Goal: Information Seeking & Learning: Learn about a topic

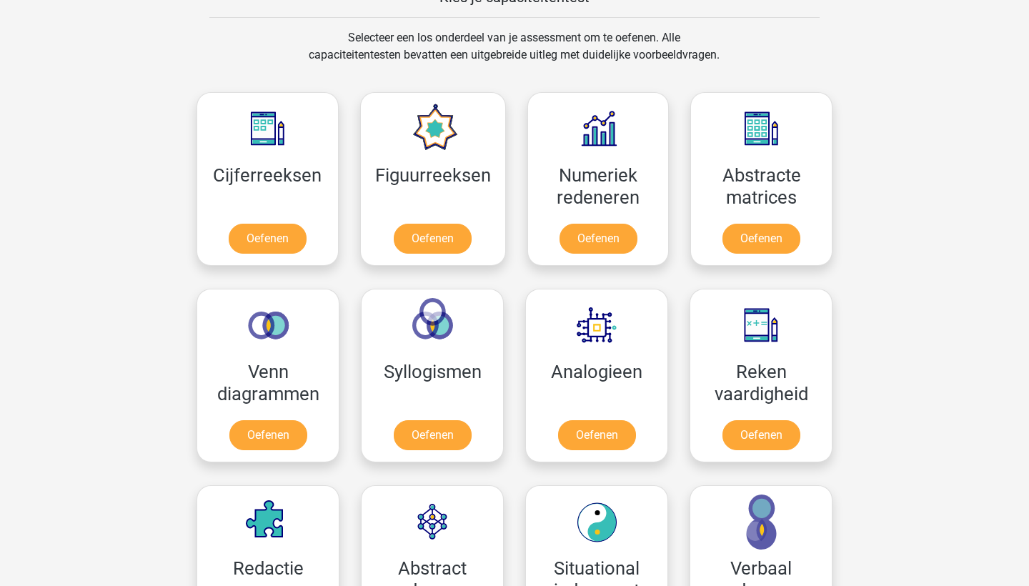
scroll to position [593, 0]
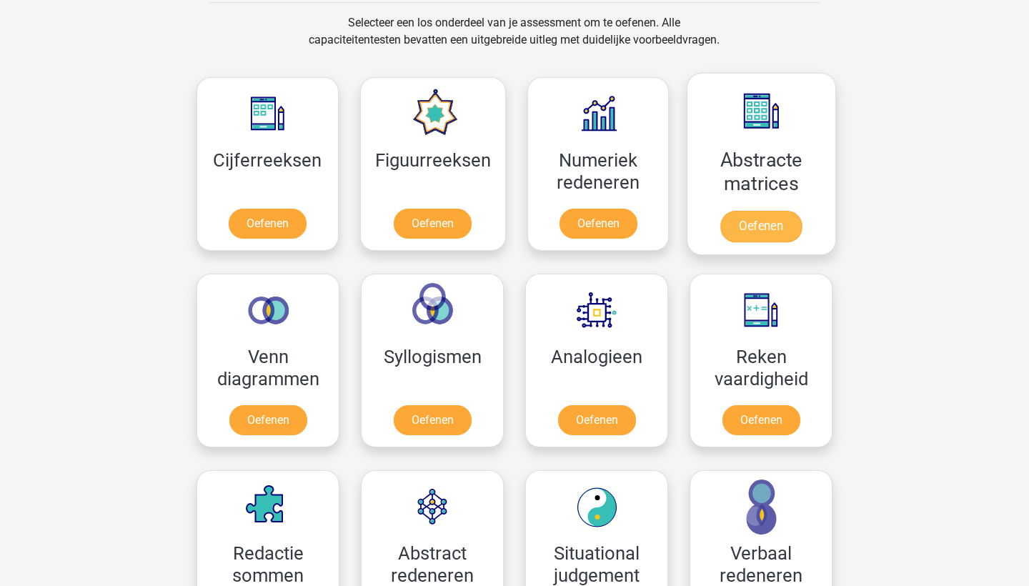
click at [751, 211] on link "Oefenen" at bounding box center [761, 226] width 81 height 31
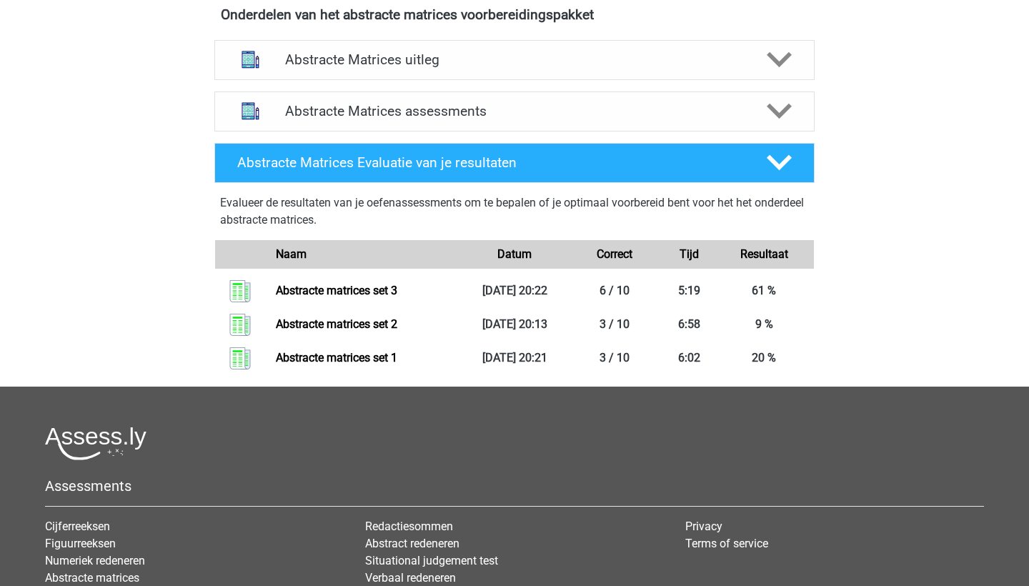
scroll to position [544, 0]
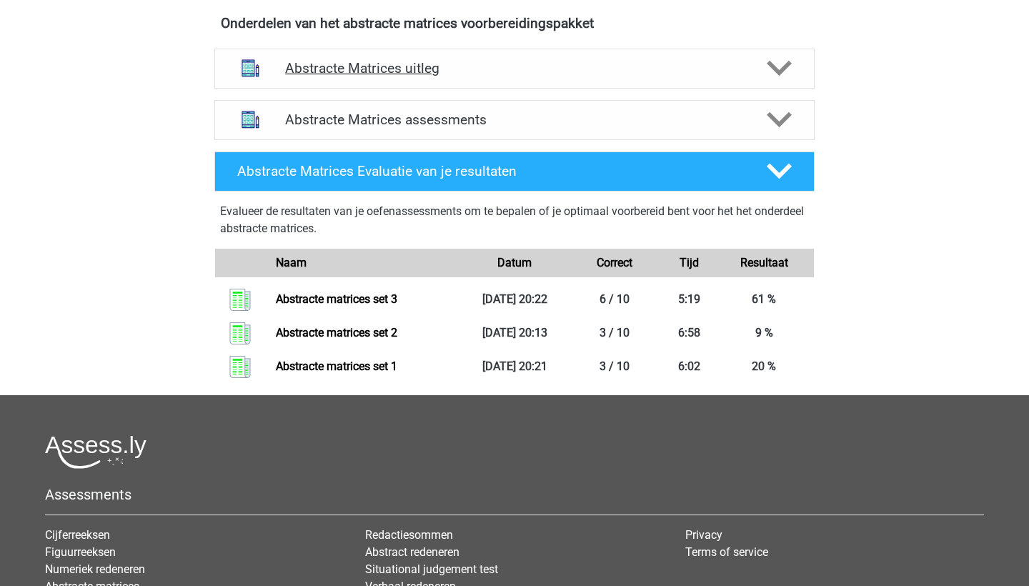
click at [693, 83] on div "Abstracte Matrices uitleg" at bounding box center [514, 69] width 600 height 40
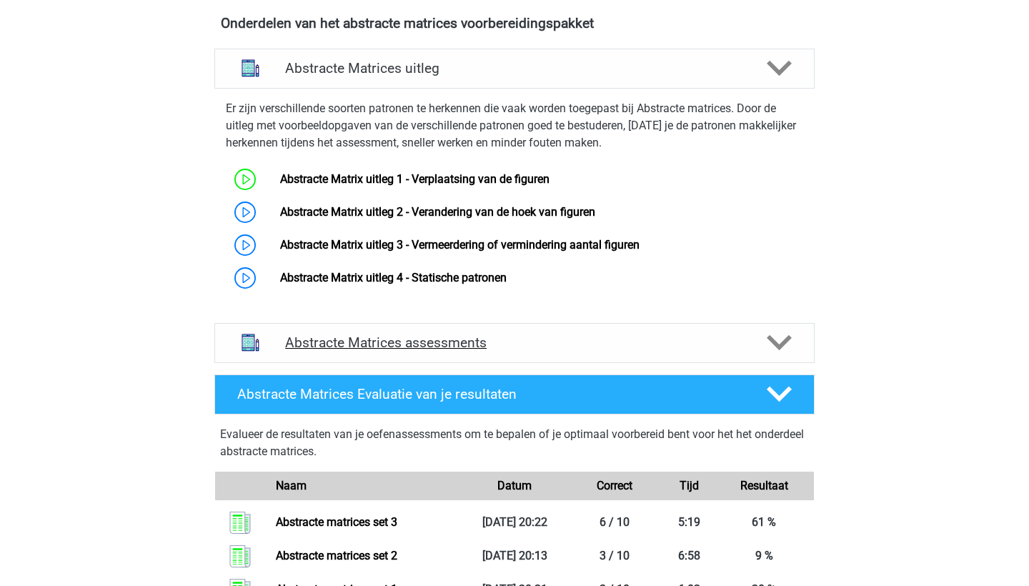
click at [607, 334] on div "Abstracte Matrices assessments" at bounding box center [514, 343] width 600 height 40
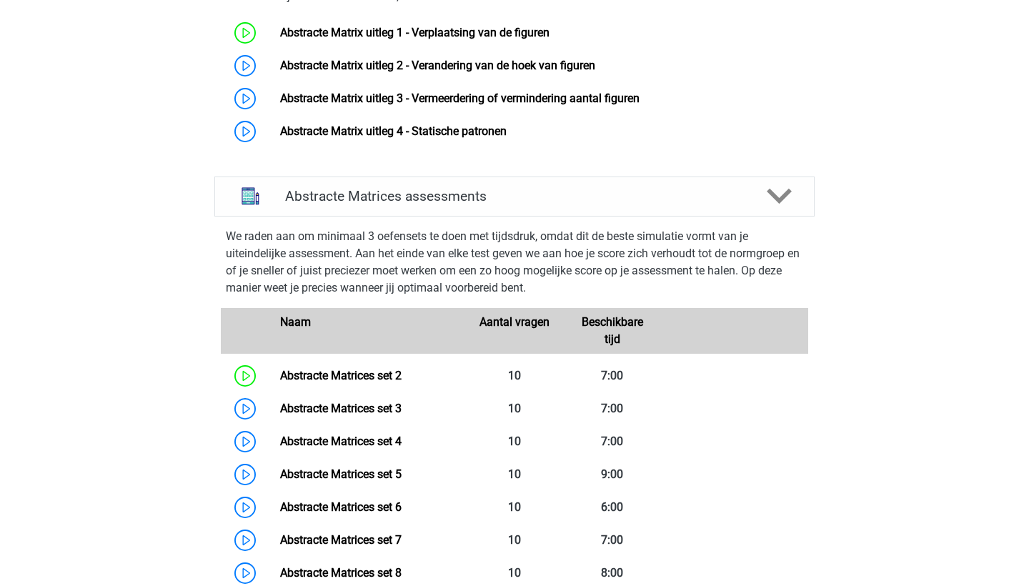
scroll to position [700, 0]
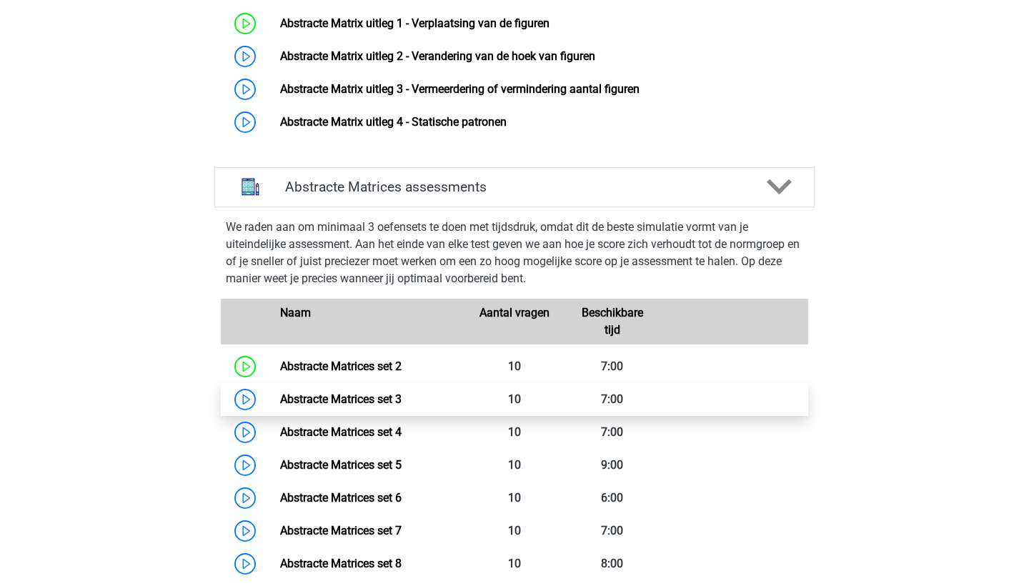
click at [402, 396] on link "Abstracte Matrices set 3" at bounding box center [341, 399] width 122 height 14
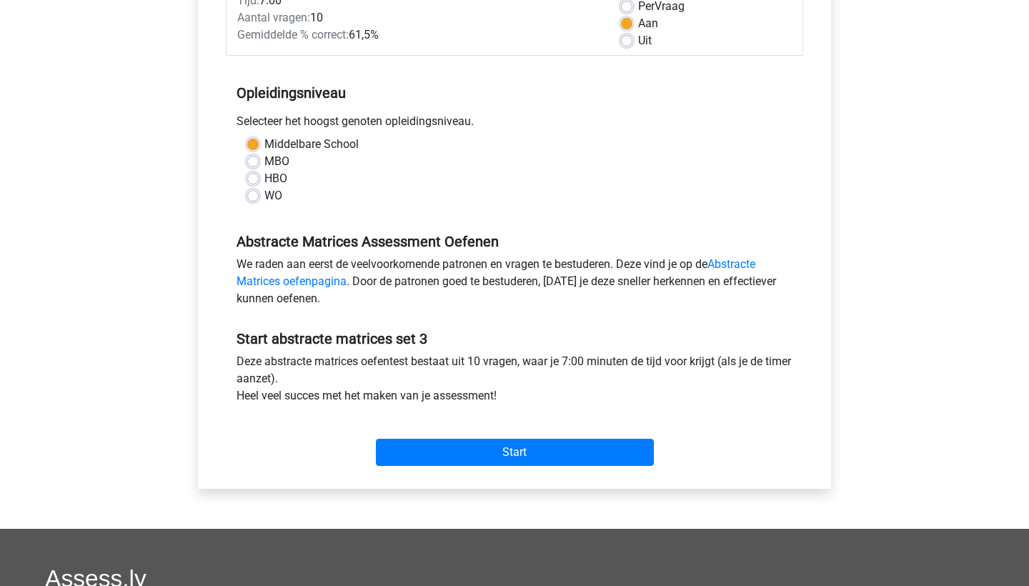
scroll to position [224, 0]
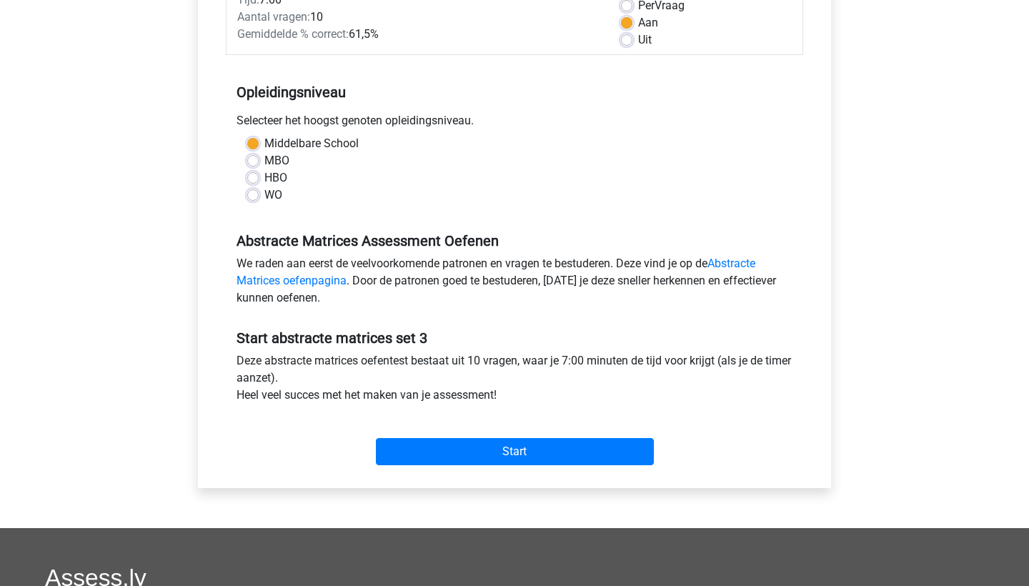
click at [269, 199] on label "WO" at bounding box center [274, 195] width 18 height 17
click at [259, 199] on input "WO" at bounding box center [252, 194] width 11 height 14
radio input "true"
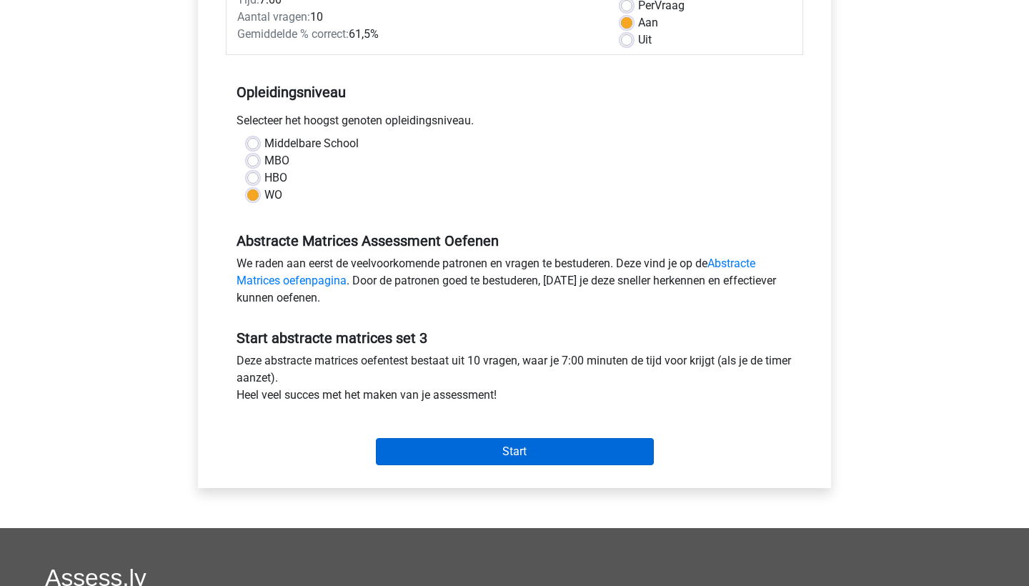
click at [436, 451] on input "Start" at bounding box center [515, 451] width 278 height 27
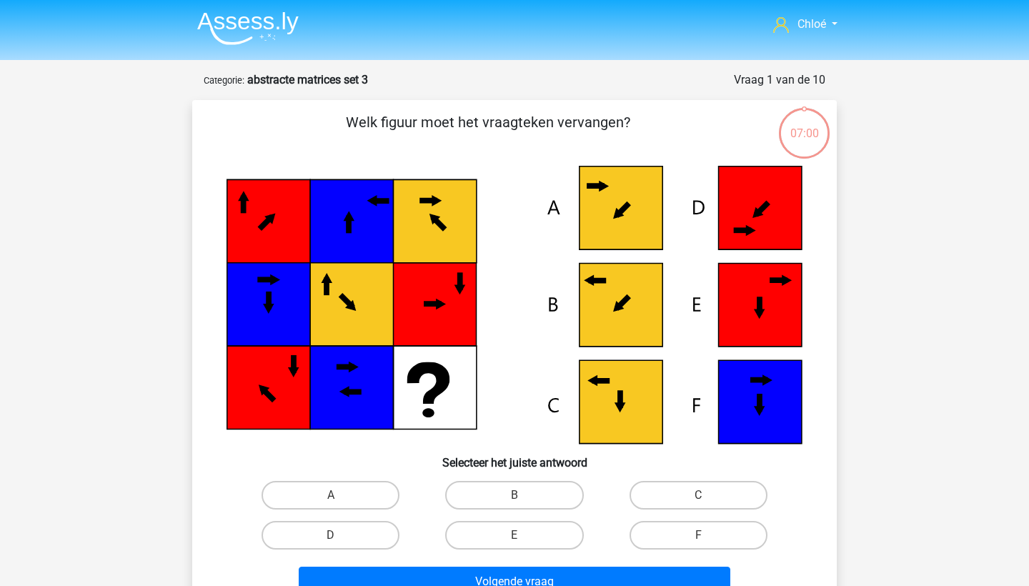
scroll to position [66, 0]
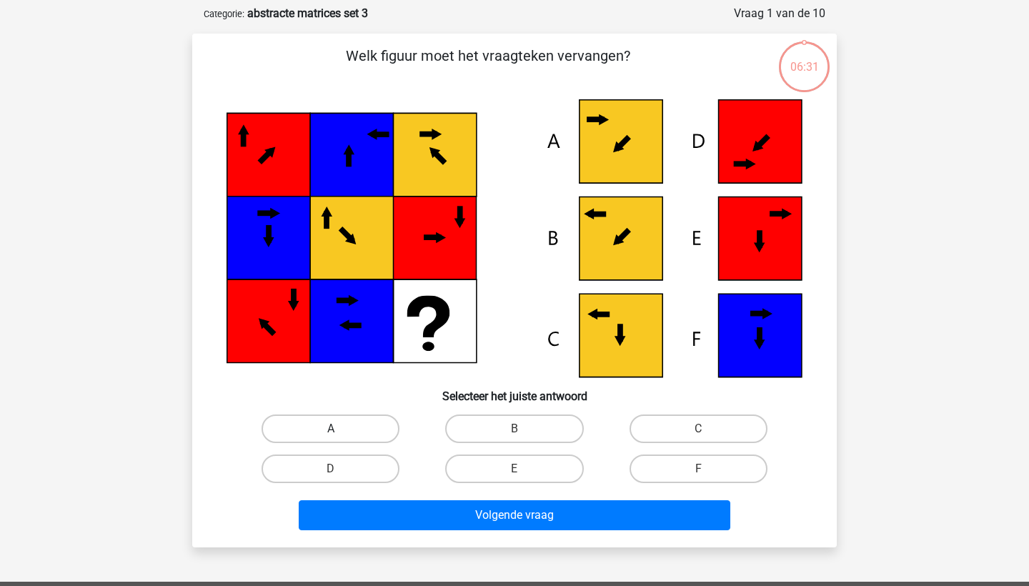
click at [380, 419] on label "A" at bounding box center [331, 429] width 138 height 29
click at [340, 429] on input "A" at bounding box center [335, 433] width 9 height 9
radio input "true"
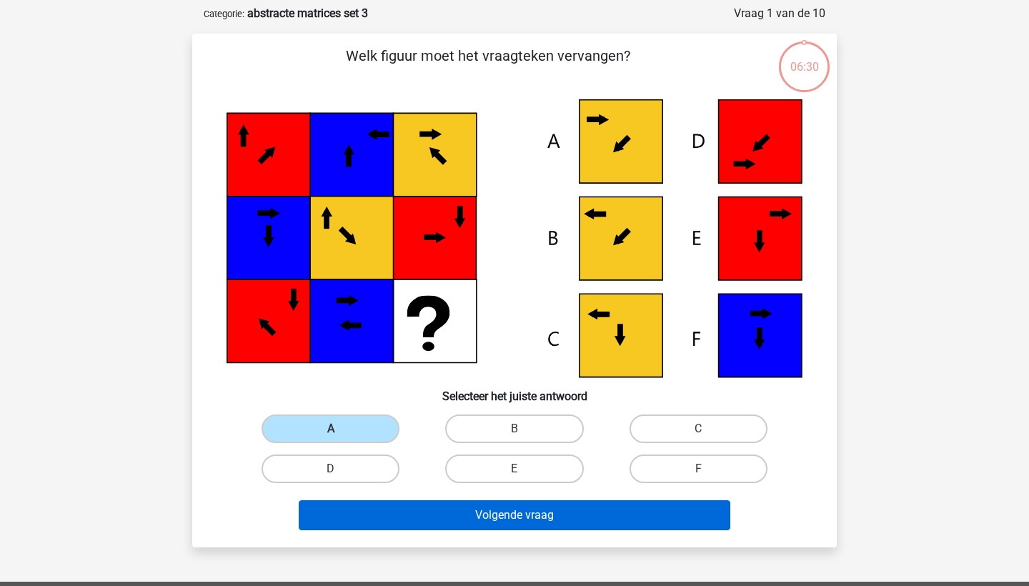
click at [412, 512] on button "Volgende vraag" at bounding box center [515, 515] width 433 height 30
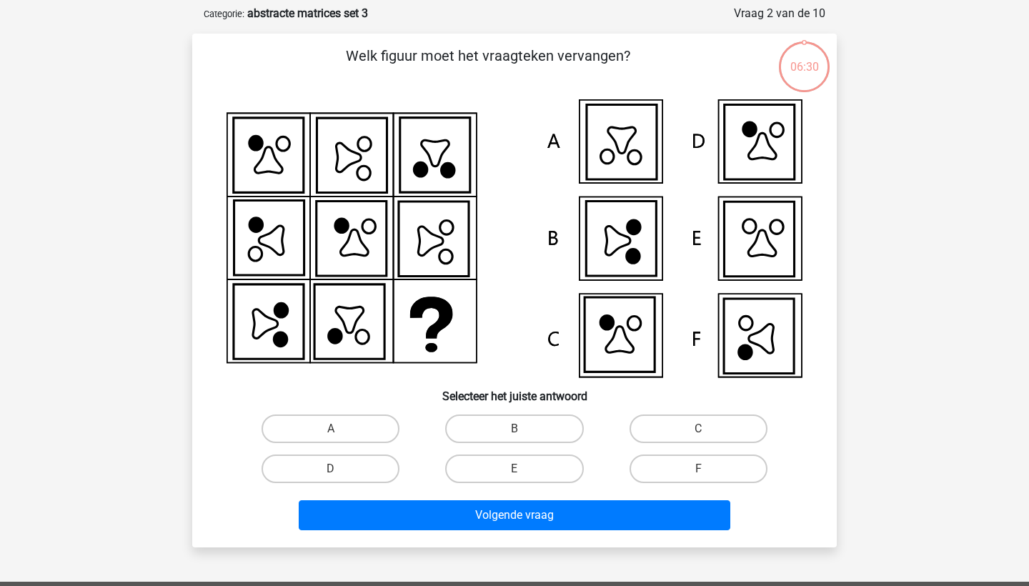
scroll to position [71, 0]
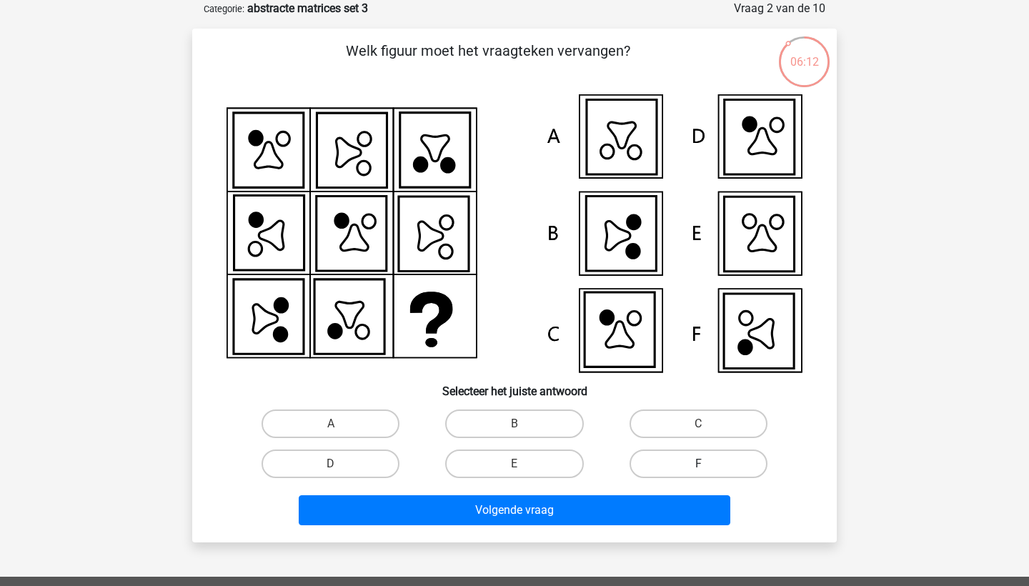
click at [668, 473] on label "F" at bounding box center [699, 464] width 138 height 29
click at [698, 473] on input "F" at bounding box center [702, 468] width 9 height 9
radio input "true"
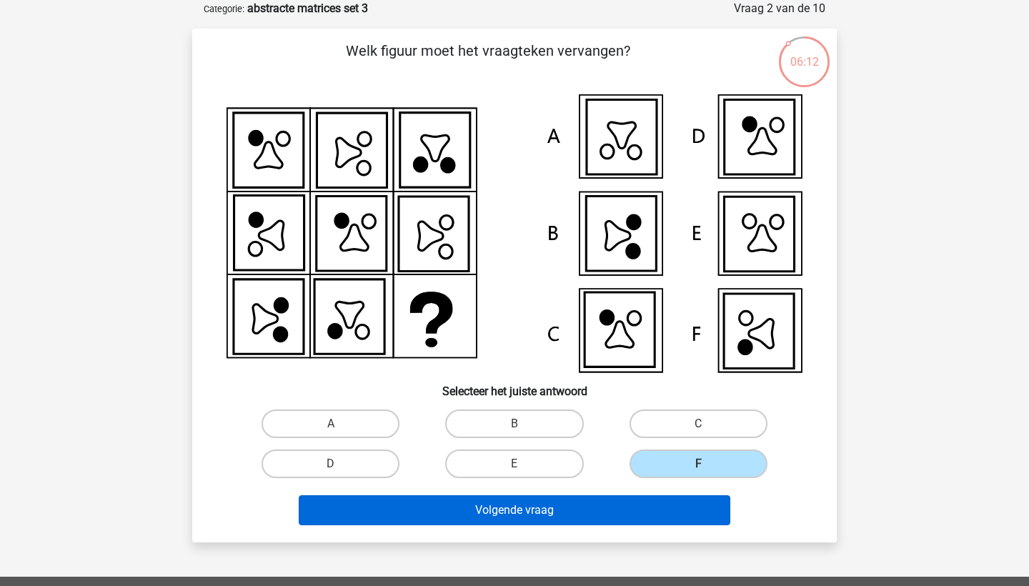
click at [645, 501] on button "Volgende vraag" at bounding box center [515, 510] width 433 height 30
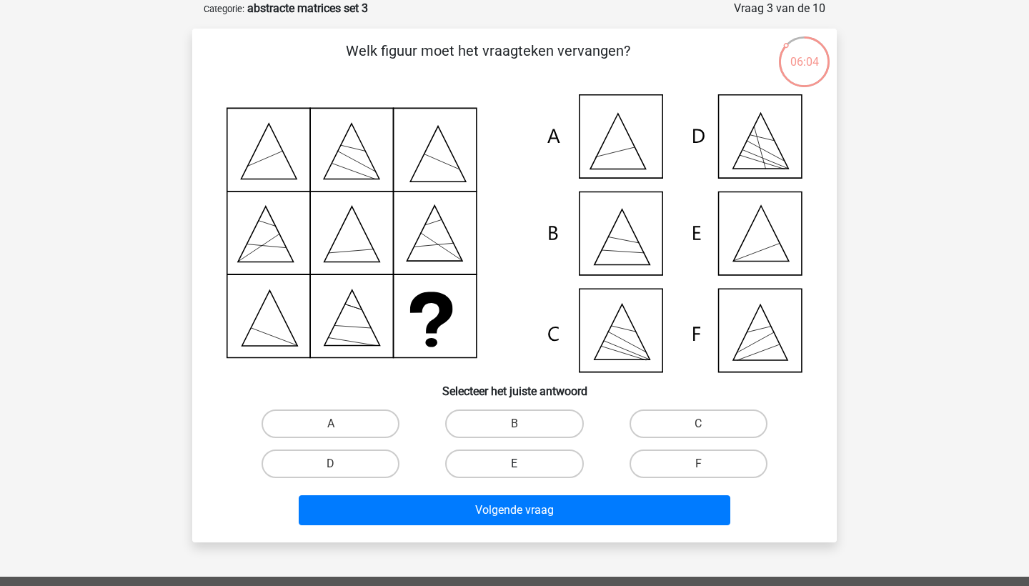
click at [486, 458] on label "E" at bounding box center [514, 464] width 138 height 29
click at [515, 464] on input "E" at bounding box center [519, 468] width 9 height 9
radio input "true"
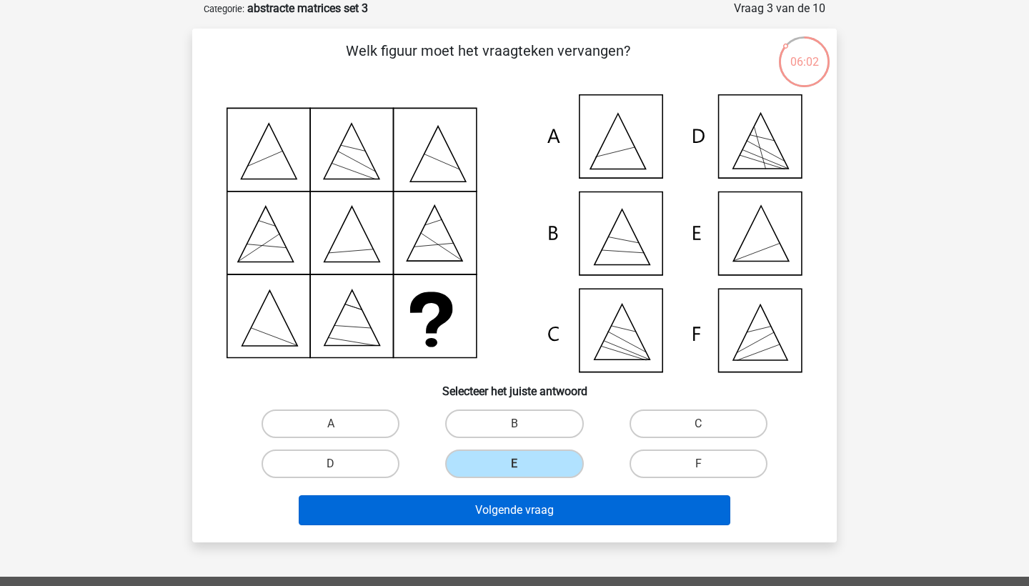
click at [489, 504] on button "Volgende vraag" at bounding box center [515, 510] width 433 height 30
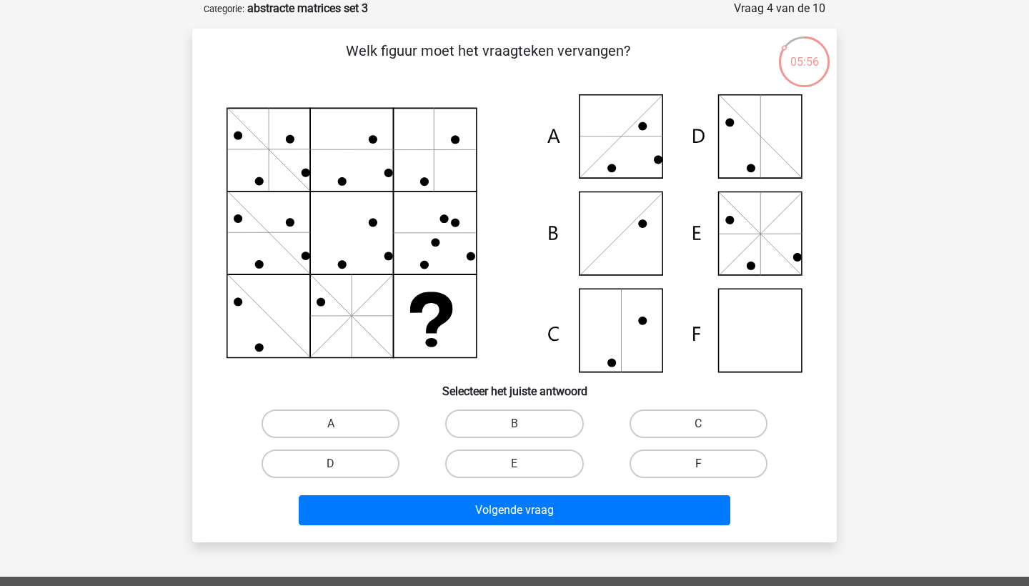
click at [678, 458] on label "F" at bounding box center [699, 464] width 138 height 29
click at [698, 464] on input "F" at bounding box center [702, 468] width 9 height 9
radio input "true"
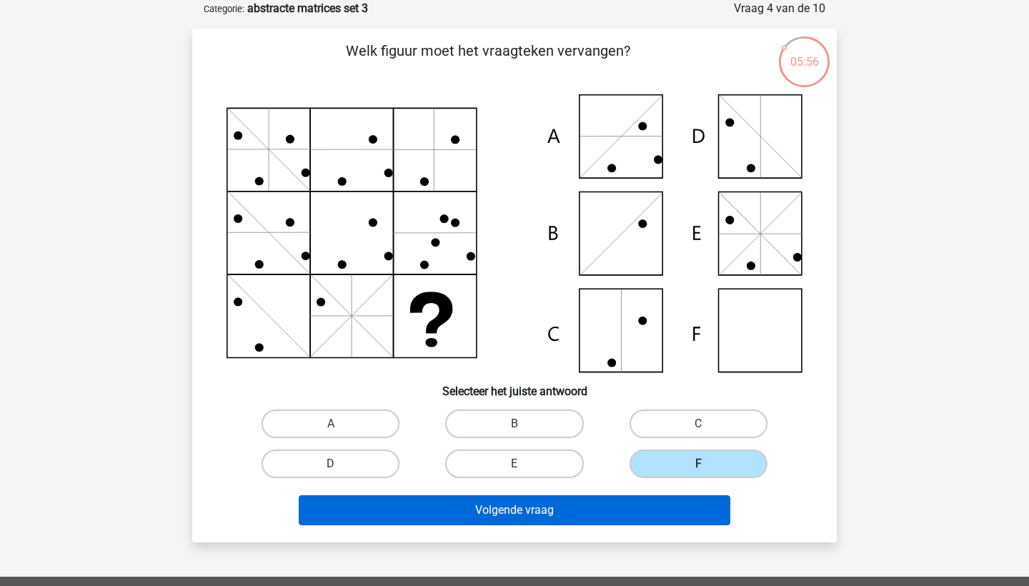
click at [646, 506] on button "Volgende vraag" at bounding box center [515, 510] width 433 height 30
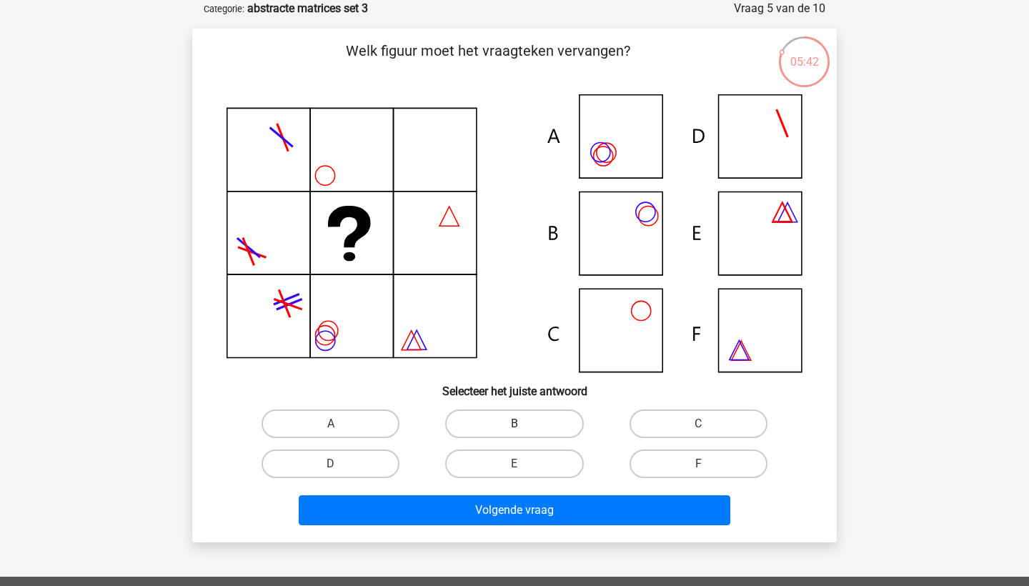
click at [510, 422] on label "B" at bounding box center [514, 424] width 138 height 29
click at [515, 424] on input "B" at bounding box center [519, 428] width 9 height 9
radio input "true"
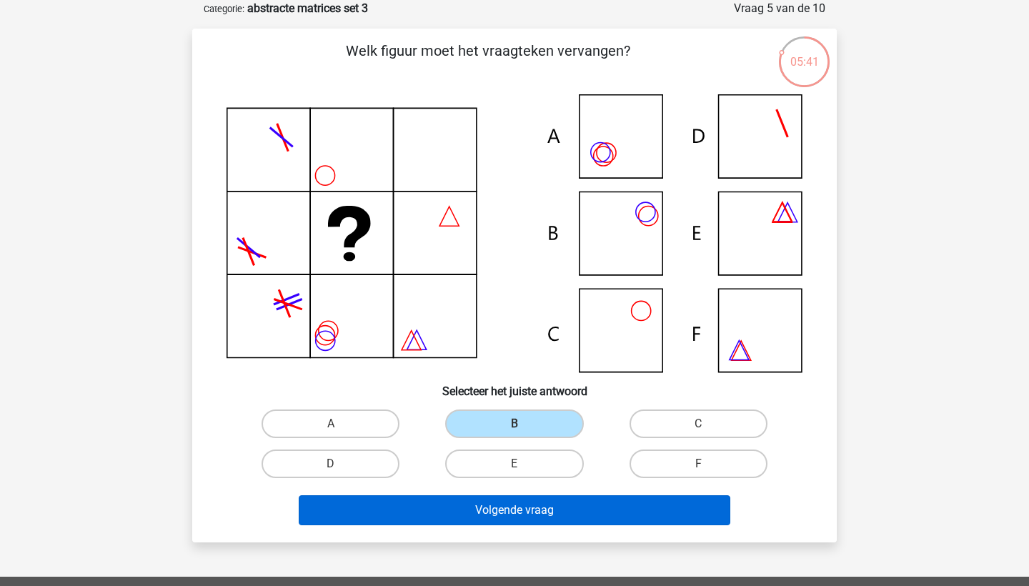
click at [503, 515] on button "Volgende vraag" at bounding box center [515, 510] width 433 height 30
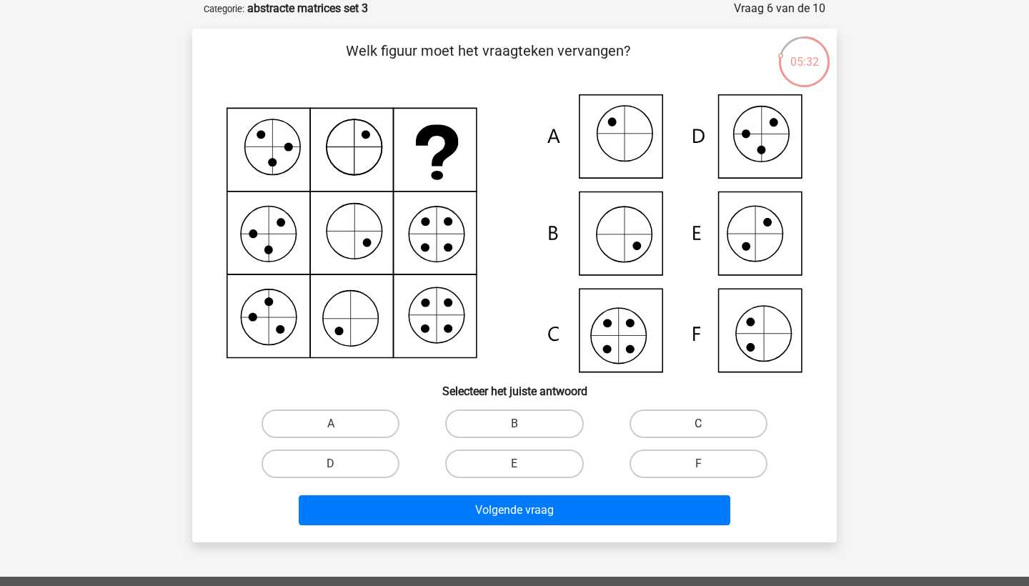
click at [679, 428] on label "C" at bounding box center [699, 424] width 138 height 29
click at [698, 428] on input "C" at bounding box center [702, 428] width 9 height 9
radio input "true"
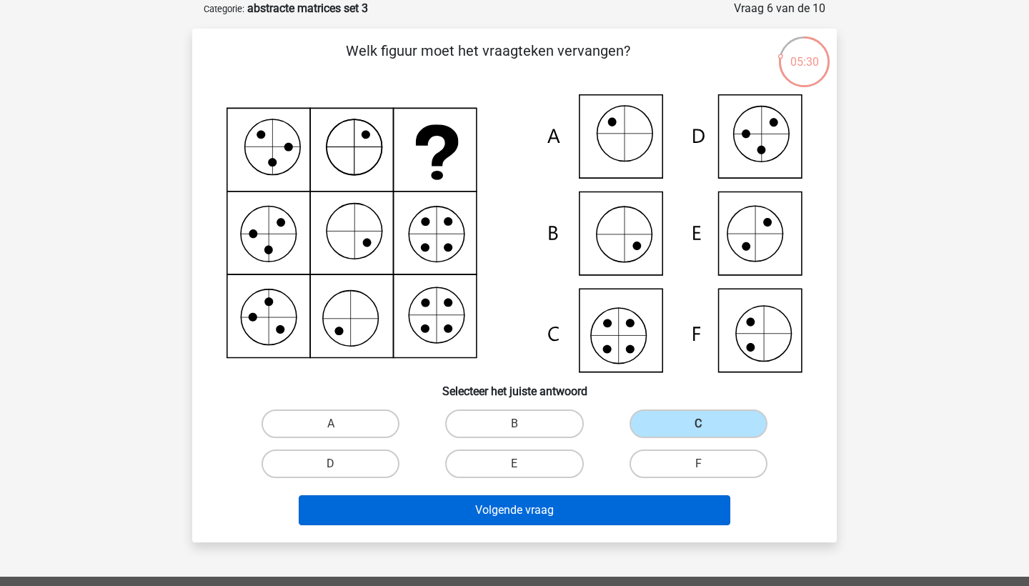
click at [636, 518] on button "Volgende vraag" at bounding box center [515, 510] width 433 height 30
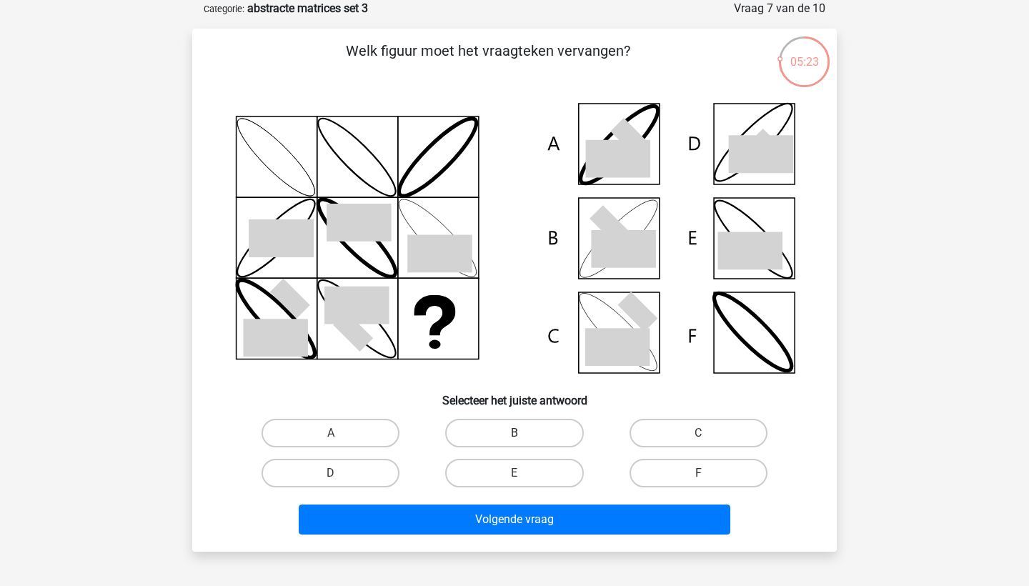
click at [487, 427] on label "B" at bounding box center [514, 433] width 138 height 29
click at [515, 433] on input "B" at bounding box center [519, 437] width 9 height 9
radio input "true"
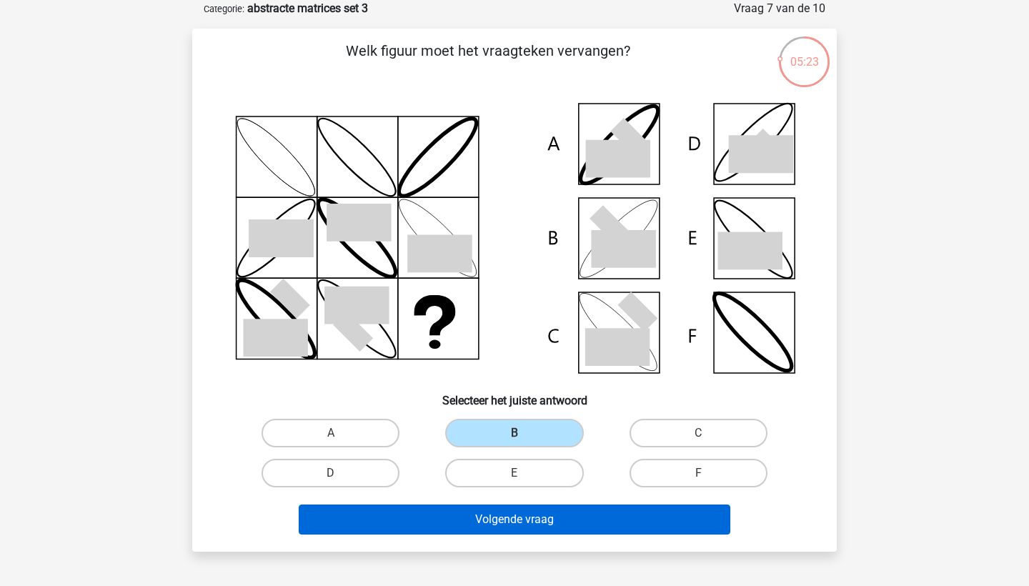
click at [478, 530] on button "Volgende vraag" at bounding box center [515, 520] width 433 height 30
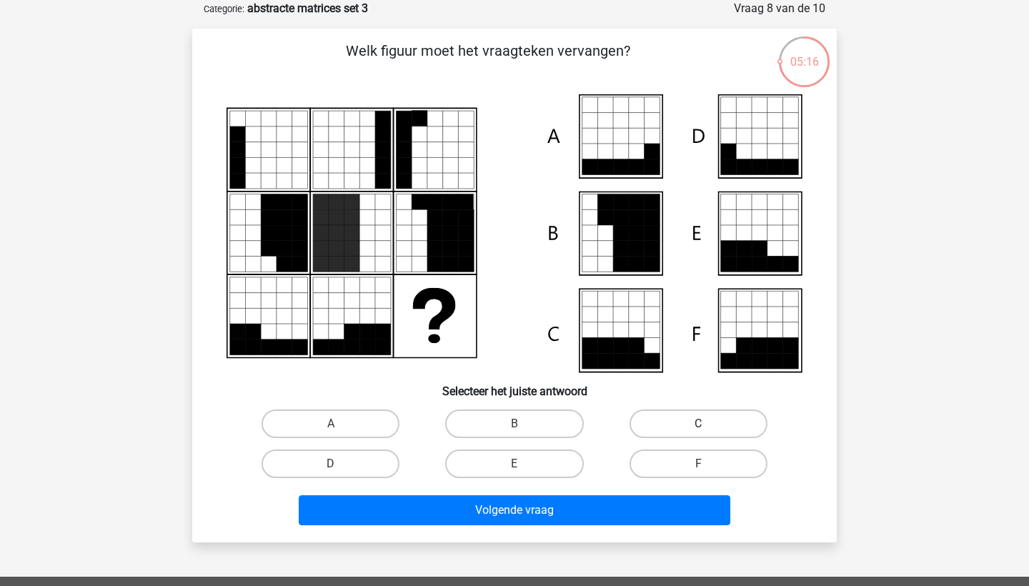
click at [648, 418] on label "C" at bounding box center [699, 424] width 138 height 29
click at [698, 424] on input "C" at bounding box center [702, 428] width 9 height 9
radio input "true"
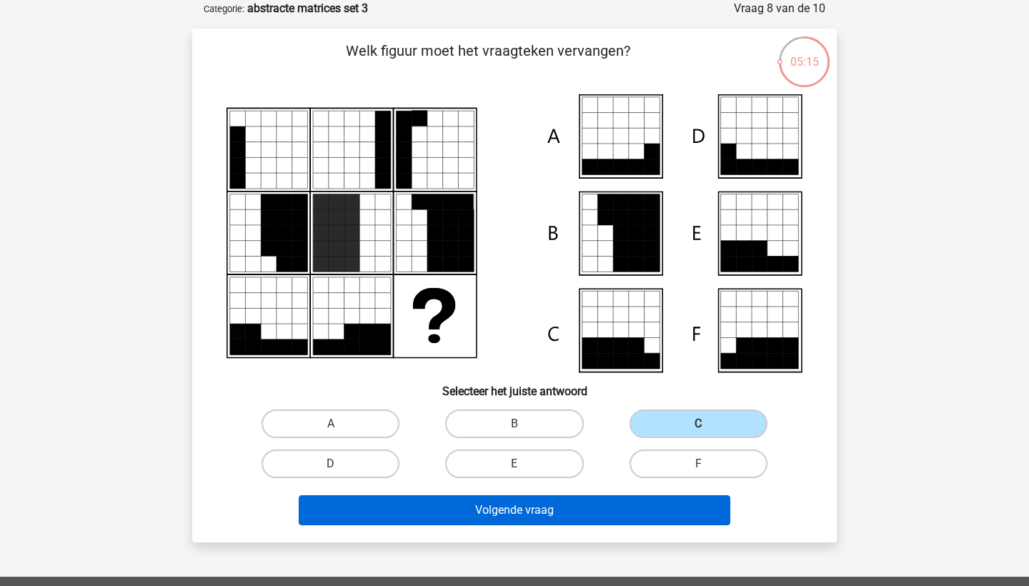
click at [611, 498] on button "Volgende vraag" at bounding box center [515, 510] width 433 height 30
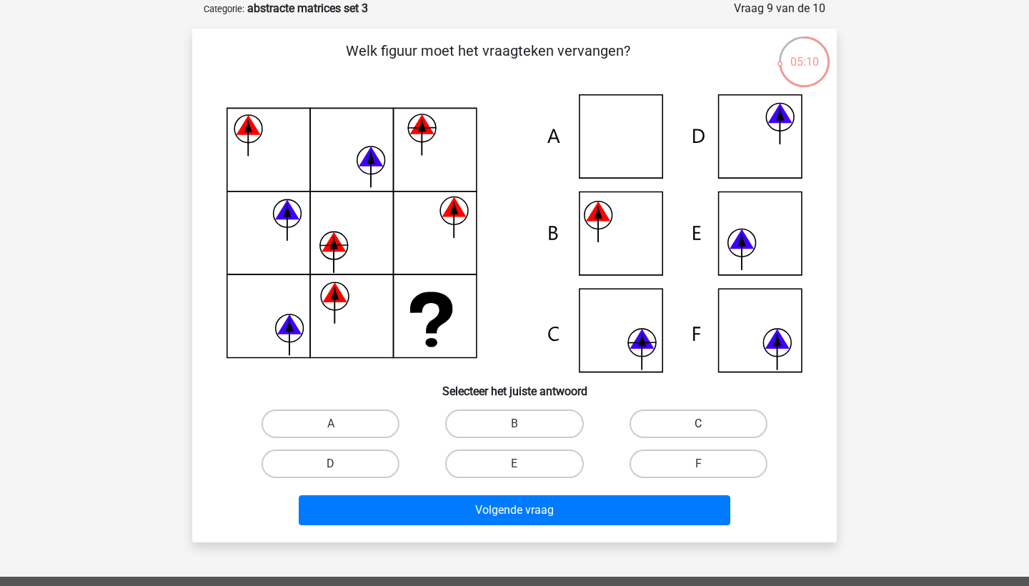
click at [658, 427] on label "C" at bounding box center [699, 424] width 138 height 29
click at [698, 427] on input "C" at bounding box center [702, 428] width 9 height 9
radio input "true"
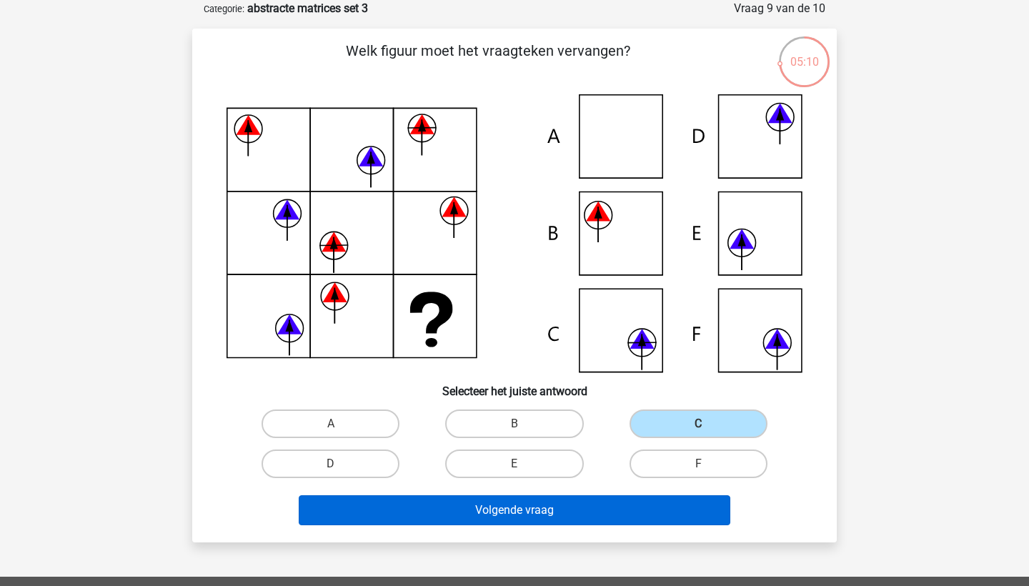
click at [615, 503] on button "Volgende vraag" at bounding box center [515, 510] width 433 height 30
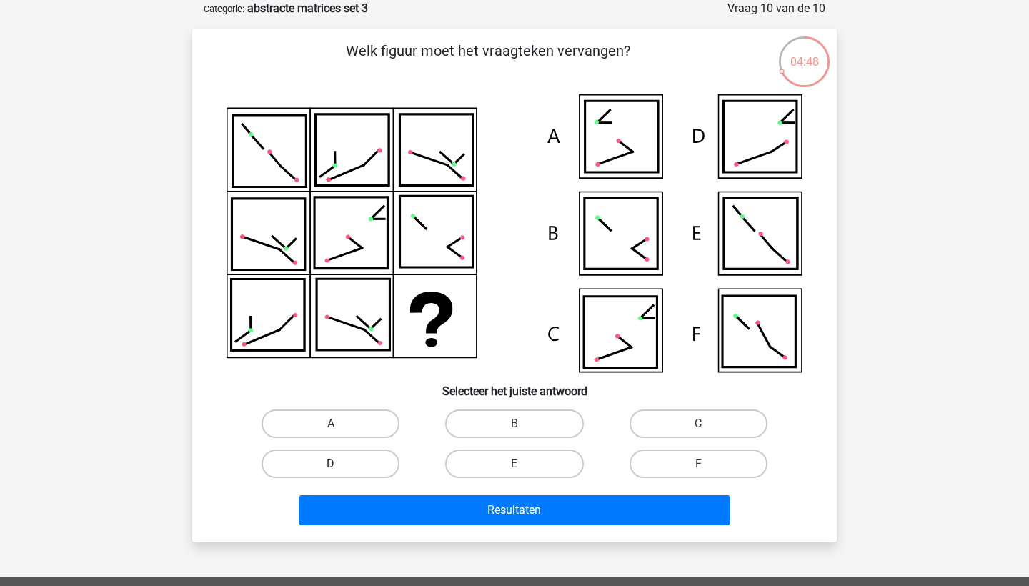
click at [365, 468] on label "D" at bounding box center [331, 464] width 138 height 29
click at [340, 468] on input "D" at bounding box center [335, 468] width 9 height 9
radio input "true"
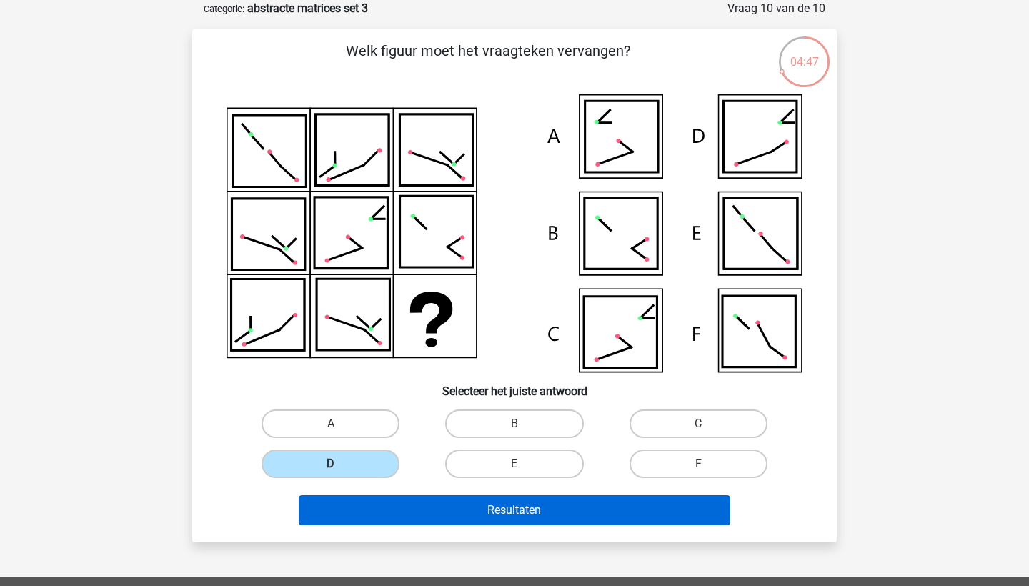
click at [389, 520] on button "Resultaten" at bounding box center [515, 510] width 433 height 30
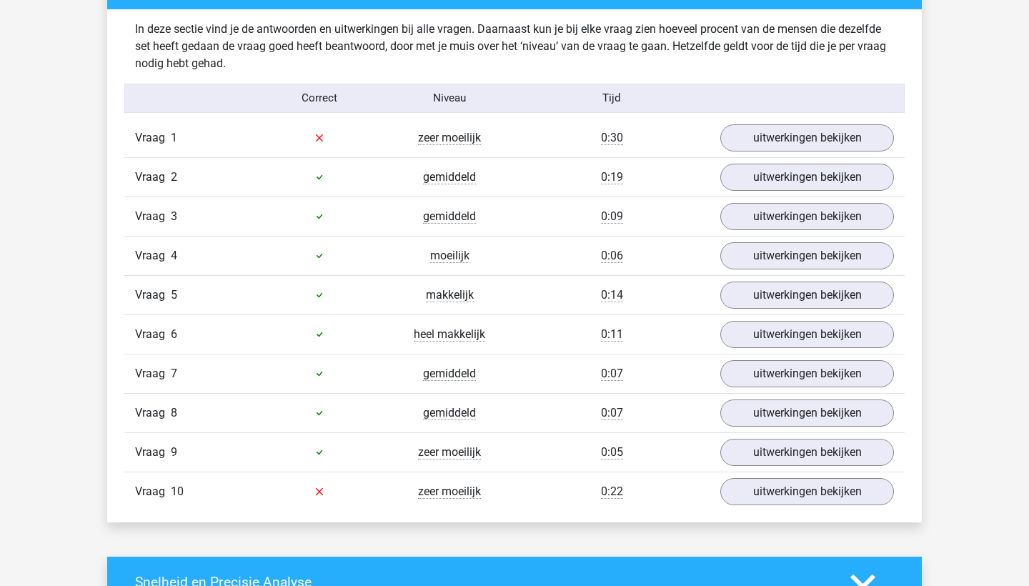
scroll to position [847, 0]
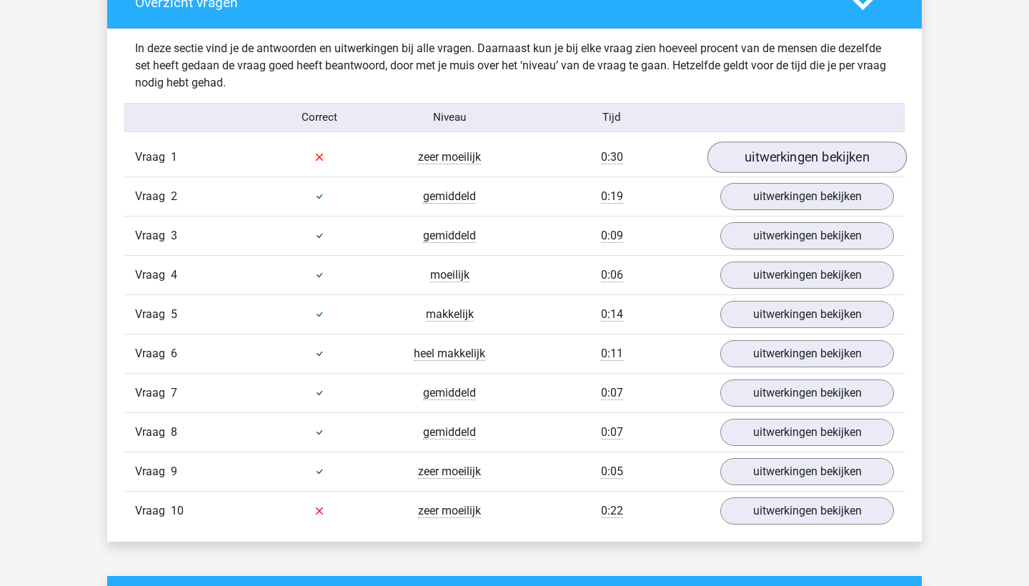
click at [789, 152] on link "uitwerkingen bekijken" at bounding box center [807, 157] width 199 height 31
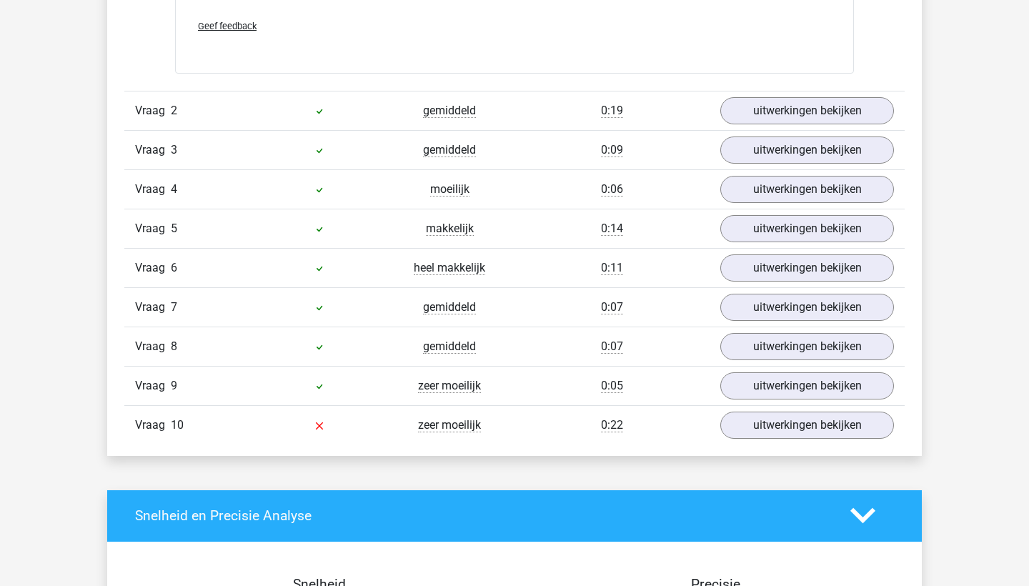
scroll to position [1636, 0]
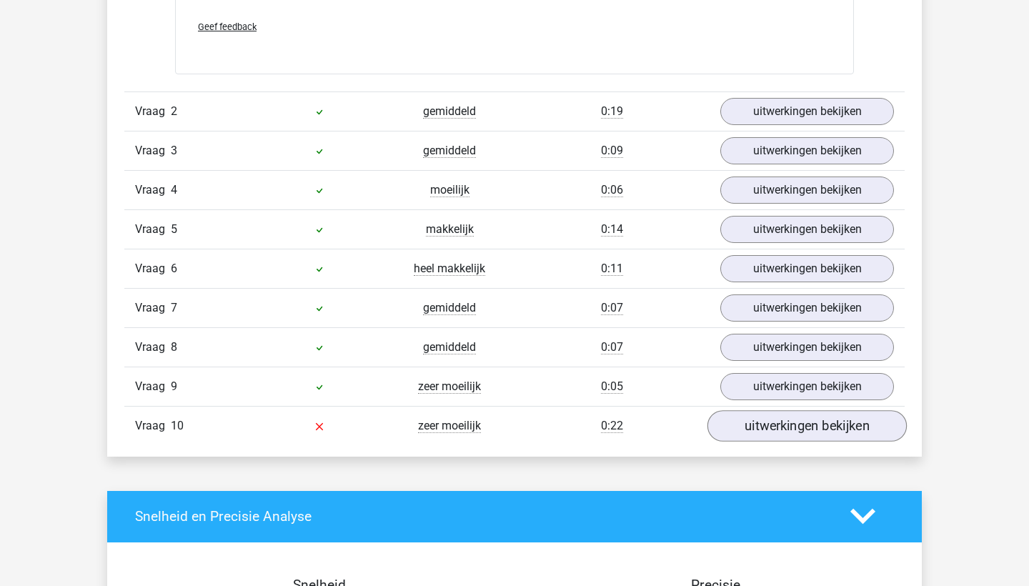
click at [744, 424] on link "uitwerkingen bekijken" at bounding box center [807, 425] width 199 height 31
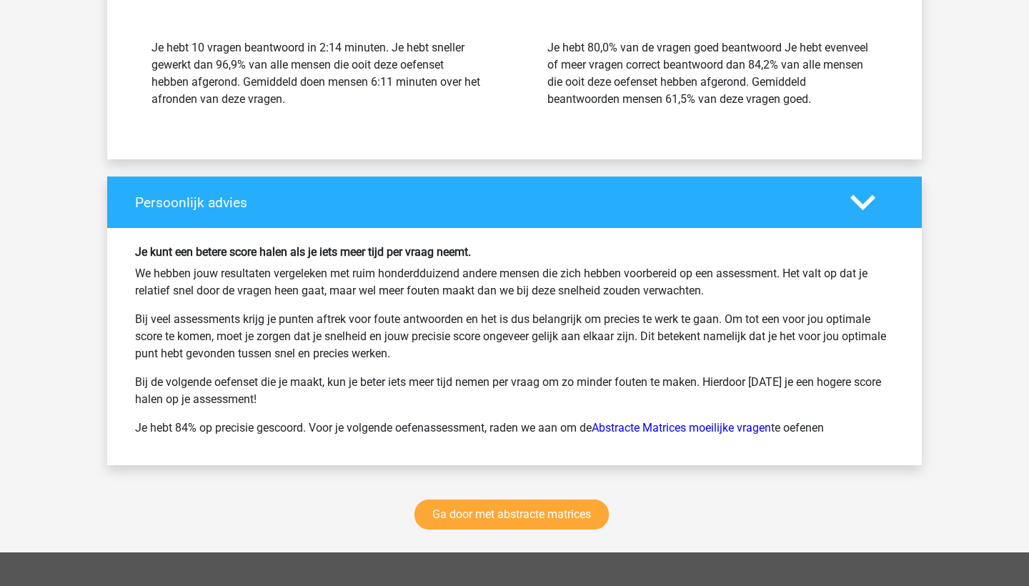
scroll to position [3153, 0]
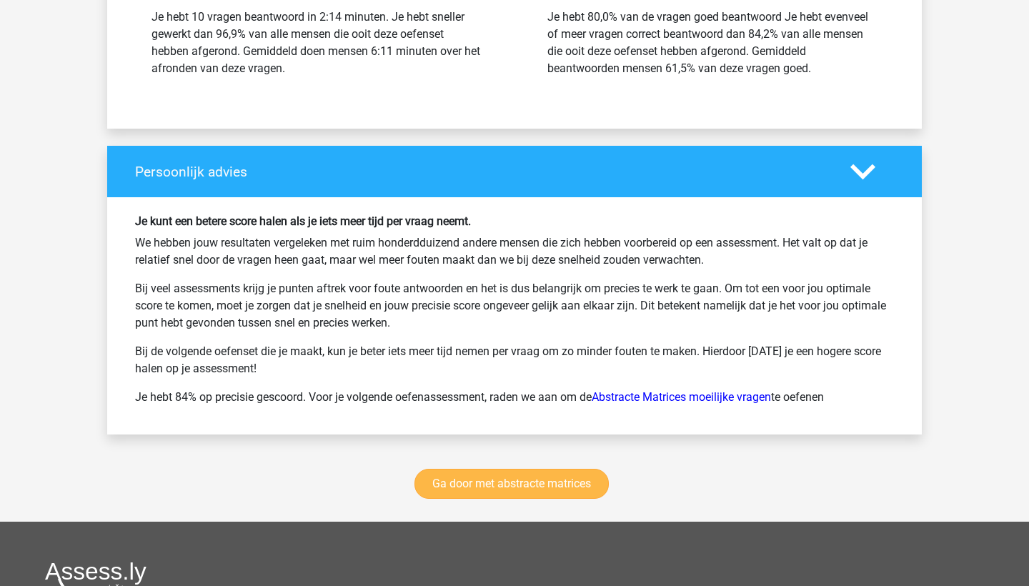
click at [528, 480] on link "Ga door met abstracte matrices" at bounding box center [512, 484] width 194 height 30
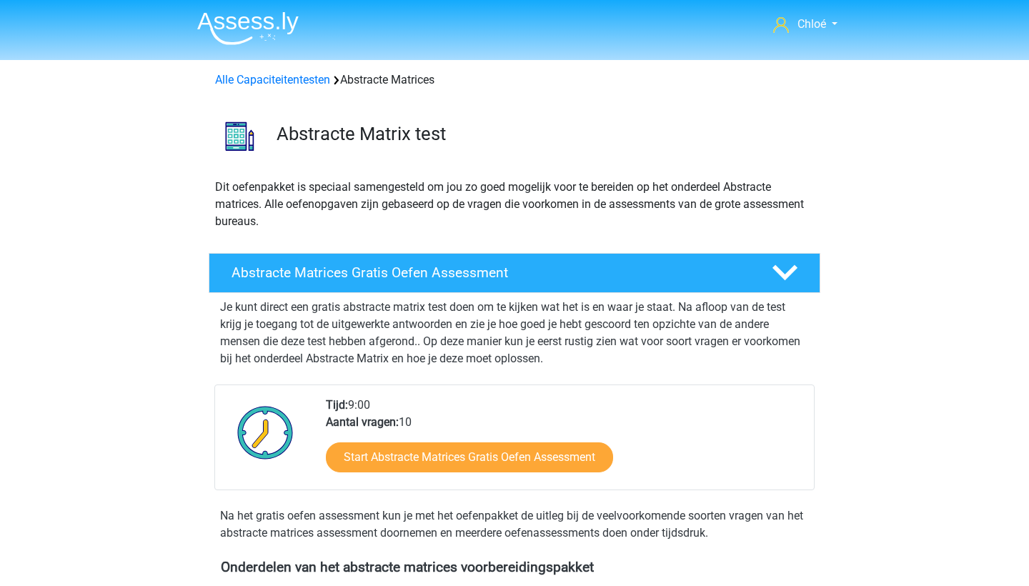
scroll to position [638, 0]
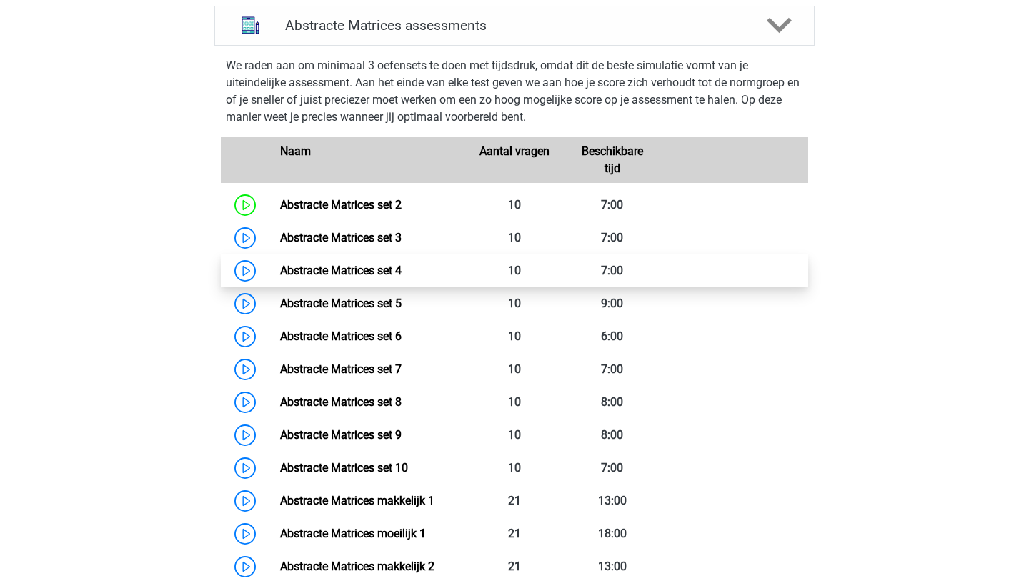
click at [341, 264] on link "Abstracte Matrices set 4" at bounding box center [341, 271] width 122 height 14
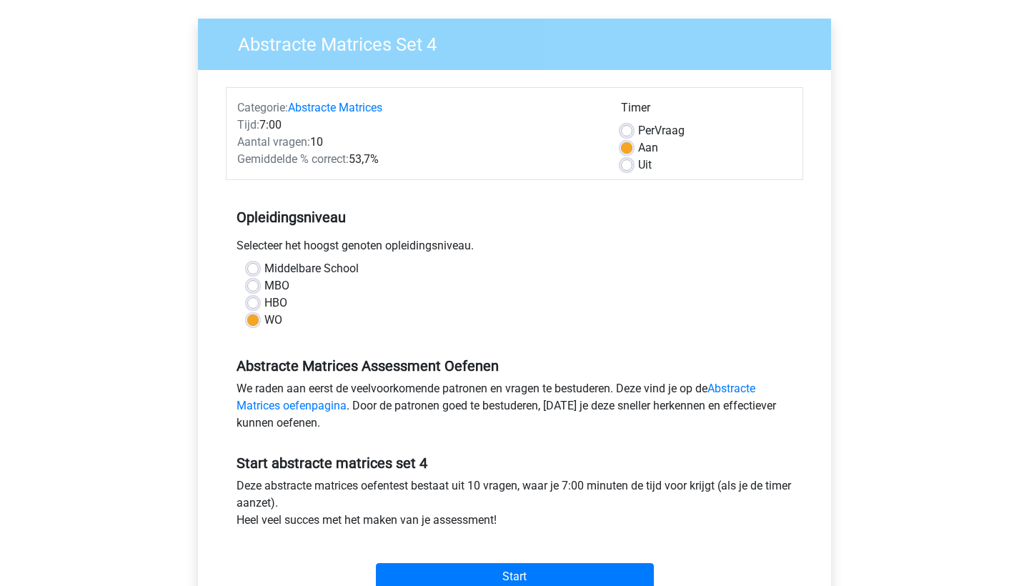
scroll to position [116, 0]
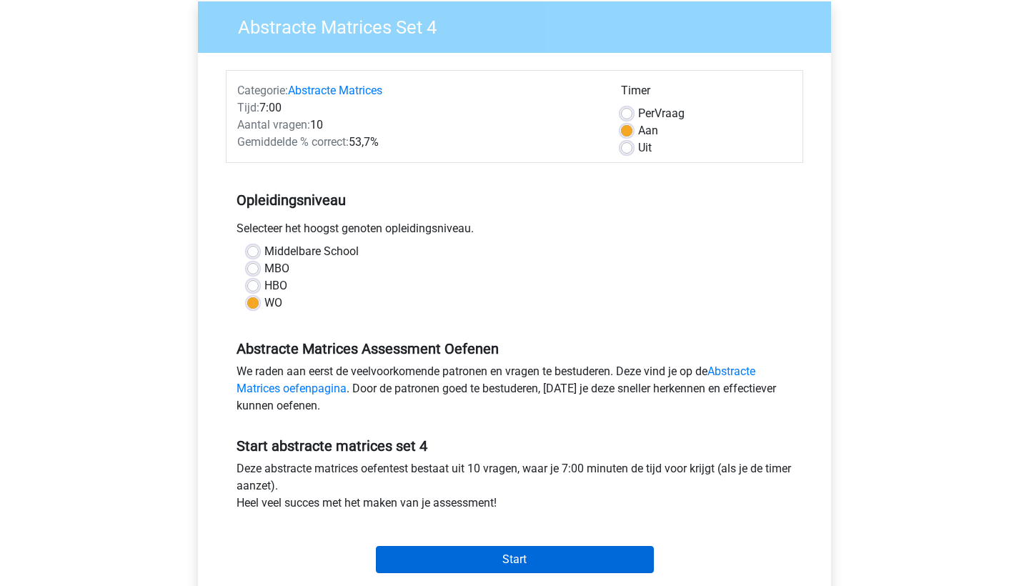
click at [493, 558] on input "Start" at bounding box center [515, 559] width 278 height 27
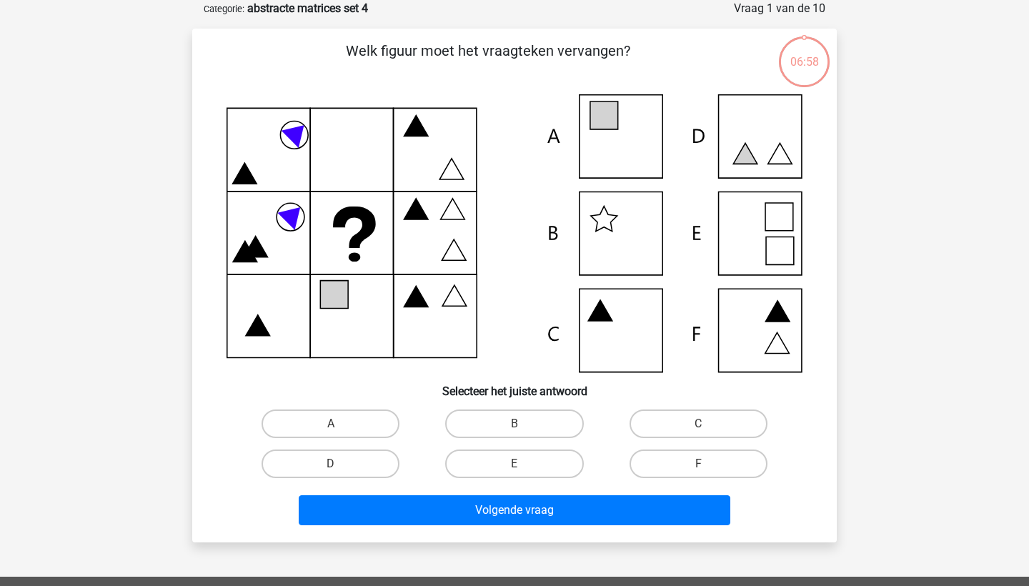
scroll to position [73, 0]
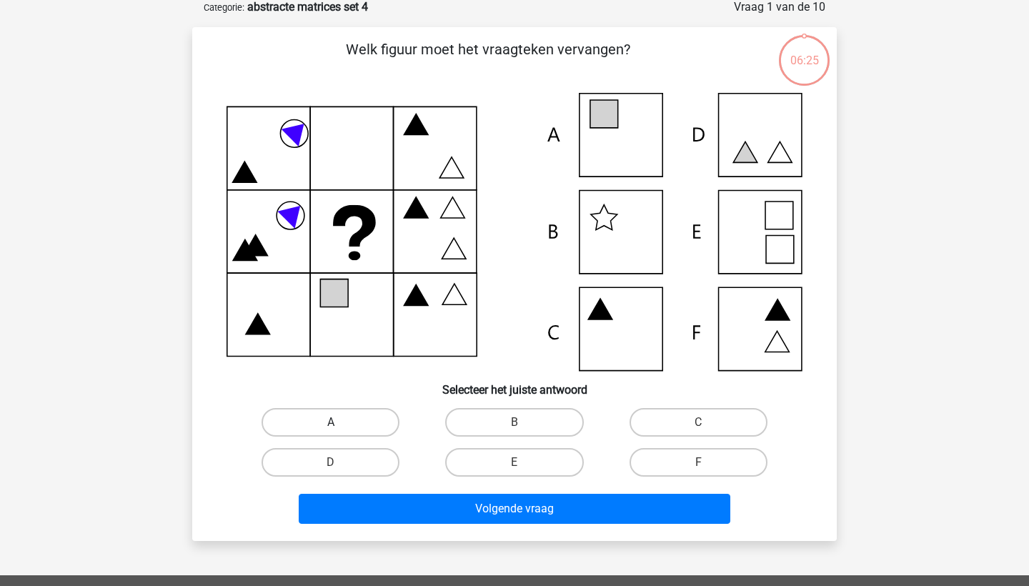
click at [370, 430] on label "A" at bounding box center [331, 422] width 138 height 29
click at [340, 430] on input "A" at bounding box center [335, 426] width 9 height 9
radio input "true"
click at [392, 482] on div "D" at bounding box center [331, 463] width 184 height 40
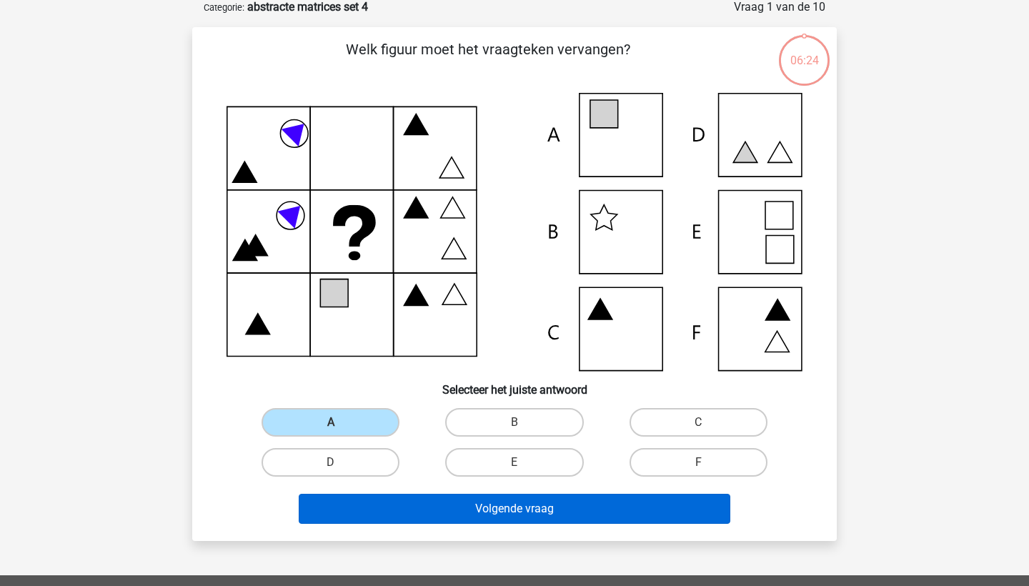
click at [401, 506] on button "Volgende vraag" at bounding box center [515, 509] width 433 height 30
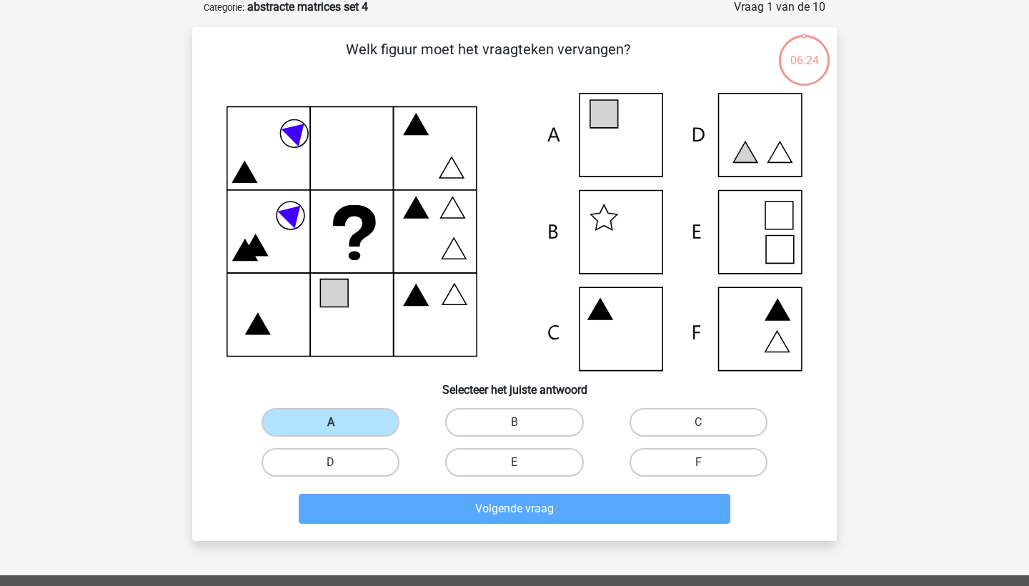
scroll to position [71, 0]
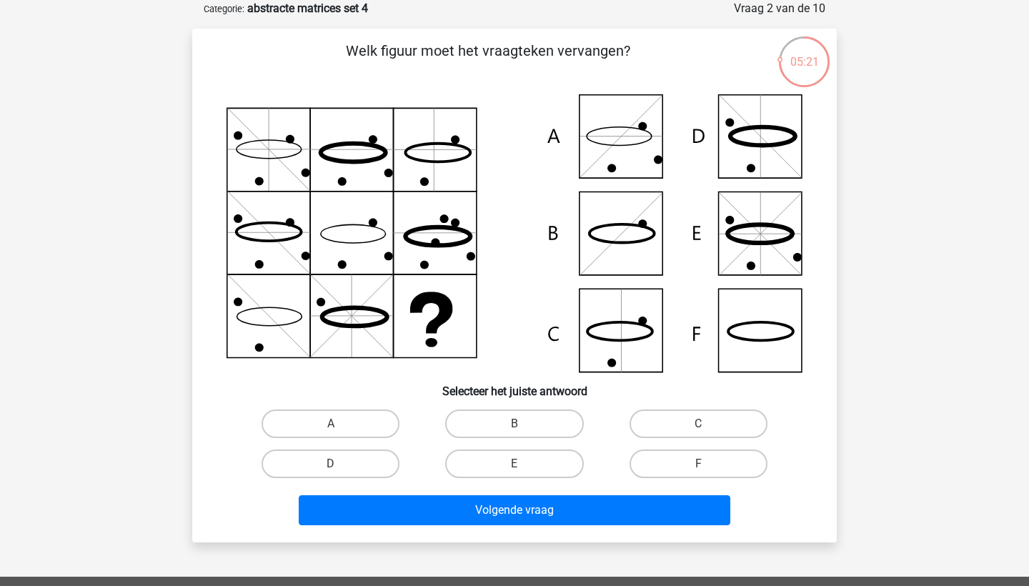
click at [611, 241] on icon at bounding box center [622, 233] width 65 height 19
click at [651, 460] on label "F" at bounding box center [699, 464] width 138 height 29
click at [698, 464] on input "F" at bounding box center [702, 468] width 9 height 9
radio input "true"
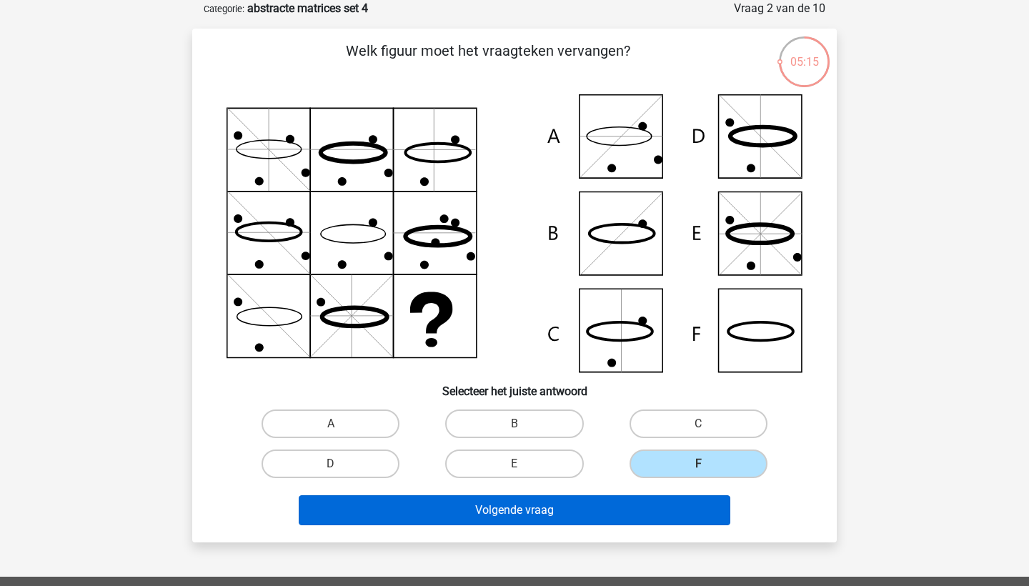
click at [594, 518] on button "Volgende vraag" at bounding box center [515, 510] width 433 height 30
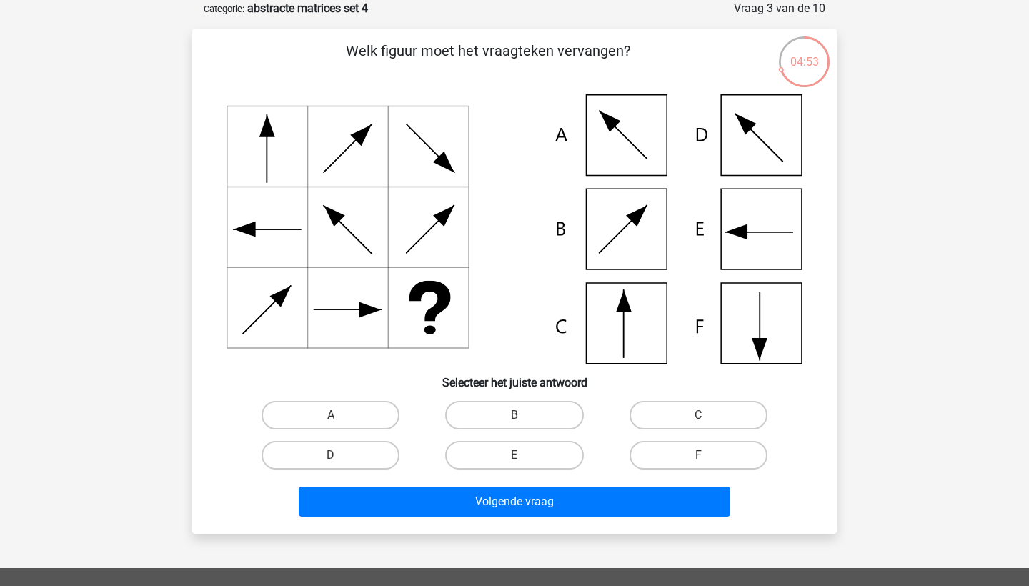
click at [673, 448] on label "F" at bounding box center [699, 455] width 138 height 29
click at [698, 455] on input "F" at bounding box center [702, 459] width 9 height 9
radio input "true"
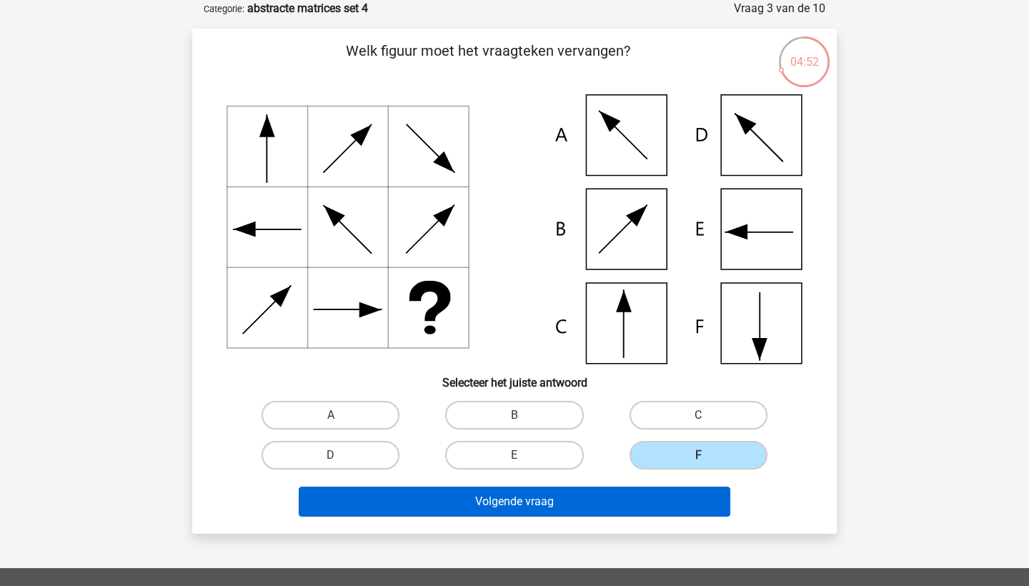
click at [651, 496] on button "Volgende vraag" at bounding box center [515, 502] width 433 height 30
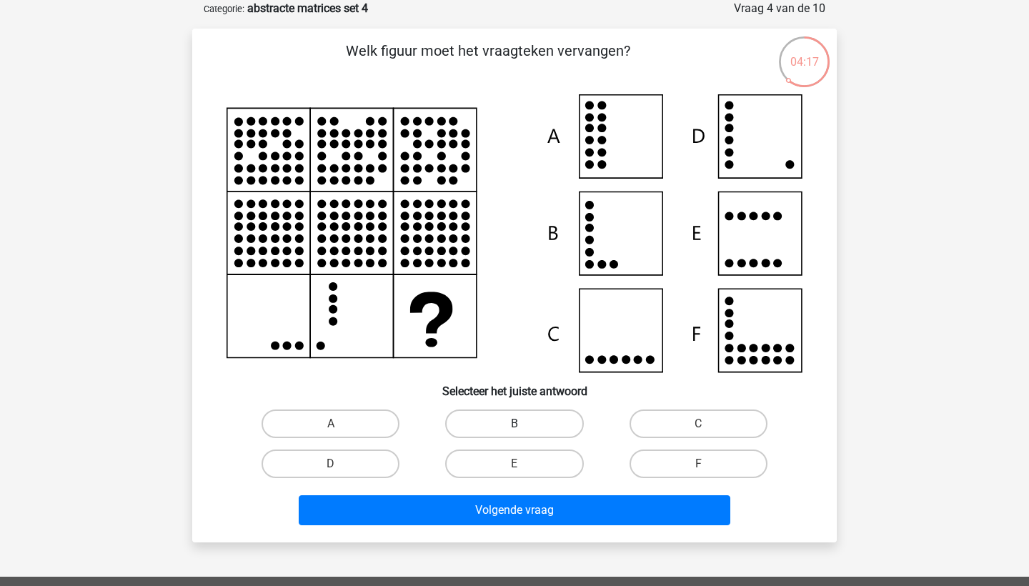
click at [550, 415] on label "B" at bounding box center [514, 424] width 138 height 29
click at [524, 424] on input "B" at bounding box center [519, 428] width 9 height 9
radio input "true"
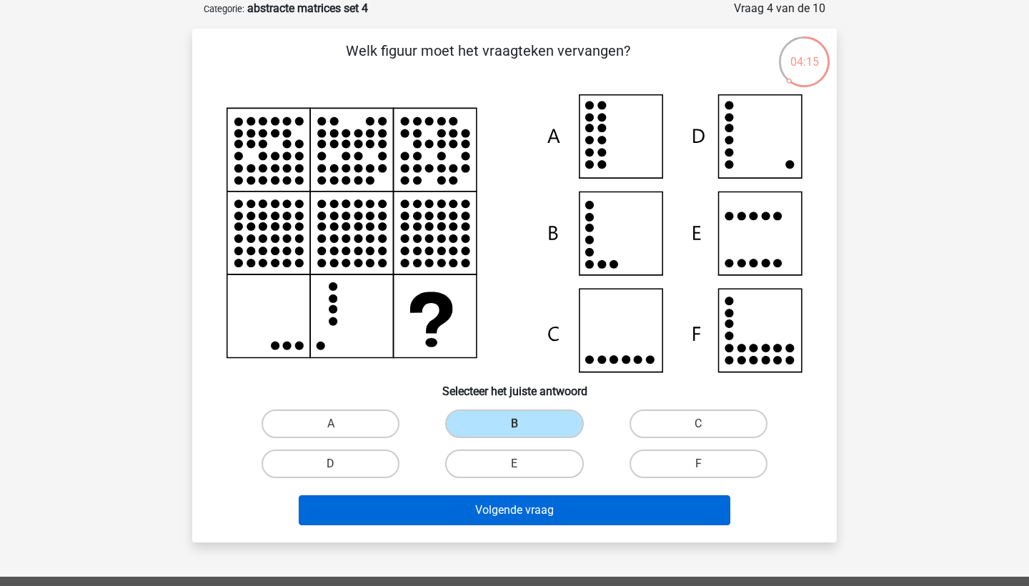
click at [545, 519] on button "Volgende vraag" at bounding box center [515, 510] width 433 height 30
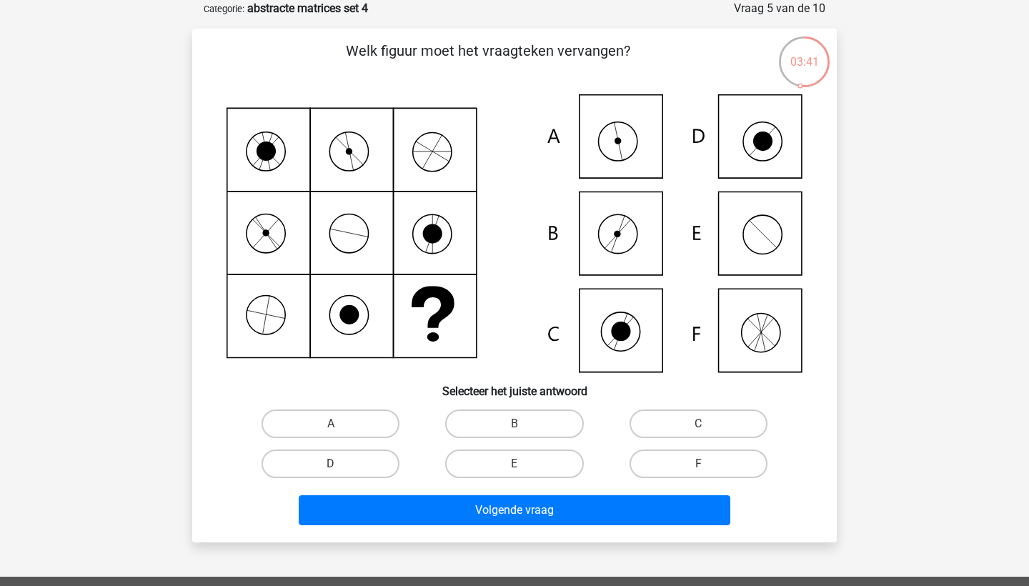
click at [621, 139] on icon at bounding box center [618, 141] width 6 height 6
click at [337, 415] on label "A" at bounding box center [331, 424] width 138 height 29
click at [337, 424] on input "A" at bounding box center [335, 428] width 9 height 9
radio input "true"
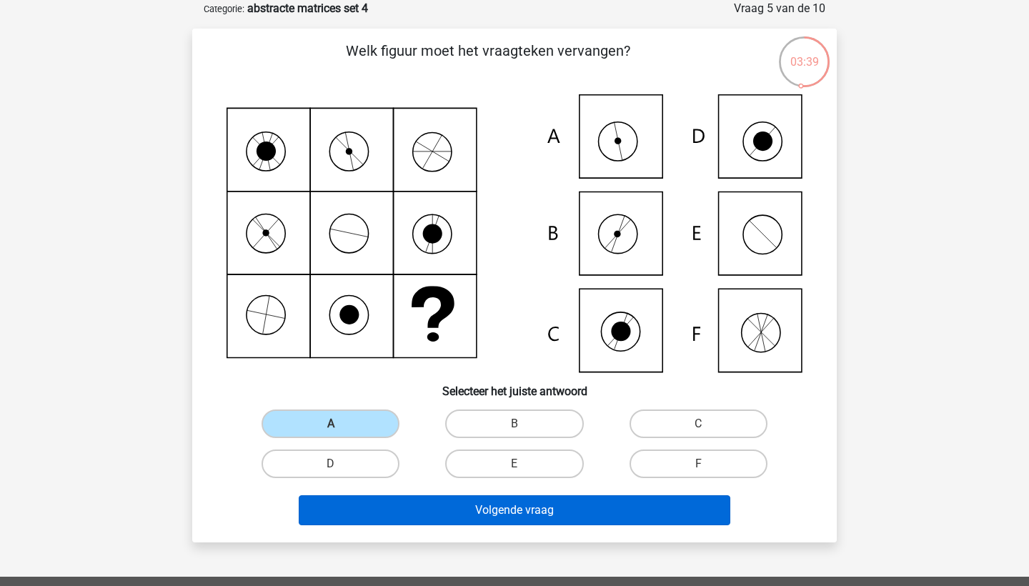
click at [368, 518] on button "Volgende vraag" at bounding box center [515, 510] width 433 height 30
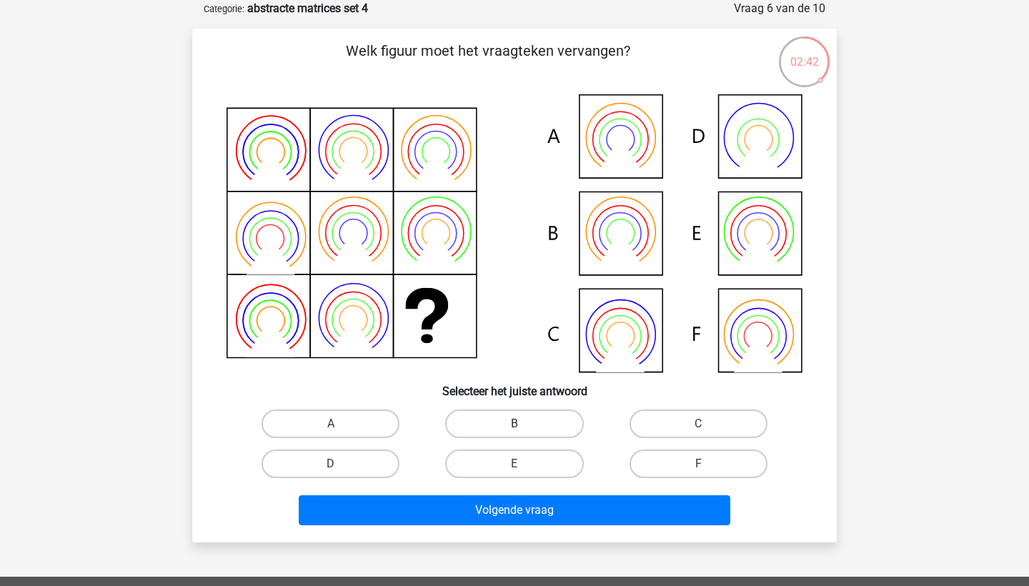
click at [541, 417] on label "B" at bounding box center [514, 424] width 138 height 29
click at [524, 424] on input "B" at bounding box center [519, 428] width 9 height 9
radio input "true"
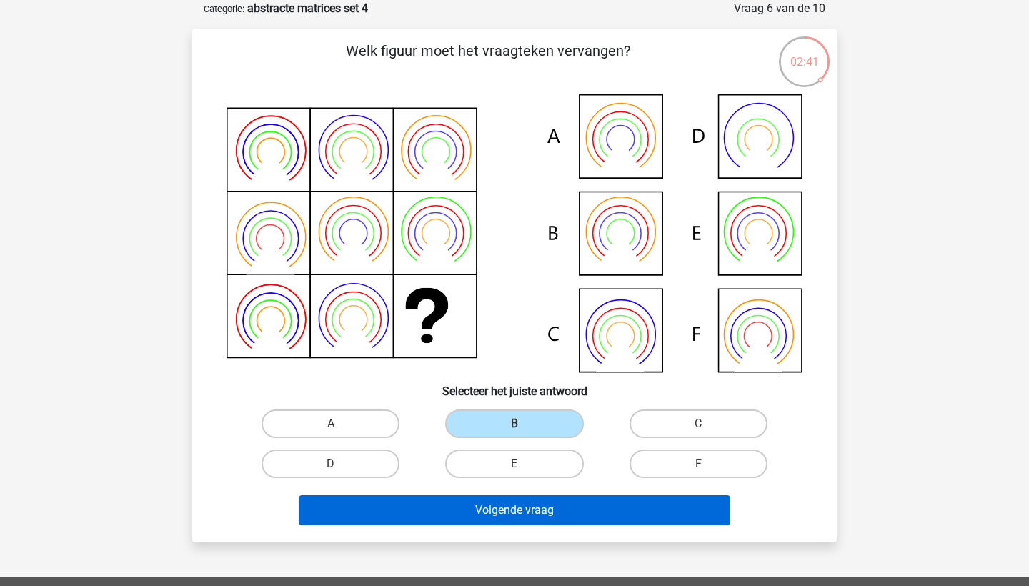
click at [533, 505] on button "Volgende vraag" at bounding box center [515, 510] width 433 height 30
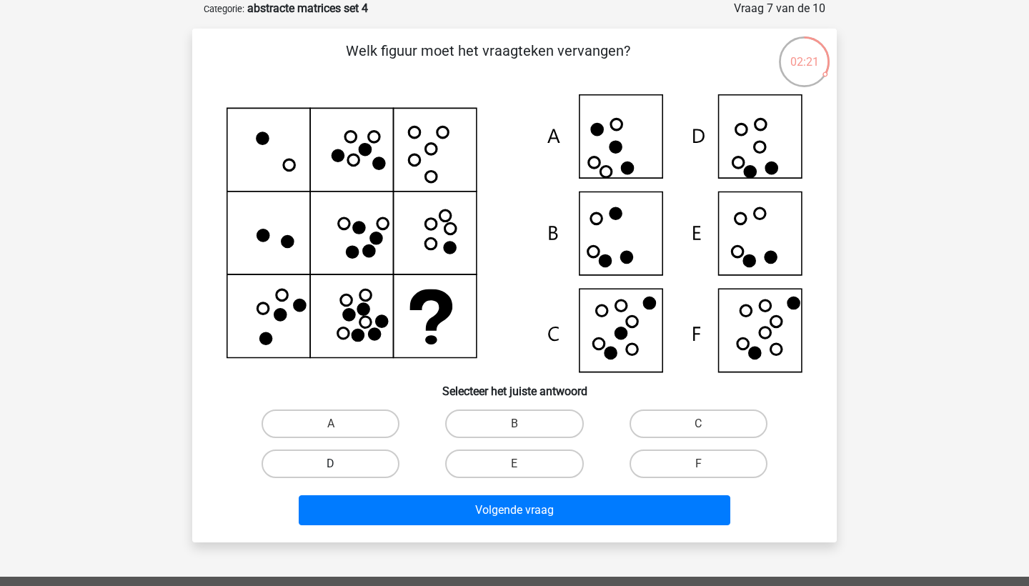
click at [354, 478] on label "D" at bounding box center [331, 464] width 138 height 29
click at [340, 473] on input "D" at bounding box center [335, 468] width 9 height 9
radio input "true"
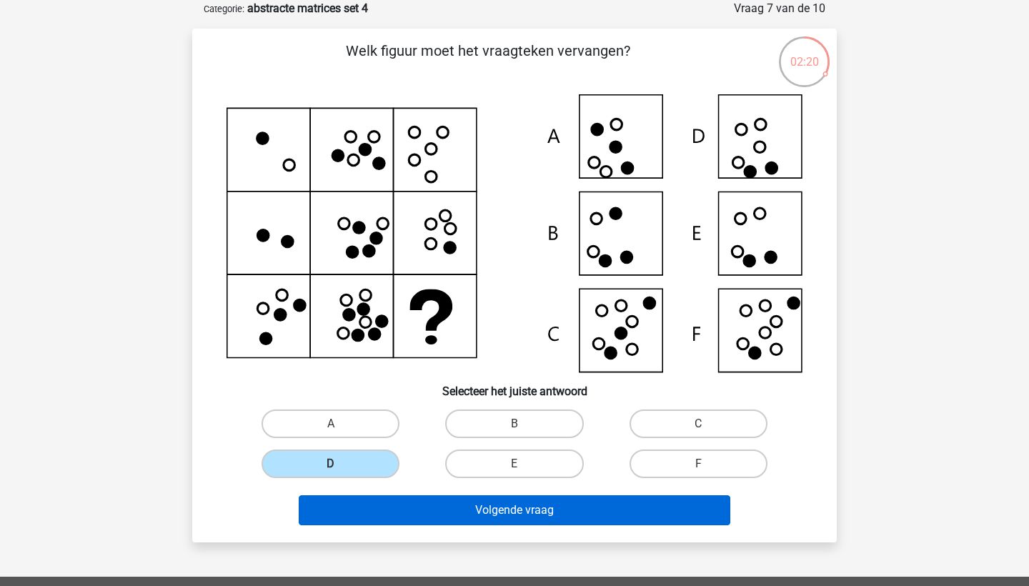
click at [390, 525] on button "Volgende vraag" at bounding box center [515, 510] width 433 height 30
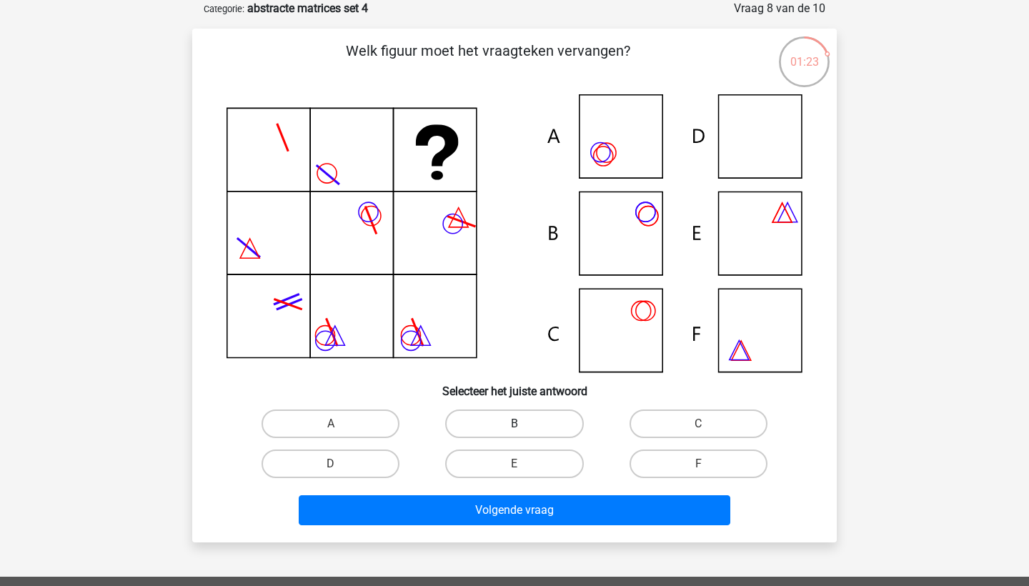
click at [531, 437] on label "B" at bounding box center [514, 424] width 138 height 29
click at [524, 433] on input "B" at bounding box center [519, 428] width 9 height 9
radio input "true"
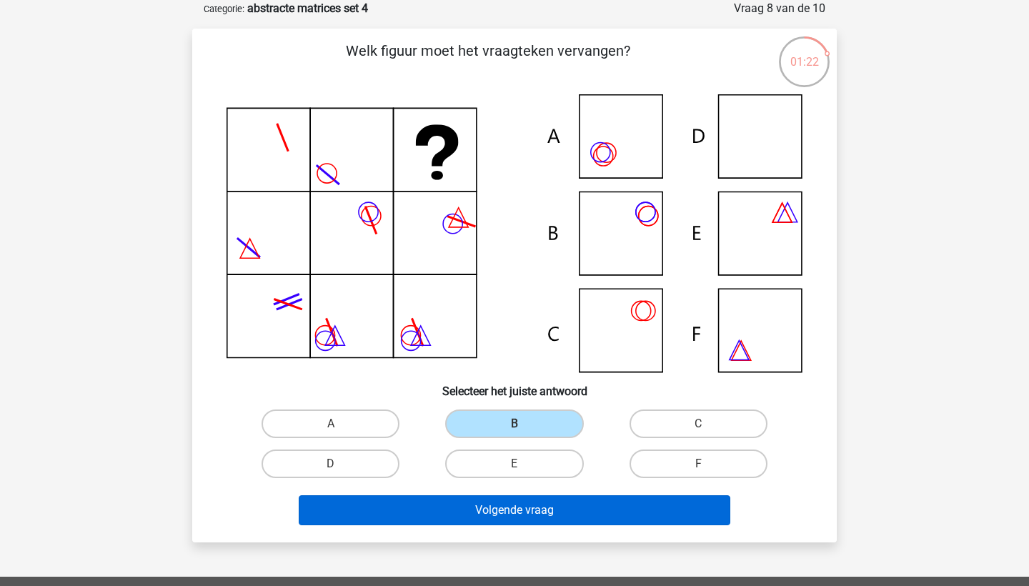
click at [524, 503] on button "Volgende vraag" at bounding box center [515, 510] width 433 height 30
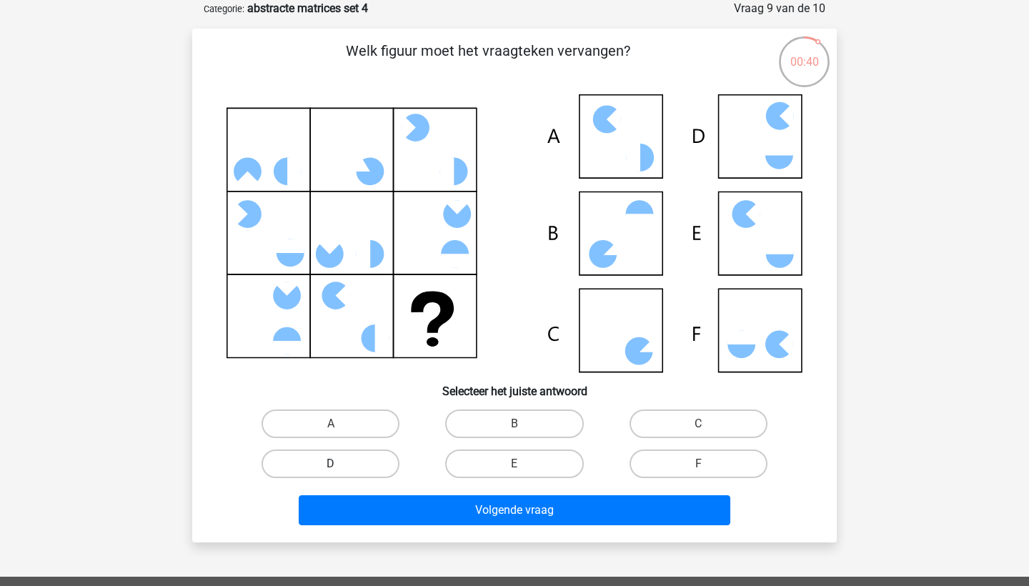
click at [367, 471] on label "D" at bounding box center [331, 464] width 138 height 29
click at [340, 471] on input "D" at bounding box center [335, 468] width 9 height 9
radio input "true"
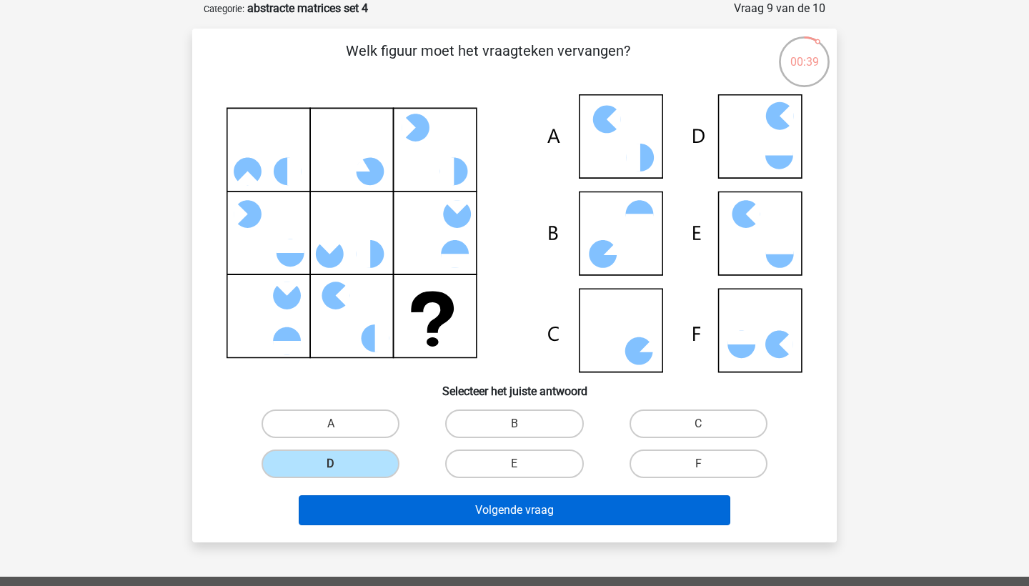
click at [391, 502] on button "Volgende vraag" at bounding box center [515, 510] width 433 height 30
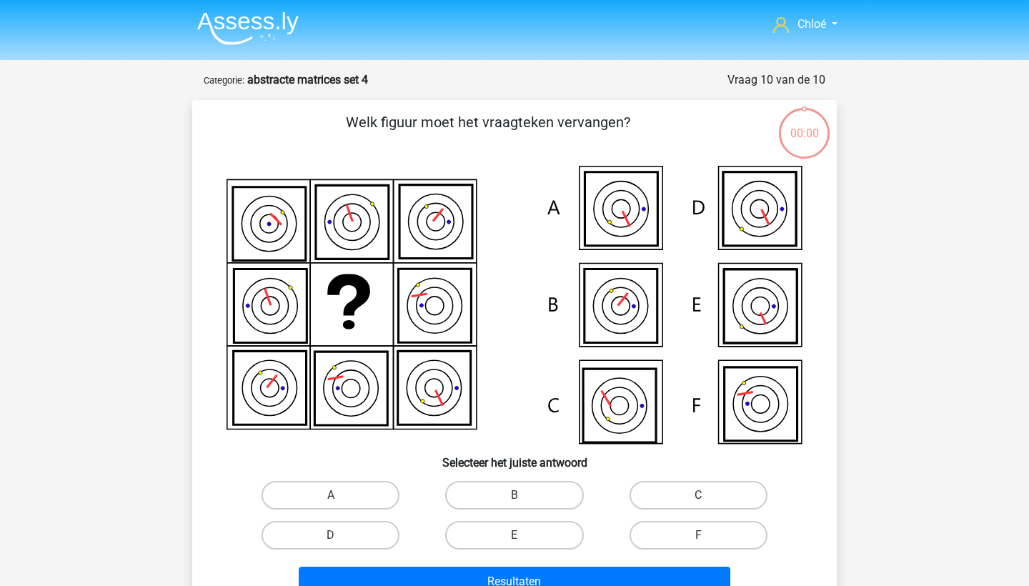
scroll to position [71, 0]
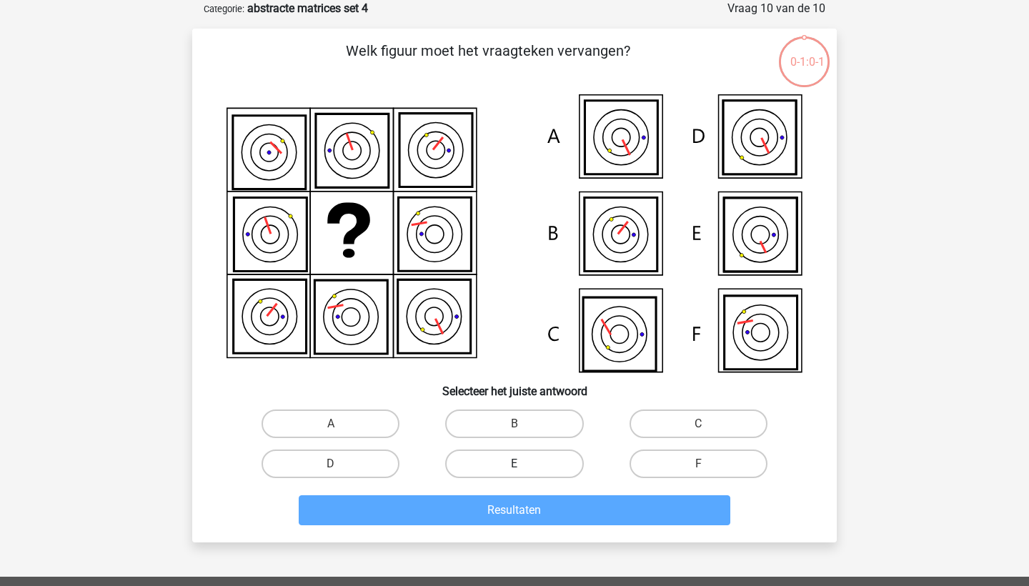
click at [518, 463] on label "E" at bounding box center [514, 464] width 138 height 29
click at [518, 464] on input "E" at bounding box center [519, 468] width 9 height 9
radio input "true"
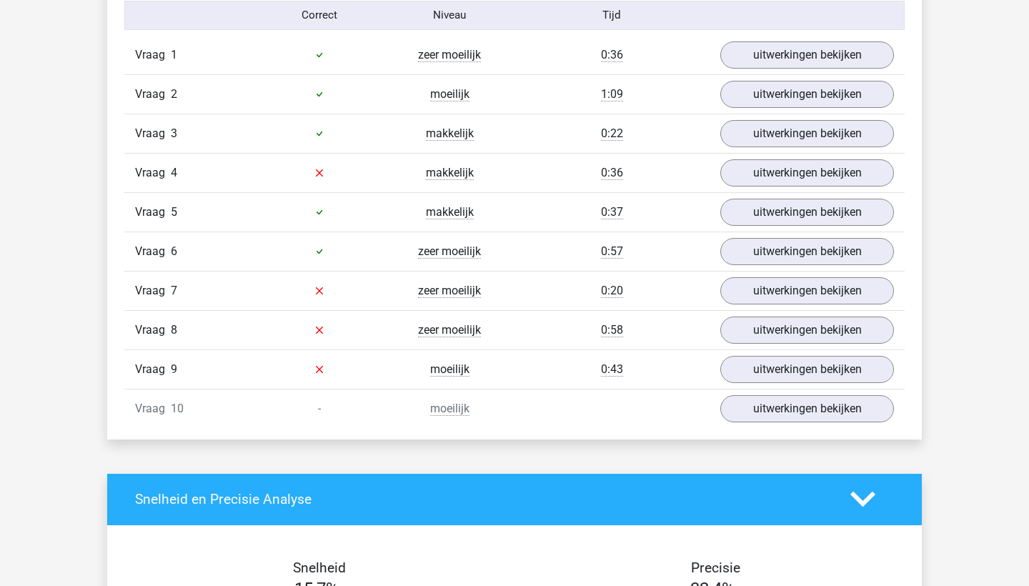
scroll to position [950, 0]
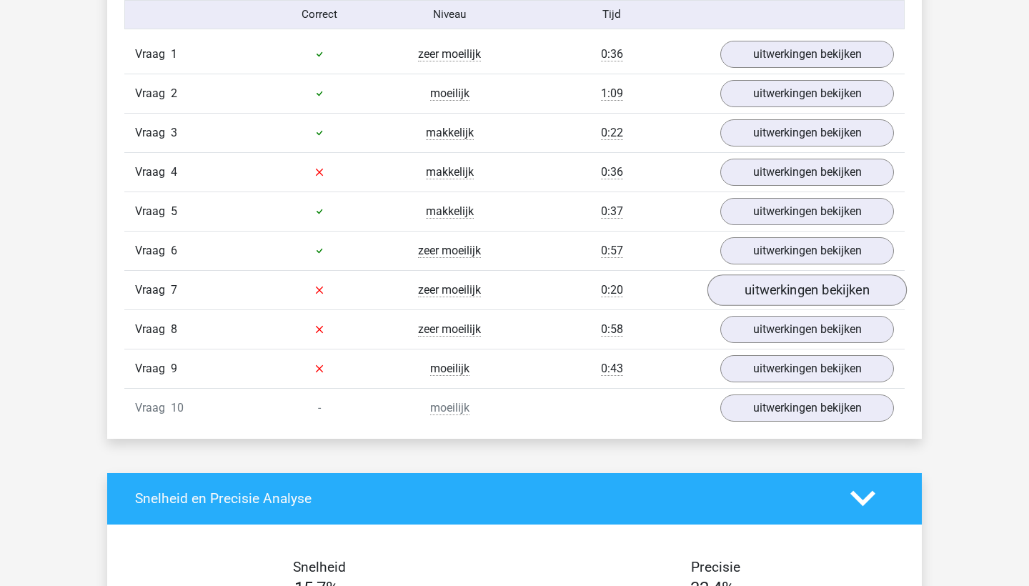
click at [756, 294] on link "uitwerkingen bekijken" at bounding box center [807, 290] width 199 height 31
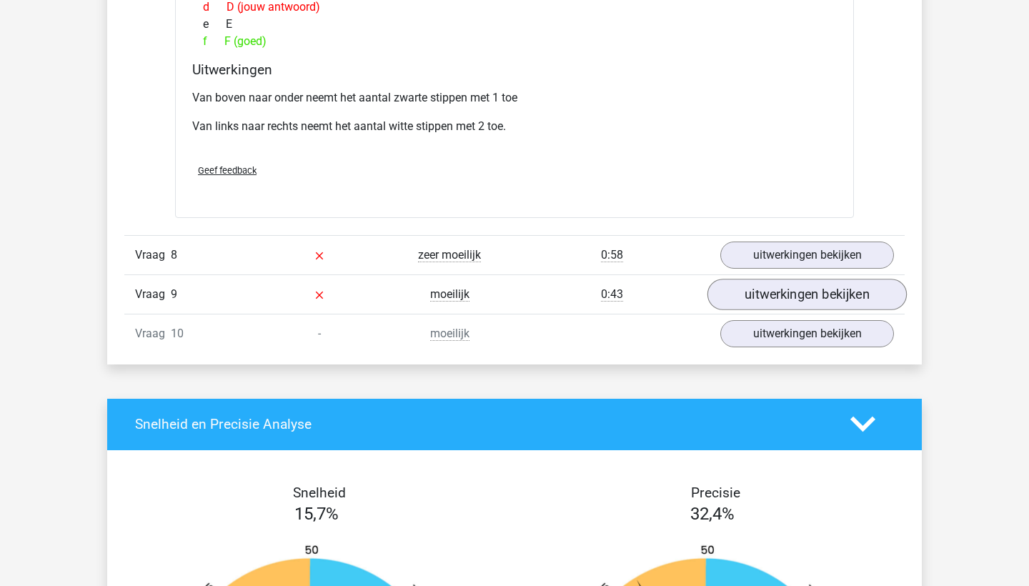
scroll to position [1682, 0]
click at [771, 283] on link "uitwerkingen bekijken" at bounding box center [807, 294] width 199 height 31
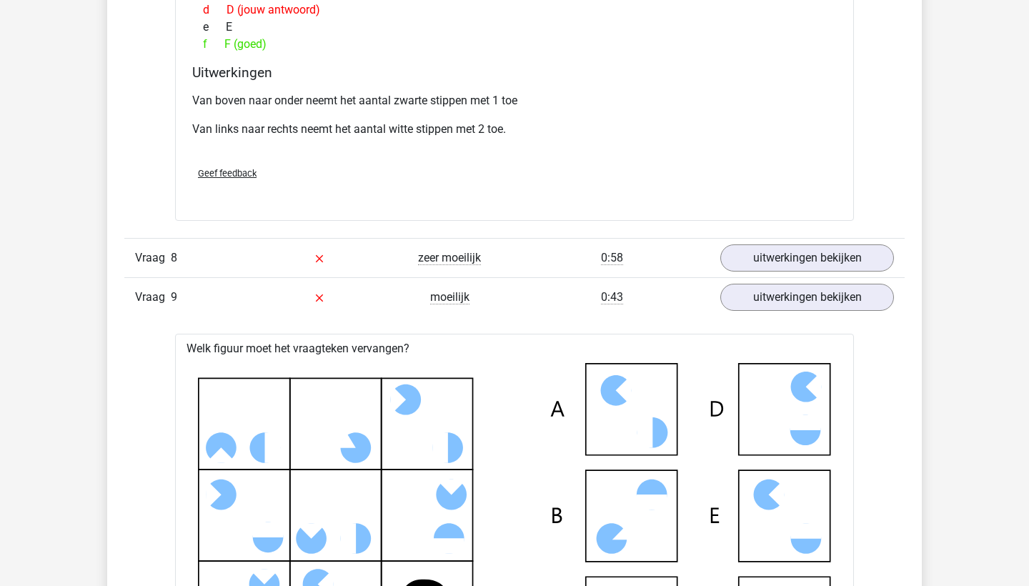
scroll to position [1726, 0]
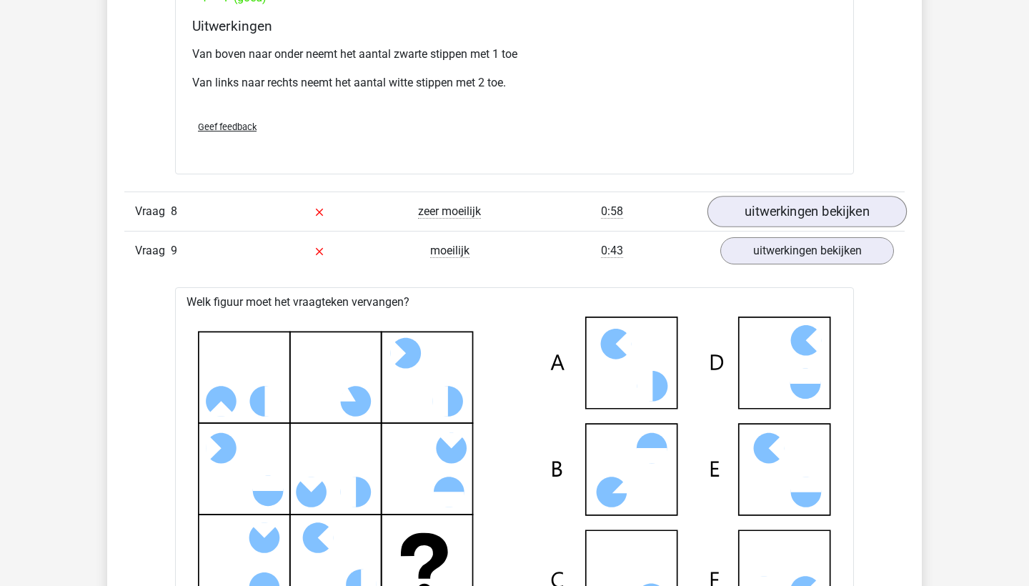
click at [795, 214] on link "uitwerkingen bekijken" at bounding box center [807, 211] width 199 height 31
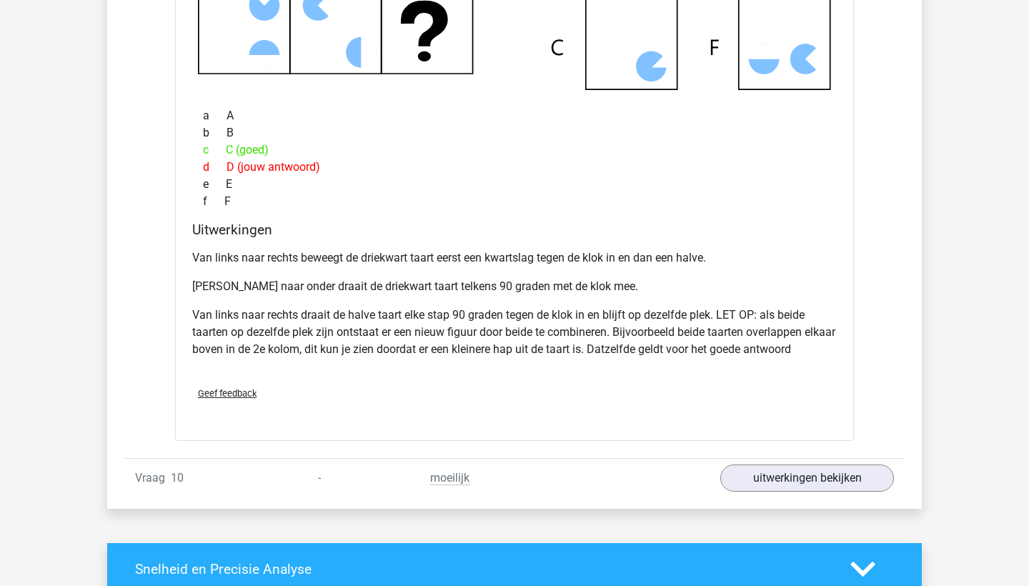
scroll to position [2907, 0]
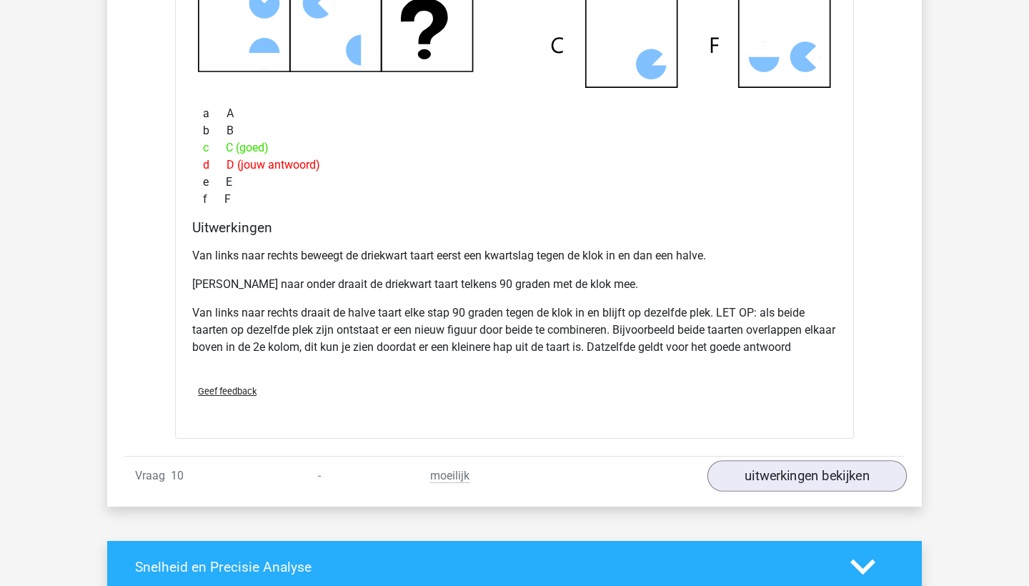
click at [787, 480] on link "uitwerkingen bekijken" at bounding box center [807, 476] width 199 height 31
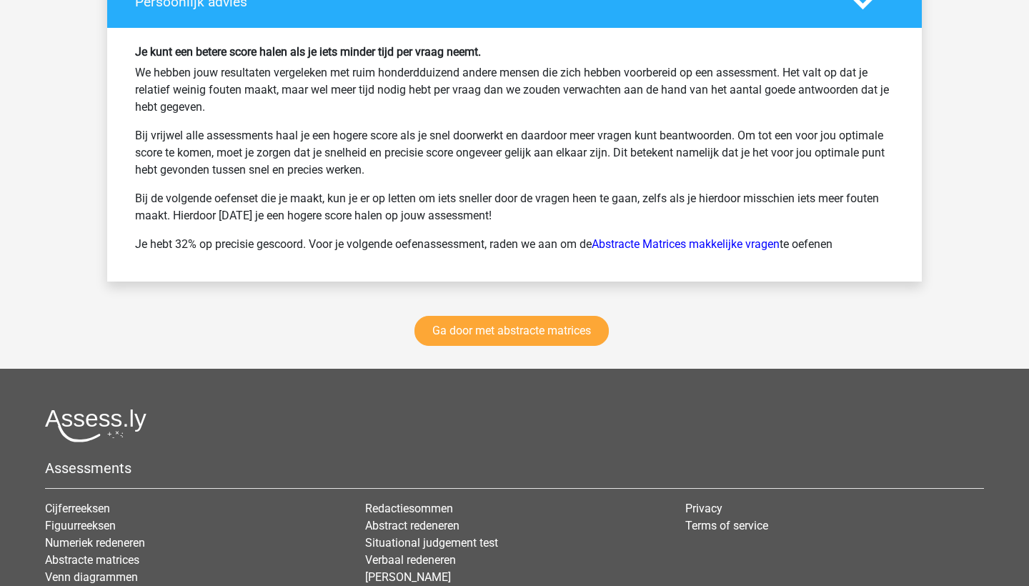
scroll to position [4641, 0]
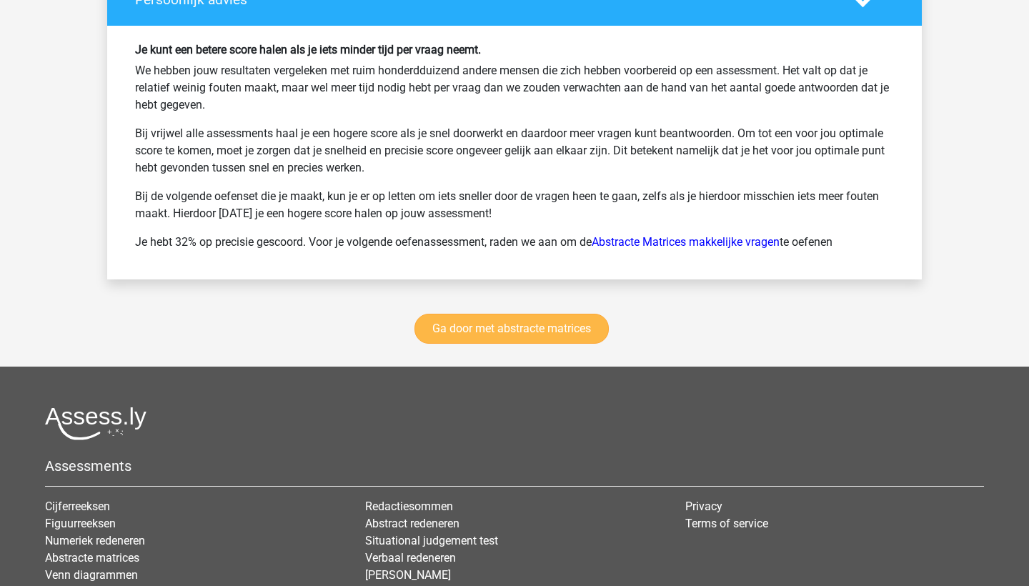
click at [606, 318] on link "Ga door met abstracte matrices" at bounding box center [512, 329] width 194 height 30
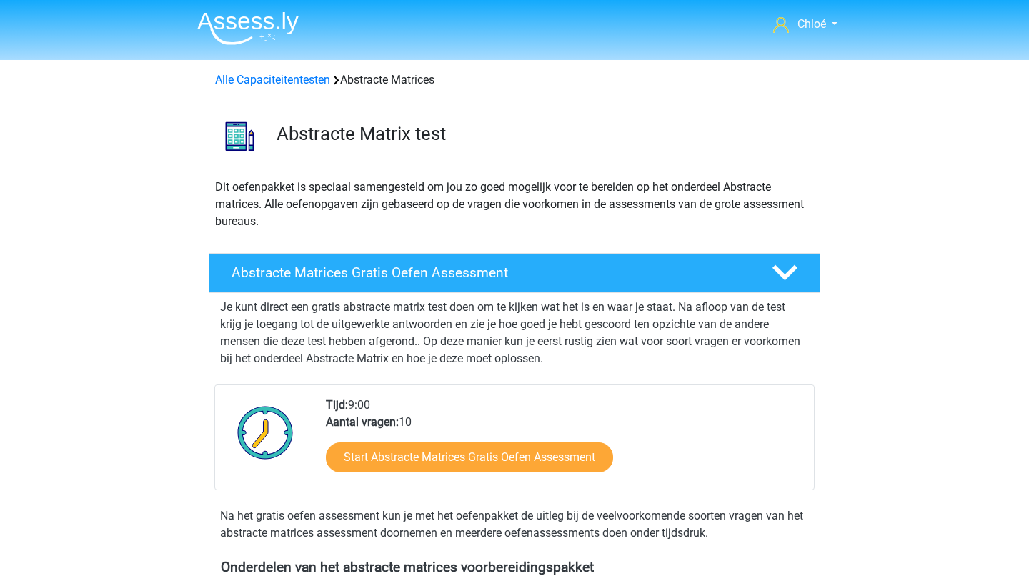
scroll to position [638, 0]
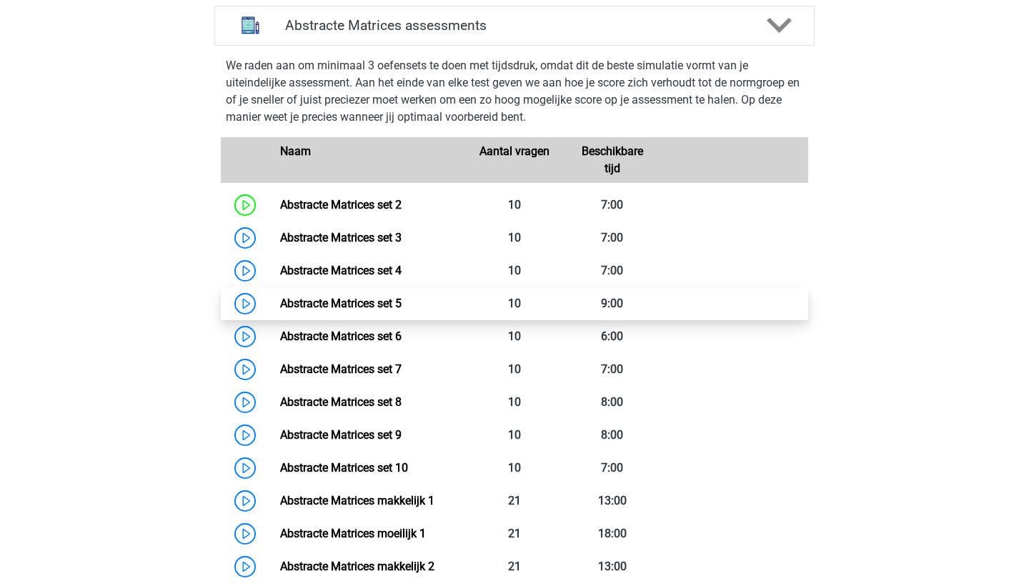
click at [391, 310] on link "Abstracte Matrices set 5" at bounding box center [341, 304] width 122 height 14
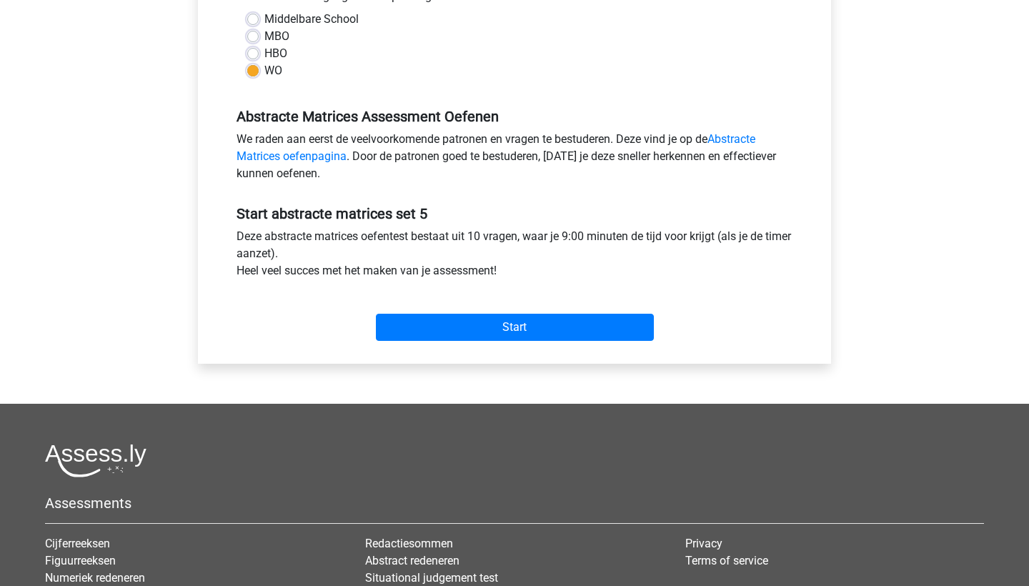
scroll to position [367, 0]
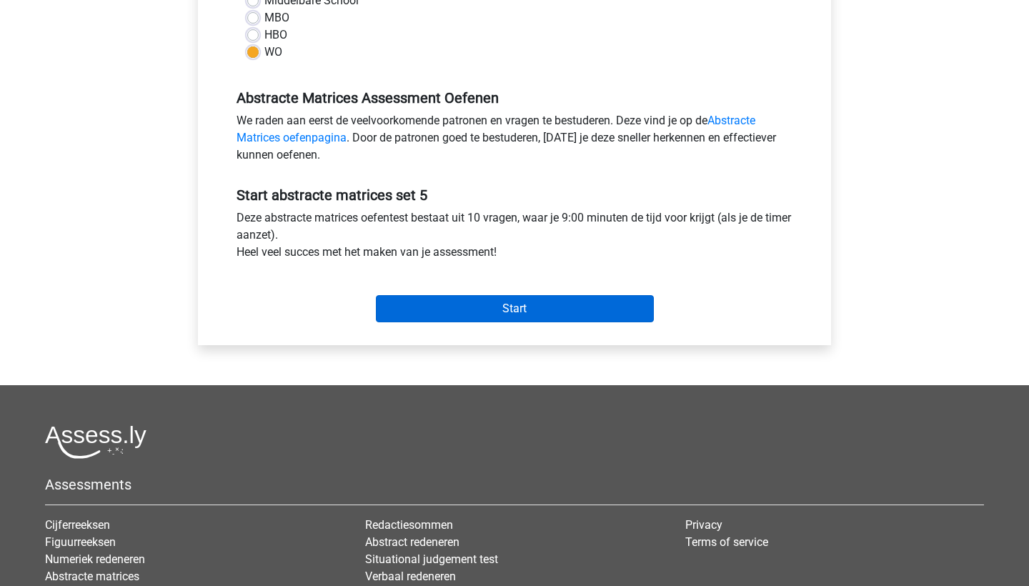
click at [425, 315] on input "Start" at bounding box center [515, 308] width 278 height 27
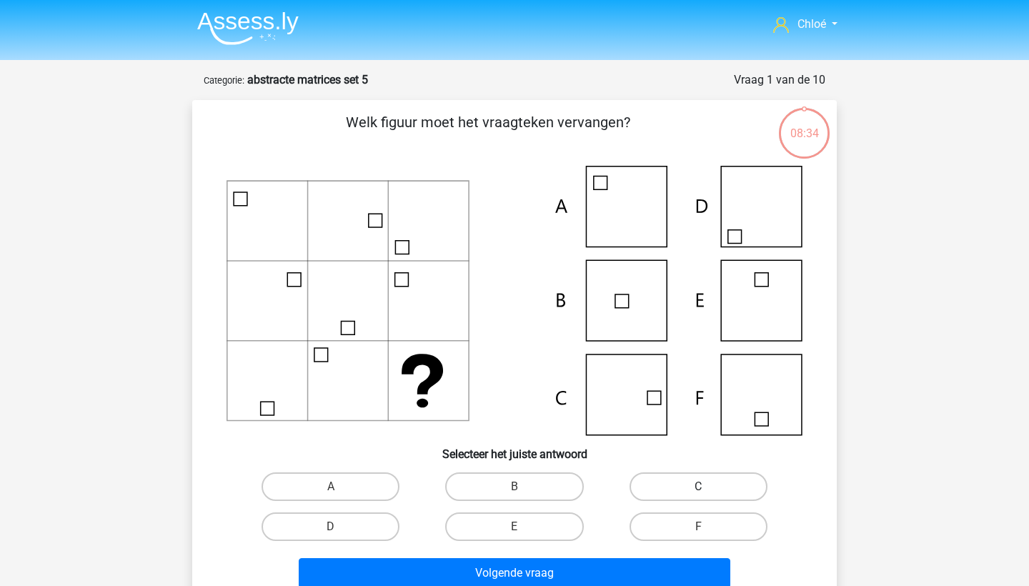
click at [711, 493] on label "C" at bounding box center [699, 487] width 138 height 29
click at [708, 493] on input "C" at bounding box center [702, 491] width 9 height 9
radio input "true"
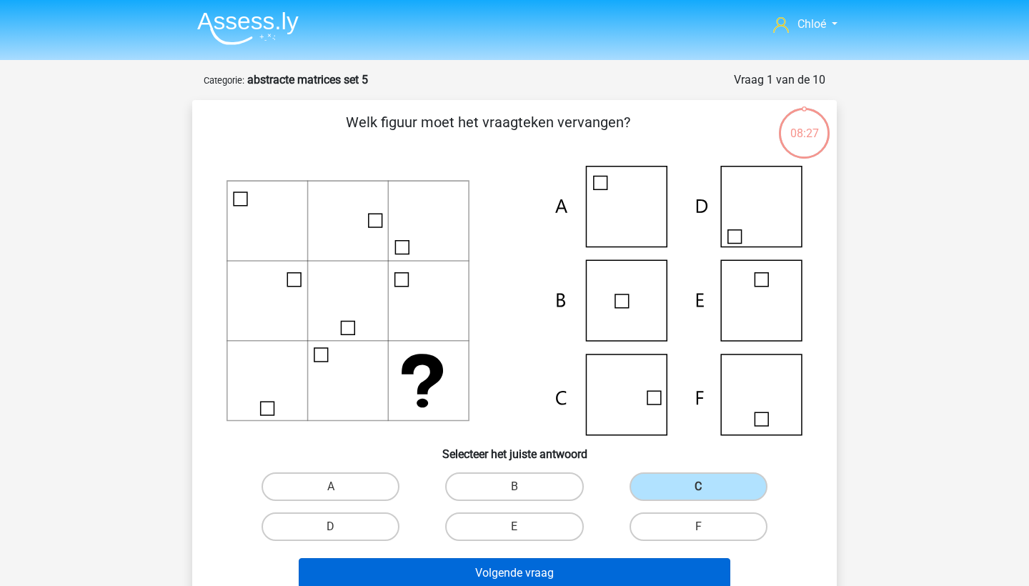
click at [621, 585] on button "Volgende vraag" at bounding box center [515, 573] width 433 height 30
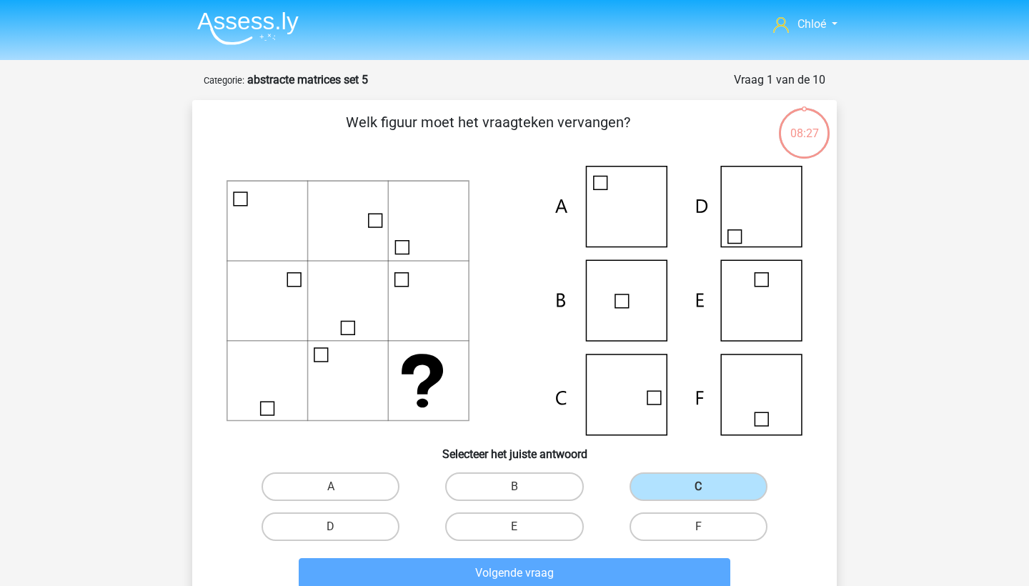
scroll to position [71, 0]
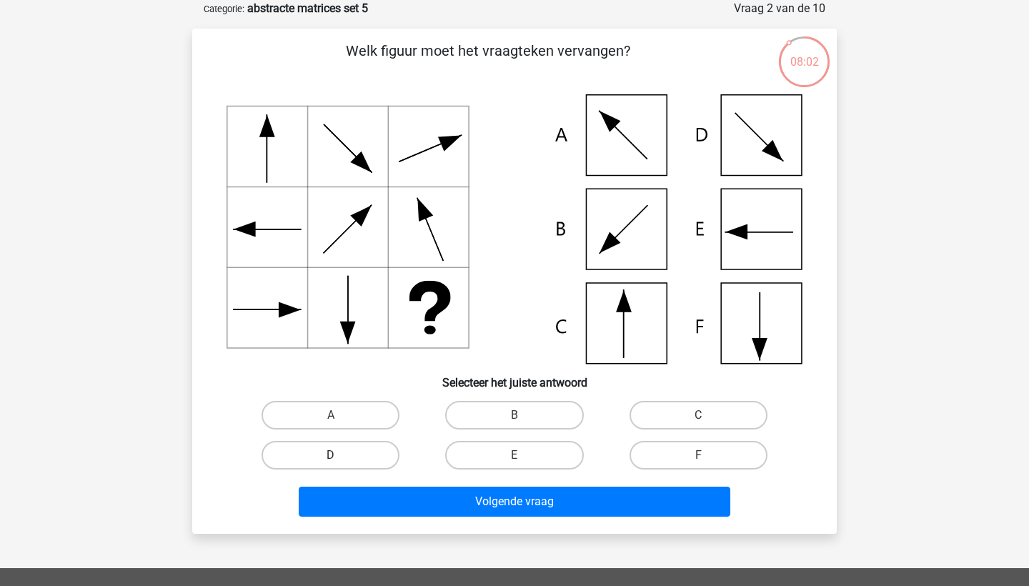
click at [366, 450] on label "D" at bounding box center [331, 455] width 138 height 29
click at [340, 455] on input "D" at bounding box center [335, 459] width 9 height 9
radio input "true"
click at [391, 485] on div "Volgende vraag" at bounding box center [514, 498] width 599 height 47
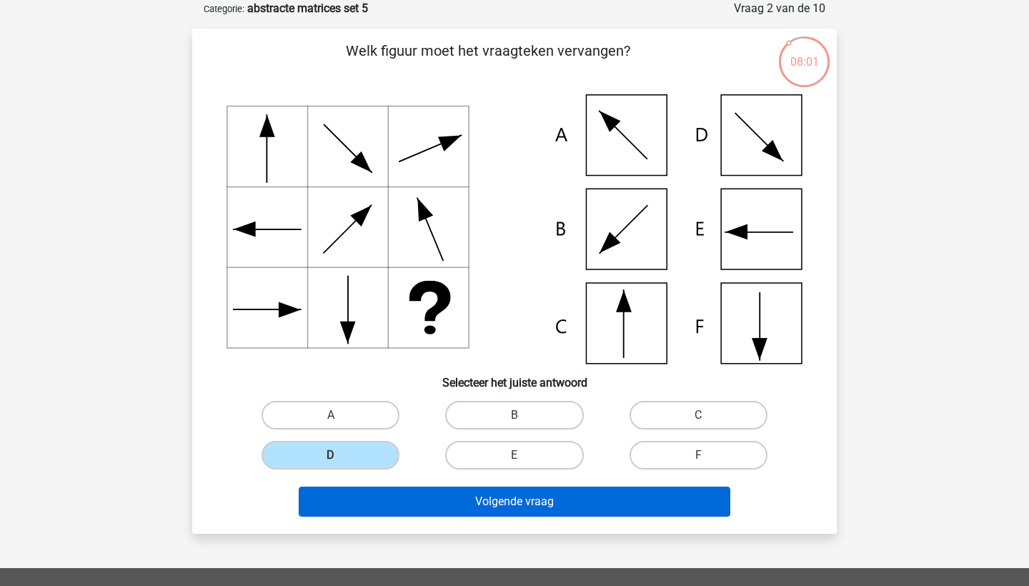
click at [401, 502] on button "Volgende vraag" at bounding box center [515, 502] width 433 height 30
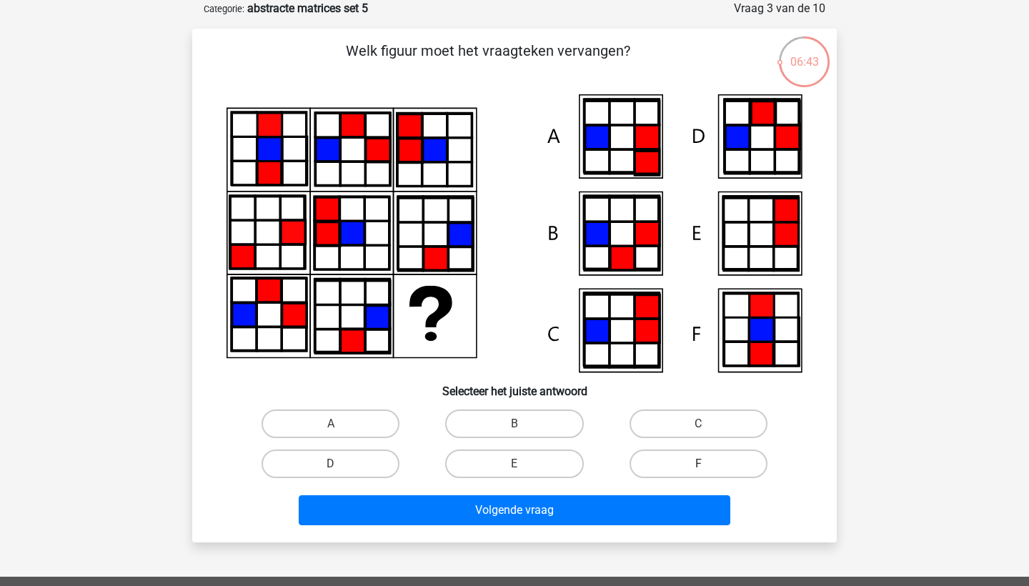
click at [673, 465] on label "F" at bounding box center [699, 464] width 138 height 29
click at [698, 465] on input "F" at bounding box center [702, 468] width 9 height 9
radio input "true"
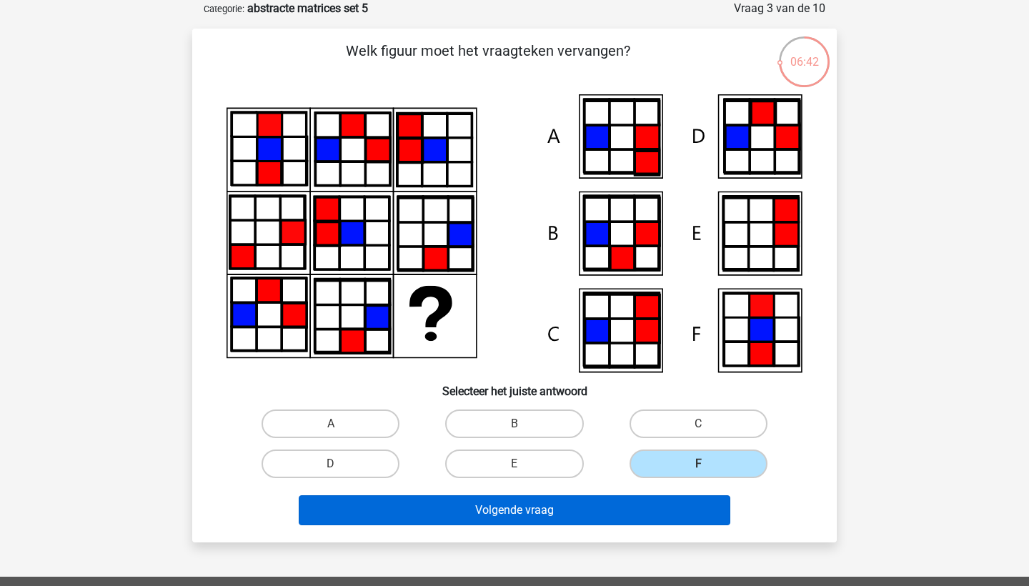
click at [624, 513] on button "Volgende vraag" at bounding box center [515, 510] width 433 height 30
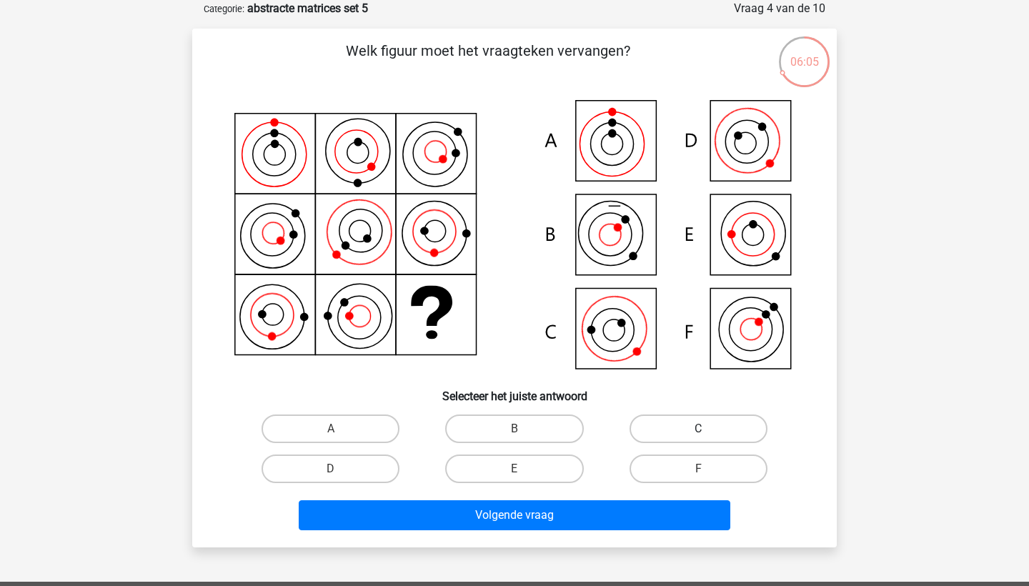
click at [669, 433] on label "C" at bounding box center [699, 429] width 138 height 29
click at [698, 433] on input "C" at bounding box center [702, 433] width 9 height 9
radio input "true"
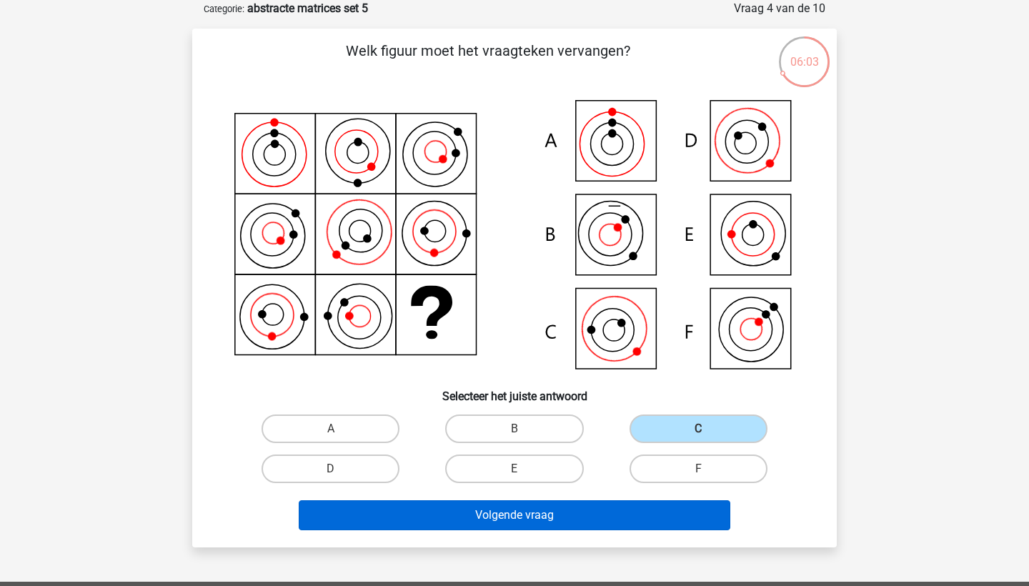
click at [623, 521] on button "Volgende vraag" at bounding box center [515, 515] width 433 height 30
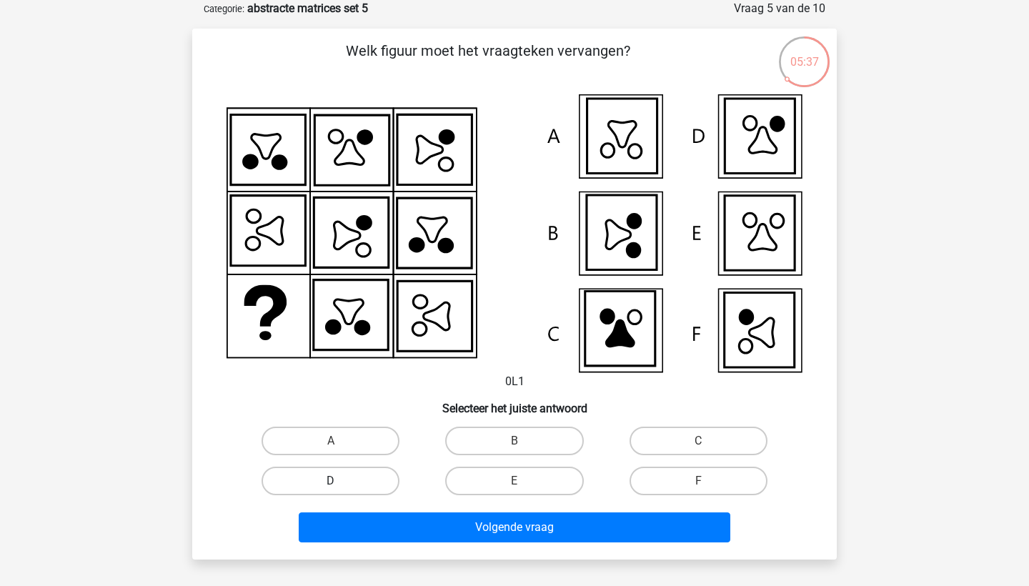
click at [330, 485] on label "D" at bounding box center [331, 481] width 138 height 29
click at [331, 485] on input "D" at bounding box center [335, 485] width 9 height 9
radio input "true"
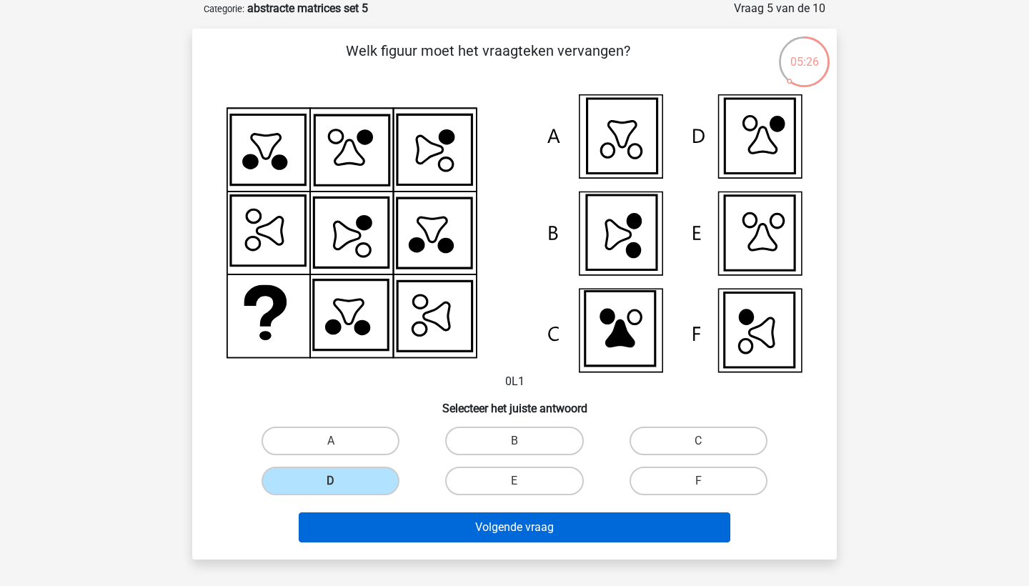
click at [393, 528] on button "Volgende vraag" at bounding box center [515, 528] width 433 height 30
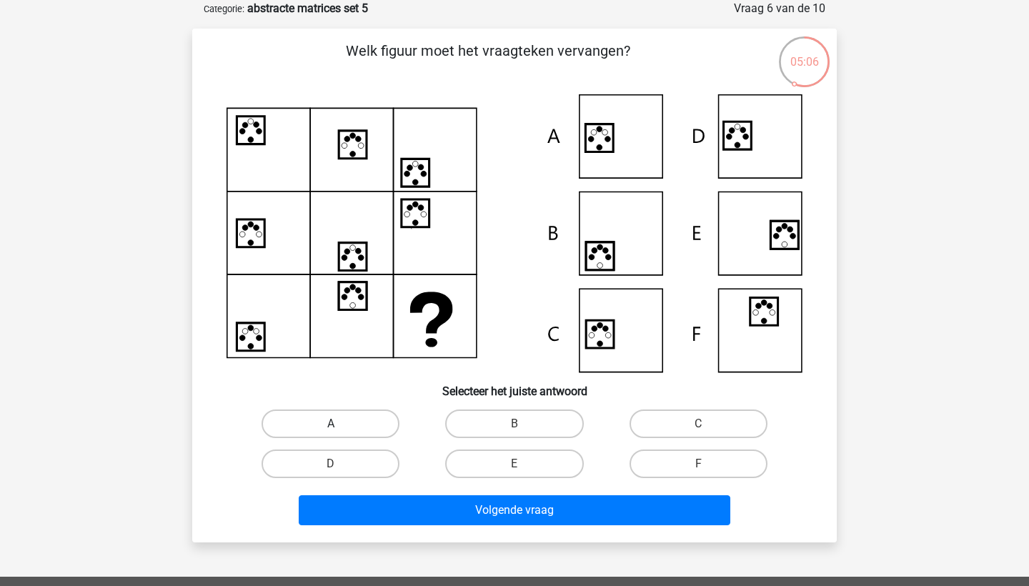
click at [357, 417] on label "A" at bounding box center [331, 424] width 138 height 29
click at [340, 424] on input "A" at bounding box center [335, 428] width 9 height 9
radio input "true"
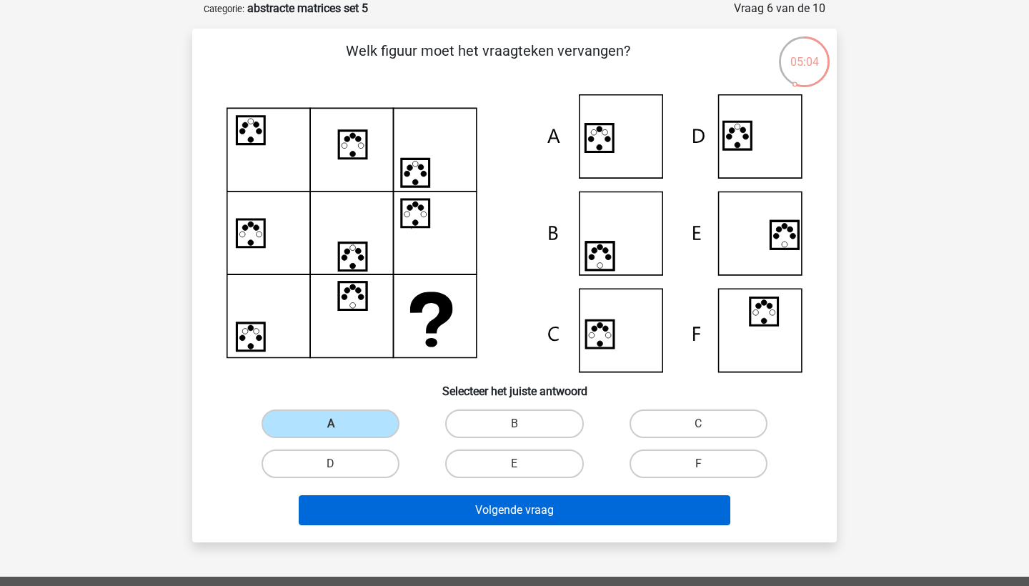
click at [422, 510] on button "Volgende vraag" at bounding box center [515, 510] width 433 height 30
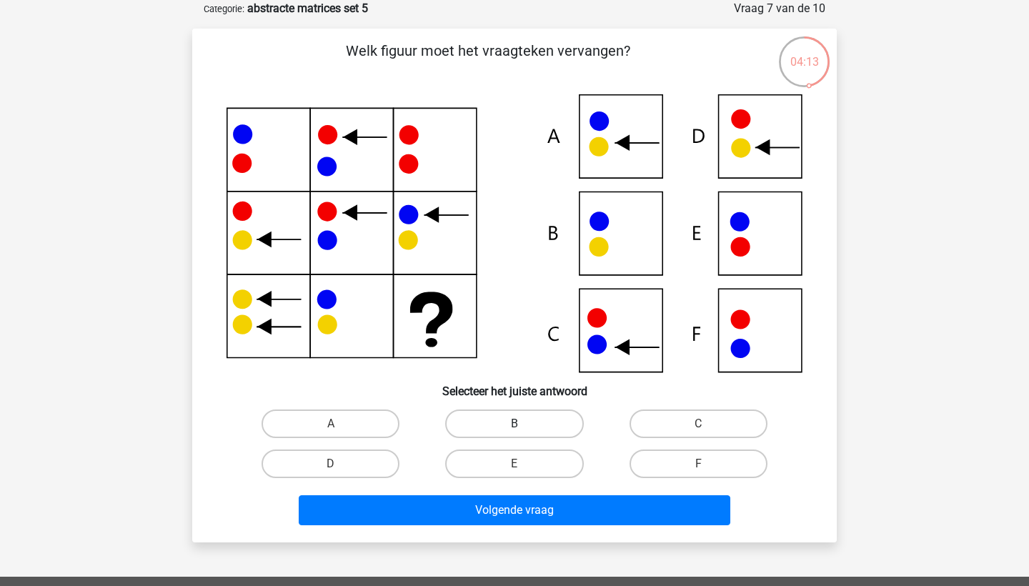
click at [553, 417] on label "B" at bounding box center [514, 424] width 138 height 29
click at [524, 424] on input "B" at bounding box center [519, 428] width 9 height 9
radio input "true"
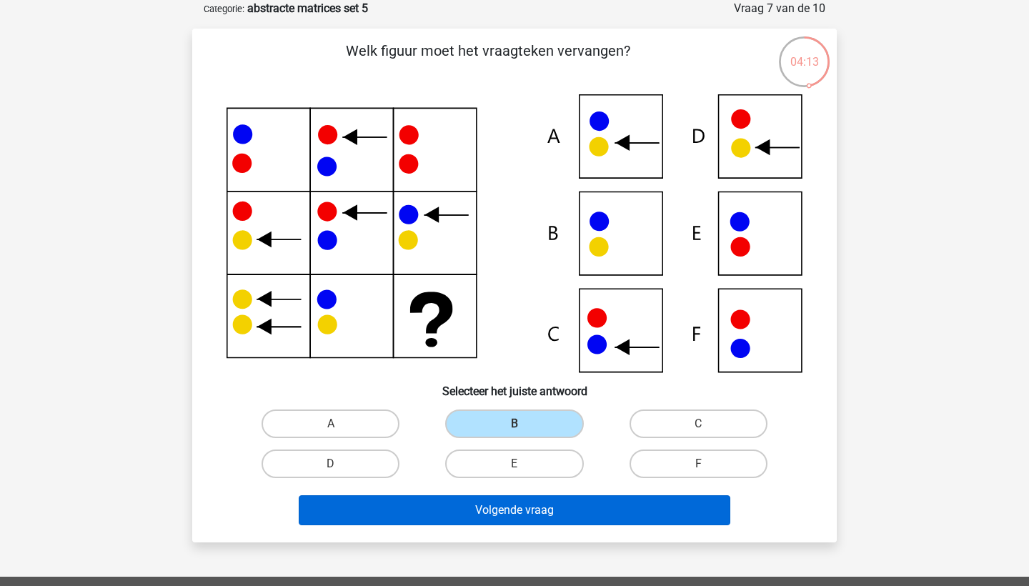
click at [544, 515] on button "Volgende vraag" at bounding box center [515, 510] width 433 height 30
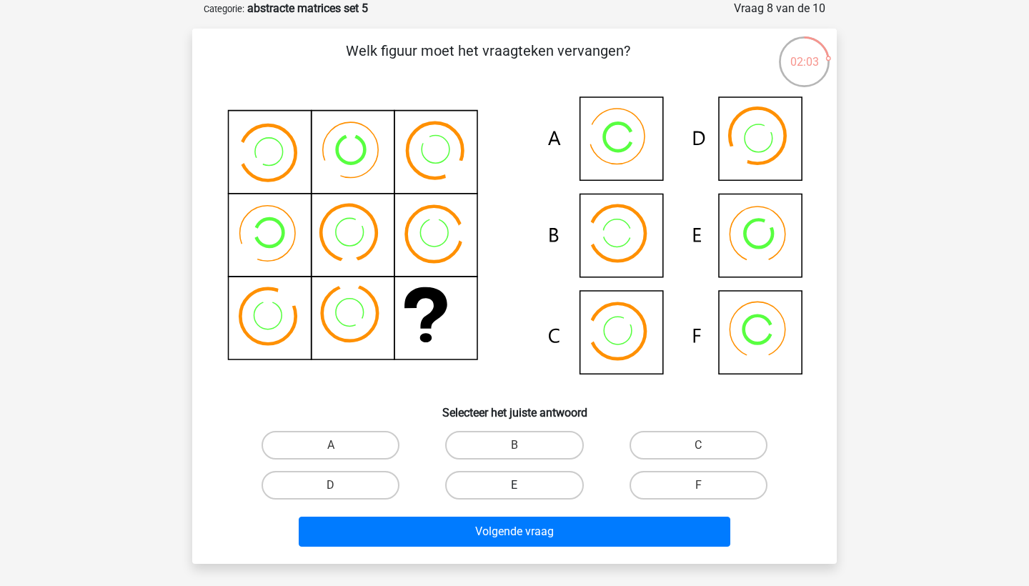
click at [505, 488] on label "E" at bounding box center [514, 485] width 138 height 29
click at [515, 488] on input "E" at bounding box center [519, 489] width 9 height 9
radio input "true"
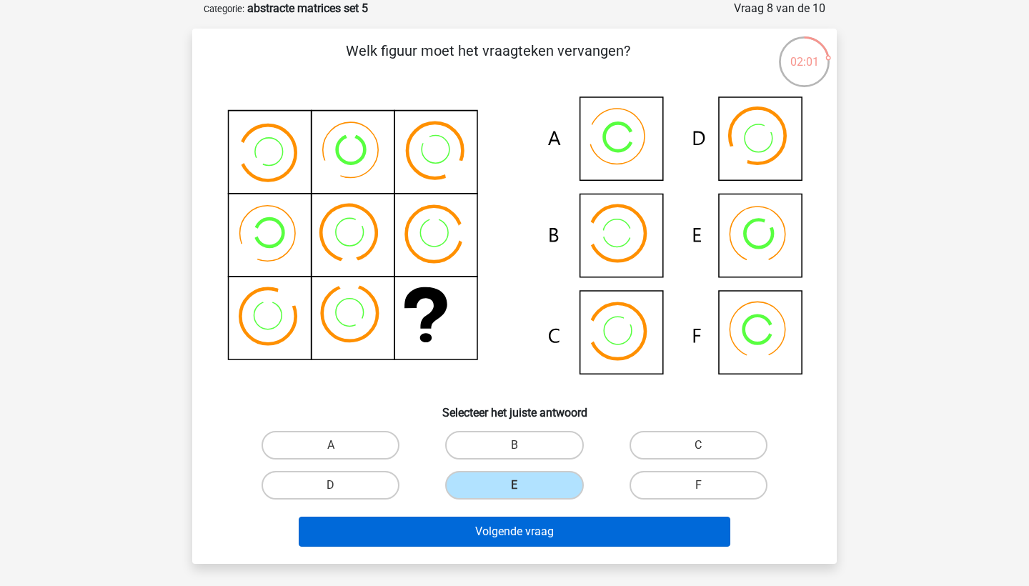
click at [505, 525] on button "Volgende vraag" at bounding box center [515, 532] width 433 height 30
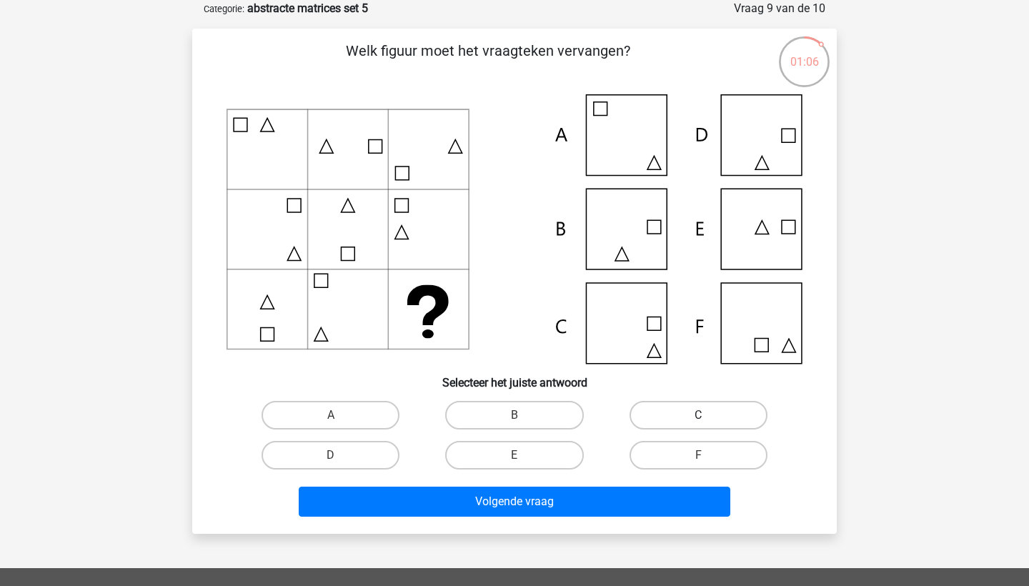
click at [738, 419] on label "C" at bounding box center [699, 415] width 138 height 29
click at [708, 419] on input "C" at bounding box center [702, 419] width 9 height 9
radio input "true"
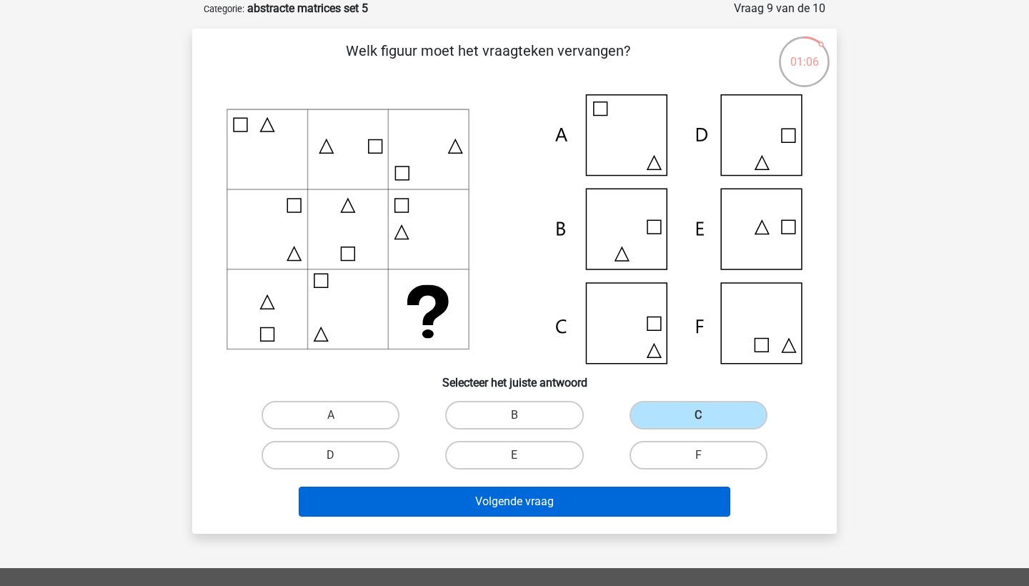
click at [667, 515] on button "Volgende vraag" at bounding box center [515, 502] width 433 height 30
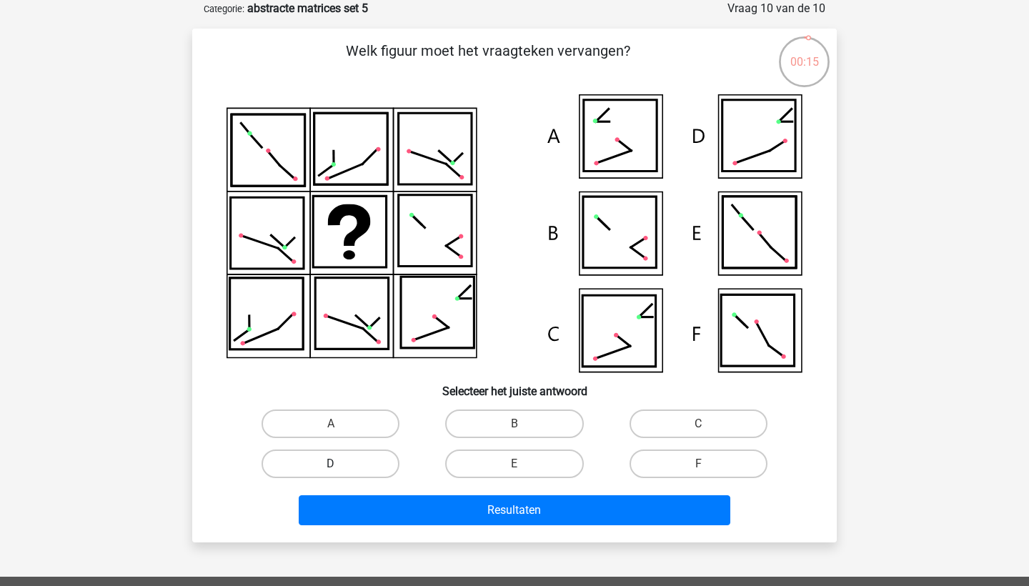
click at [353, 456] on label "D" at bounding box center [331, 464] width 138 height 29
click at [340, 464] on input "D" at bounding box center [335, 468] width 9 height 9
radio input "true"
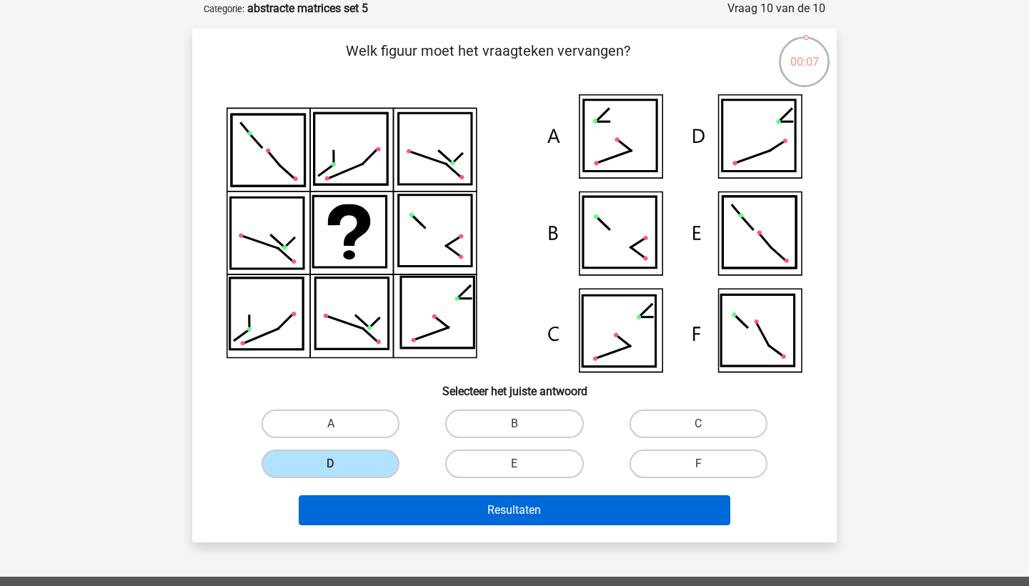
click at [363, 508] on button "Resultaten" at bounding box center [515, 510] width 433 height 30
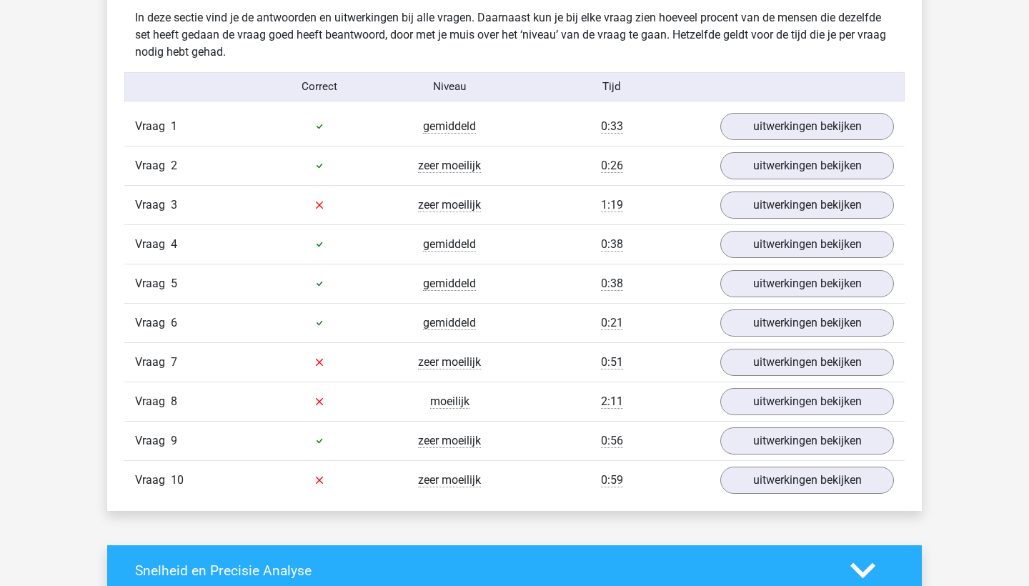
scroll to position [887, 0]
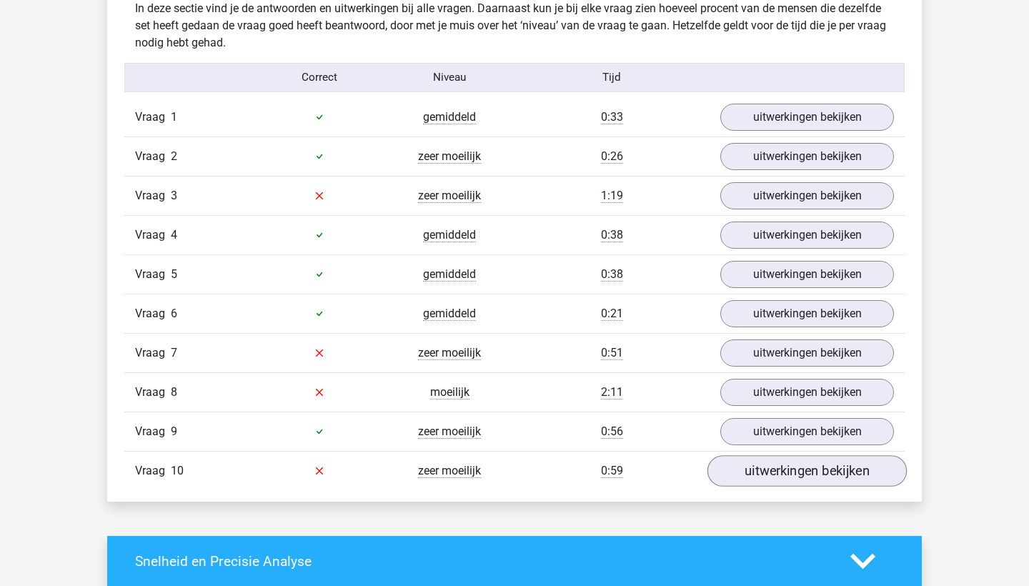
click at [747, 478] on link "uitwerkingen bekijken" at bounding box center [807, 470] width 199 height 31
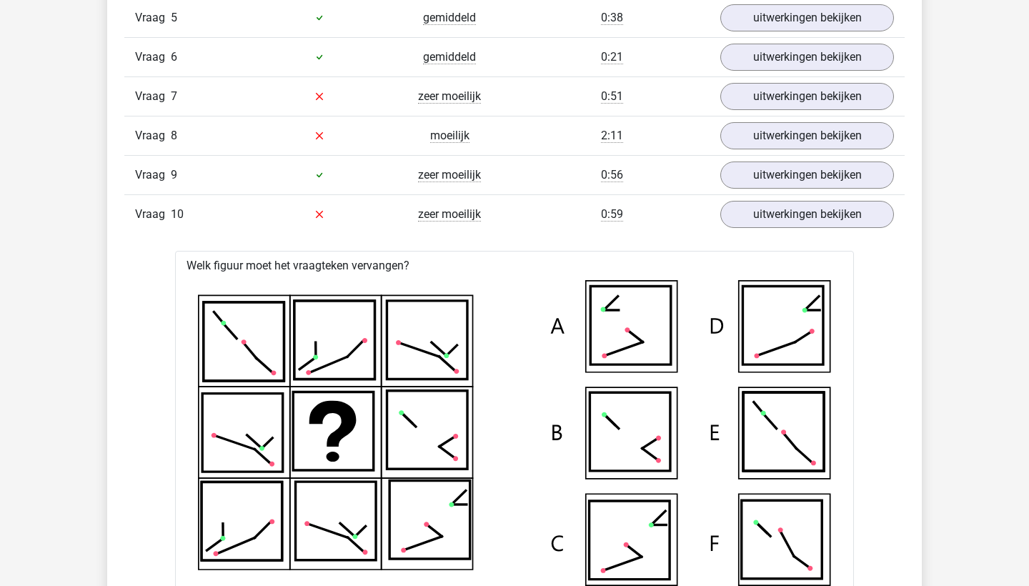
scroll to position [1072, 0]
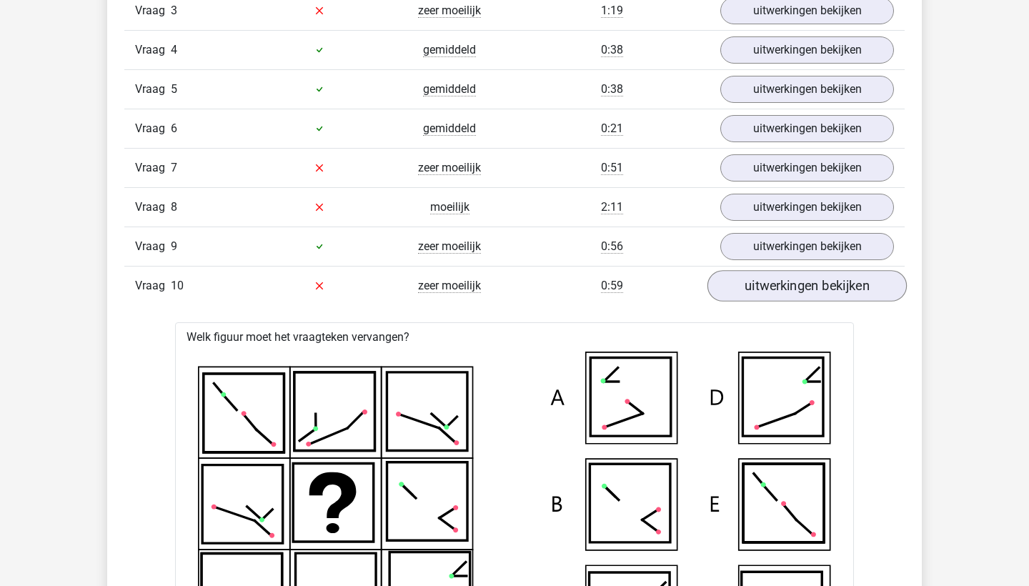
click at [735, 280] on link "uitwerkingen bekijken" at bounding box center [807, 285] width 199 height 31
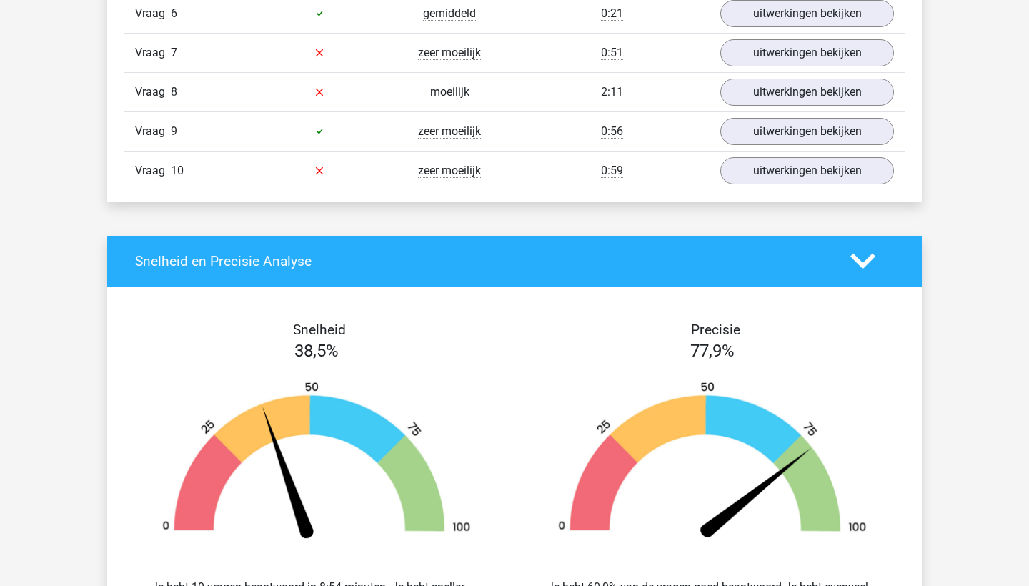
scroll to position [1155, 0]
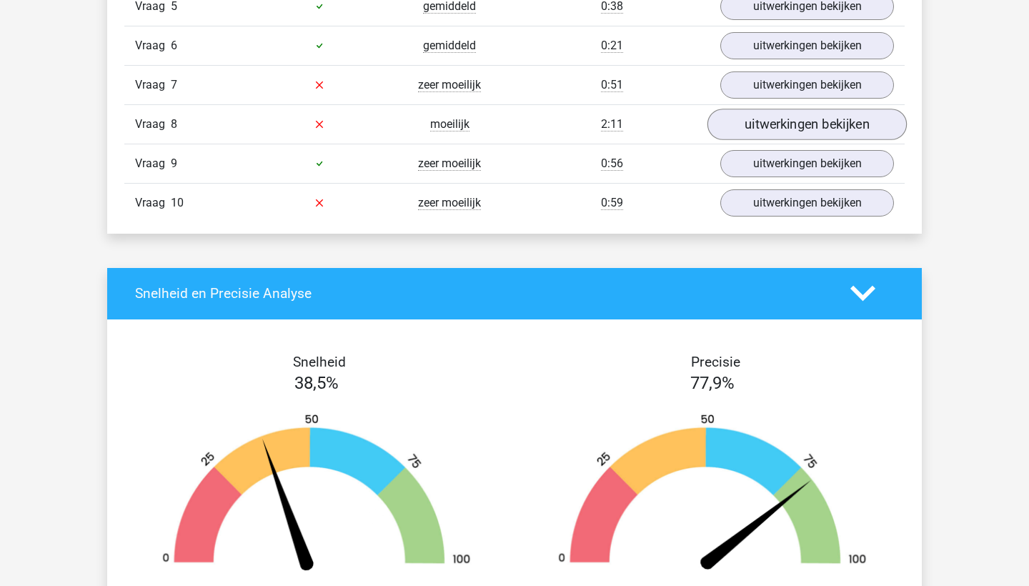
click at [763, 112] on link "uitwerkingen bekijken" at bounding box center [807, 124] width 199 height 31
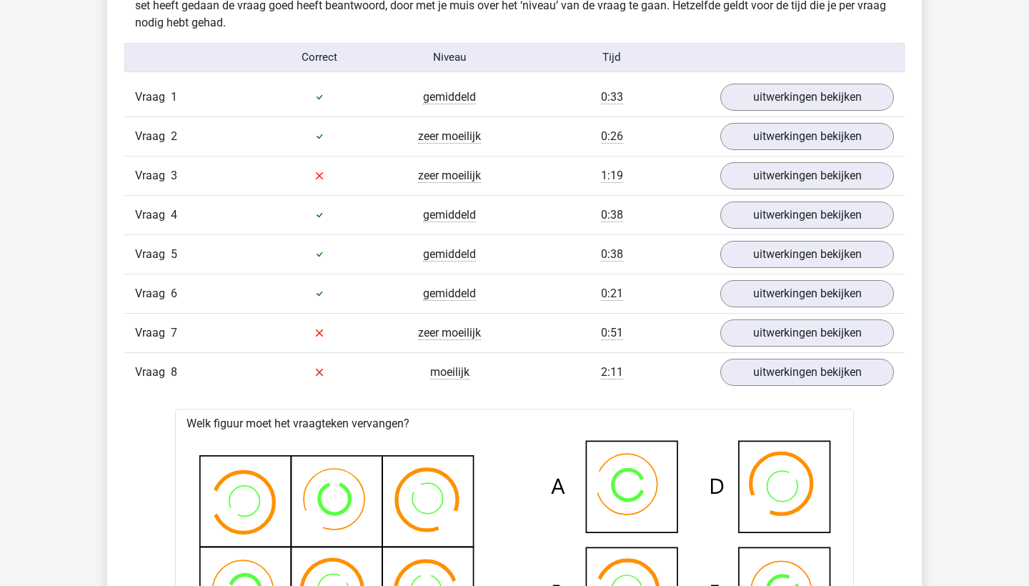
scroll to position [905, 0]
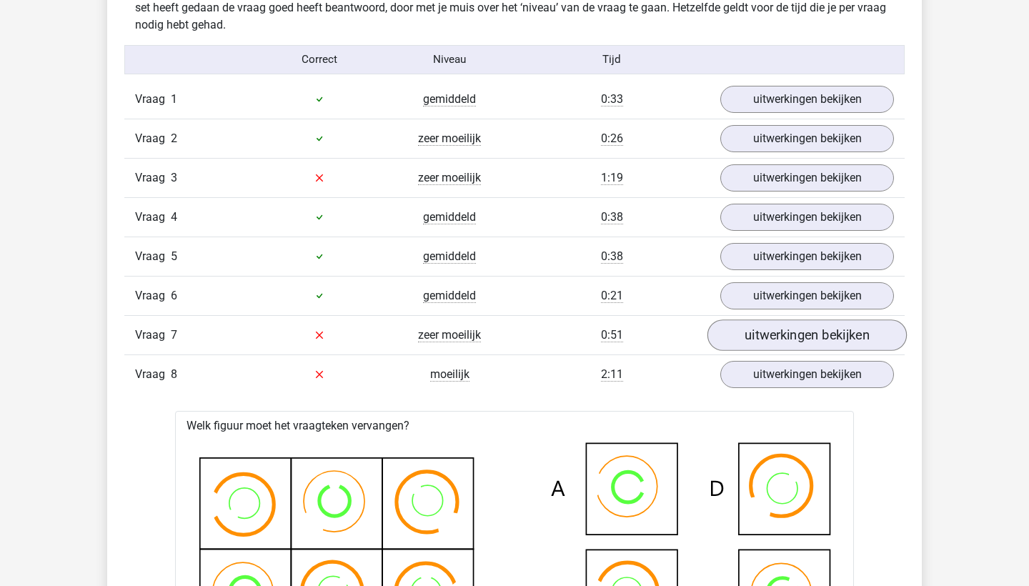
click at [756, 335] on link "uitwerkingen bekijken" at bounding box center [807, 335] width 199 height 31
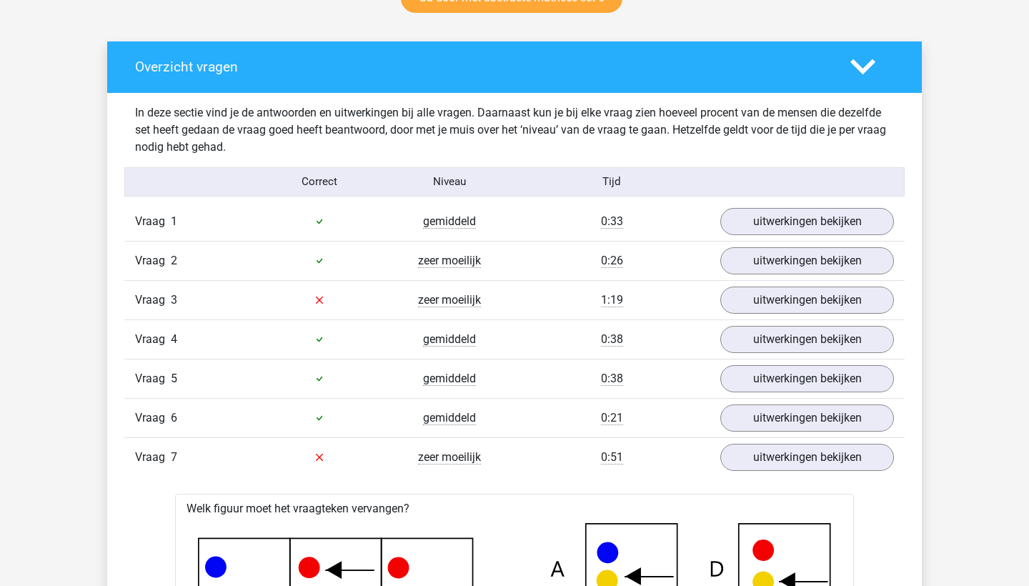
scroll to position [799, 0]
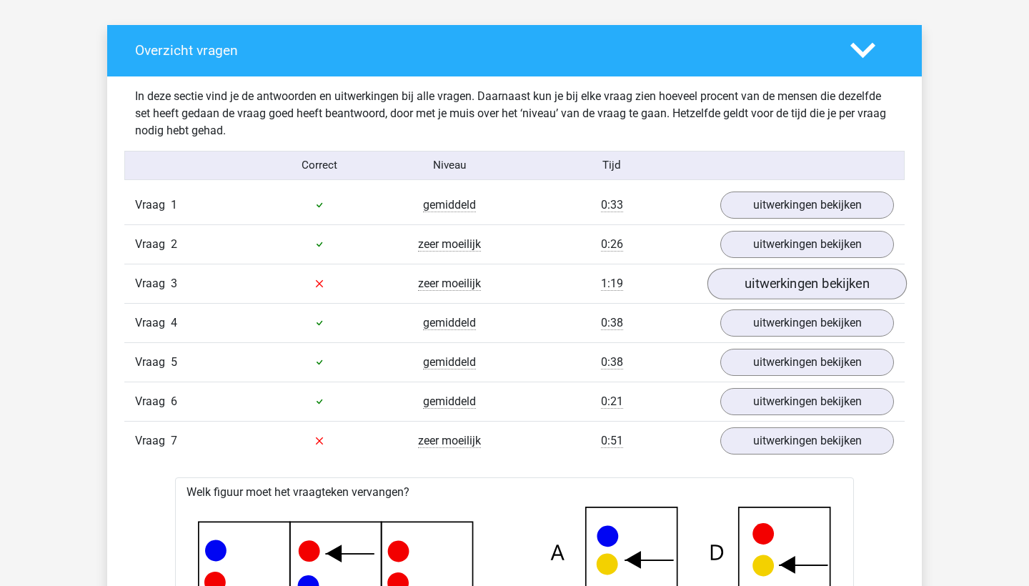
click at [751, 280] on link "uitwerkingen bekijken" at bounding box center [807, 283] width 199 height 31
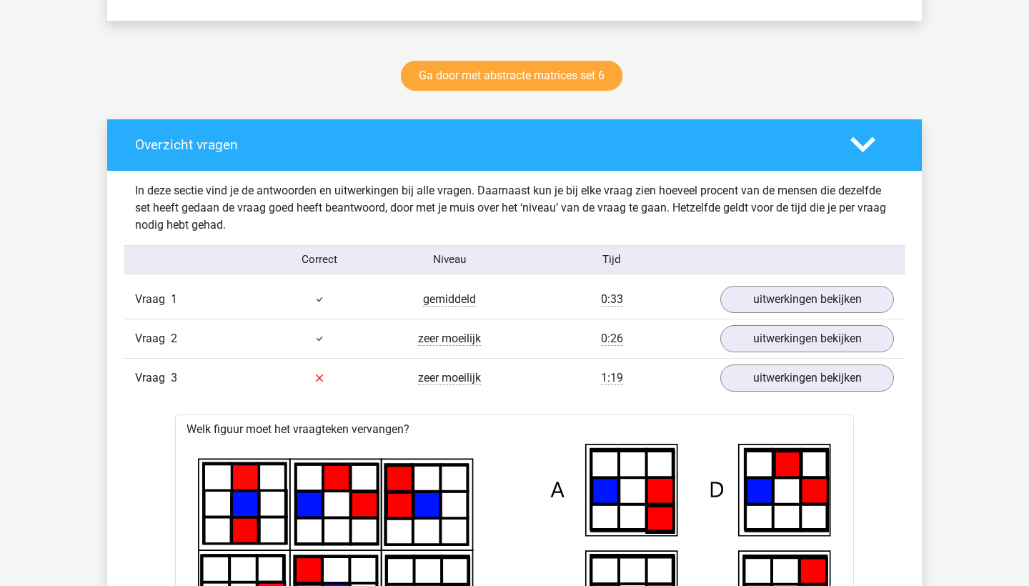
scroll to position [700, 0]
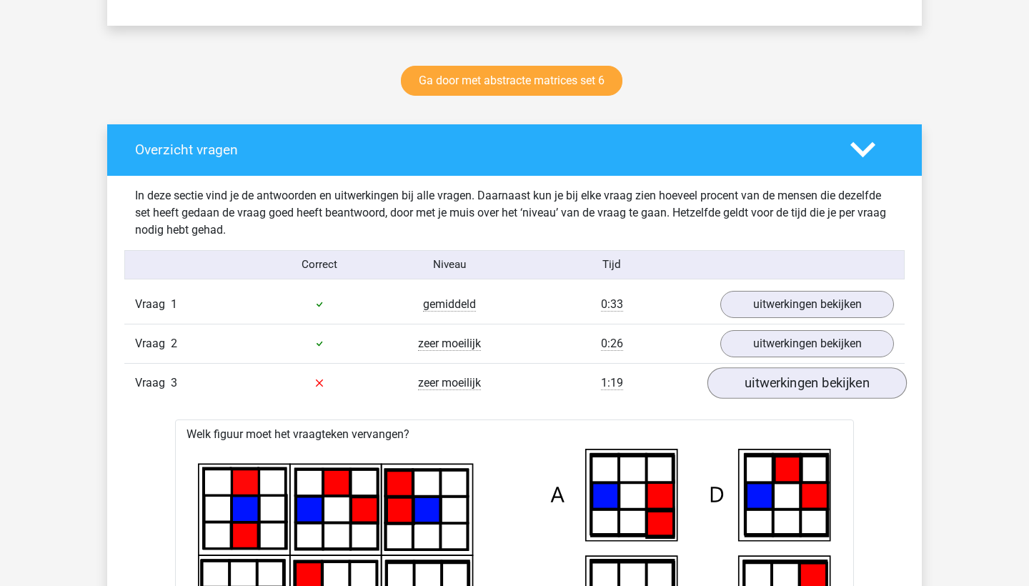
click at [751, 390] on link "uitwerkingen bekijken" at bounding box center [807, 382] width 199 height 31
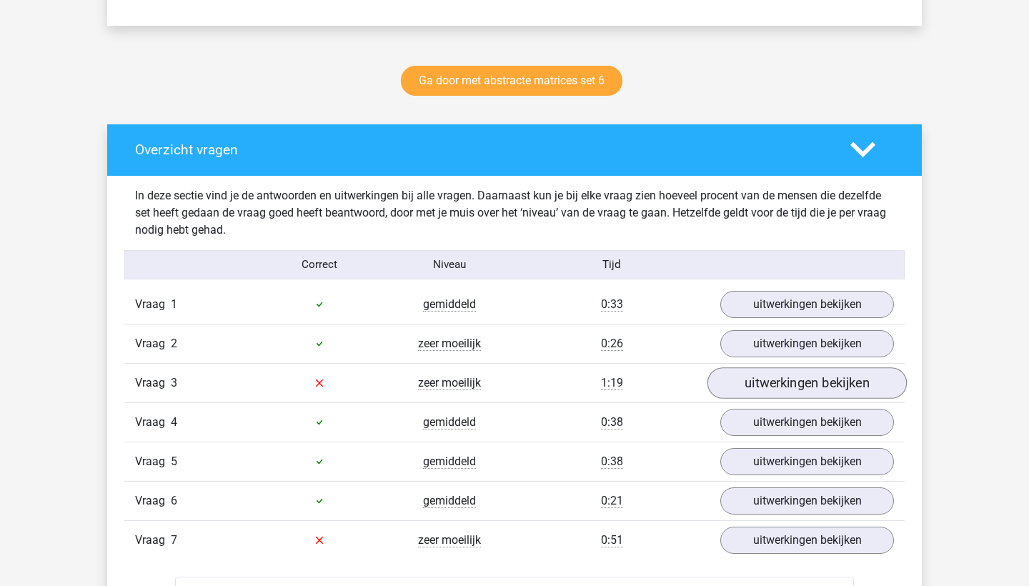
click at [743, 393] on link "uitwerkingen bekijken" at bounding box center [807, 382] width 199 height 31
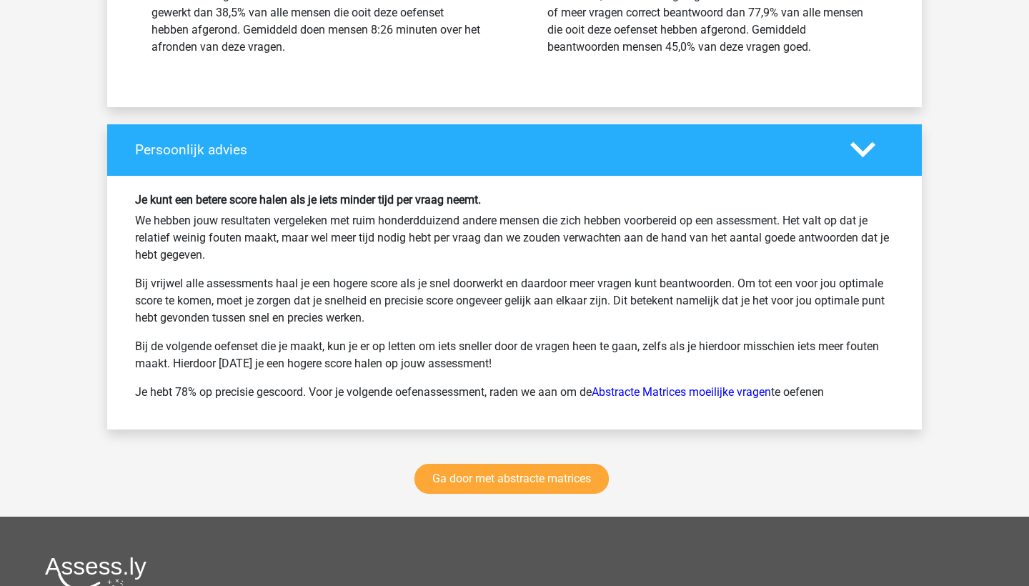
scroll to position [3852, 0]
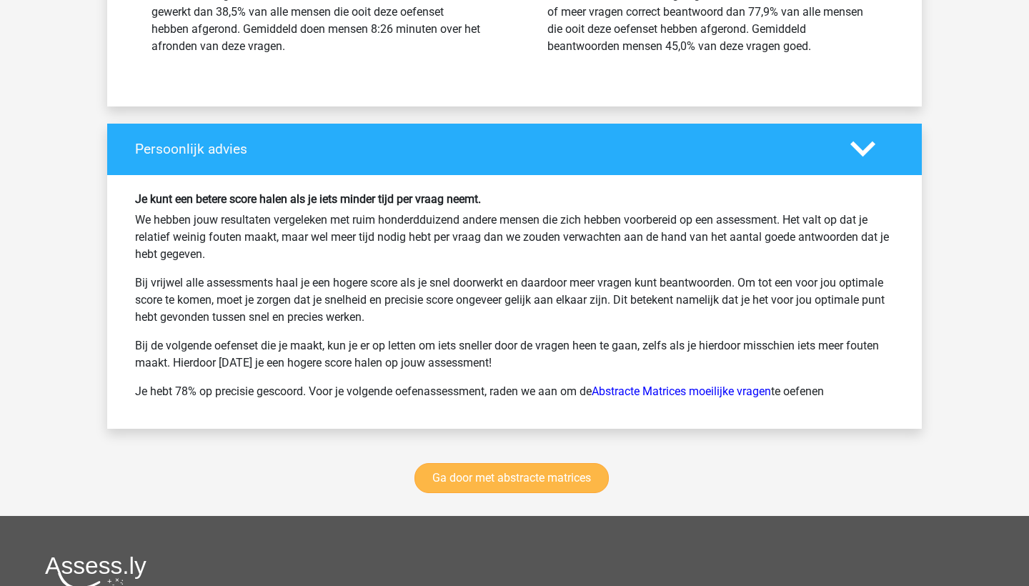
click at [483, 467] on link "Ga door met abstracte matrices" at bounding box center [512, 478] width 194 height 30
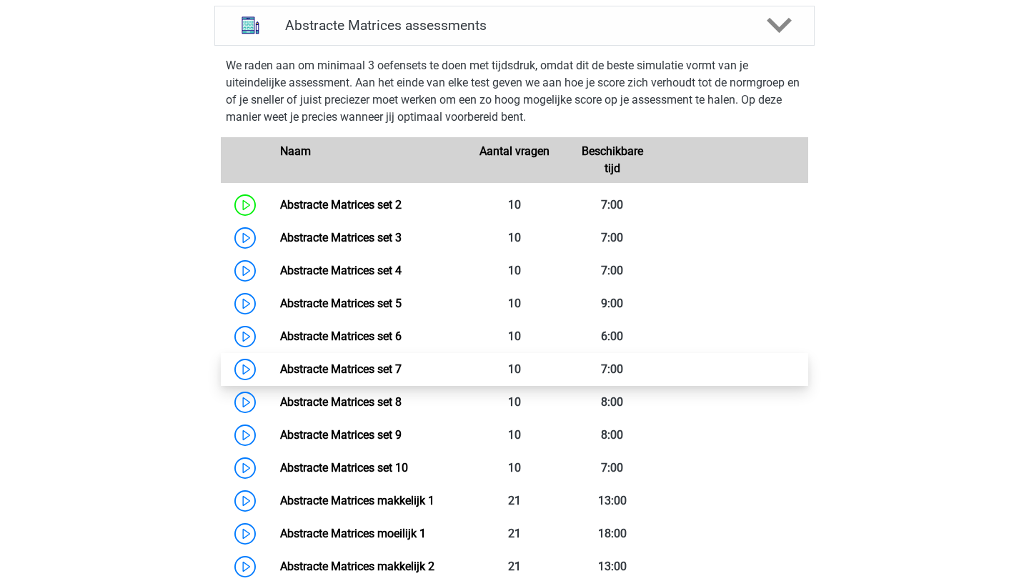
scroll to position [698, 0]
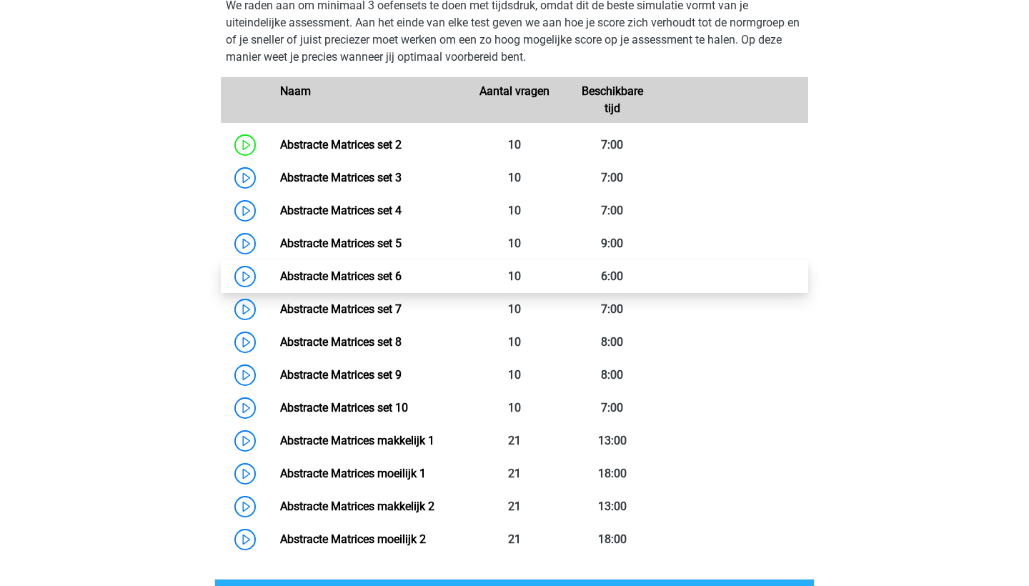
click at [361, 280] on link "Abstracte Matrices set 6" at bounding box center [341, 277] width 122 height 14
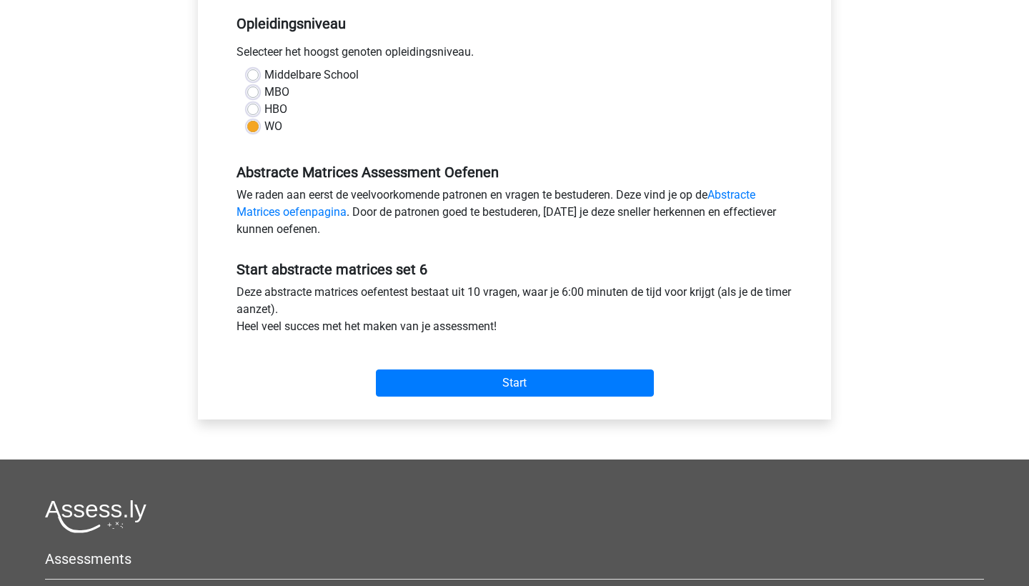
scroll to position [297, 0]
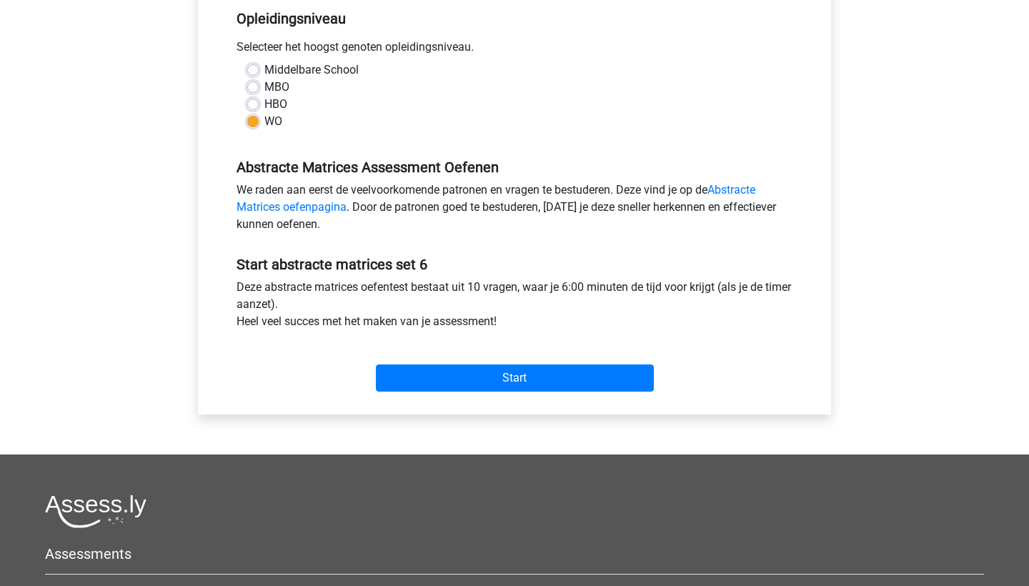
click at [422, 362] on div "Start" at bounding box center [515, 367] width 578 height 50
click at [434, 380] on input "Start" at bounding box center [515, 378] width 278 height 27
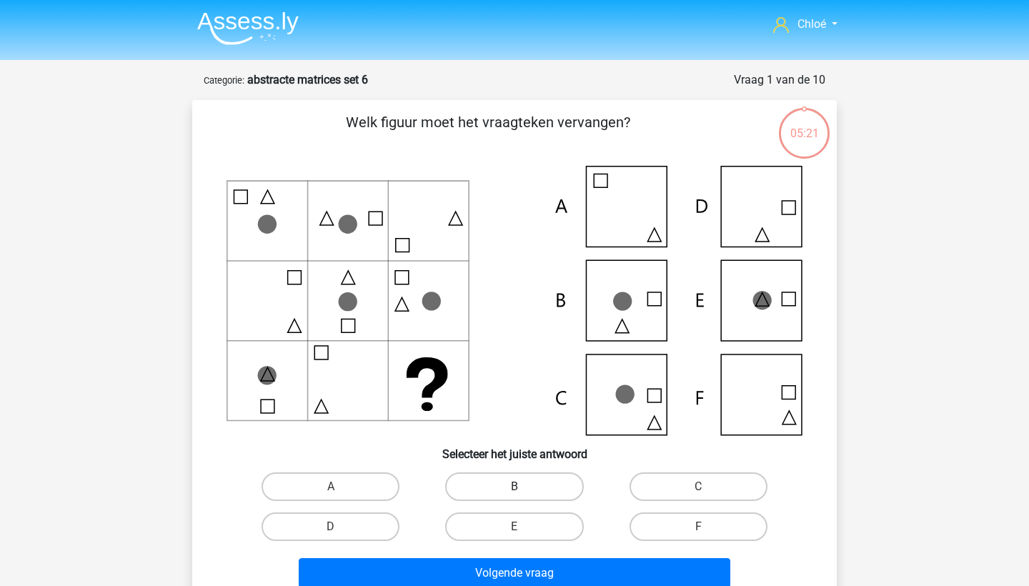
click at [495, 498] on label "B" at bounding box center [514, 487] width 138 height 29
click at [515, 496] on input "B" at bounding box center [519, 491] width 9 height 9
radio input "true"
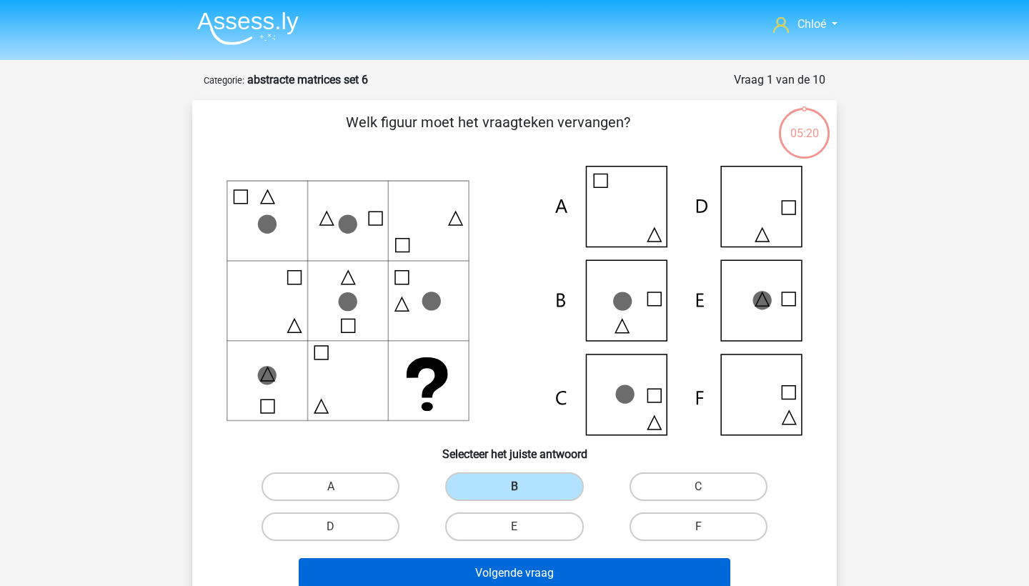
click at [498, 585] on button "Volgende vraag" at bounding box center [515, 573] width 433 height 30
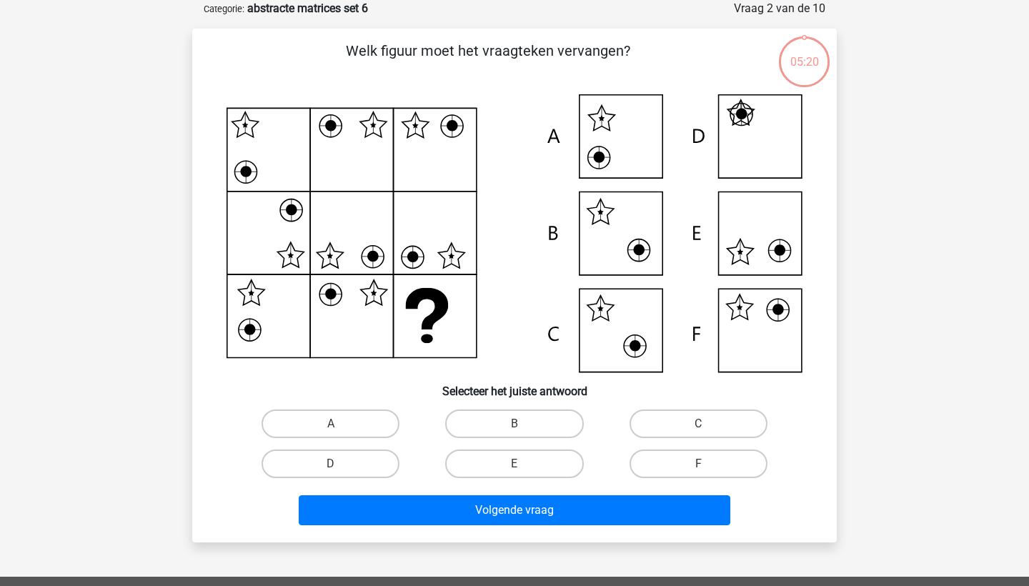
scroll to position [45, 0]
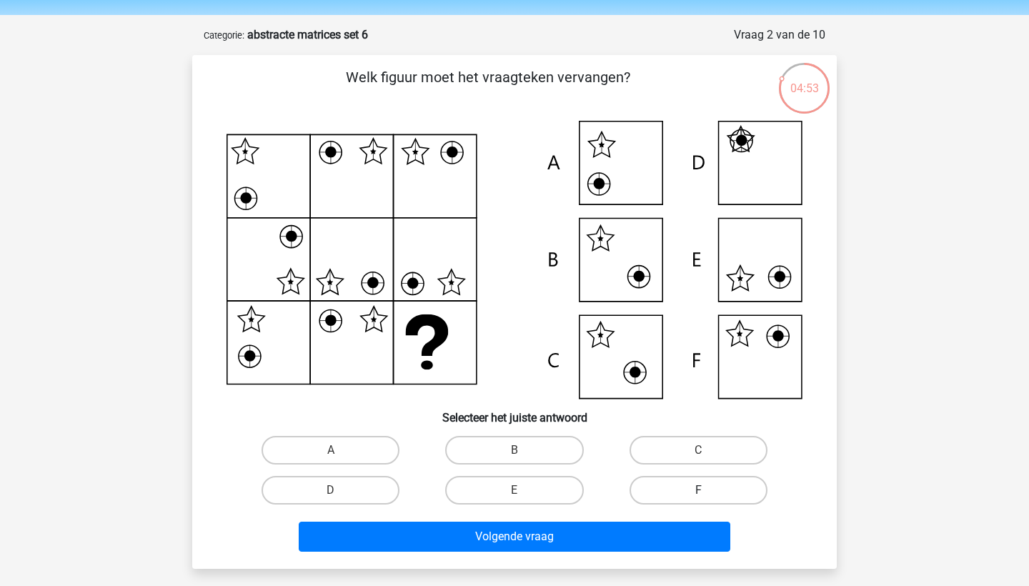
click at [708, 493] on label "F" at bounding box center [699, 490] width 138 height 29
click at [708, 493] on input "F" at bounding box center [702, 494] width 9 height 9
radio input "true"
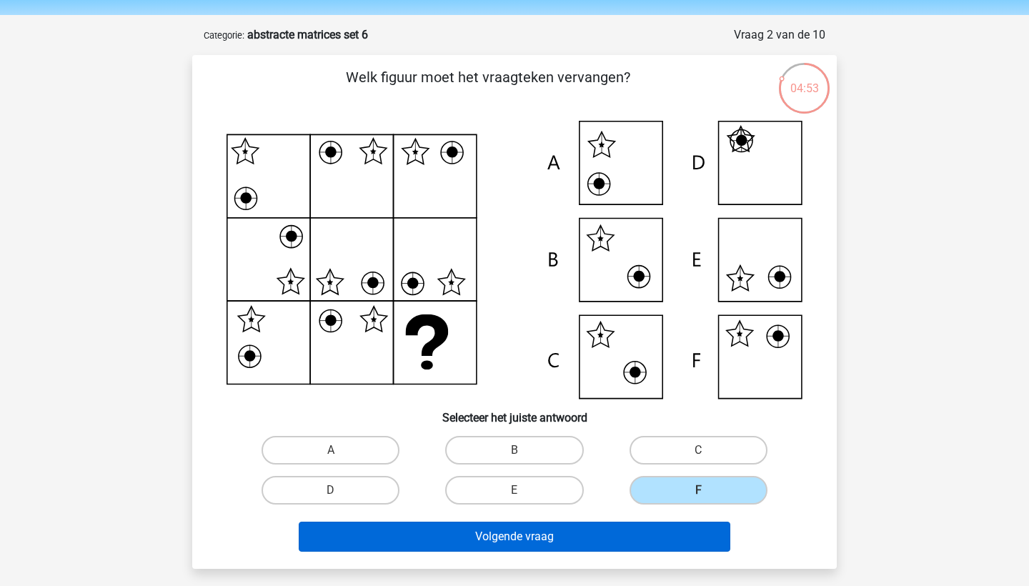
click at [683, 535] on button "Volgende vraag" at bounding box center [515, 537] width 433 height 30
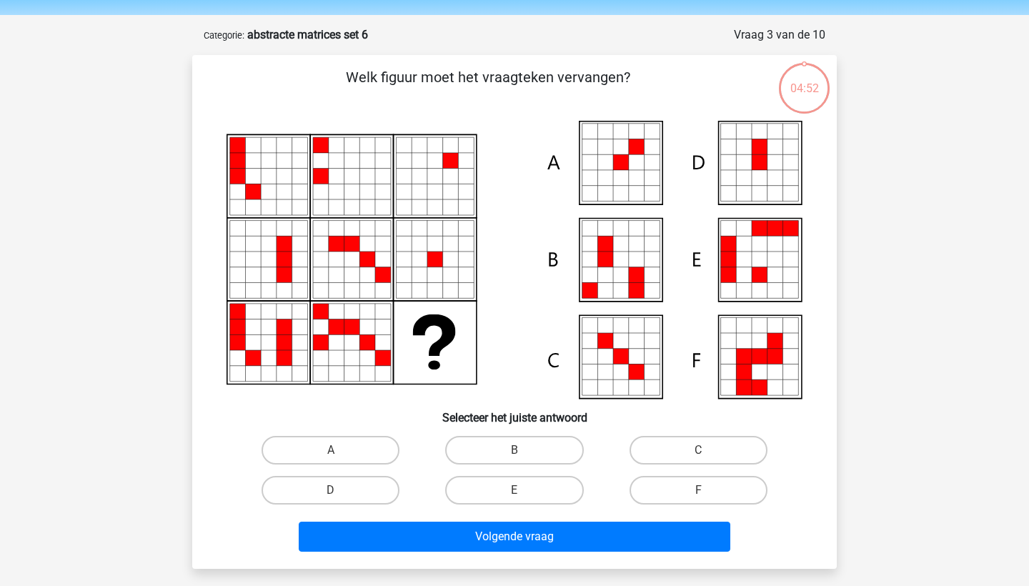
scroll to position [71, 0]
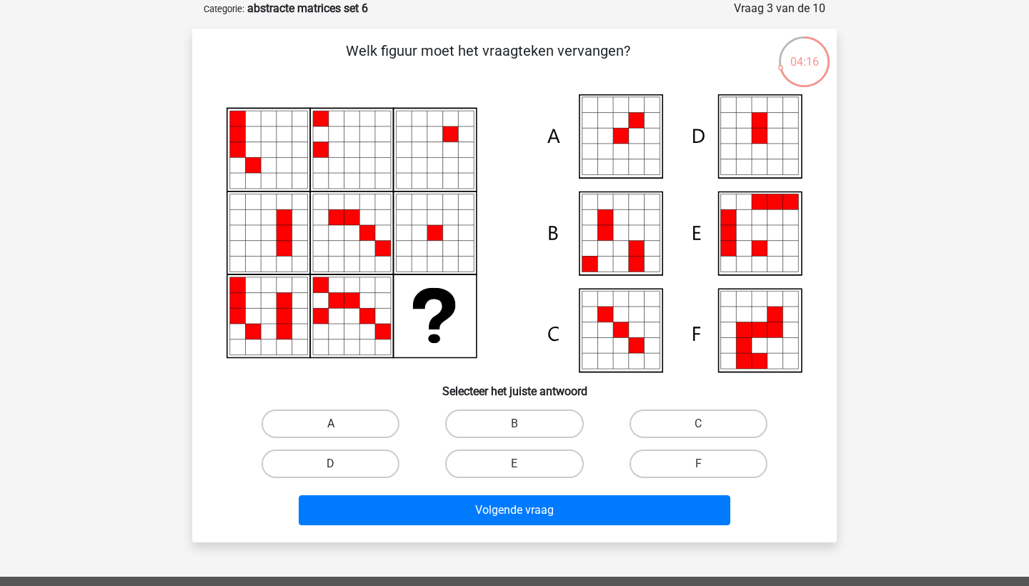
click at [315, 425] on label "A" at bounding box center [331, 424] width 138 height 29
click at [331, 425] on input "A" at bounding box center [335, 428] width 9 height 9
radio input "true"
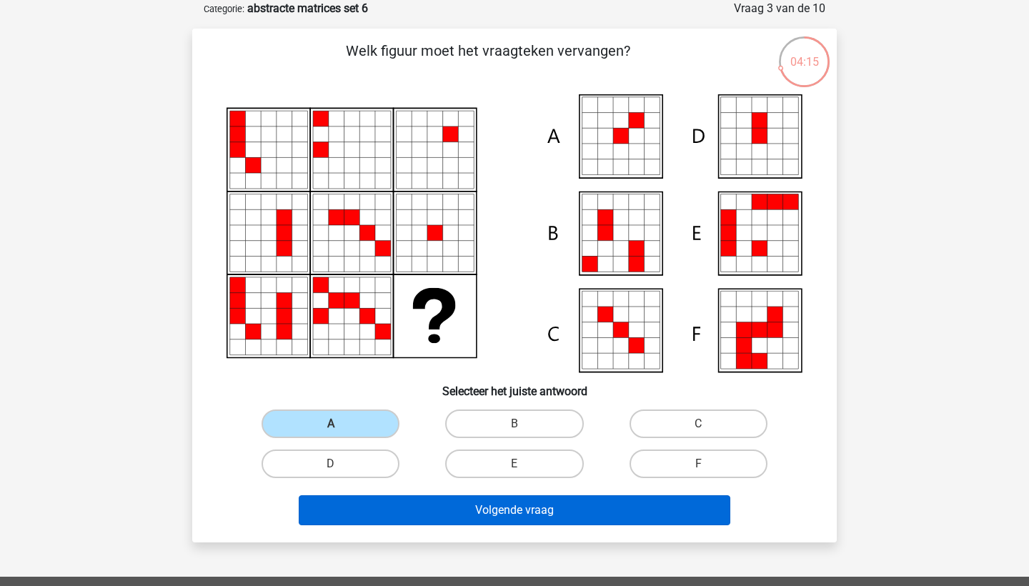
click at [362, 516] on button "Volgende vraag" at bounding box center [515, 510] width 433 height 30
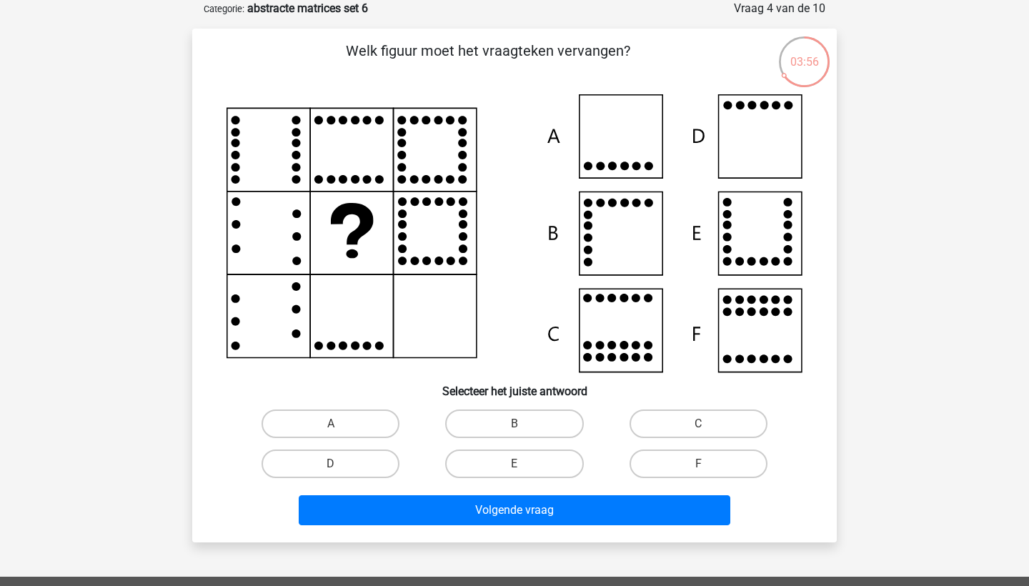
click at [364, 480] on div "D" at bounding box center [331, 464] width 184 height 40
click at [360, 462] on label "D" at bounding box center [331, 464] width 138 height 29
click at [340, 464] on input "D" at bounding box center [335, 468] width 9 height 9
radio input "true"
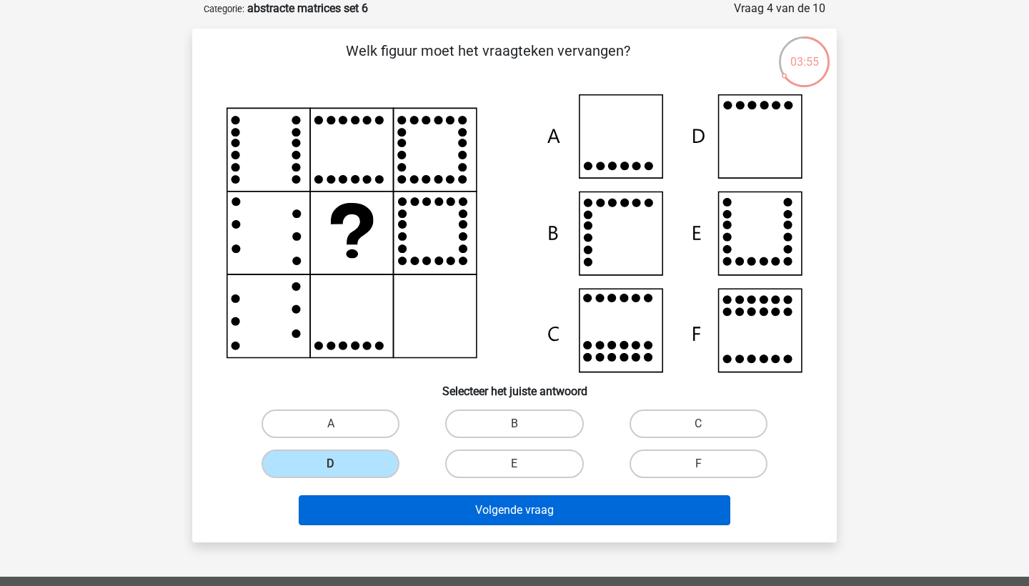
click at [377, 500] on button "Volgende vraag" at bounding box center [515, 510] width 433 height 30
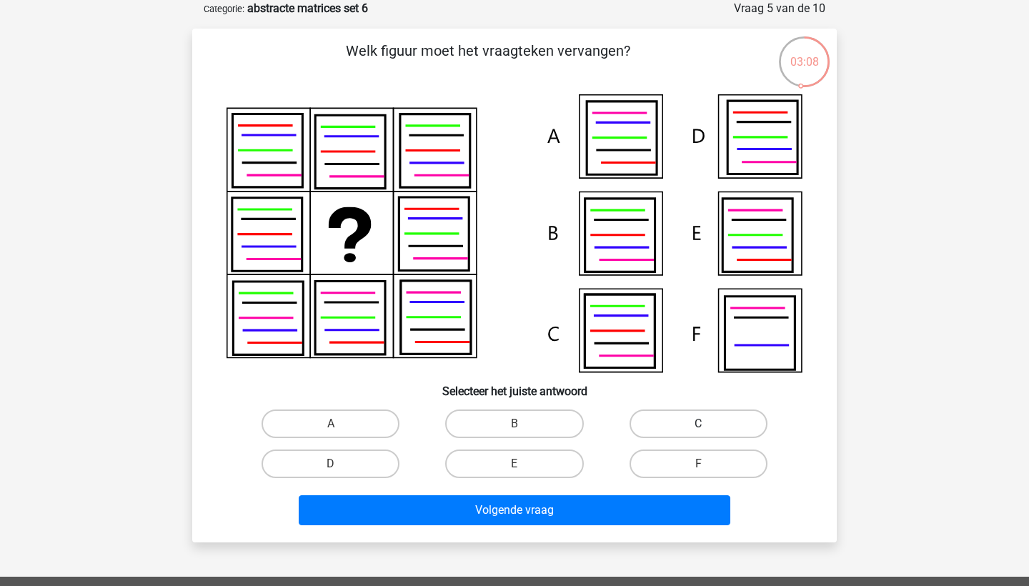
click at [738, 430] on label "C" at bounding box center [699, 424] width 138 height 29
click at [708, 430] on input "C" at bounding box center [702, 428] width 9 height 9
radio input "true"
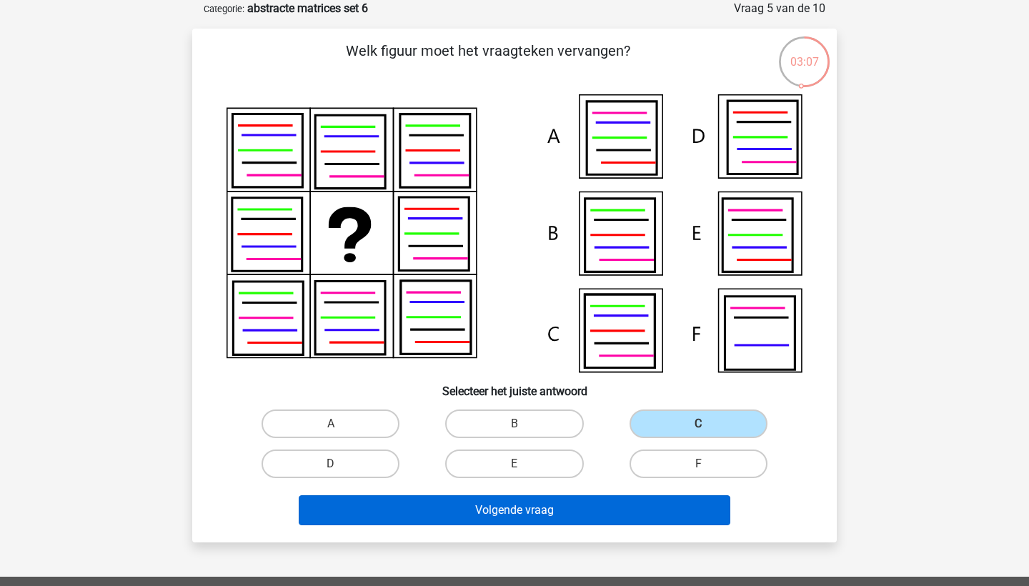
click at [643, 509] on button "Volgende vraag" at bounding box center [515, 510] width 433 height 30
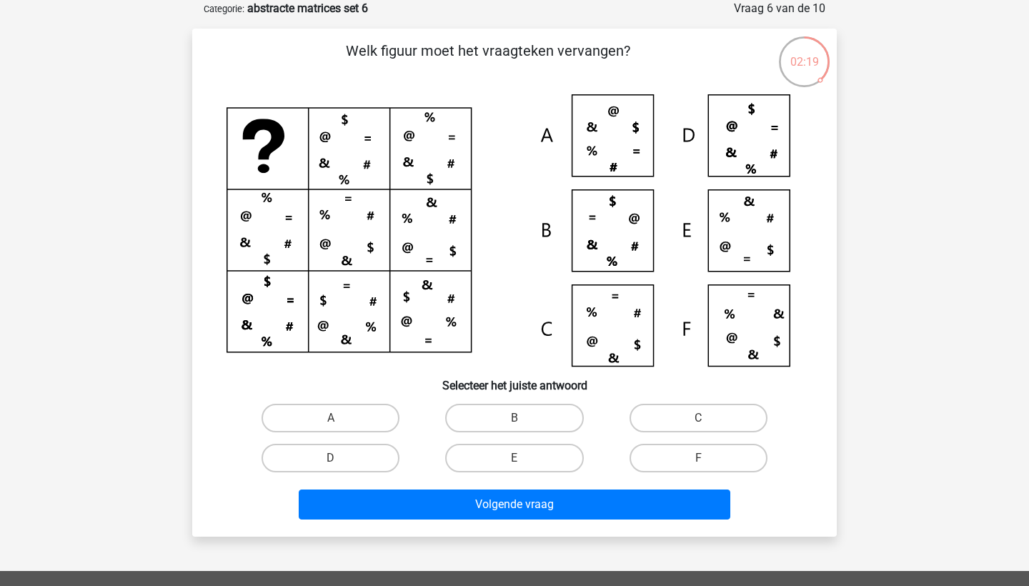
click at [336, 421] on input "A" at bounding box center [335, 422] width 9 height 9
radio input "true"
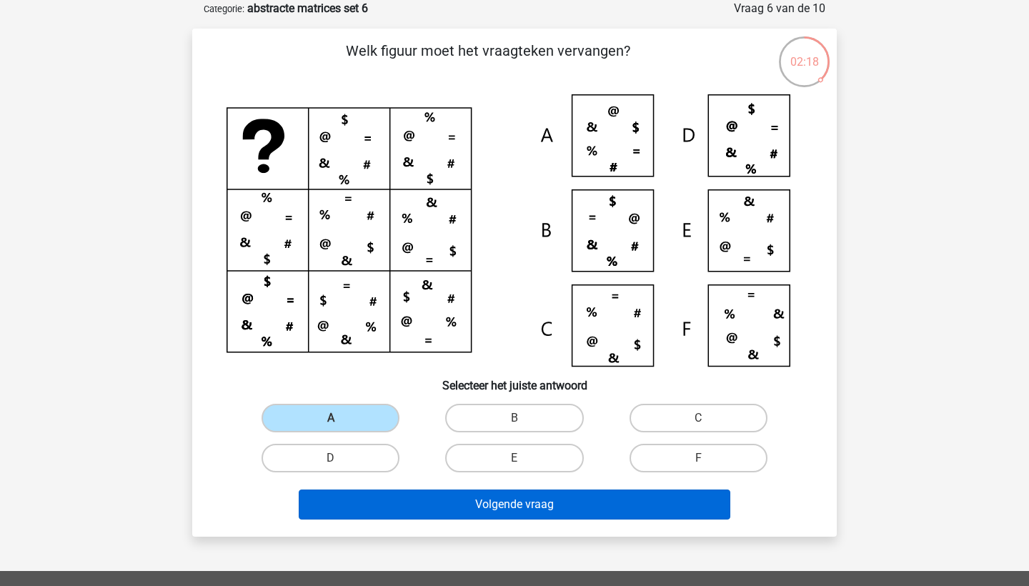
click at [361, 507] on button "Volgende vraag" at bounding box center [515, 505] width 433 height 30
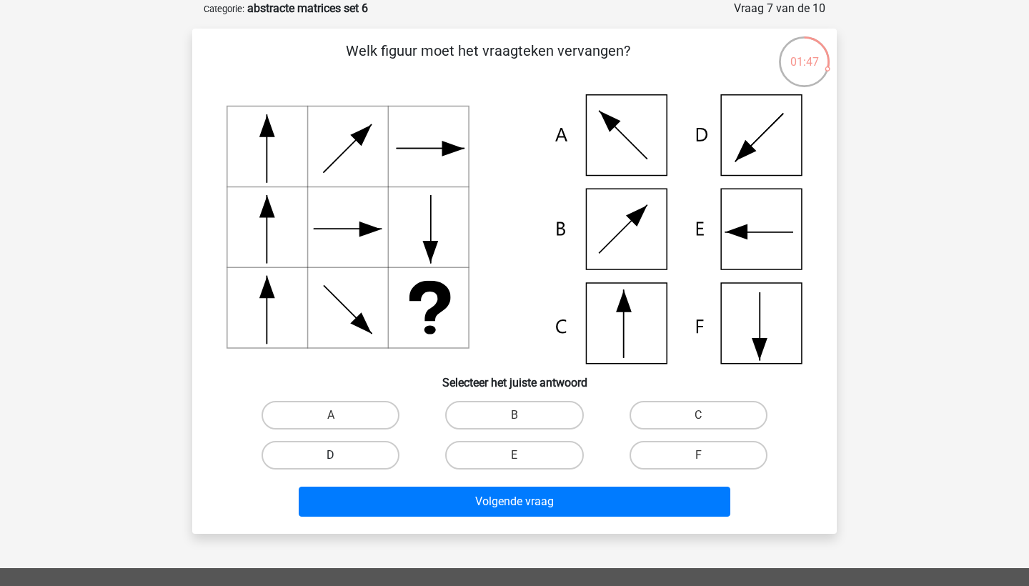
click at [372, 455] on label "D" at bounding box center [331, 455] width 138 height 29
click at [340, 455] on input "D" at bounding box center [335, 459] width 9 height 9
radio input "true"
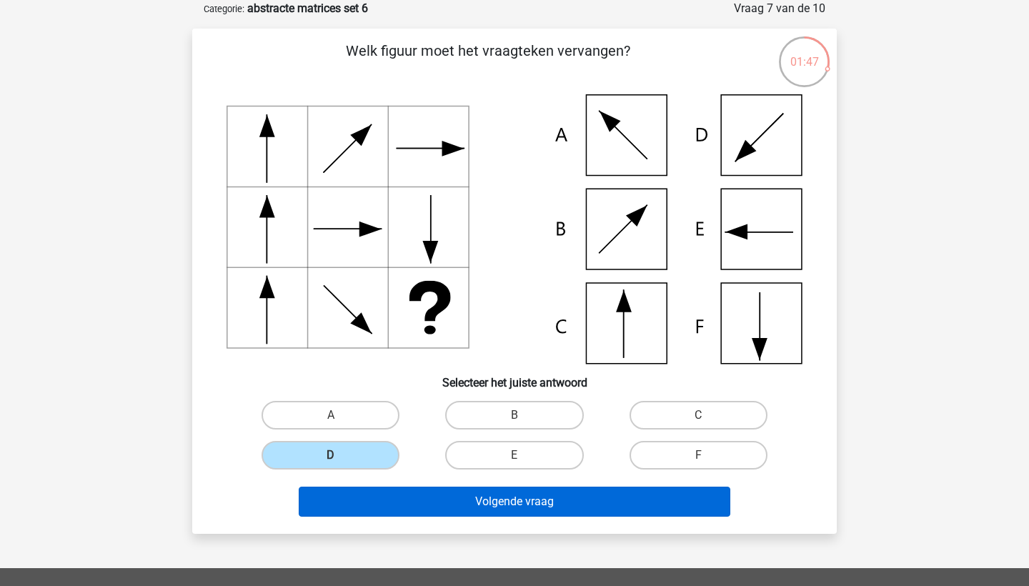
click at [385, 502] on button "Volgende vraag" at bounding box center [515, 502] width 433 height 30
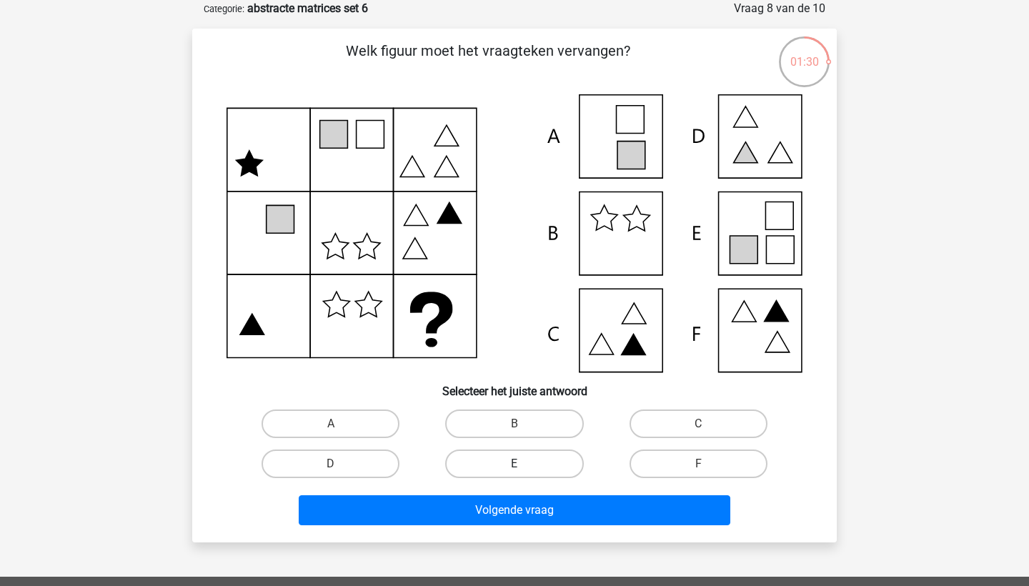
click at [539, 457] on label "E" at bounding box center [514, 464] width 138 height 29
click at [524, 464] on input "E" at bounding box center [519, 468] width 9 height 9
radio input "true"
click at [554, 492] on div "Volgende vraag" at bounding box center [514, 507] width 599 height 47
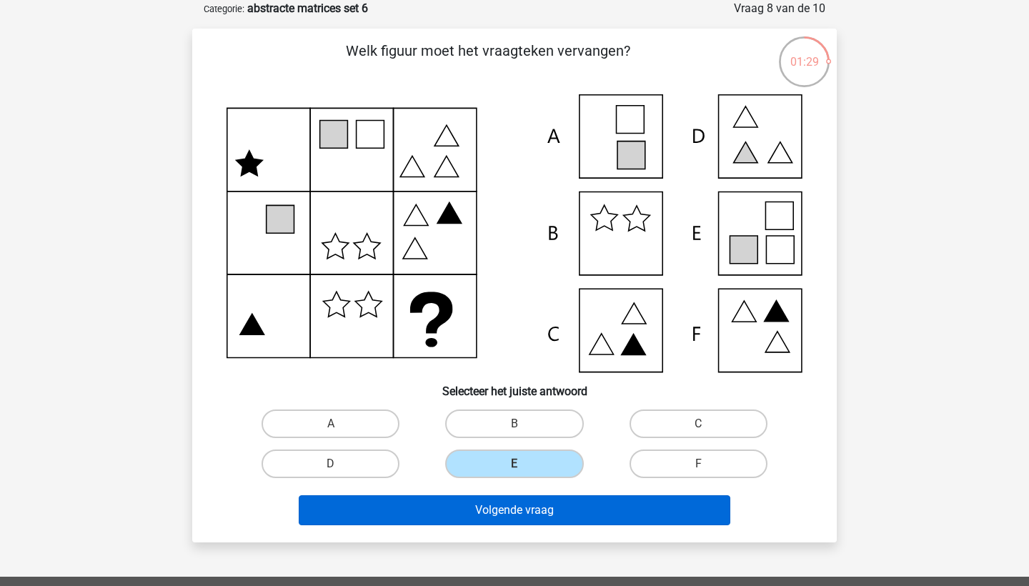
click at [557, 518] on button "Volgende vraag" at bounding box center [515, 510] width 433 height 30
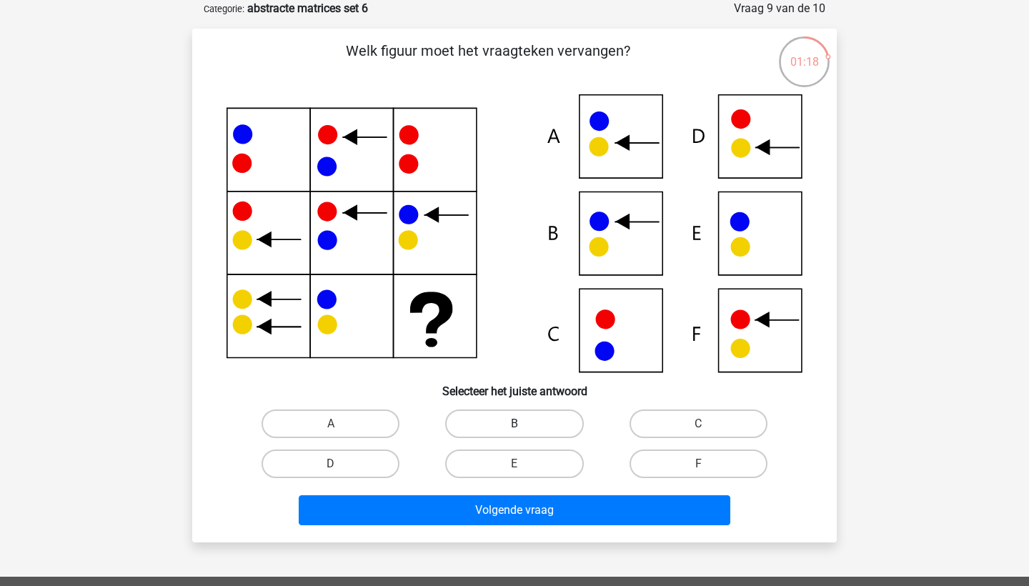
click at [533, 422] on label "B" at bounding box center [514, 424] width 138 height 29
click at [524, 424] on input "B" at bounding box center [519, 428] width 9 height 9
radio input "true"
click at [518, 525] on div "Volgende vraag" at bounding box center [515, 513] width 552 height 36
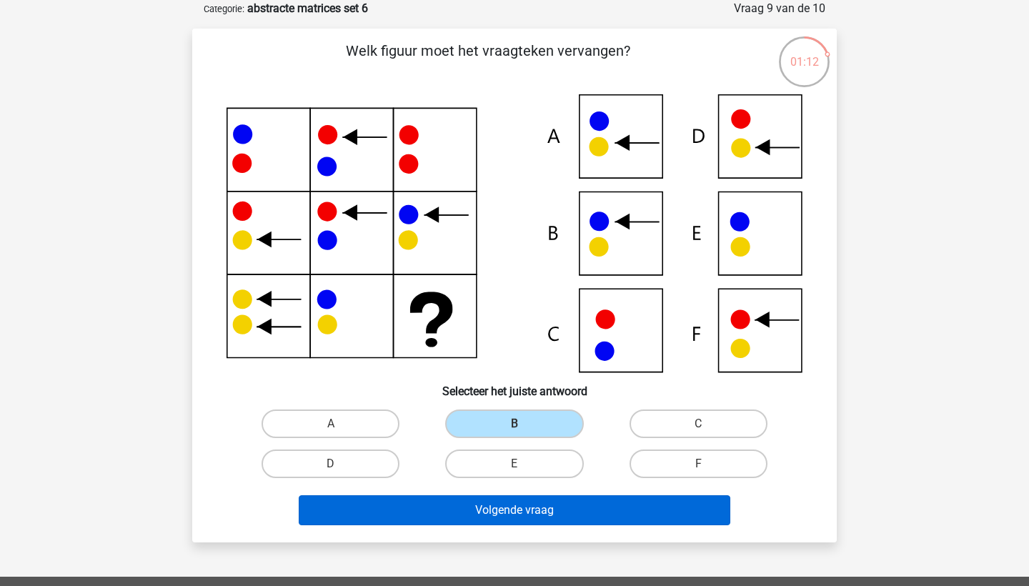
click at [518, 510] on button "Volgende vraag" at bounding box center [515, 510] width 433 height 30
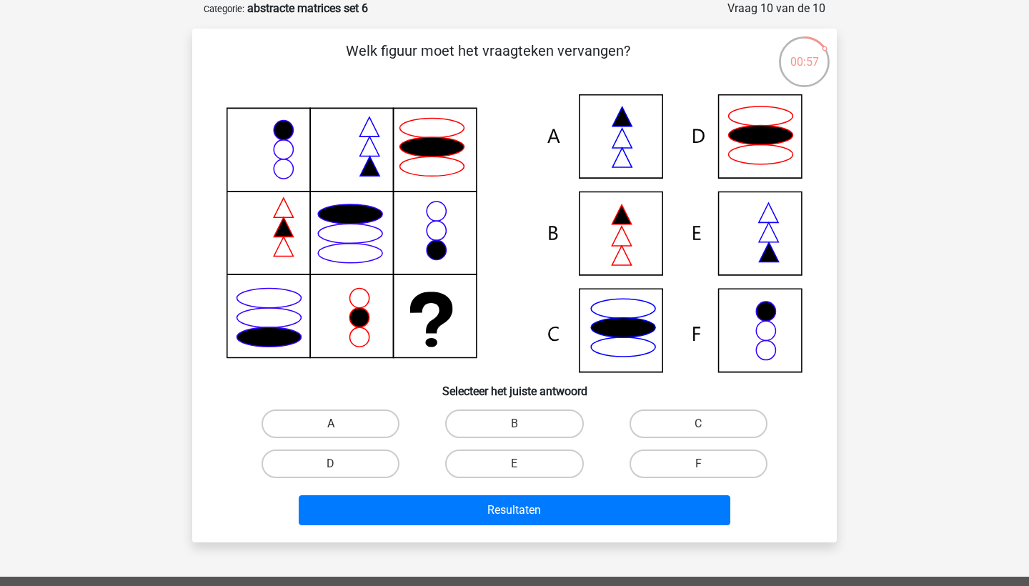
click at [370, 429] on label "A" at bounding box center [331, 424] width 138 height 29
click at [340, 429] on input "A" at bounding box center [335, 428] width 9 height 9
radio input "true"
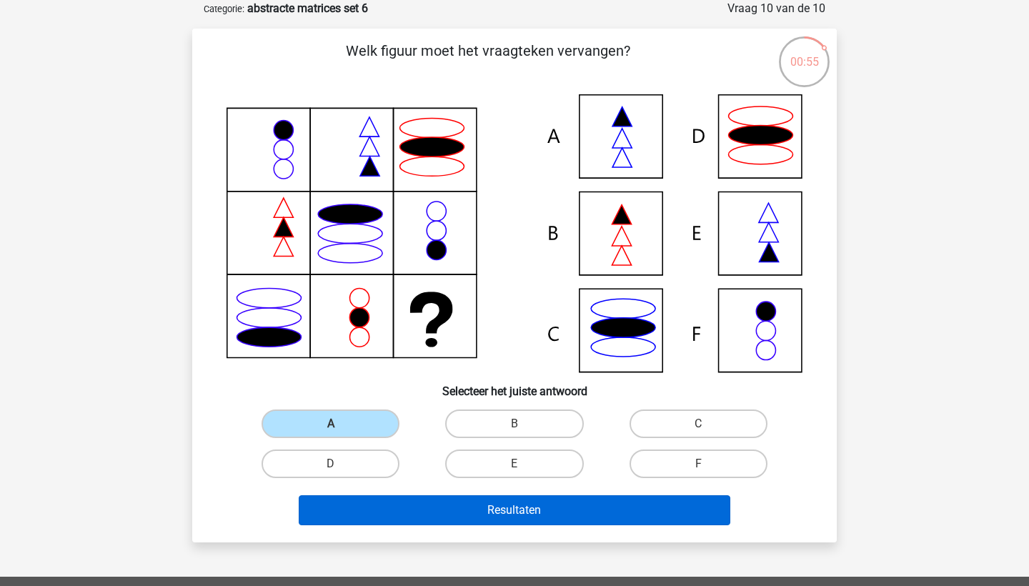
click at [391, 513] on button "Resultaten" at bounding box center [515, 510] width 433 height 30
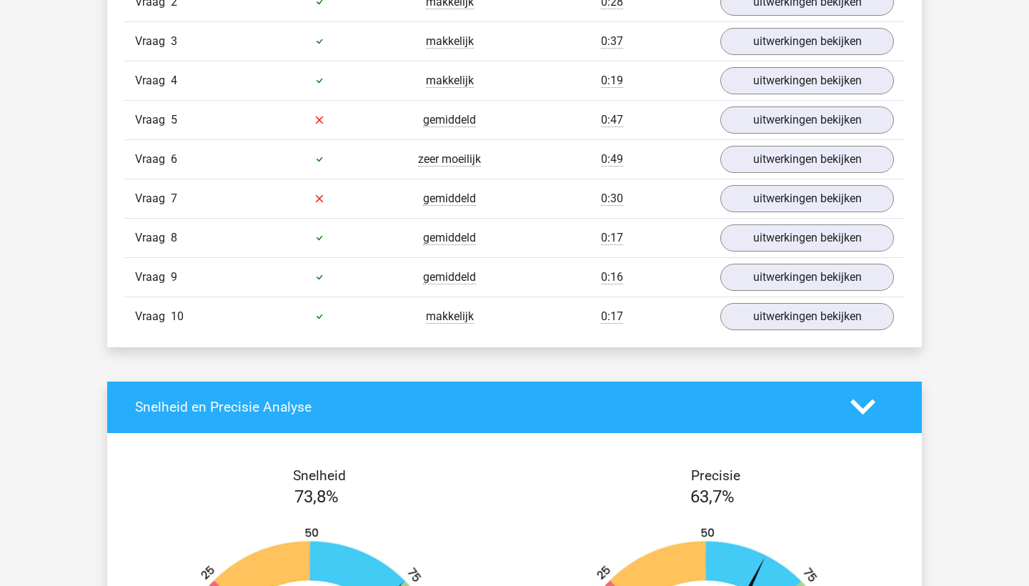
scroll to position [1045, 0]
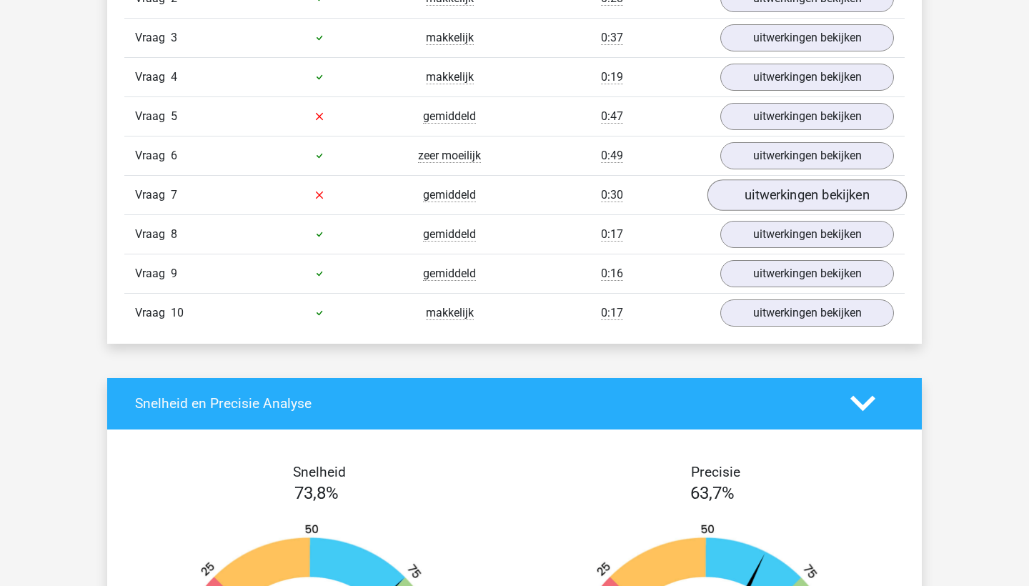
click at [772, 194] on link "uitwerkingen bekijken" at bounding box center [807, 194] width 199 height 31
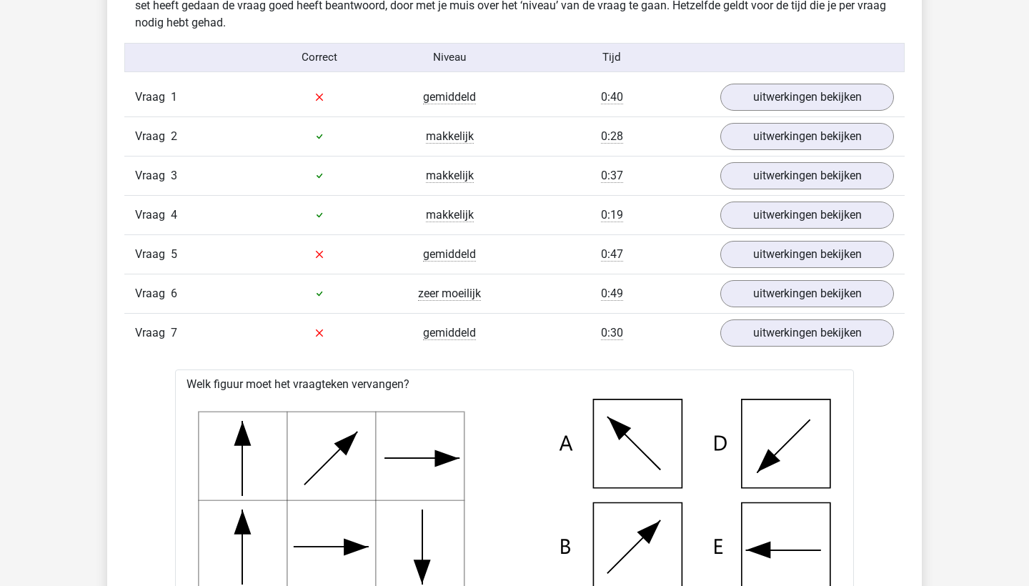
scroll to position [898, 0]
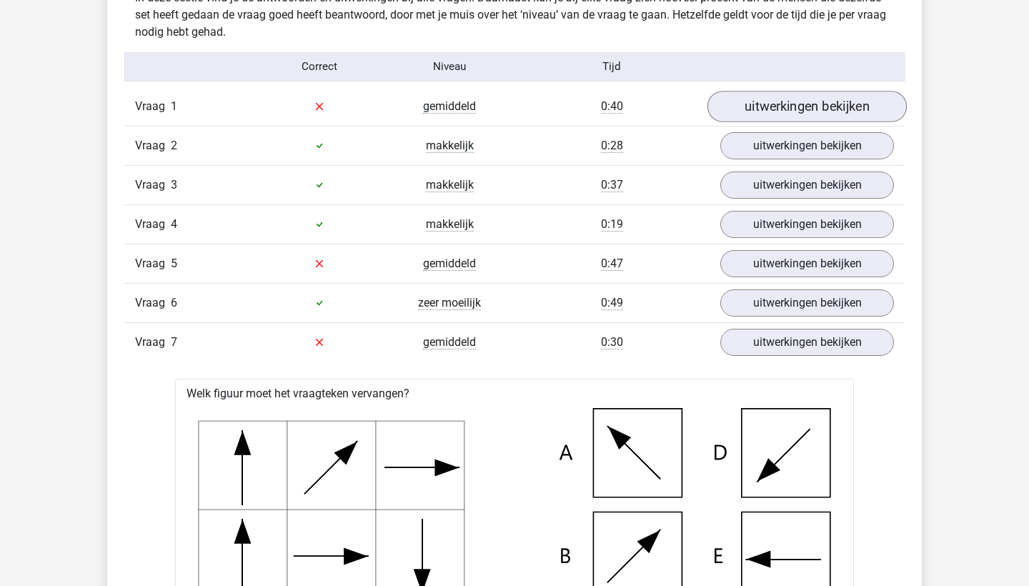
click at [787, 109] on link "uitwerkingen bekijken" at bounding box center [807, 106] width 199 height 31
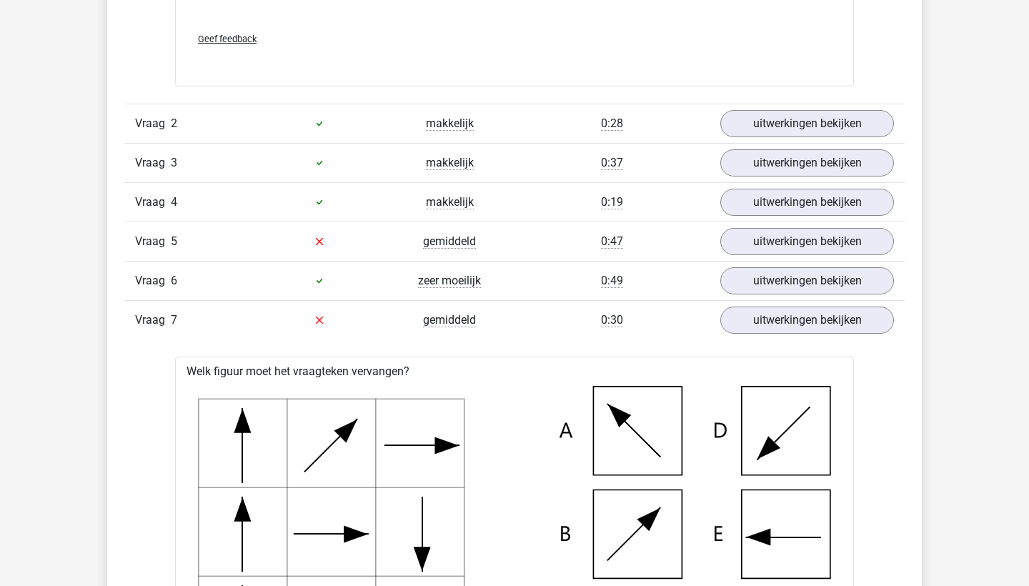
scroll to position [1631, 0]
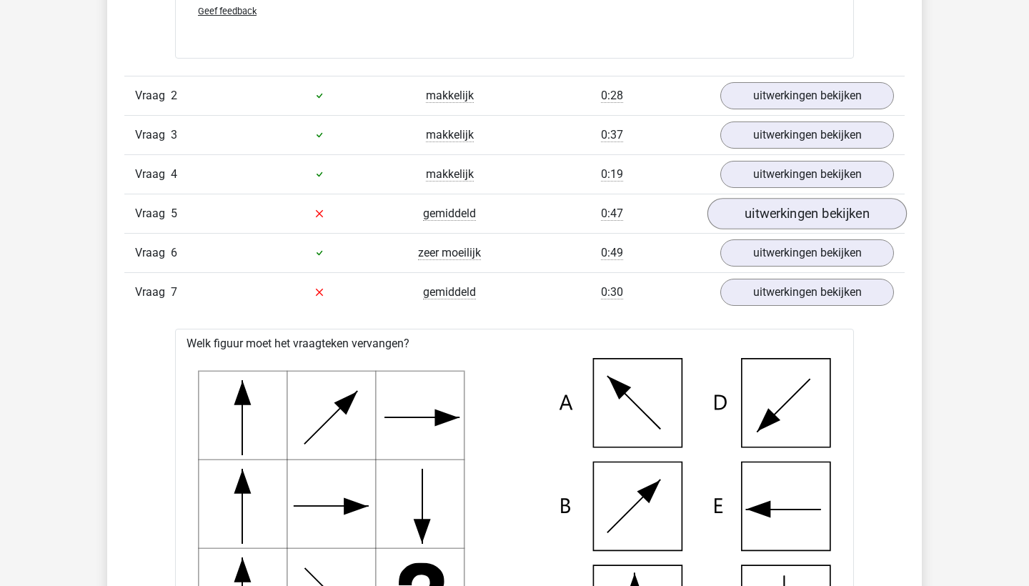
click at [753, 210] on link "uitwerkingen bekijken" at bounding box center [807, 213] width 199 height 31
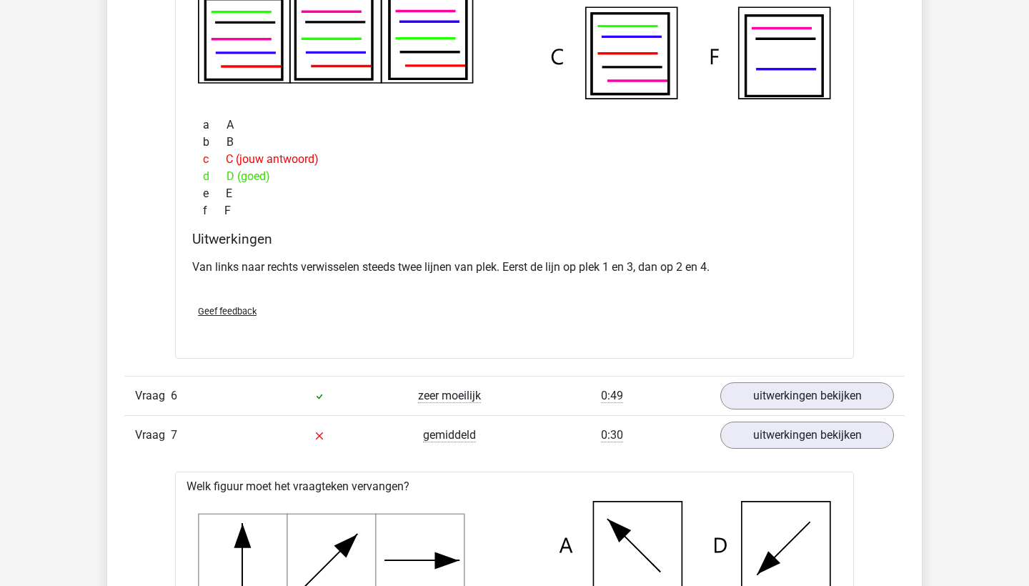
scroll to position [2123, 0]
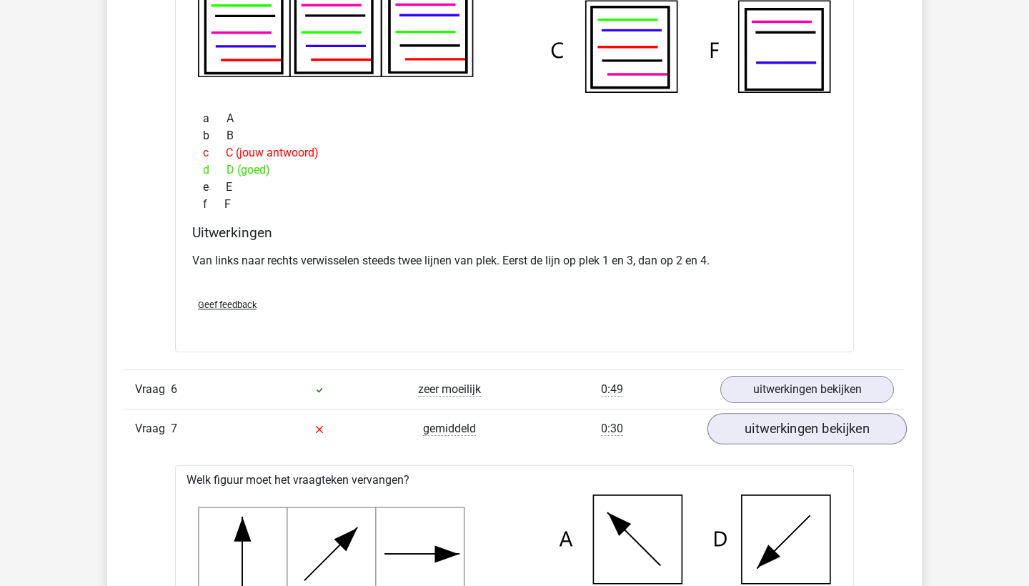
click at [752, 423] on link "uitwerkingen bekijken" at bounding box center [807, 428] width 199 height 31
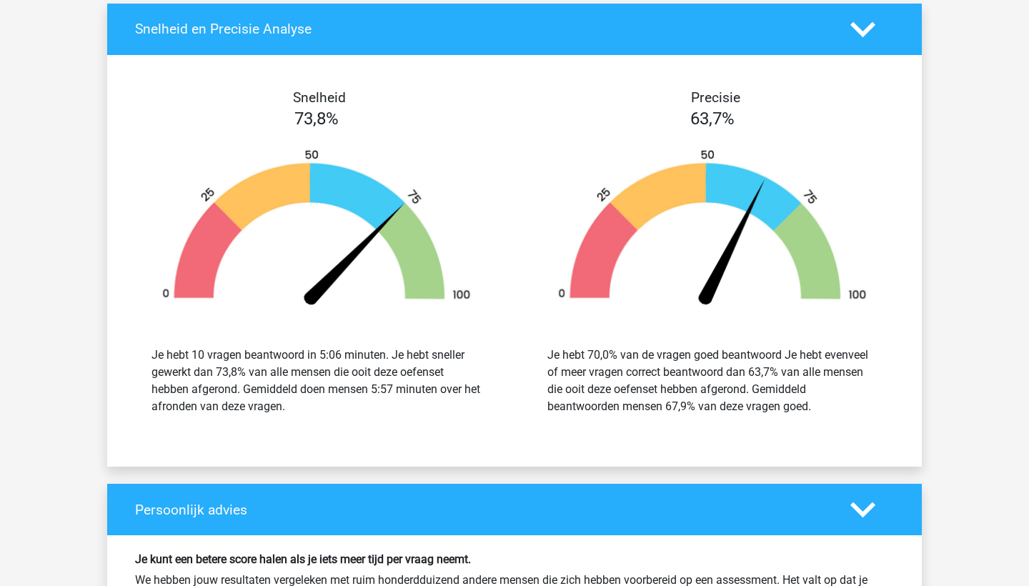
scroll to position [2237, 0]
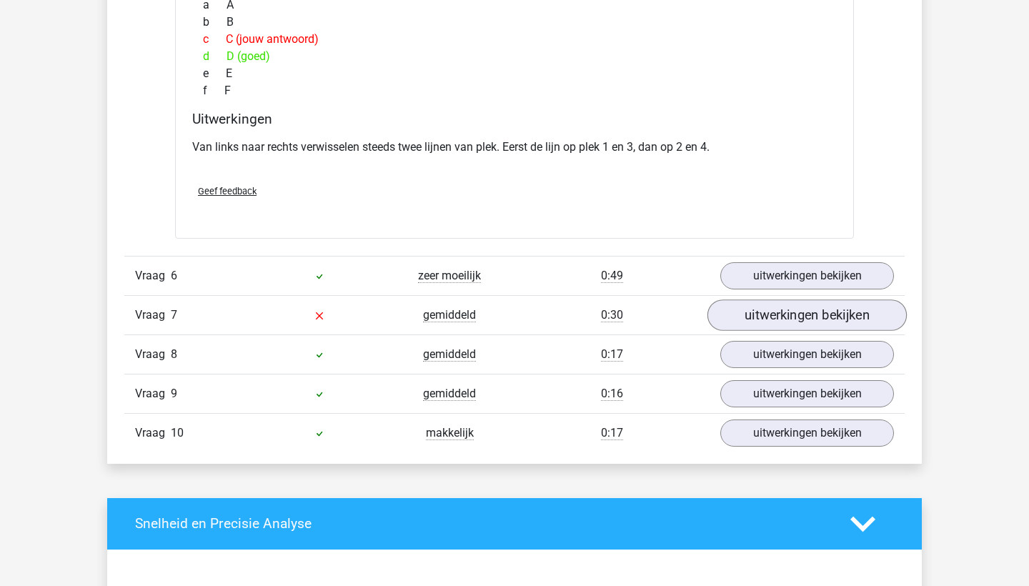
click at [738, 316] on link "uitwerkingen bekijken" at bounding box center [807, 315] width 199 height 31
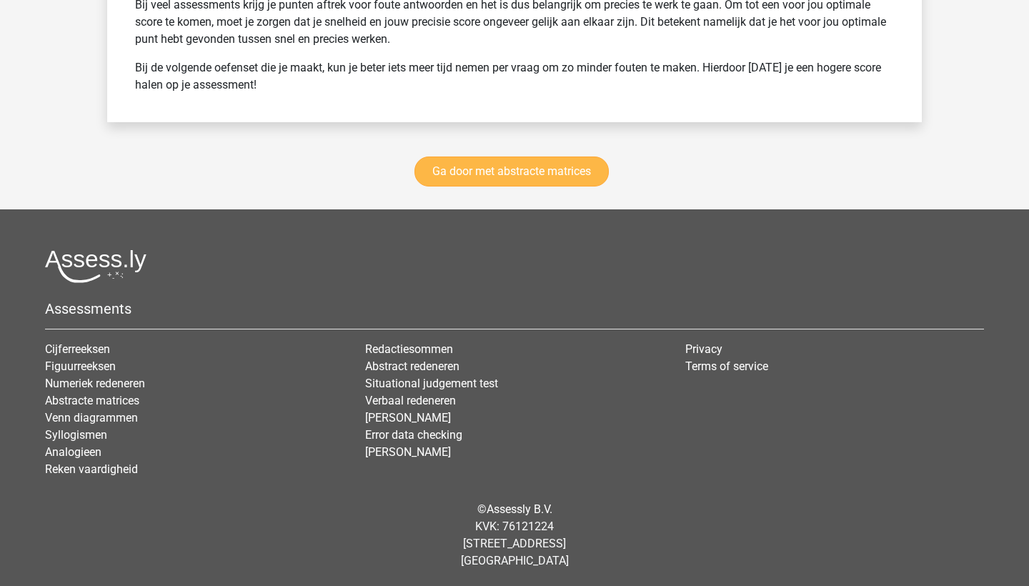
scroll to position [3973, 0]
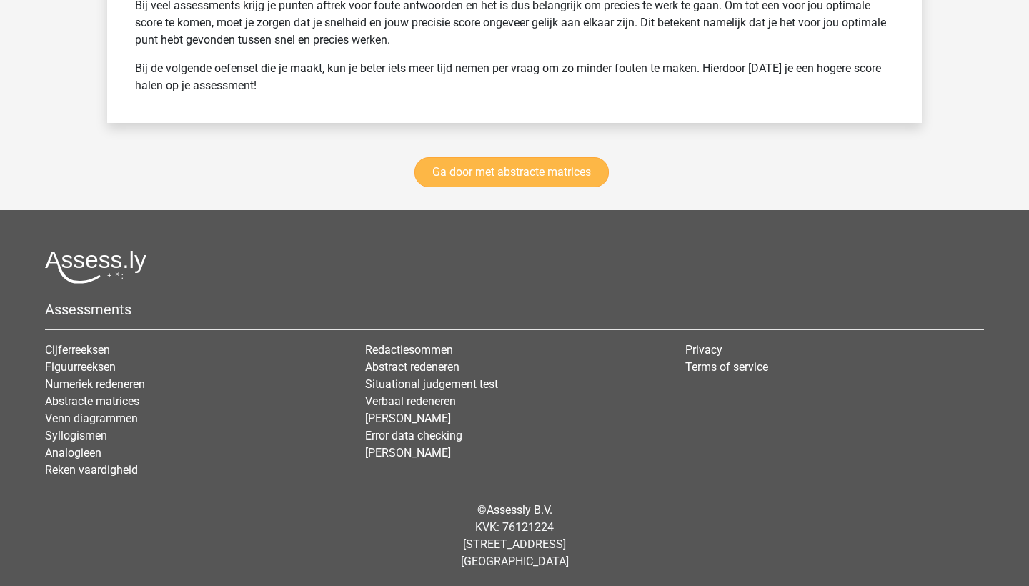
click at [567, 161] on link "Ga door met abstracte matrices" at bounding box center [512, 172] width 194 height 30
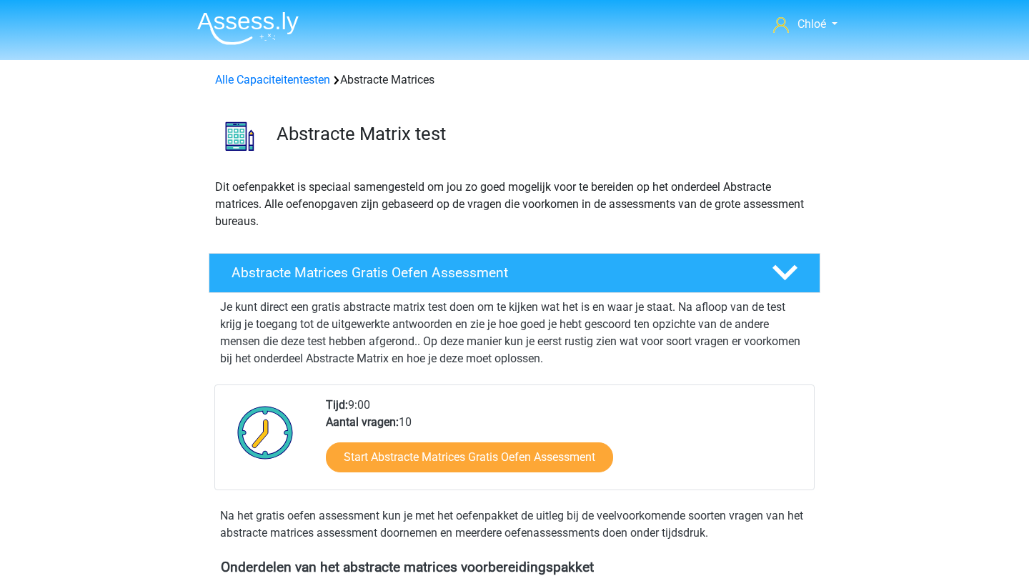
scroll to position [638, 0]
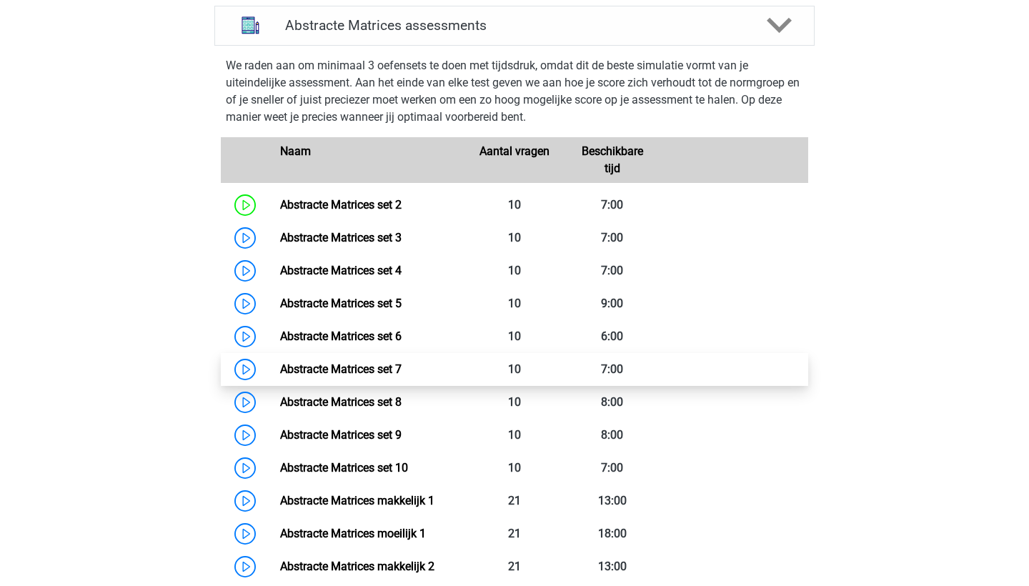
click at [372, 362] on link "Abstracte Matrices set 7" at bounding box center [341, 369] width 122 height 14
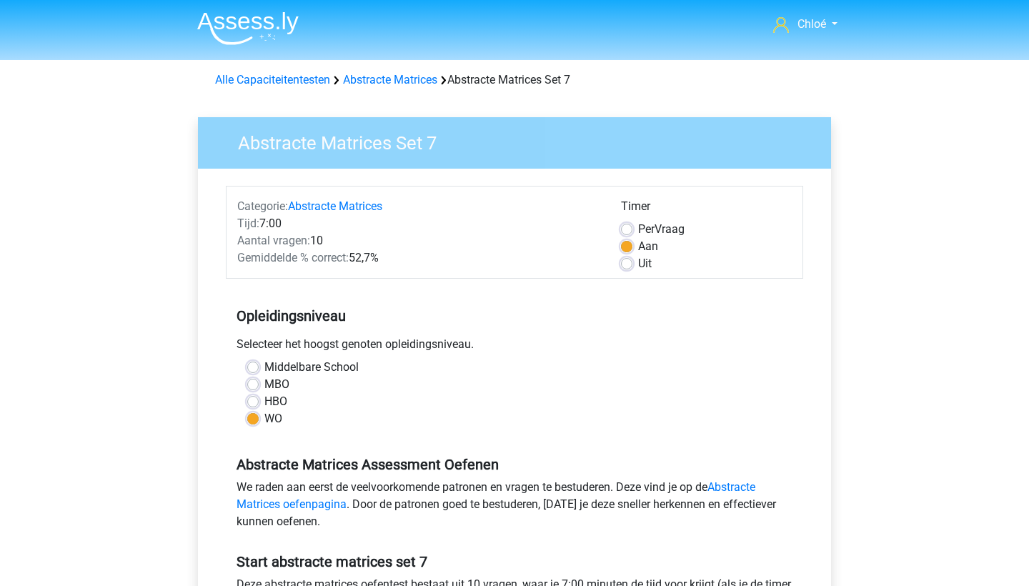
click at [649, 224] on span "Per" at bounding box center [646, 229] width 16 height 14
click at [633, 224] on input "Per Vraag" at bounding box center [626, 228] width 11 height 14
radio input "true"
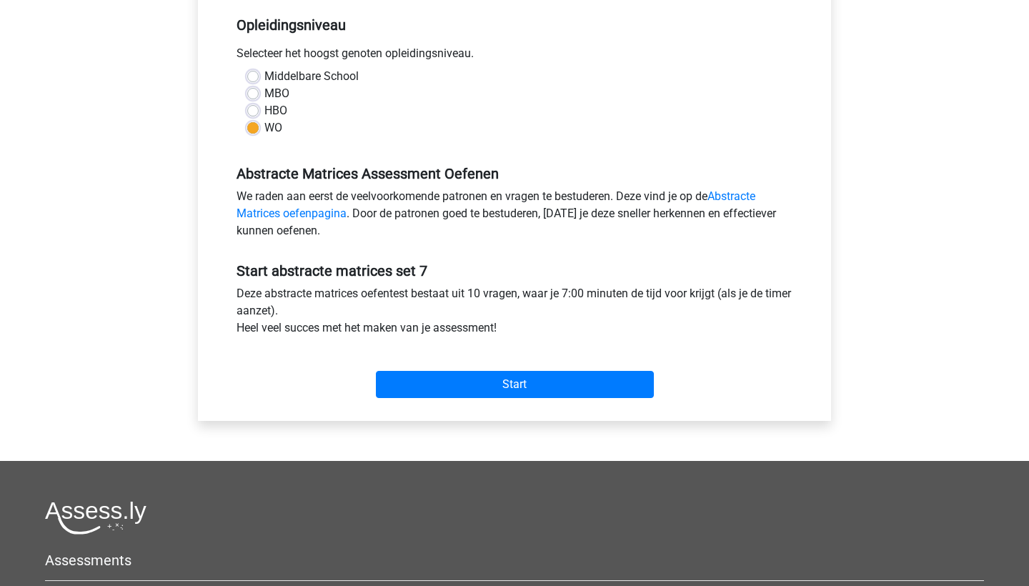
scroll to position [442, 0]
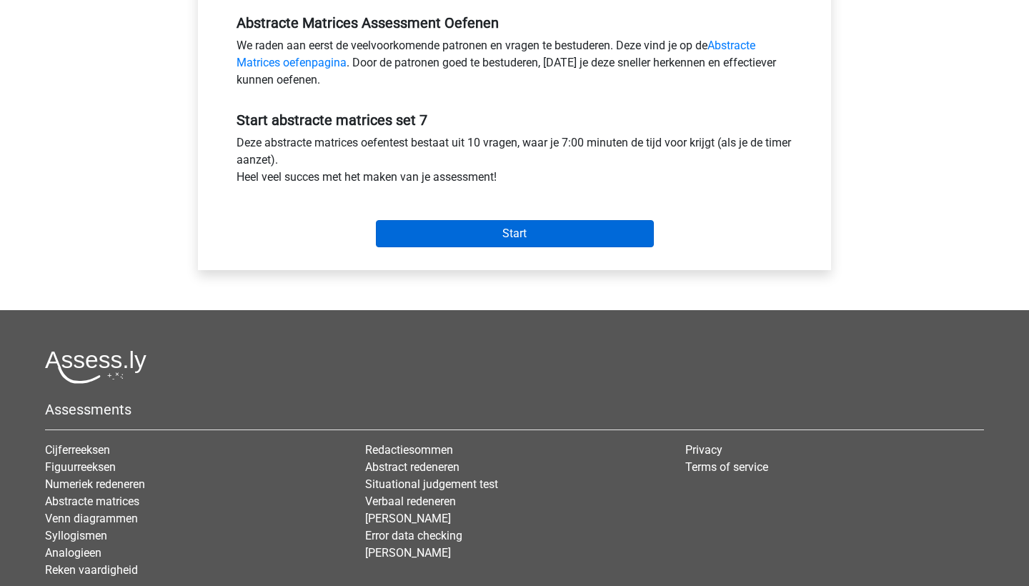
click at [544, 234] on input "Start" at bounding box center [515, 233] width 278 height 27
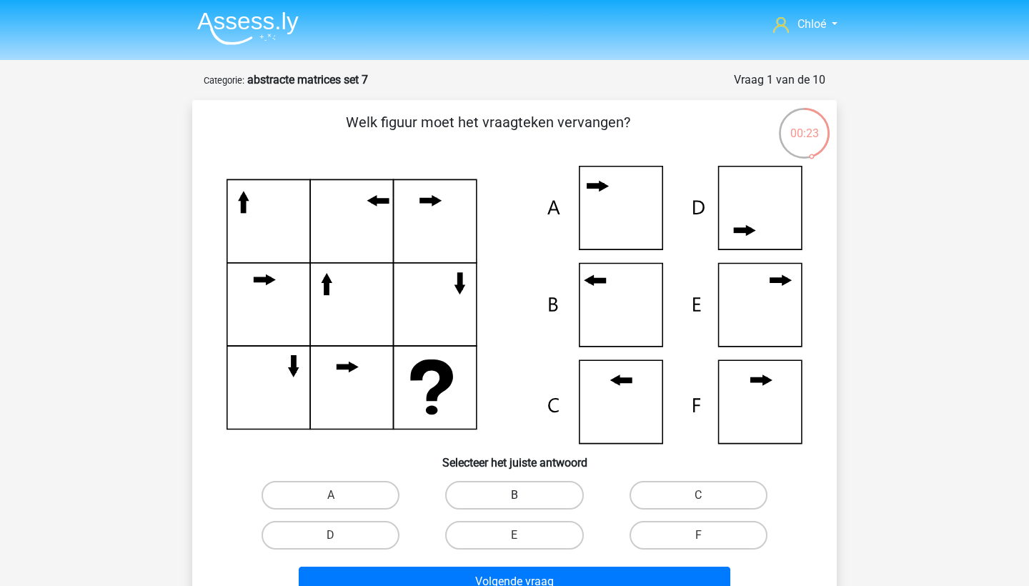
click at [498, 500] on label "B" at bounding box center [514, 495] width 138 height 29
click at [515, 500] on input "B" at bounding box center [519, 499] width 9 height 9
radio input "true"
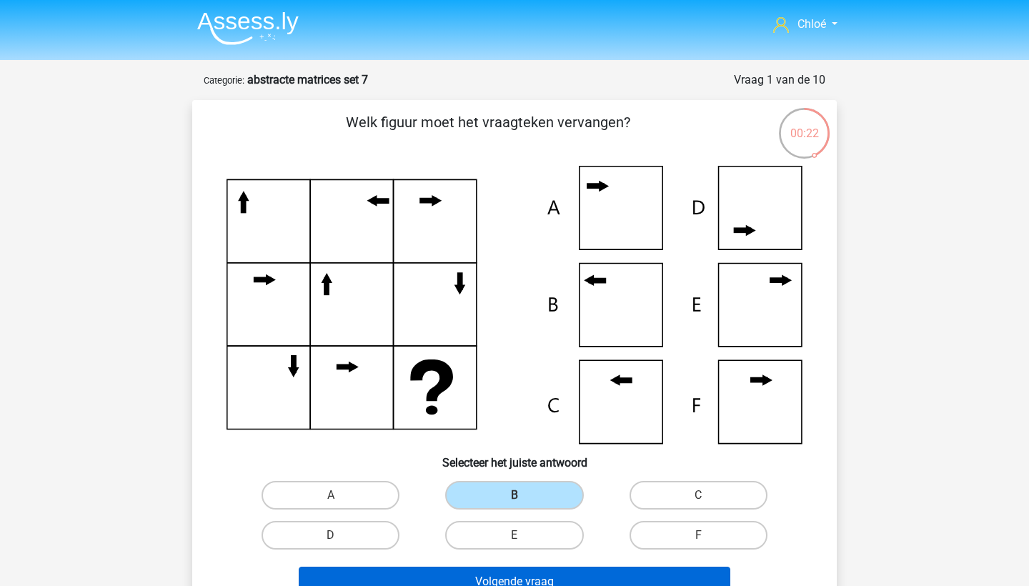
click at [495, 577] on button "Volgende vraag" at bounding box center [515, 582] width 433 height 30
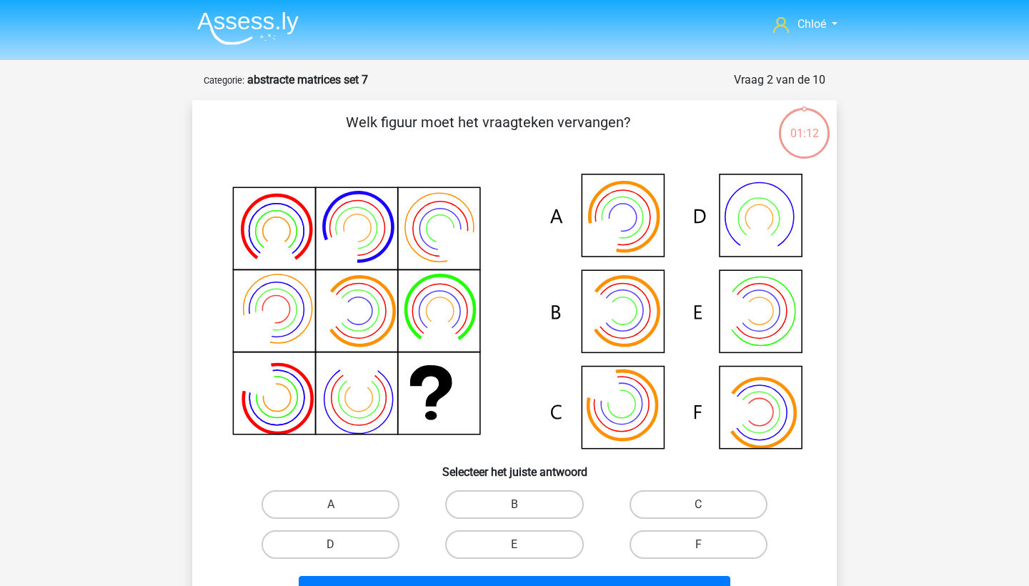
scroll to position [71, 0]
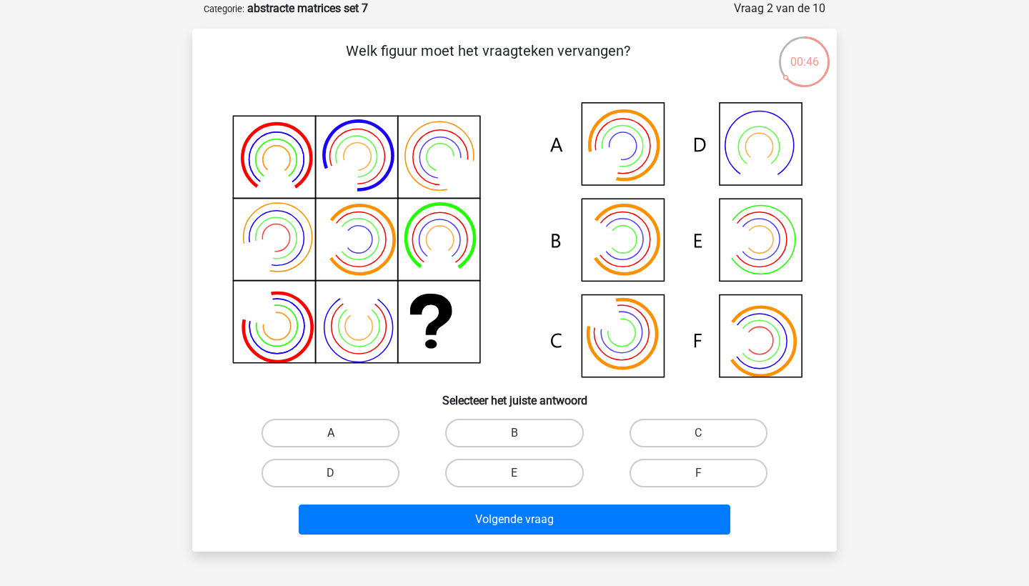
click at [319, 424] on label "A" at bounding box center [331, 433] width 138 height 29
click at [331, 433] on input "A" at bounding box center [335, 437] width 9 height 9
radio input "true"
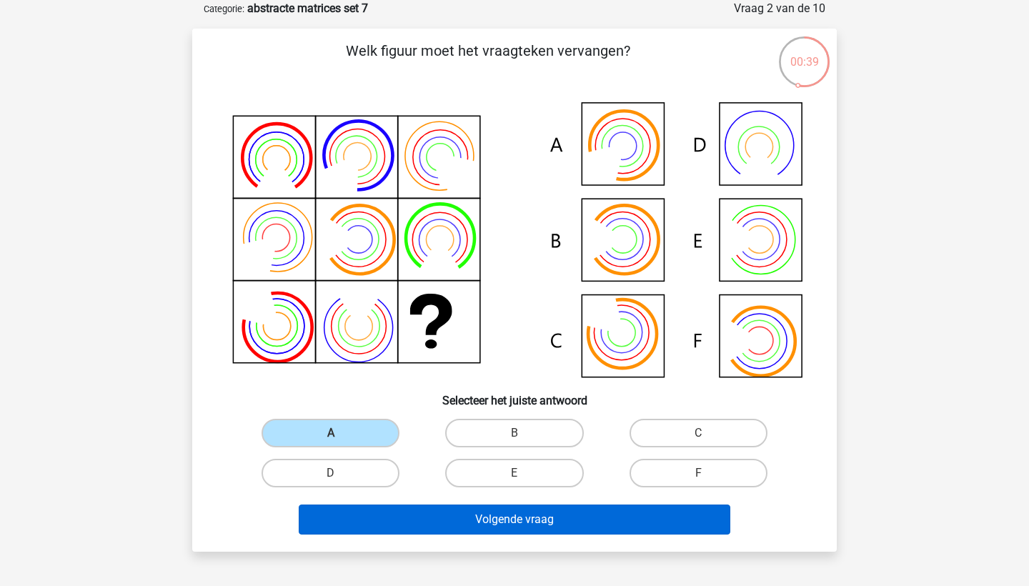
click at [356, 510] on button "Volgende vraag" at bounding box center [515, 520] width 433 height 30
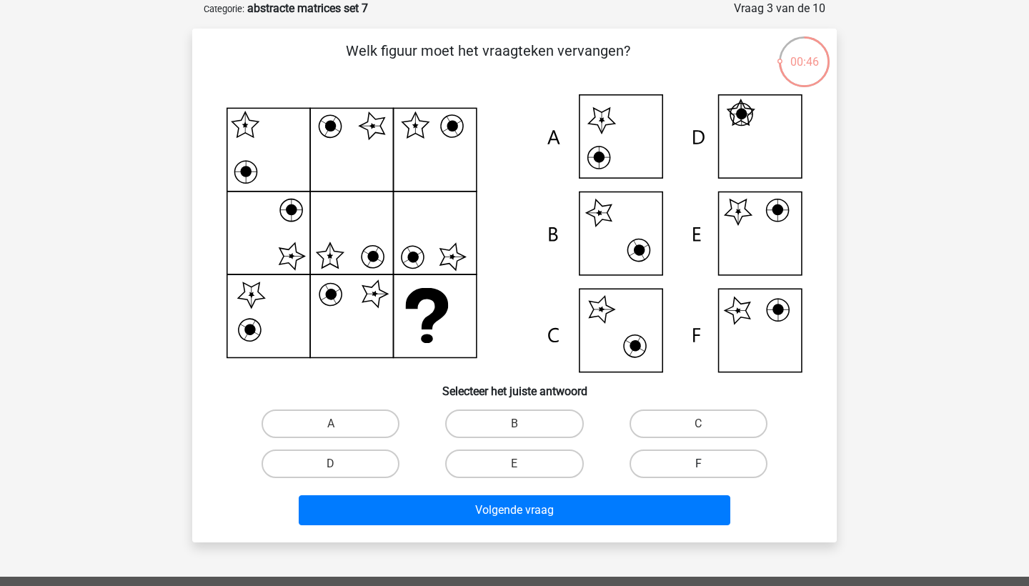
click at [651, 458] on label "F" at bounding box center [699, 464] width 138 height 29
click at [698, 464] on input "F" at bounding box center [702, 468] width 9 height 9
radio input "true"
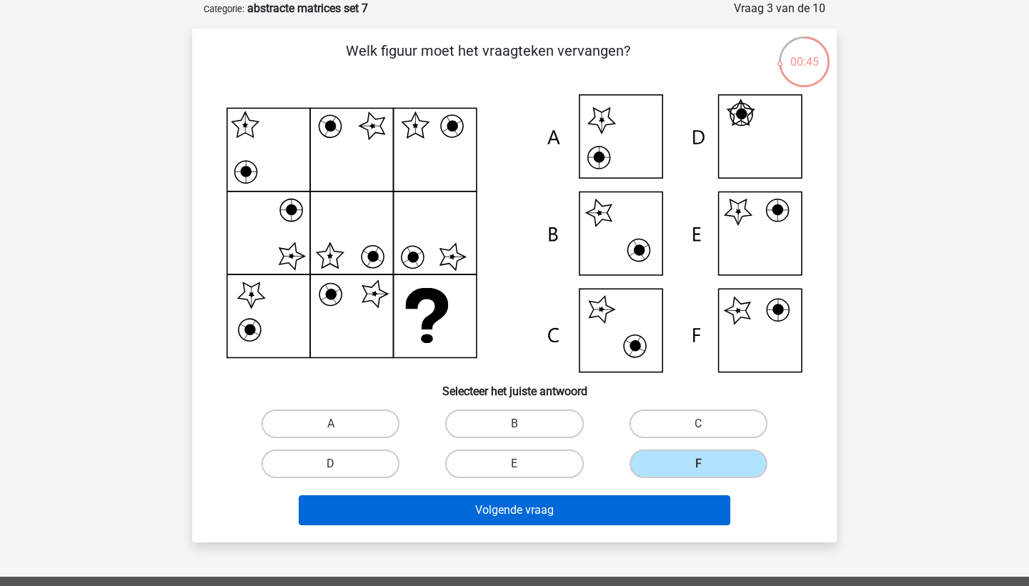
click at [626, 508] on button "Volgende vraag" at bounding box center [515, 510] width 433 height 30
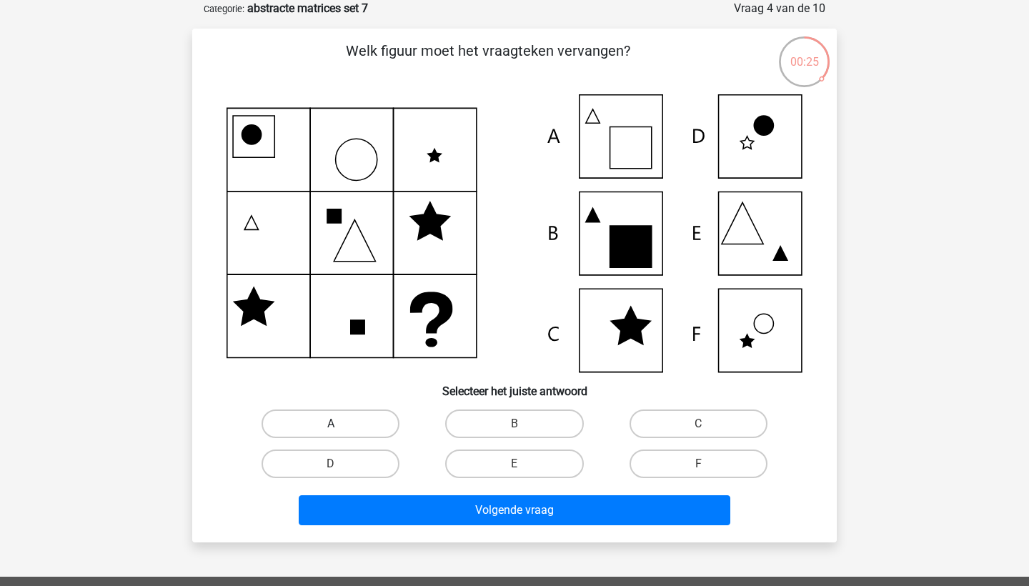
click at [367, 422] on label "A" at bounding box center [331, 424] width 138 height 29
click at [340, 424] on input "A" at bounding box center [335, 428] width 9 height 9
radio input "true"
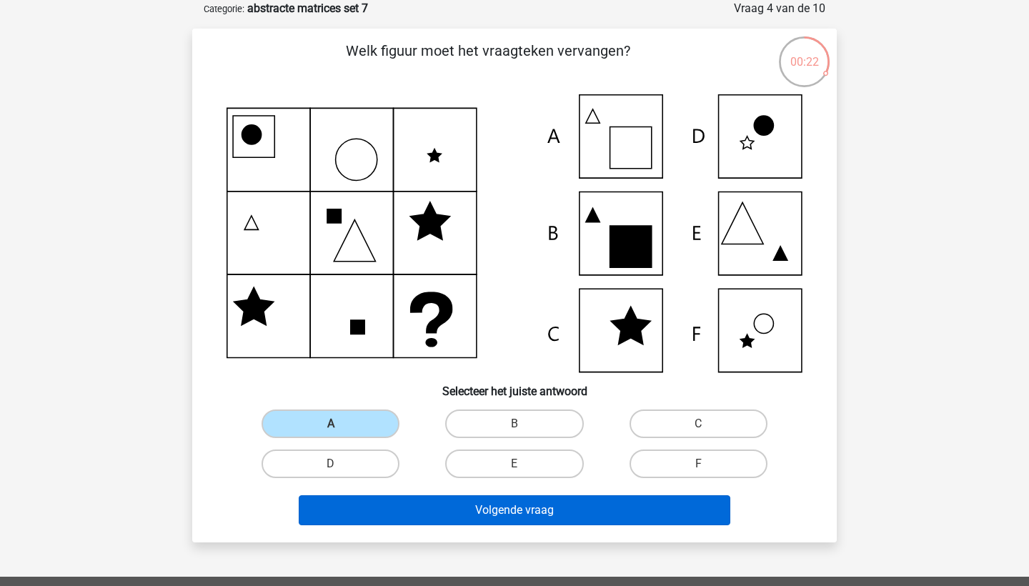
click at [389, 508] on button "Volgende vraag" at bounding box center [515, 510] width 433 height 30
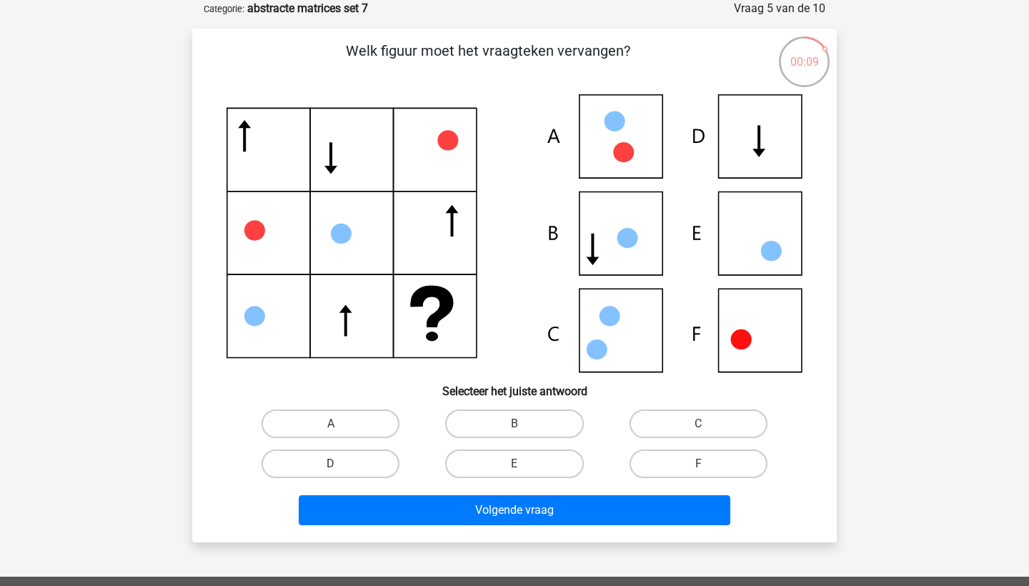
click at [754, 335] on icon at bounding box center [515, 233] width 576 height 278
click at [688, 464] on label "F" at bounding box center [699, 464] width 138 height 29
click at [698, 464] on input "F" at bounding box center [702, 468] width 9 height 9
radio input "true"
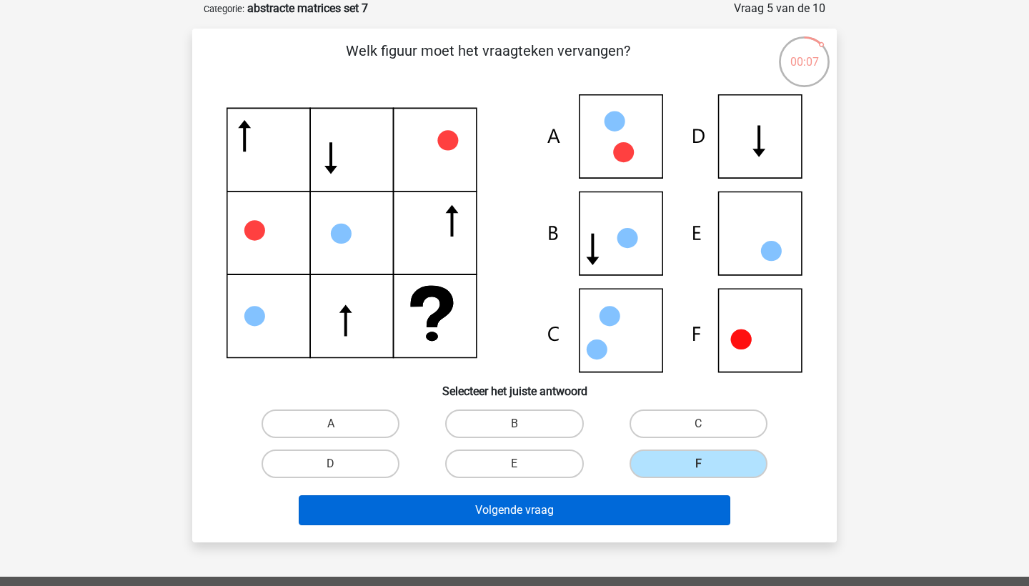
click at [663, 503] on button "Volgende vraag" at bounding box center [515, 510] width 433 height 30
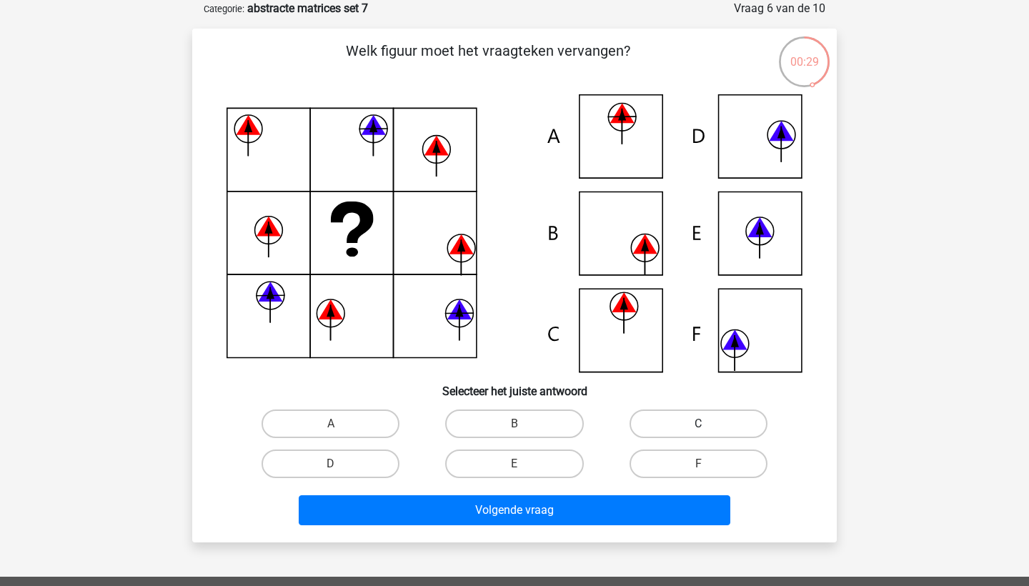
click at [655, 421] on label "C" at bounding box center [699, 424] width 138 height 29
click at [698, 424] on input "C" at bounding box center [702, 428] width 9 height 9
radio input "true"
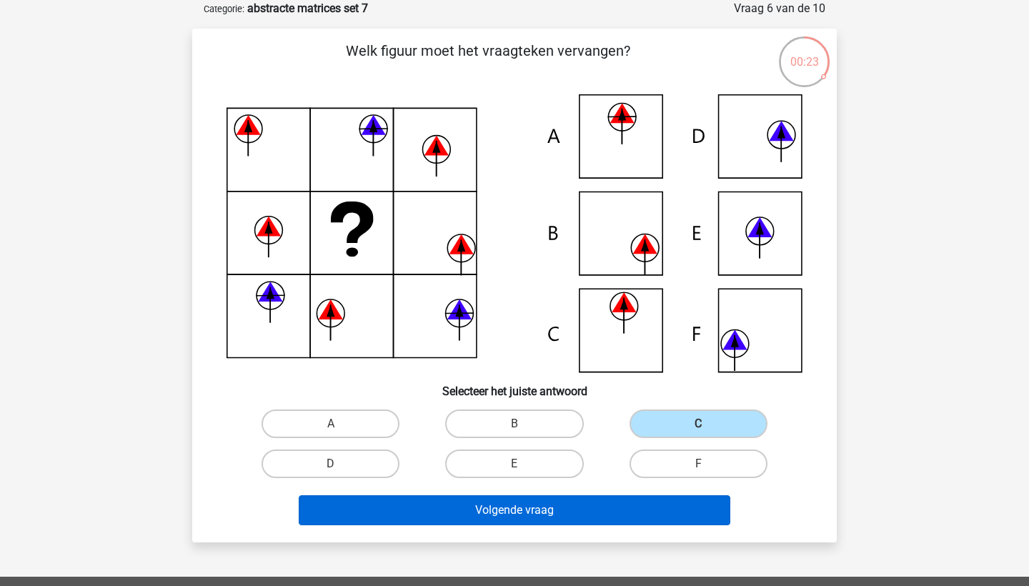
click at [423, 510] on button "Volgende vraag" at bounding box center [515, 510] width 433 height 30
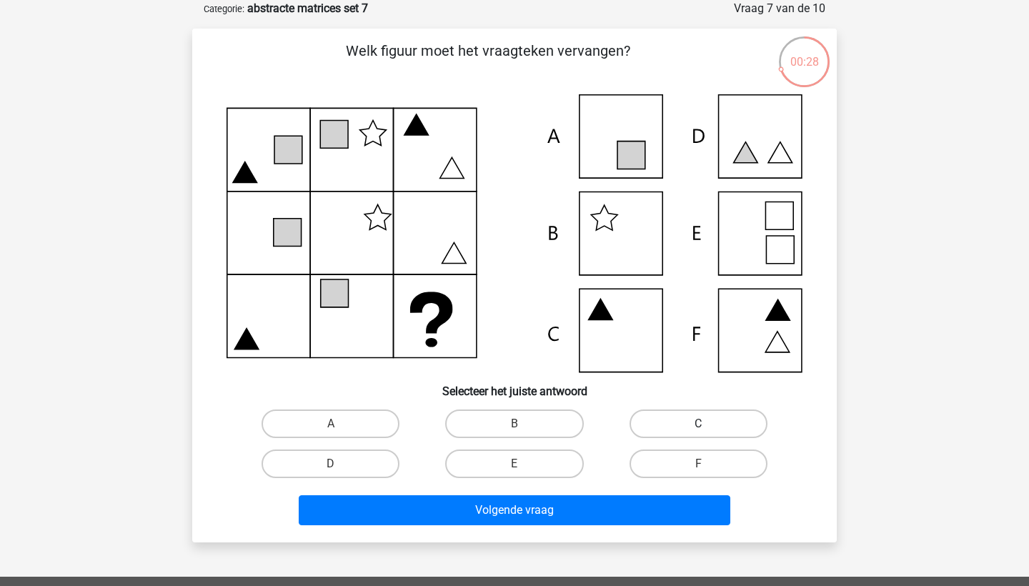
click at [654, 416] on label "C" at bounding box center [699, 424] width 138 height 29
click at [698, 424] on input "C" at bounding box center [702, 428] width 9 height 9
radio input "true"
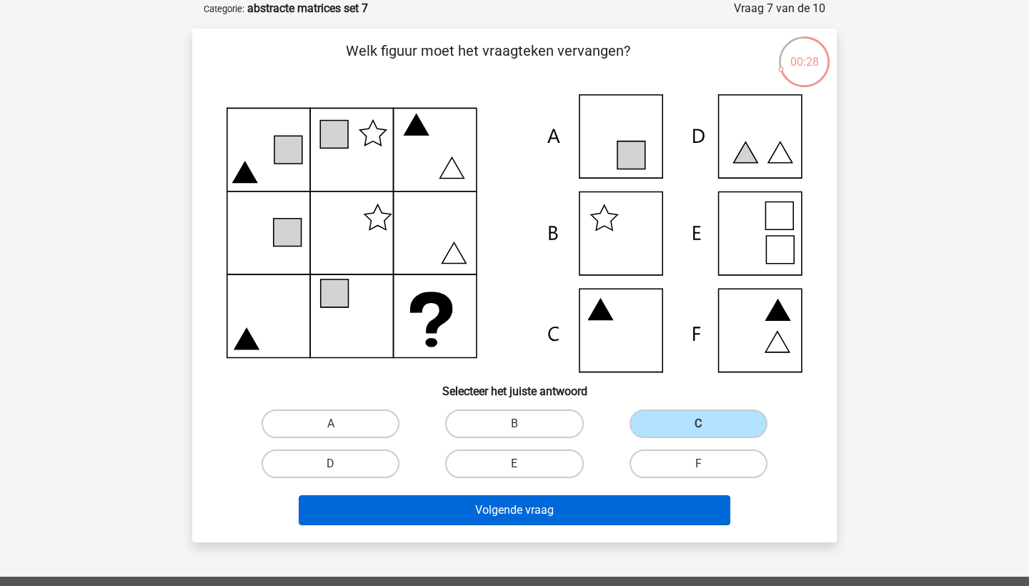
click at [625, 515] on button "Volgende vraag" at bounding box center [515, 510] width 433 height 30
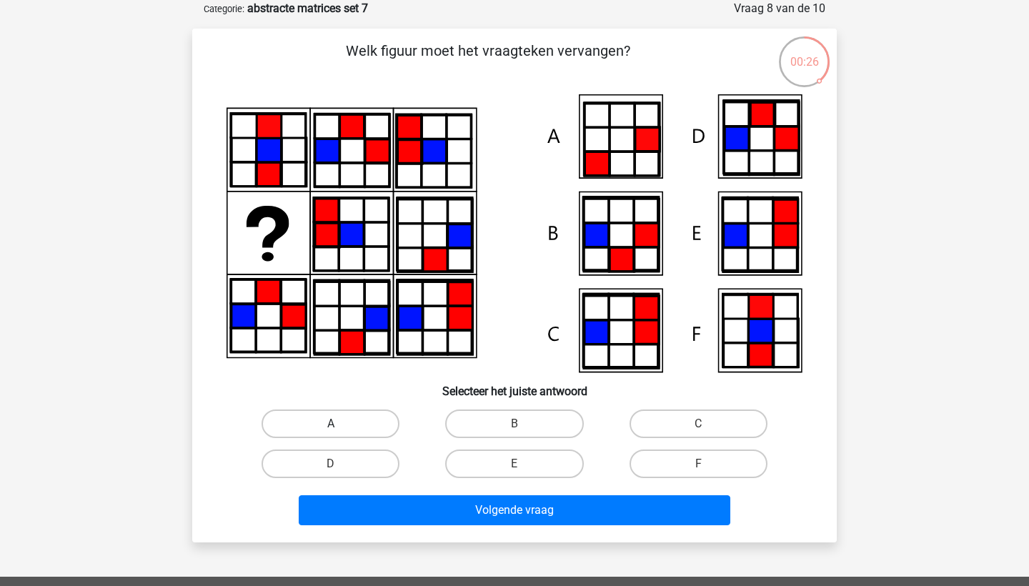
click at [315, 430] on label "A" at bounding box center [331, 424] width 138 height 29
click at [331, 430] on input "A" at bounding box center [335, 428] width 9 height 9
radio input "true"
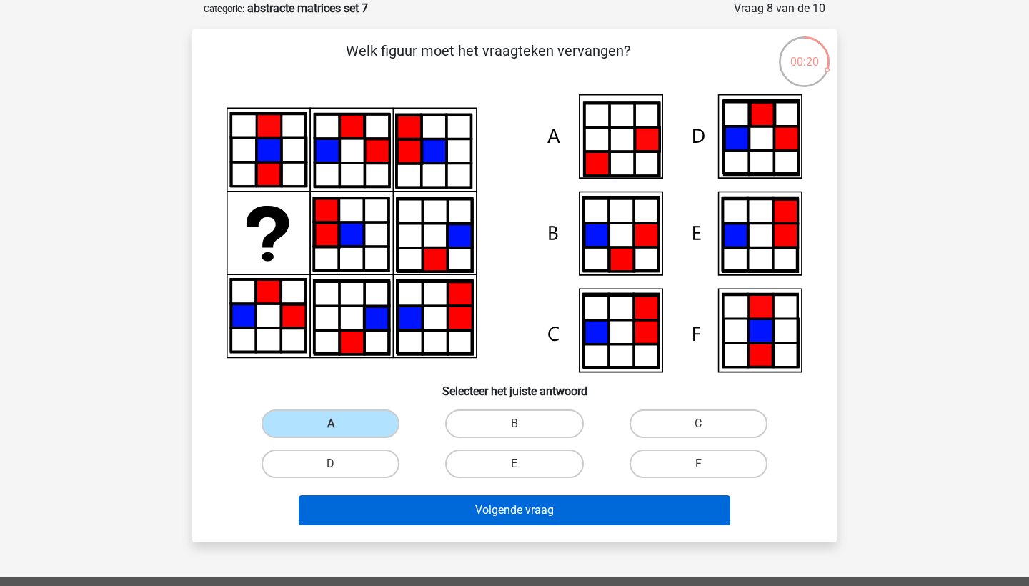
click at [496, 498] on button "Volgende vraag" at bounding box center [515, 510] width 433 height 30
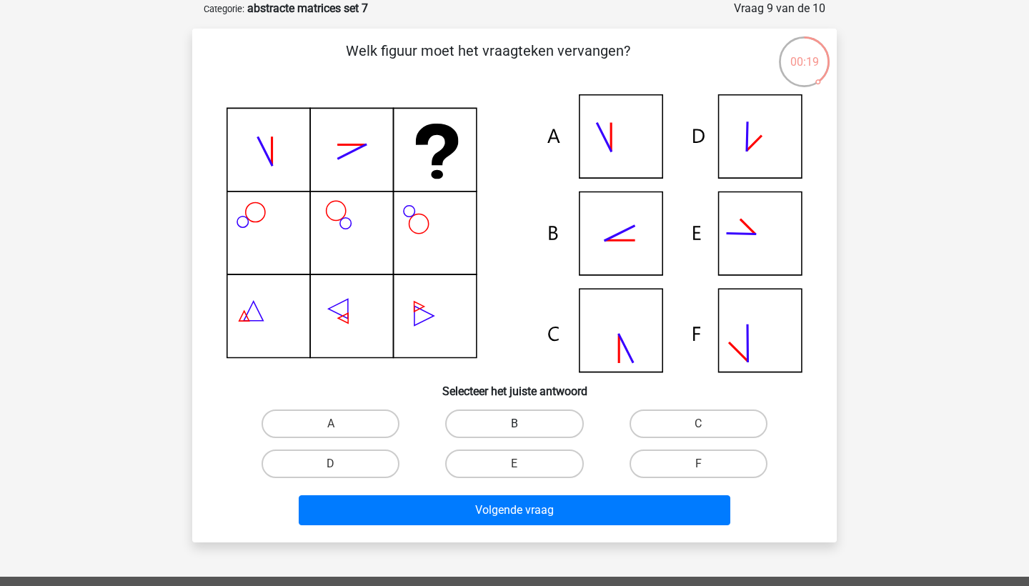
click at [513, 419] on label "B" at bounding box center [514, 424] width 138 height 29
click at [515, 424] on input "B" at bounding box center [519, 428] width 9 height 9
radio input "true"
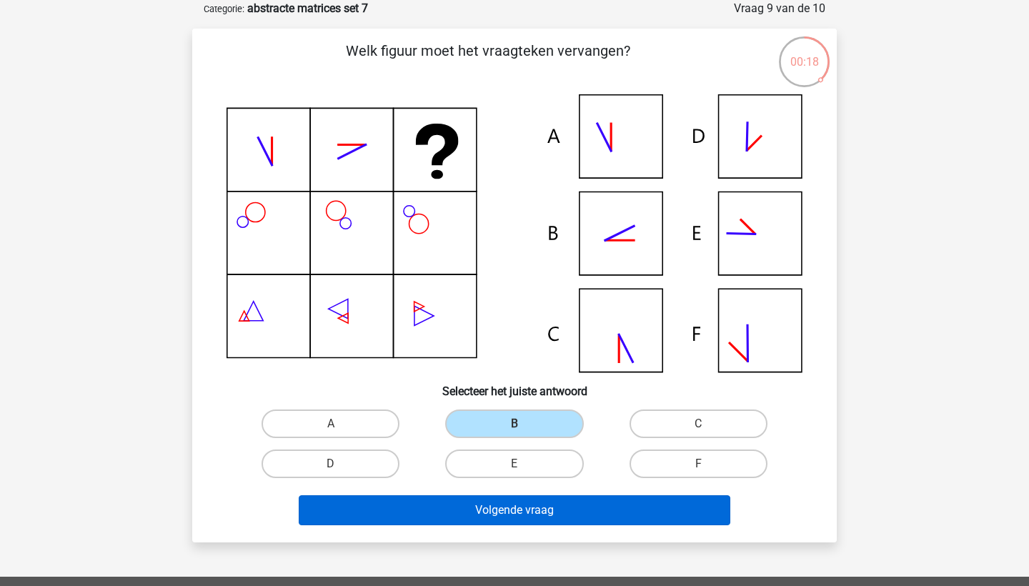
click at [515, 495] on button "Volgende vraag" at bounding box center [515, 510] width 433 height 30
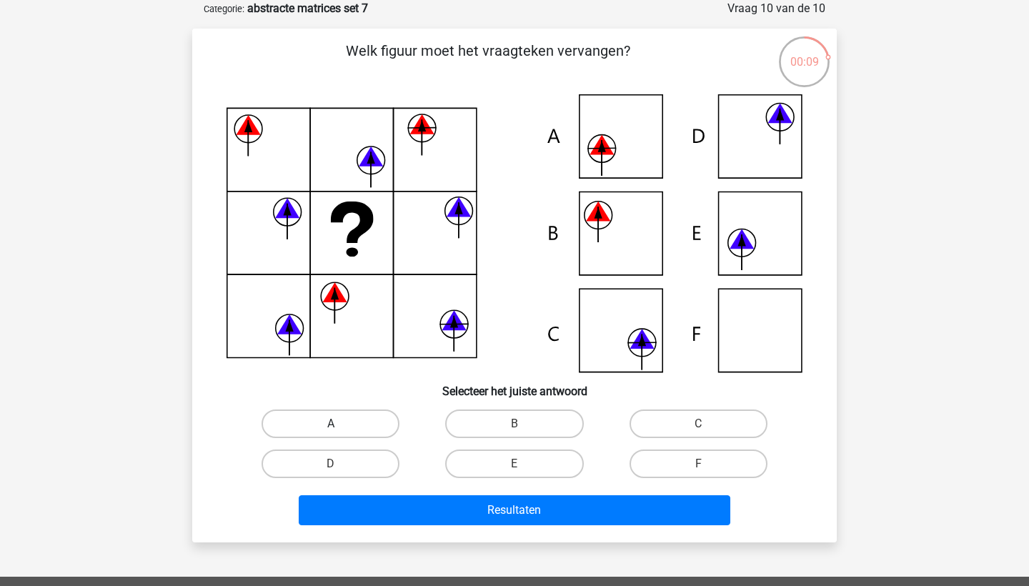
click at [377, 415] on label "A" at bounding box center [331, 424] width 138 height 29
click at [340, 424] on input "A" at bounding box center [335, 428] width 9 height 9
radio input "true"
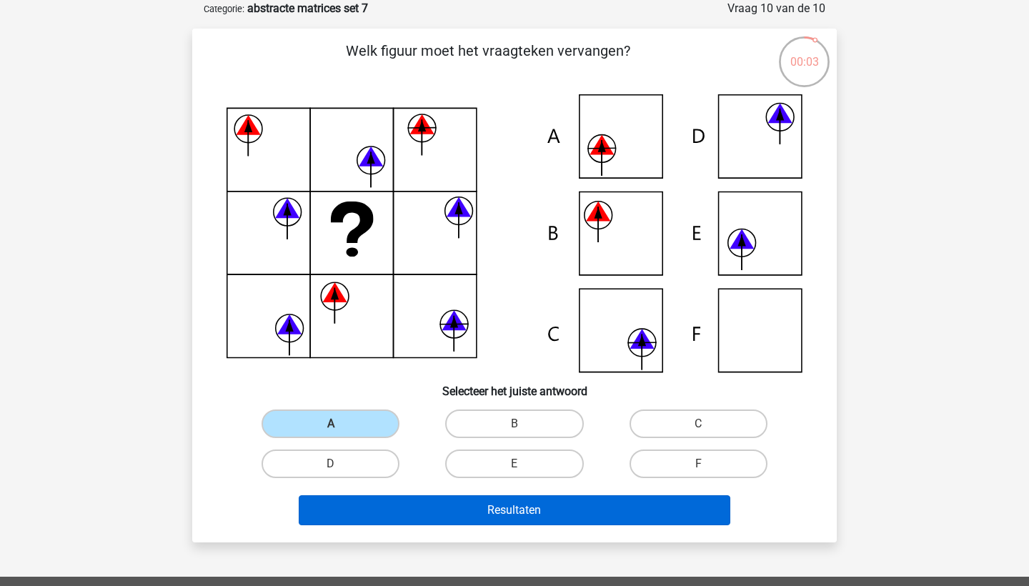
click at [445, 523] on button "Resultaten" at bounding box center [515, 510] width 433 height 30
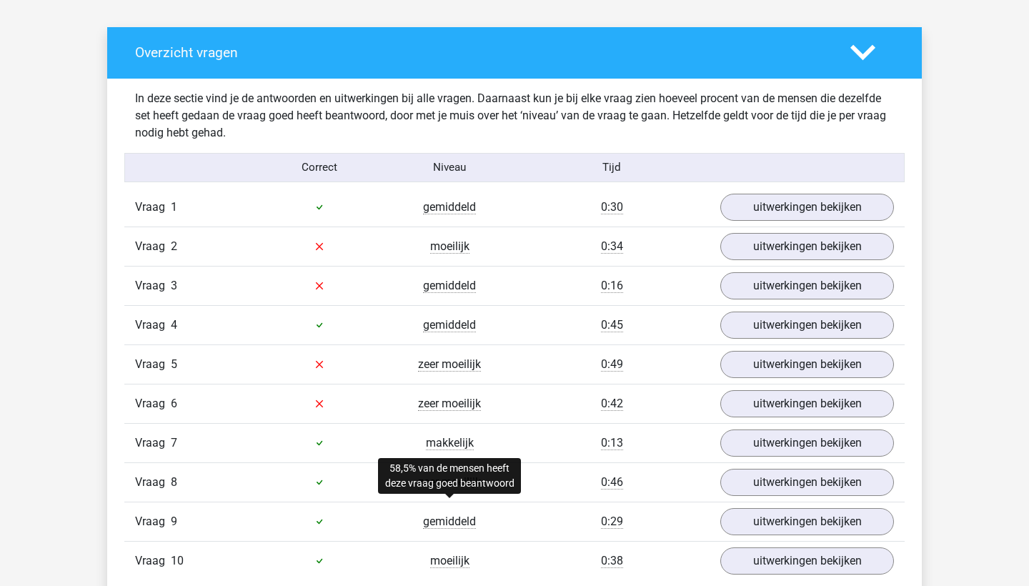
scroll to position [851, 0]
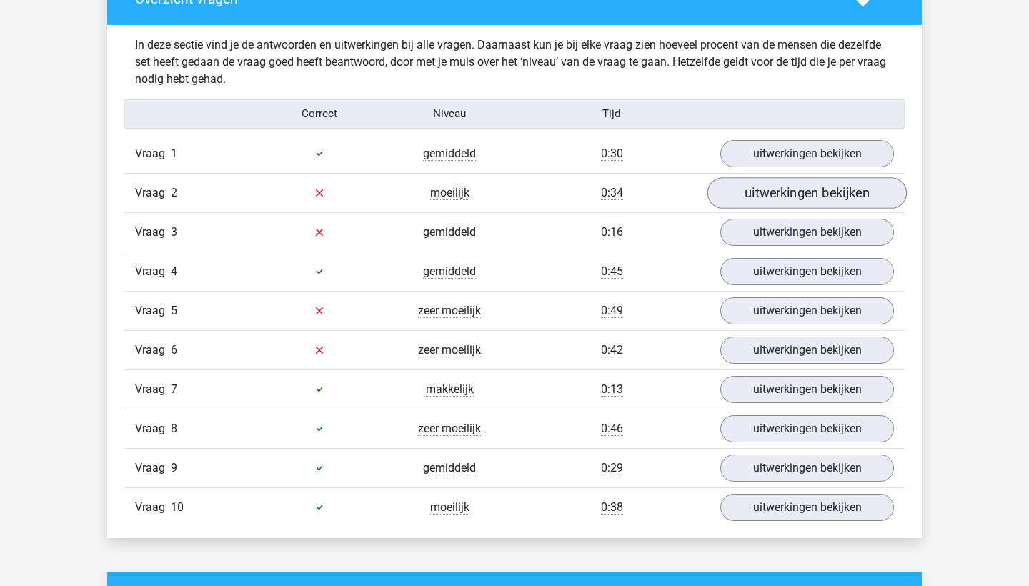
click at [760, 206] on link "uitwerkingen bekijken" at bounding box center [807, 192] width 199 height 31
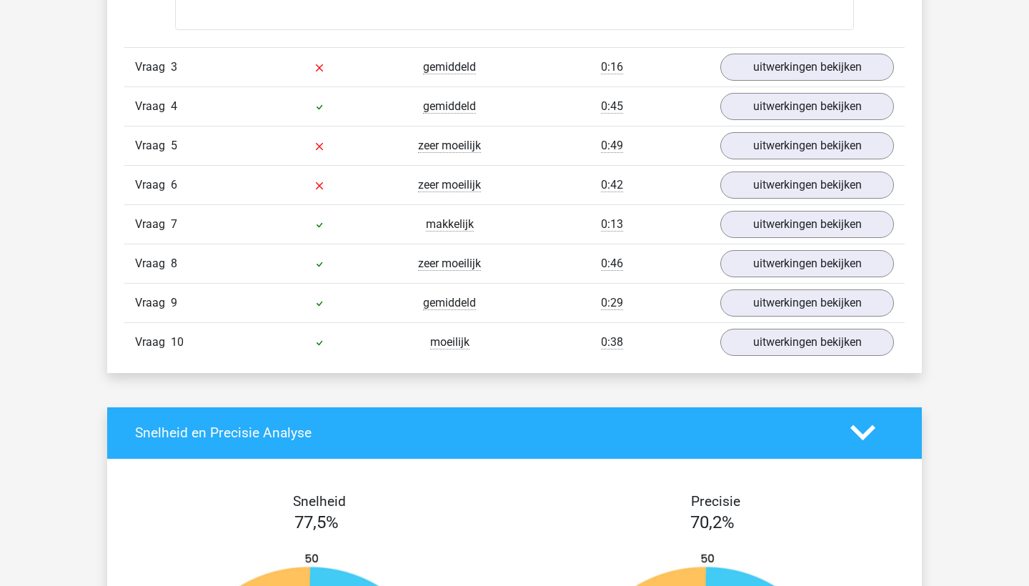
scroll to position [1711, 0]
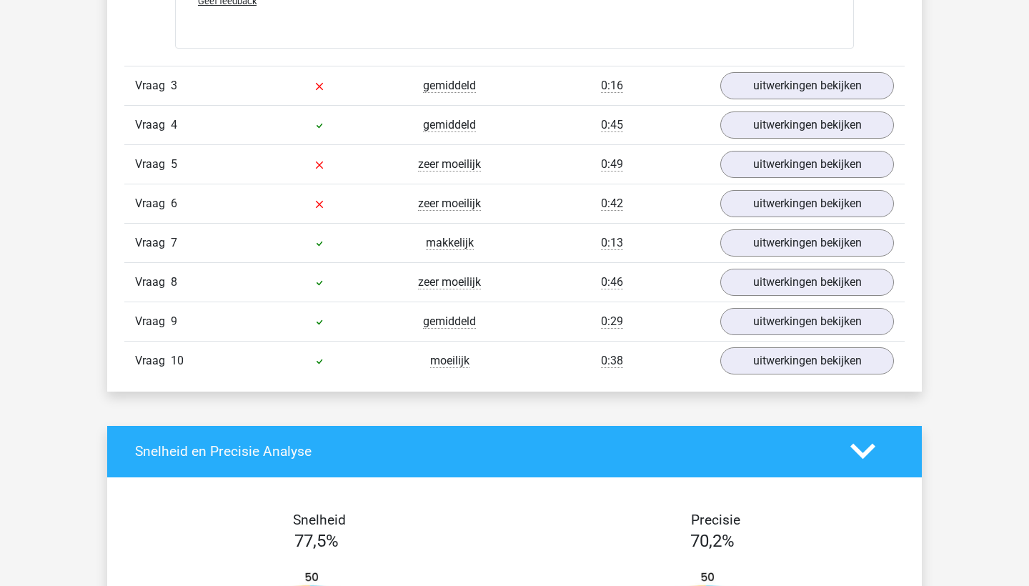
click at [771, 69] on div "Vraag 3 gemiddeld 0:16 uitwerkingen bekijken" at bounding box center [514, 85] width 781 height 39
click at [777, 83] on link "uitwerkingen bekijken" at bounding box center [807, 85] width 199 height 31
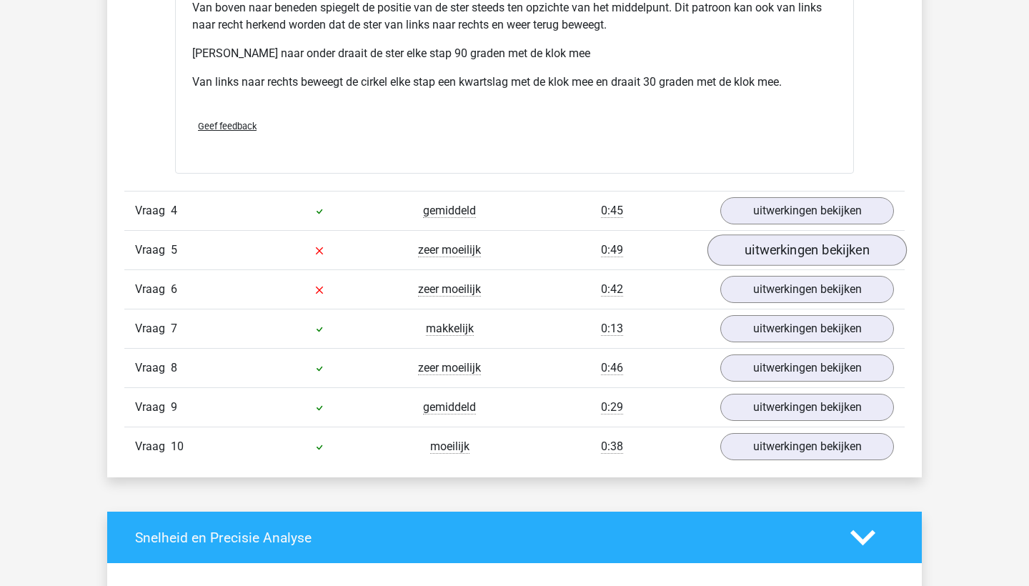
scroll to position [2331, 0]
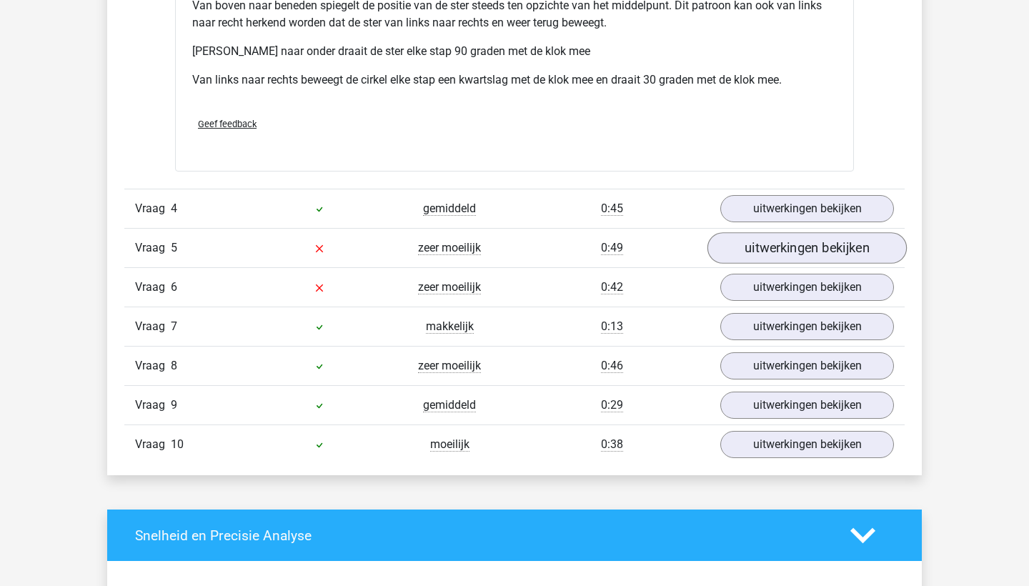
click at [787, 257] on link "uitwerkingen bekijken" at bounding box center [807, 247] width 199 height 31
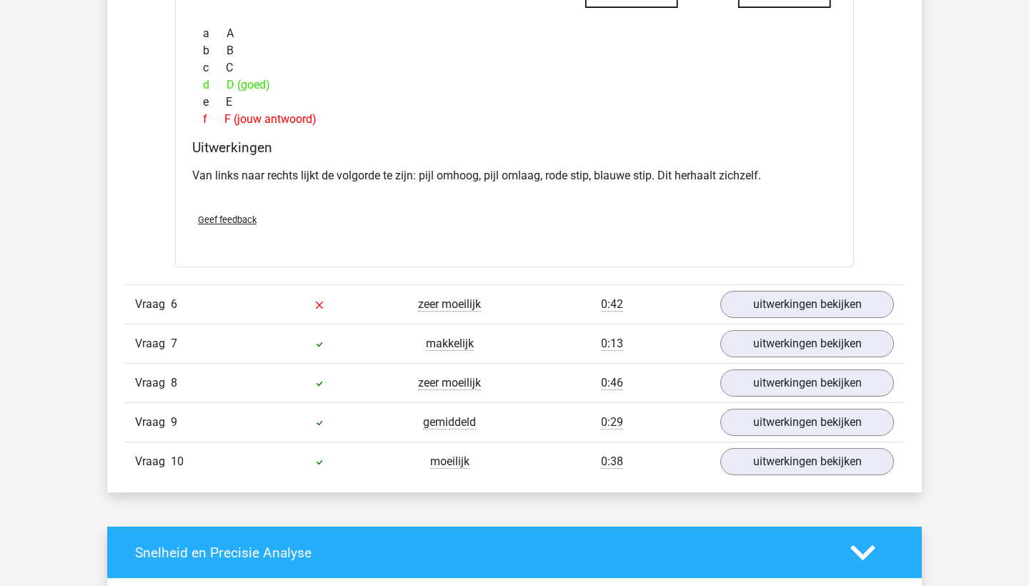
scroll to position [2947, 0]
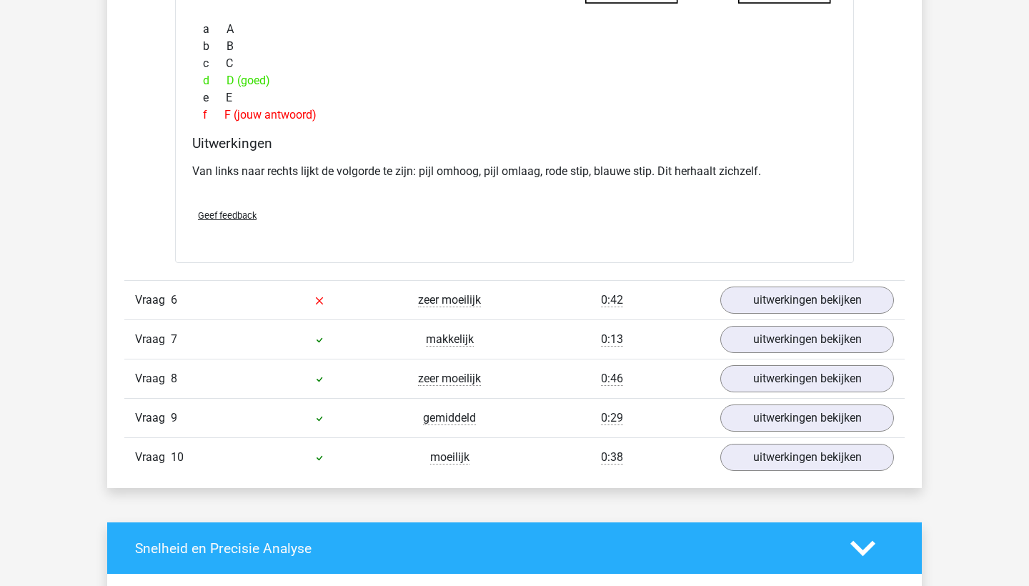
click at [786, 283] on div "Vraag 6 zeer moeilijk 0:42 uitwerkingen bekijken" at bounding box center [514, 299] width 781 height 39
click at [791, 301] on link "uitwerkingen bekijken" at bounding box center [807, 300] width 199 height 31
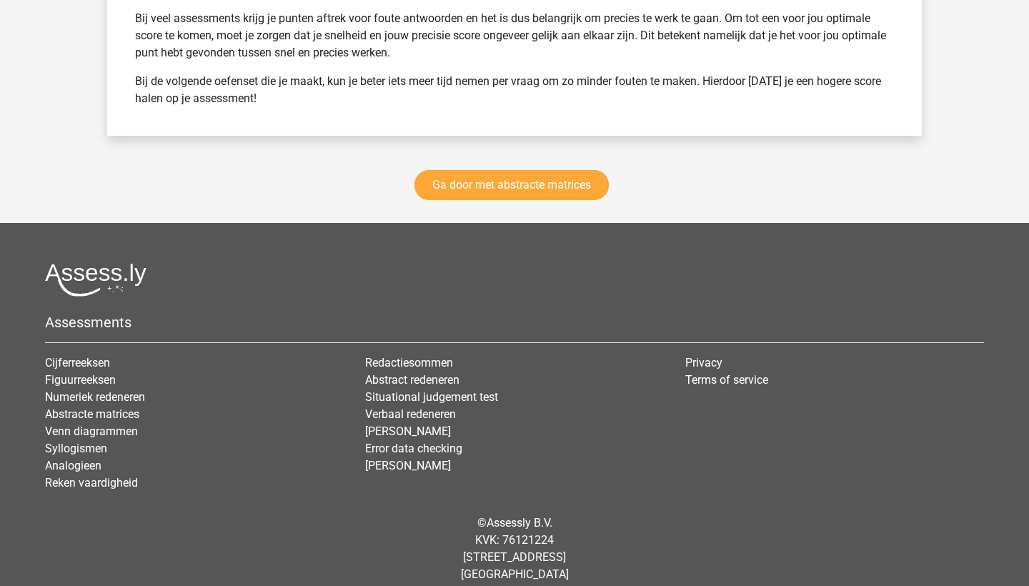
scroll to position [4720, 0]
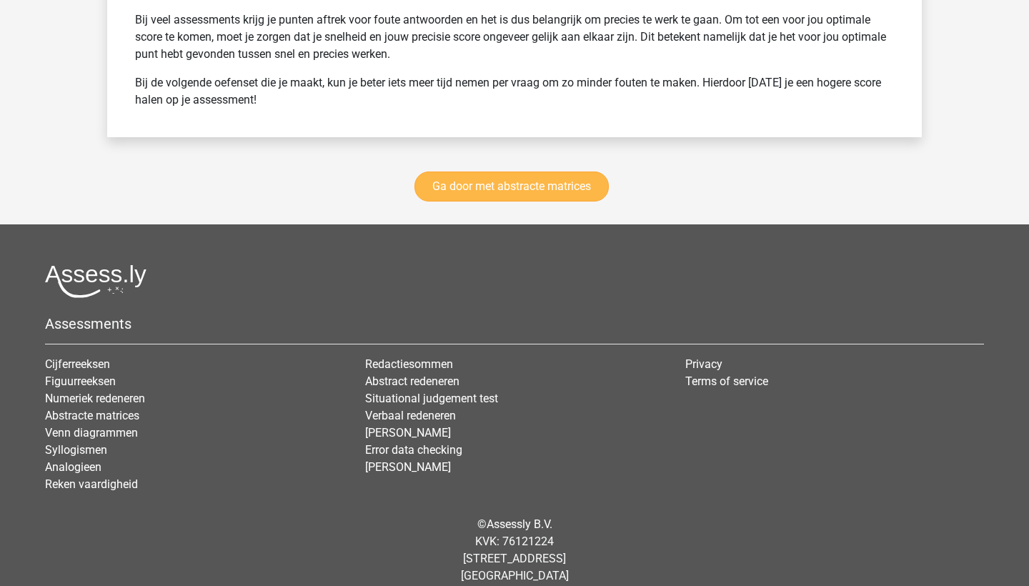
click at [455, 178] on link "Ga door met abstracte matrices" at bounding box center [512, 187] width 194 height 30
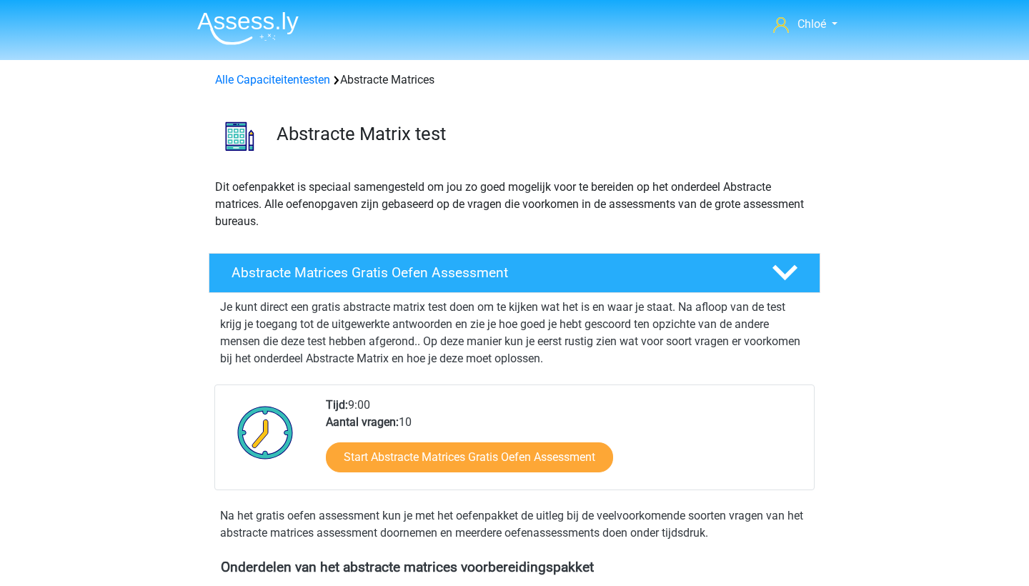
scroll to position [638, 0]
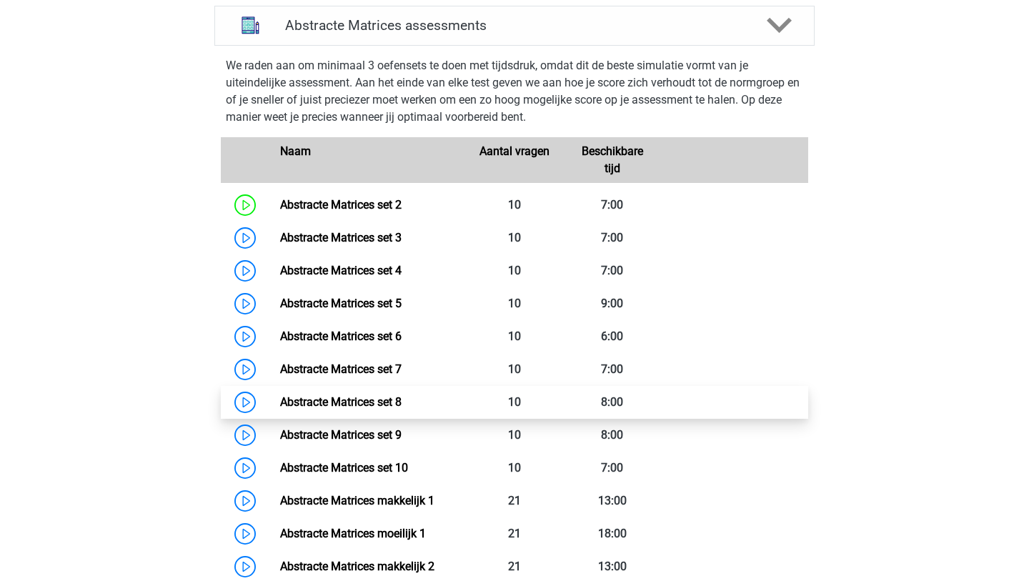
click at [387, 405] on link "Abstracte Matrices set 8" at bounding box center [341, 402] width 122 height 14
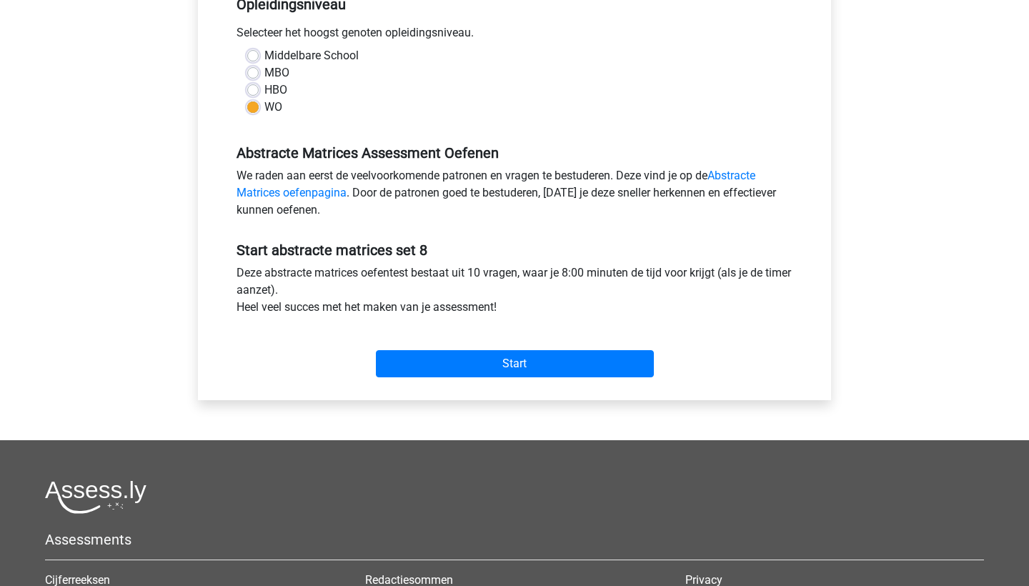
scroll to position [321, 0]
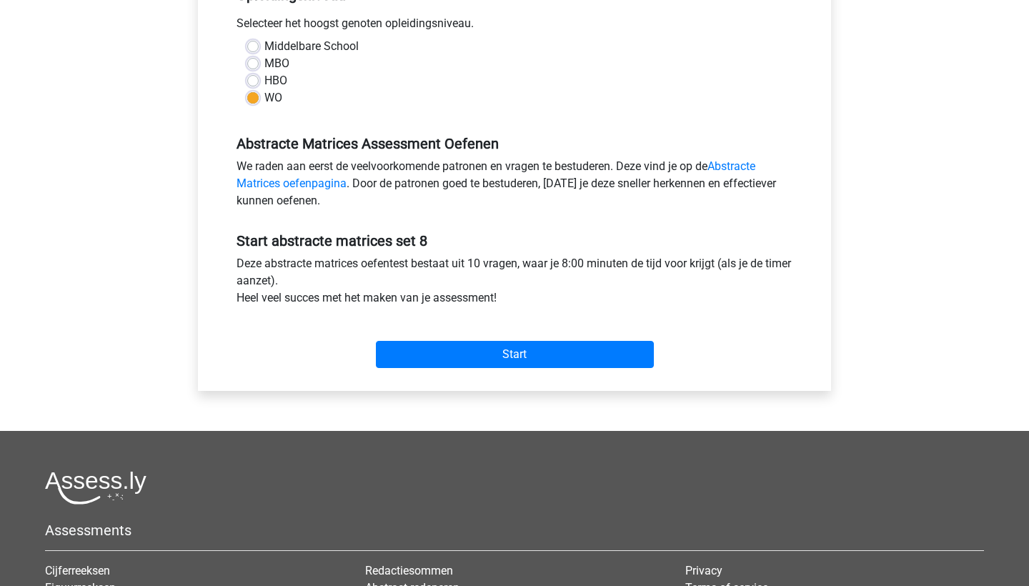
click at [425, 371] on div "Start" at bounding box center [515, 342] width 578 height 61
click at [425, 353] on input "Start" at bounding box center [515, 354] width 278 height 27
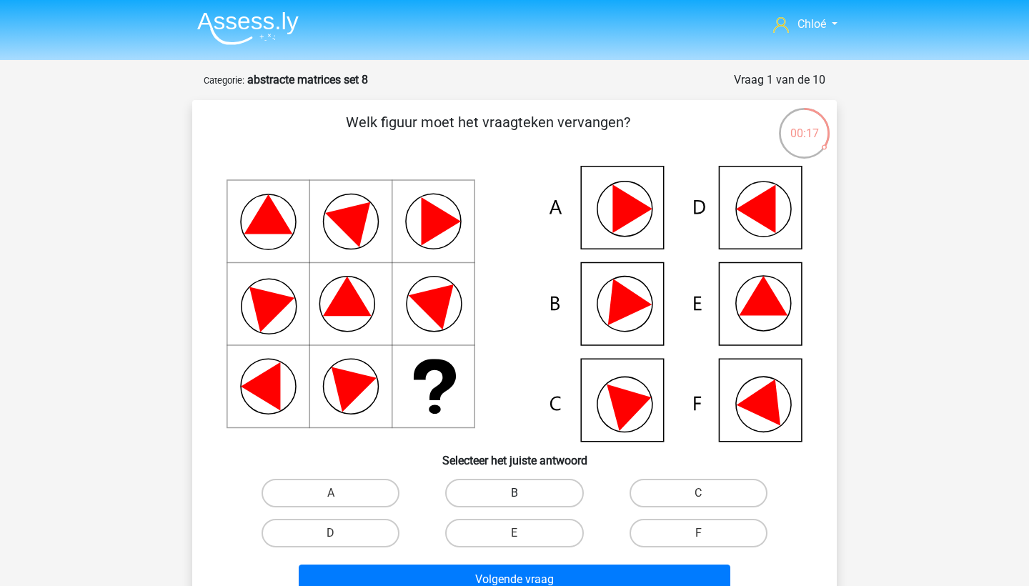
click at [535, 490] on label "B" at bounding box center [514, 493] width 138 height 29
click at [524, 493] on input "B" at bounding box center [519, 497] width 9 height 9
radio input "true"
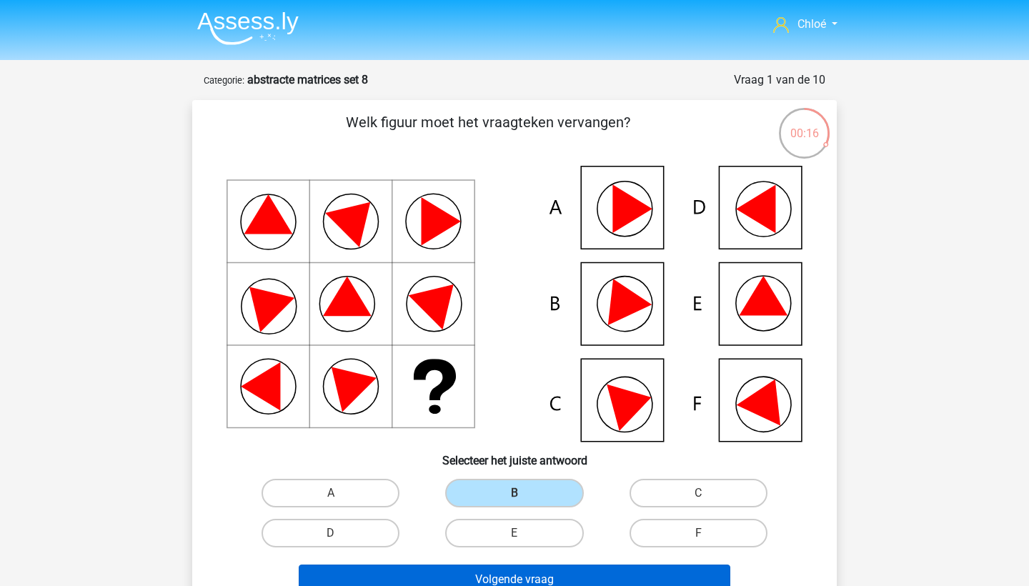
click at [523, 565] on button "Volgende vraag" at bounding box center [515, 580] width 433 height 30
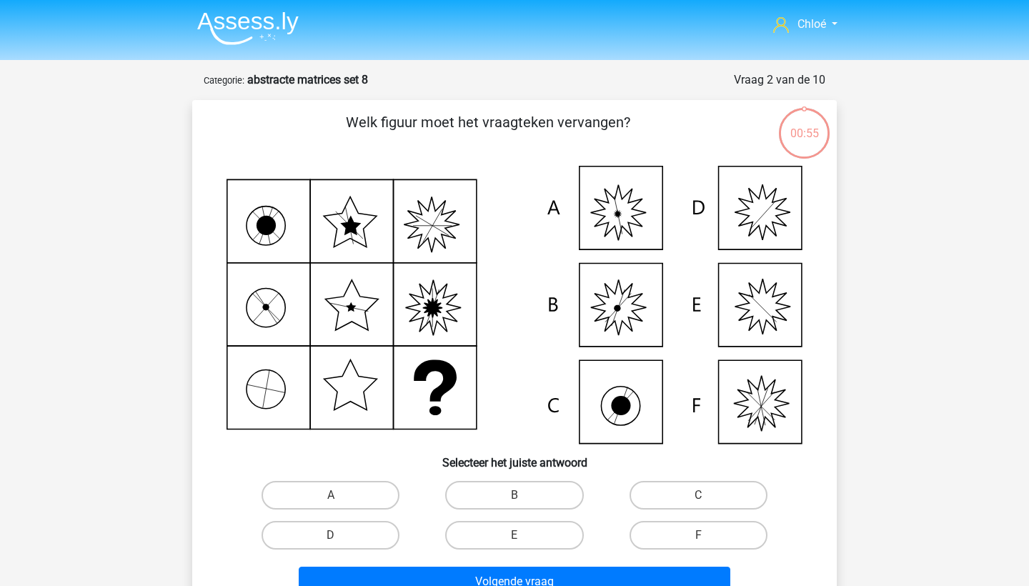
scroll to position [71, 0]
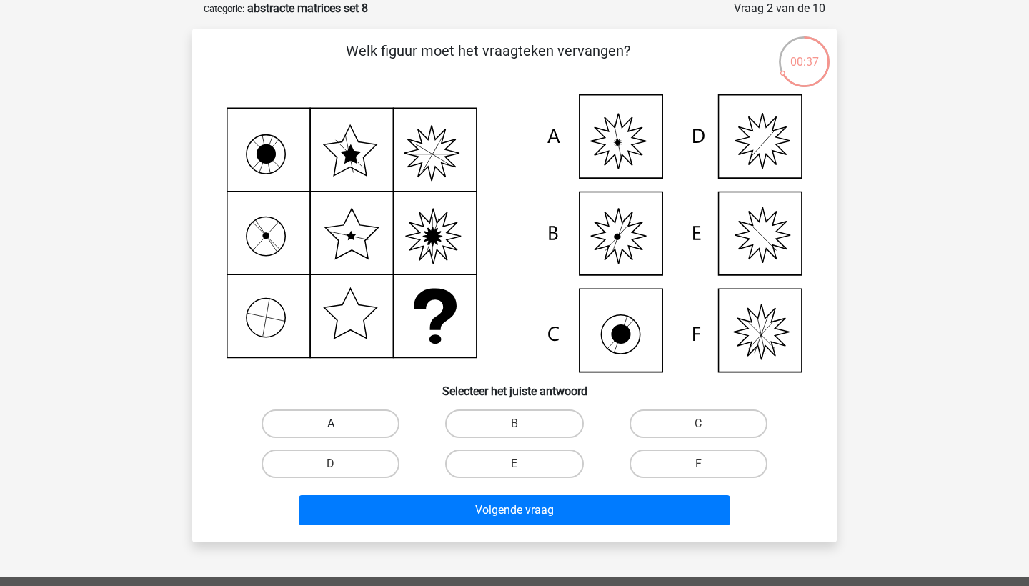
click at [359, 430] on label "A" at bounding box center [331, 424] width 138 height 29
click at [340, 430] on input "A" at bounding box center [335, 428] width 9 height 9
radio input "true"
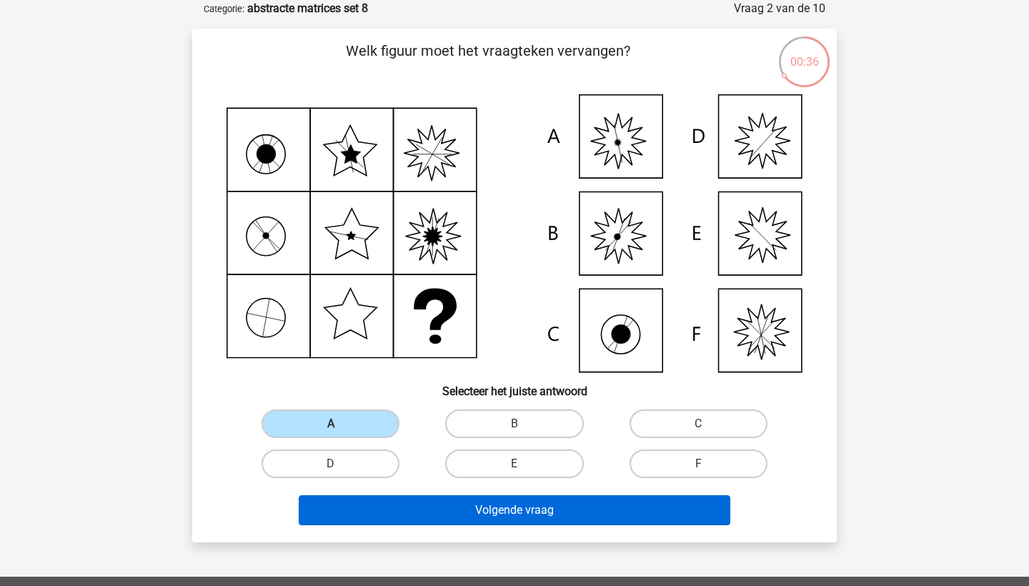
click at [390, 499] on button "Volgende vraag" at bounding box center [515, 510] width 433 height 30
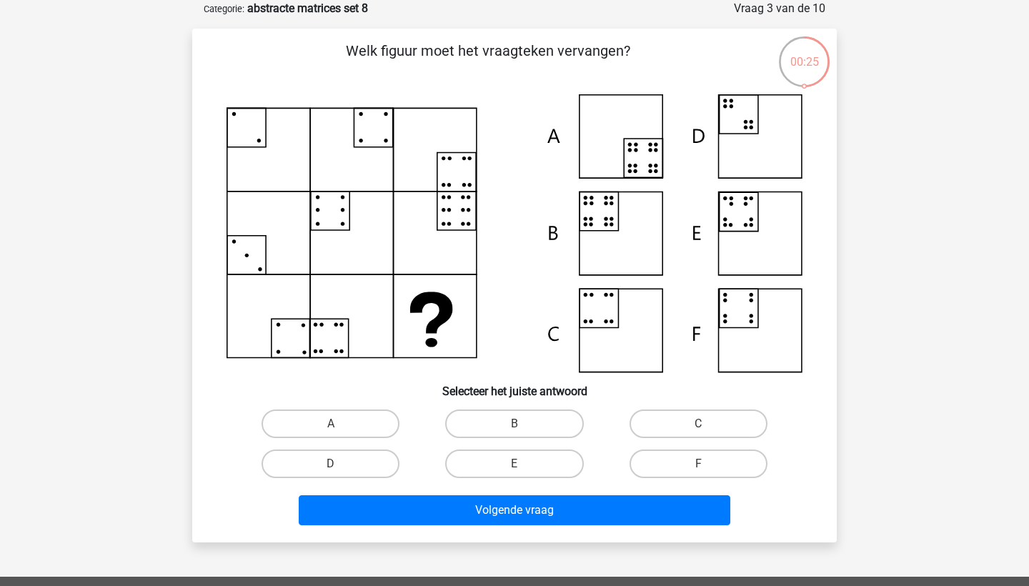
click at [466, 441] on div "B" at bounding box center [514, 424] width 184 height 40
click at [474, 431] on label "B" at bounding box center [514, 424] width 138 height 29
click at [515, 431] on input "B" at bounding box center [519, 428] width 9 height 9
radio input "true"
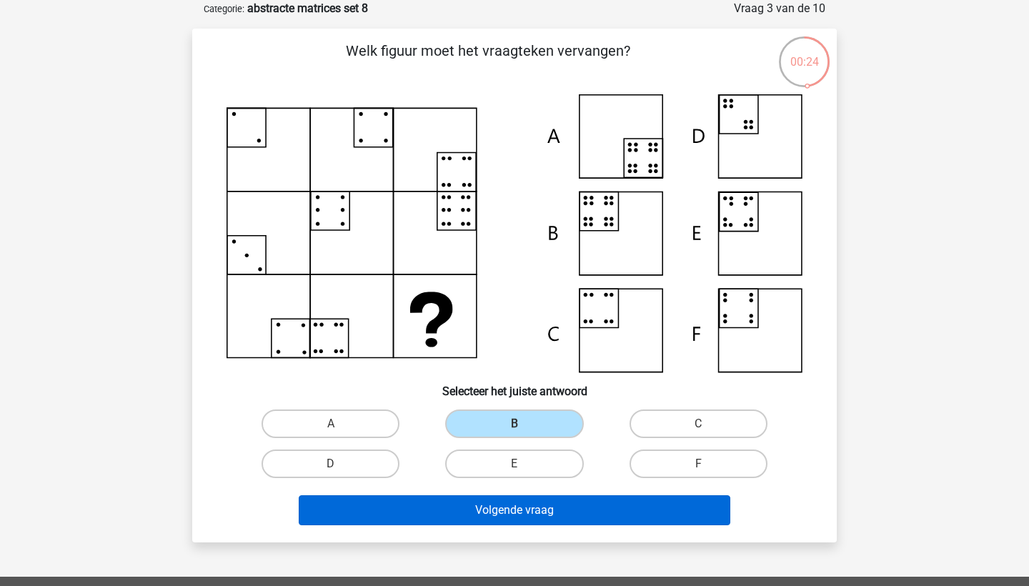
click at [473, 507] on button "Volgende vraag" at bounding box center [515, 510] width 433 height 30
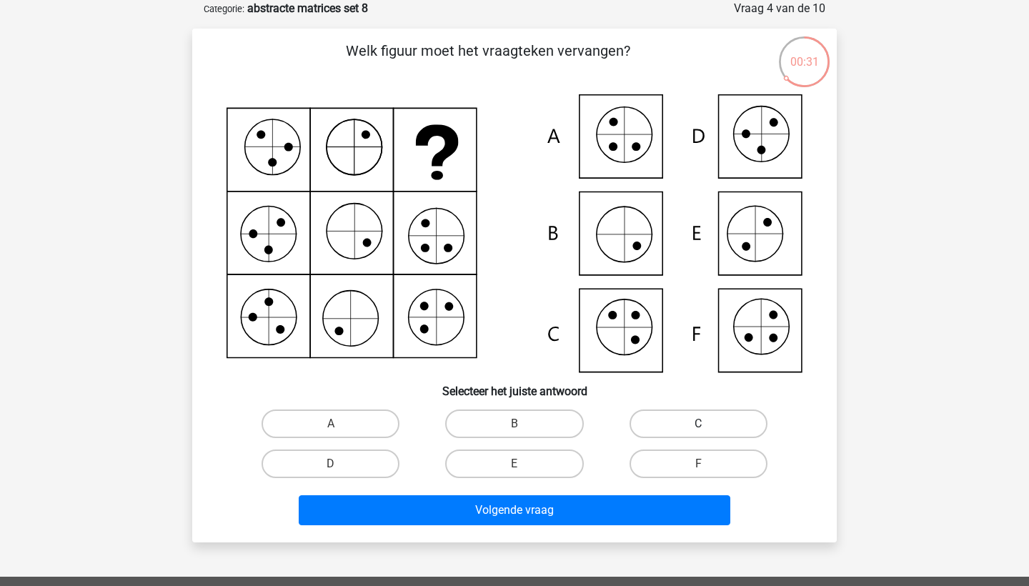
click at [663, 412] on label "C" at bounding box center [699, 424] width 138 height 29
click at [698, 424] on input "C" at bounding box center [702, 428] width 9 height 9
radio input "true"
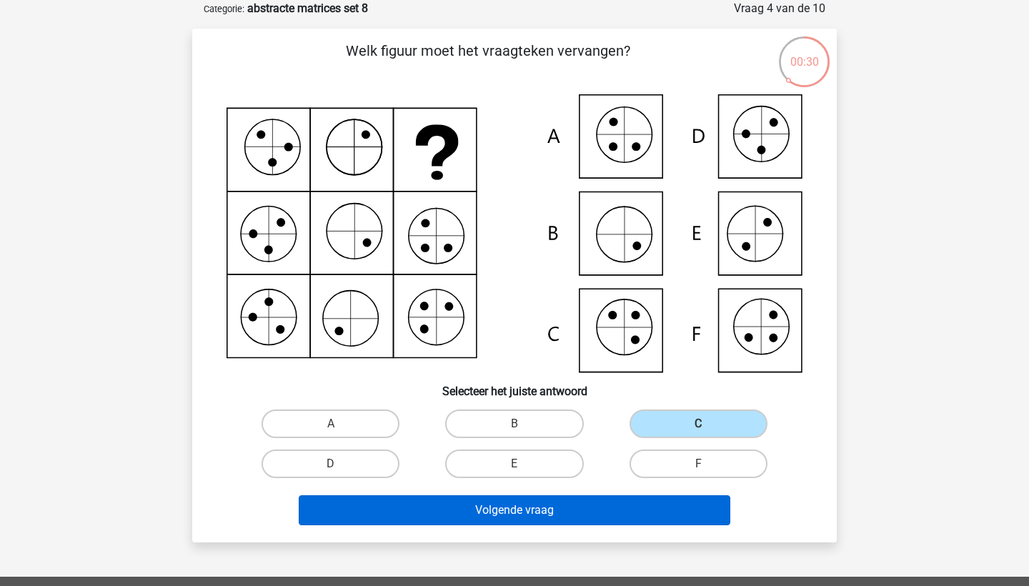
click at [628, 524] on button "Volgende vraag" at bounding box center [515, 510] width 433 height 30
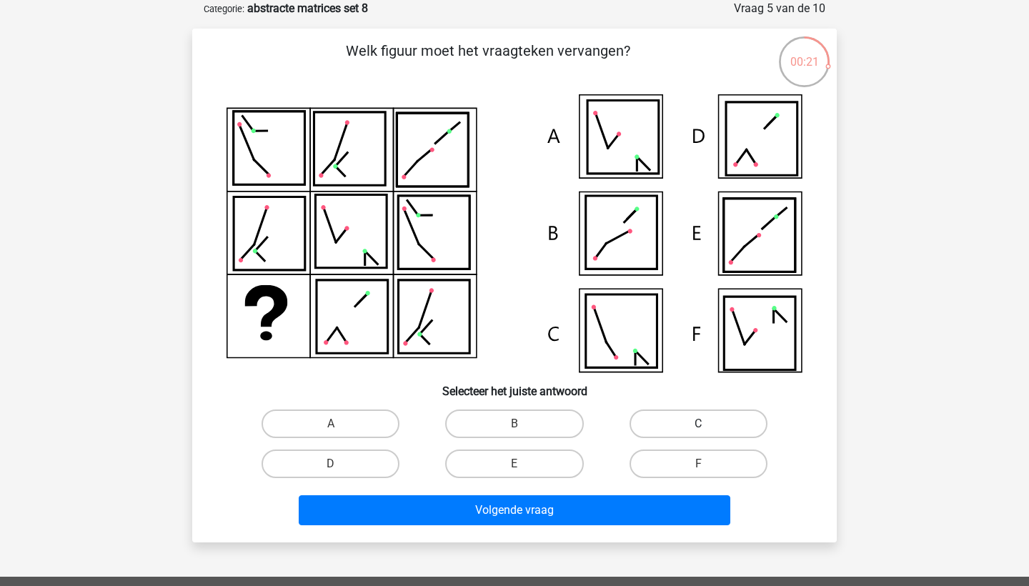
click at [666, 424] on label "C" at bounding box center [699, 424] width 138 height 29
click at [698, 424] on input "C" at bounding box center [702, 428] width 9 height 9
radio input "true"
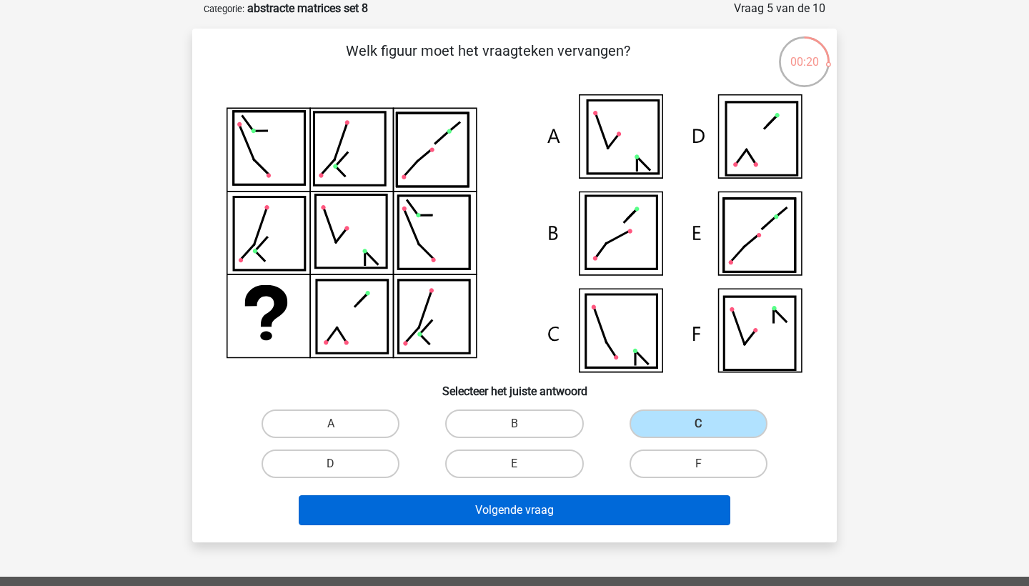
click at [635, 508] on button "Volgende vraag" at bounding box center [515, 510] width 433 height 30
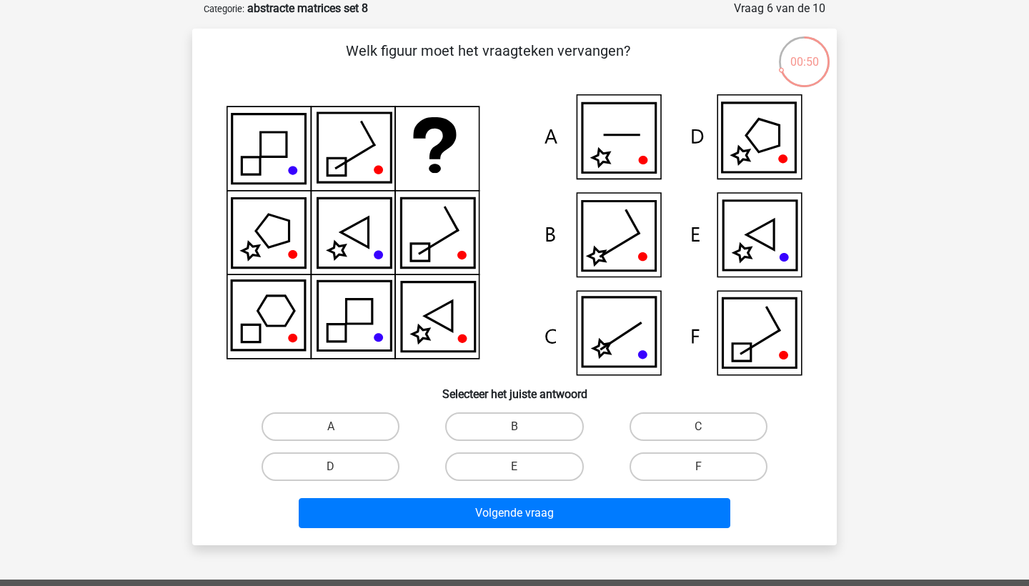
click at [443, 257] on icon at bounding box center [438, 233] width 74 height 69
click at [702, 427] on input "C" at bounding box center [702, 431] width 9 height 9
radio input "true"
click at [668, 530] on div "Volgende vraag" at bounding box center [515, 516] width 552 height 36
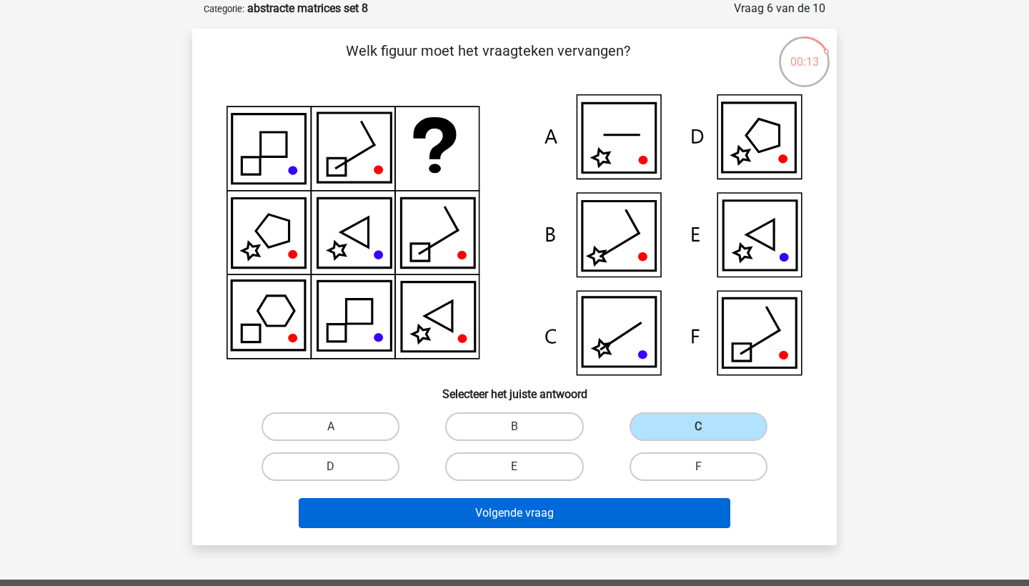
click at [661, 519] on button "Volgende vraag" at bounding box center [515, 513] width 433 height 30
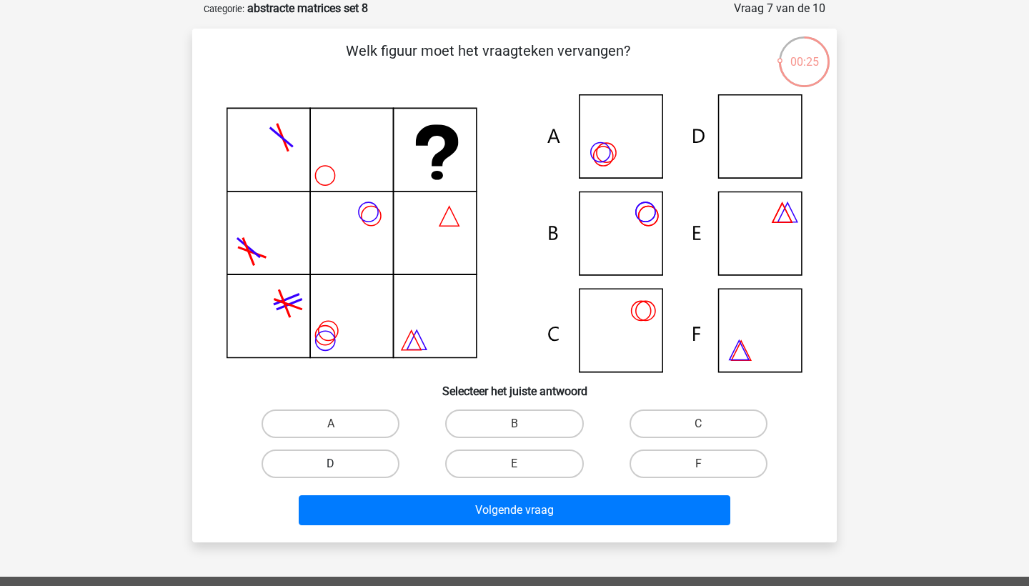
click at [371, 461] on label "D" at bounding box center [331, 464] width 138 height 29
click at [340, 464] on input "D" at bounding box center [335, 468] width 9 height 9
radio input "true"
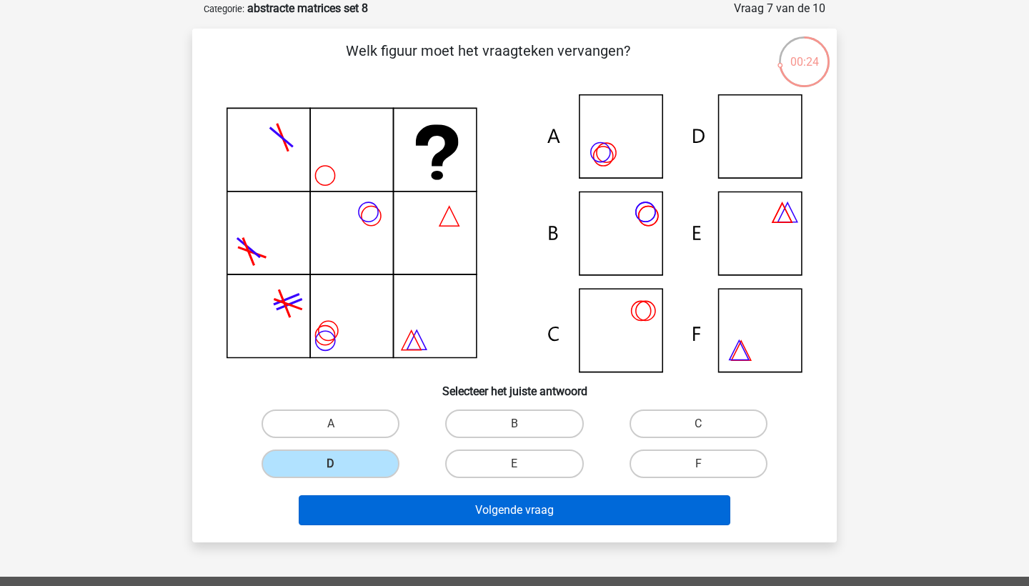
click at [400, 508] on button "Volgende vraag" at bounding box center [515, 510] width 433 height 30
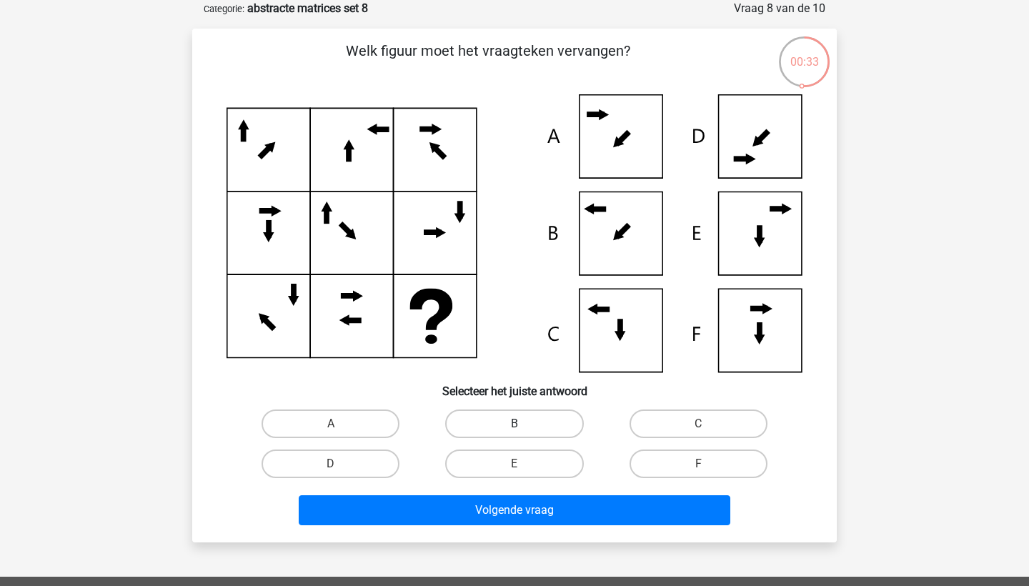
click at [546, 415] on label "B" at bounding box center [514, 424] width 138 height 29
click at [524, 424] on input "B" at bounding box center [519, 428] width 9 height 9
radio input "true"
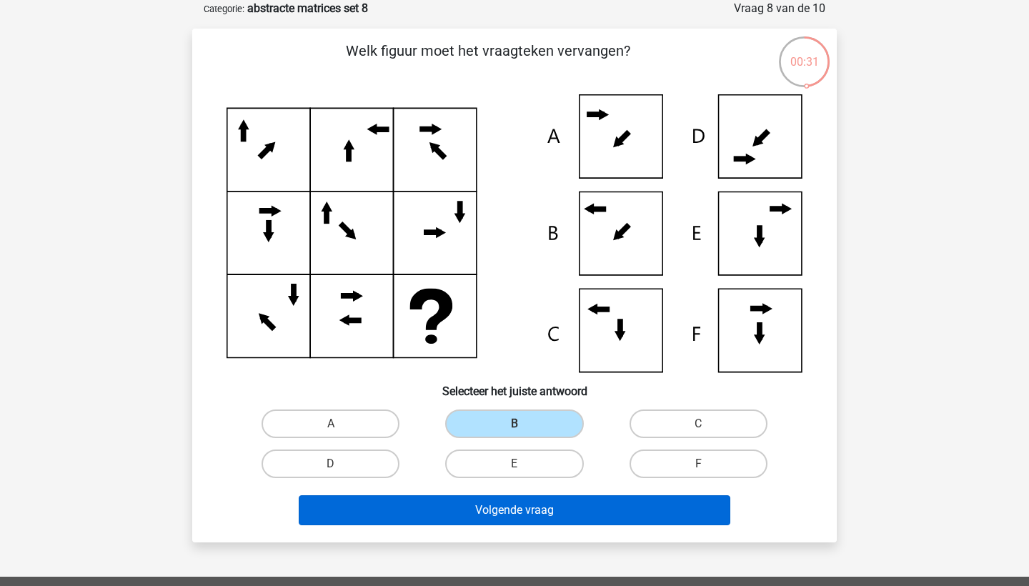
click at [543, 502] on button "Volgende vraag" at bounding box center [515, 510] width 433 height 30
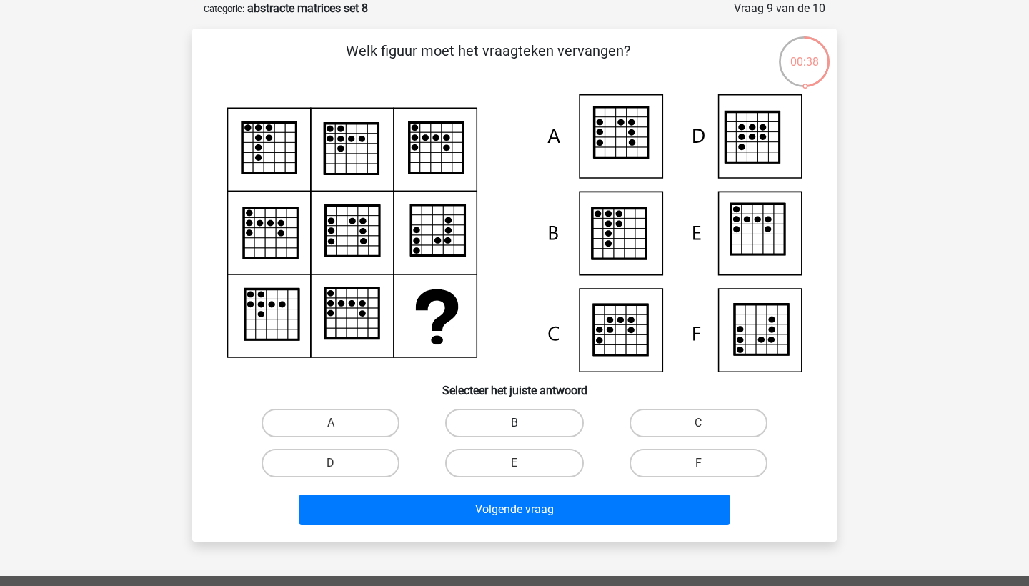
click at [535, 417] on label "B" at bounding box center [514, 423] width 138 height 29
click at [524, 423] on input "B" at bounding box center [519, 427] width 9 height 9
radio input "true"
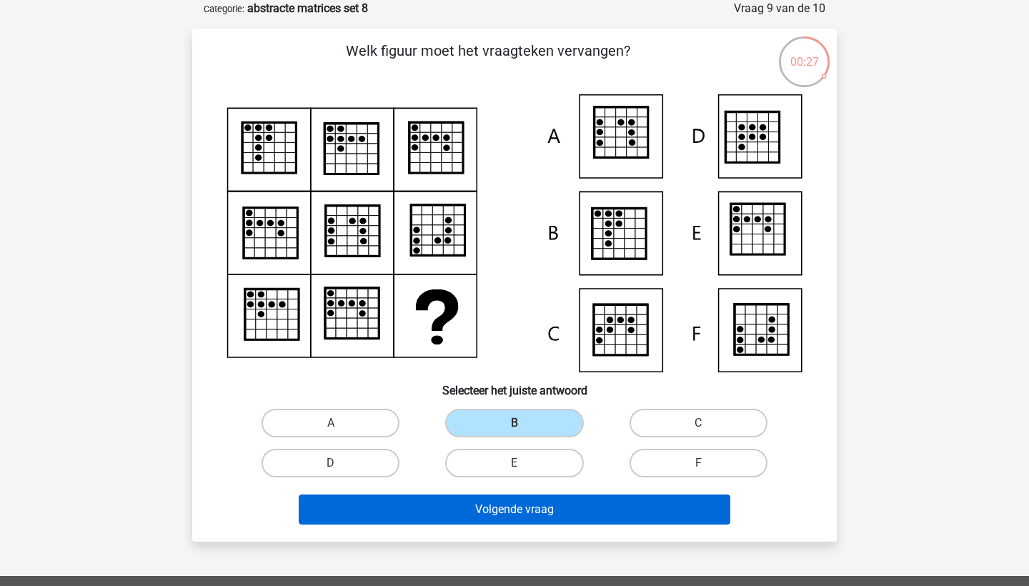
click at [541, 511] on button "Volgende vraag" at bounding box center [515, 510] width 433 height 30
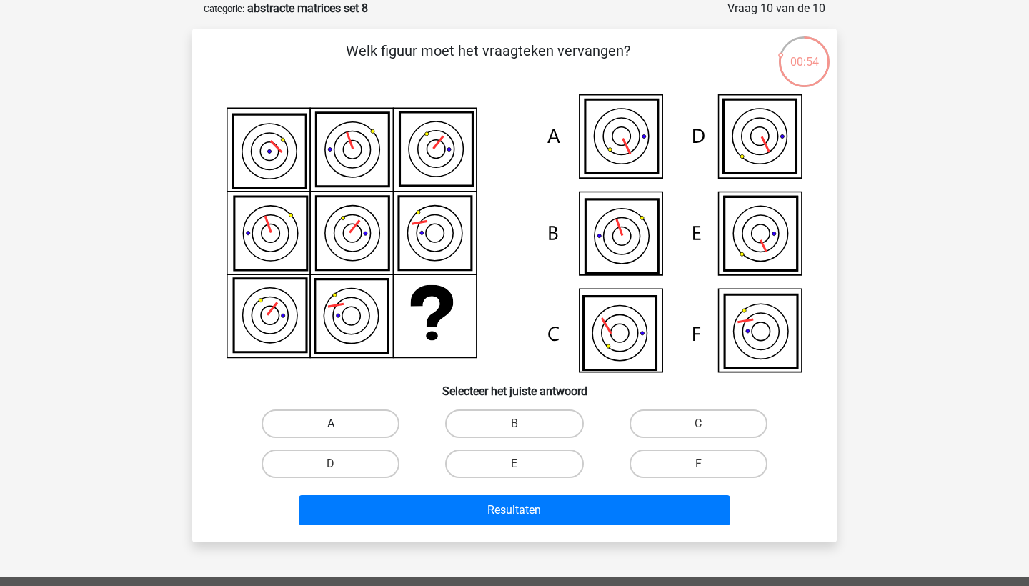
click at [377, 434] on label "A" at bounding box center [331, 424] width 138 height 29
click at [340, 433] on input "A" at bounding box center [335, 428] width 9 height 9
radio input "true"
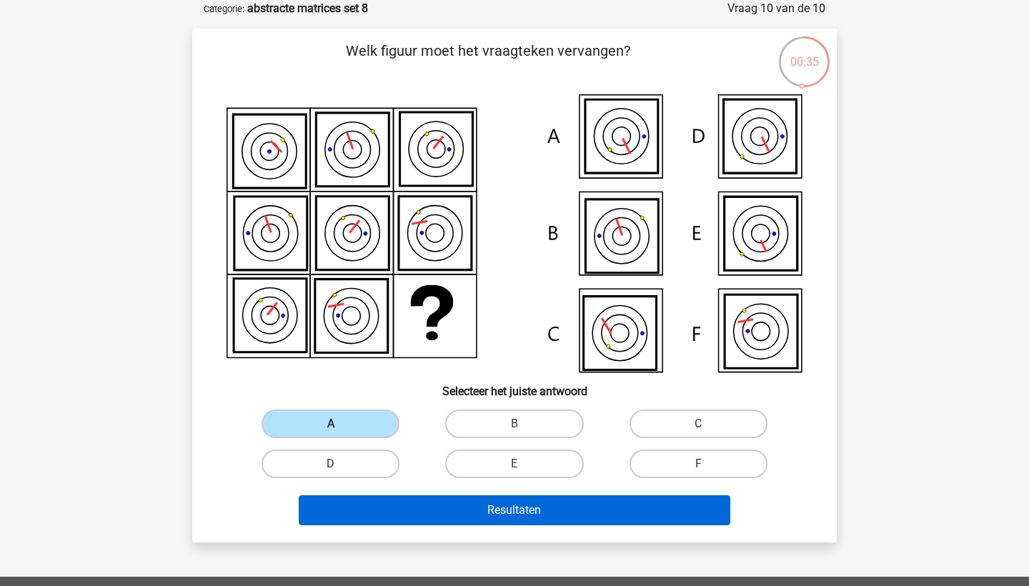
click at [414, 506] on button "Resultaten" at bounding box center [515, 510] width 433 height 30
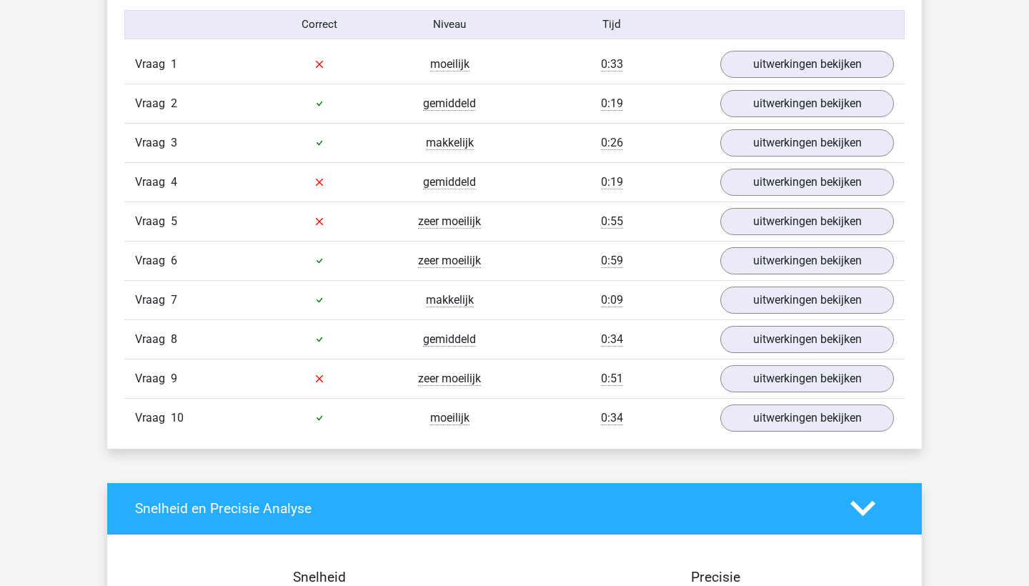
scroll to position [940, 0]
click at [738, 370] on link "uitwerkingen bekijken" at bounding box center [807, 378] width 199 height 31
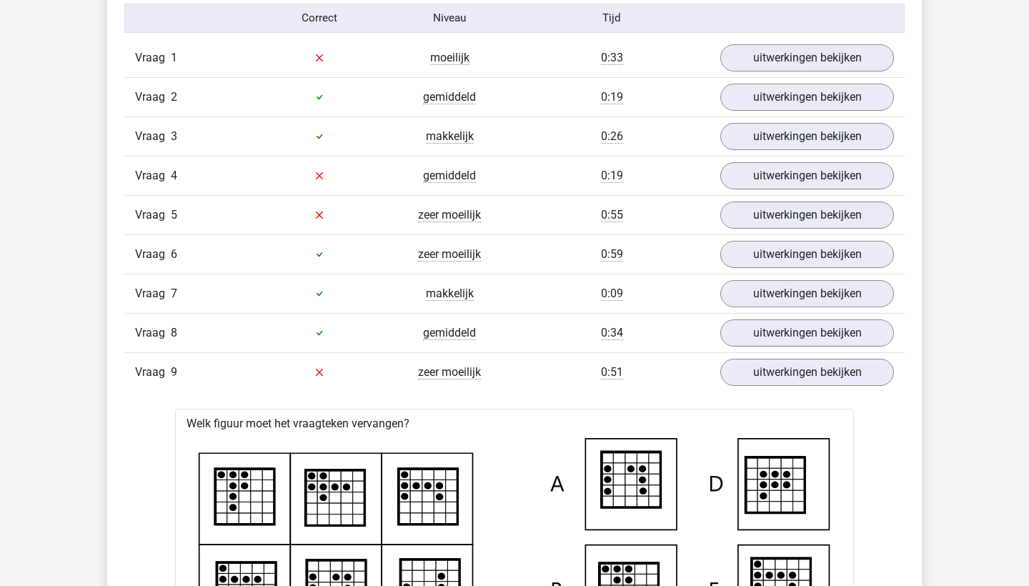
scroll to position [915, 0]
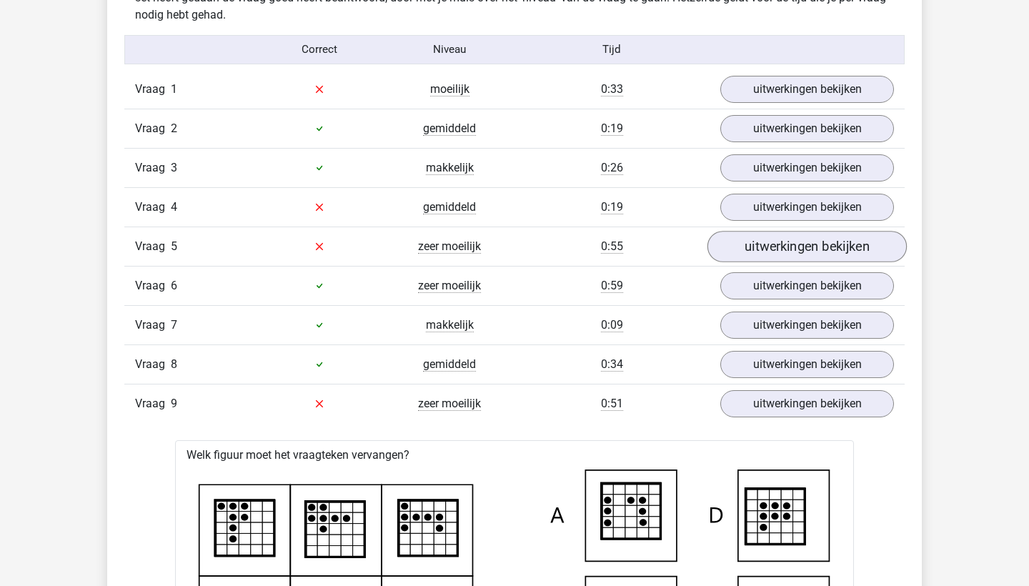
click at [778, 250] on link "uitwerkingen bekijken" at bounding box center [807, 246] width 199 height 31
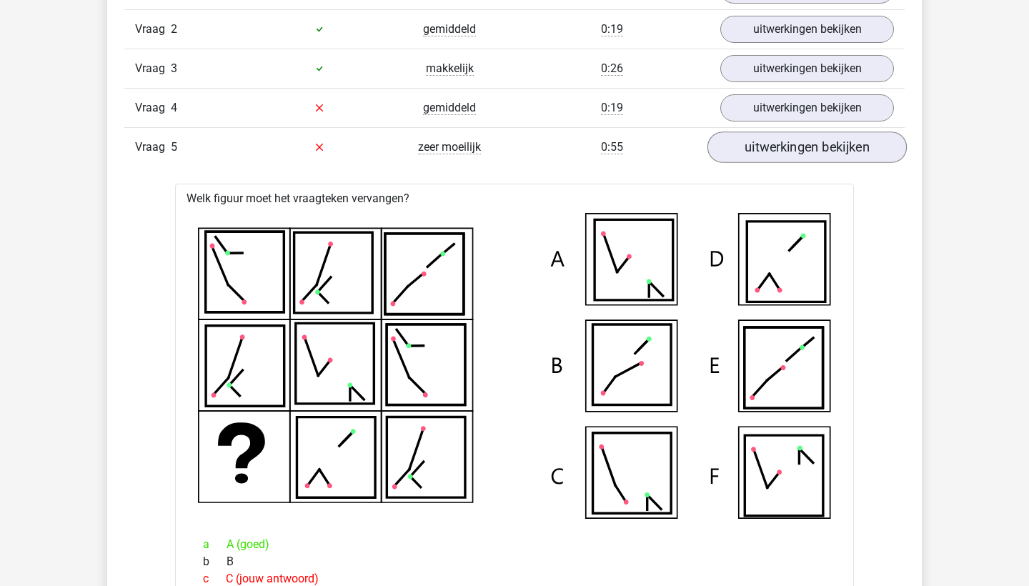
scroll to position [1017, 0]
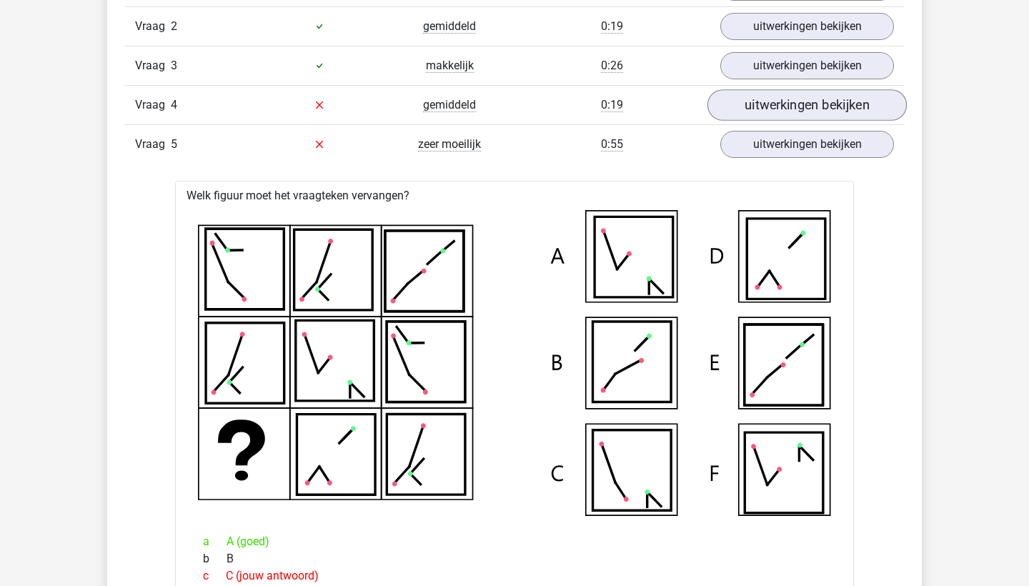
click at [771, 112] on link "uitwerkingen bekijken" at bounding box center [807, 104] width 199 height 31
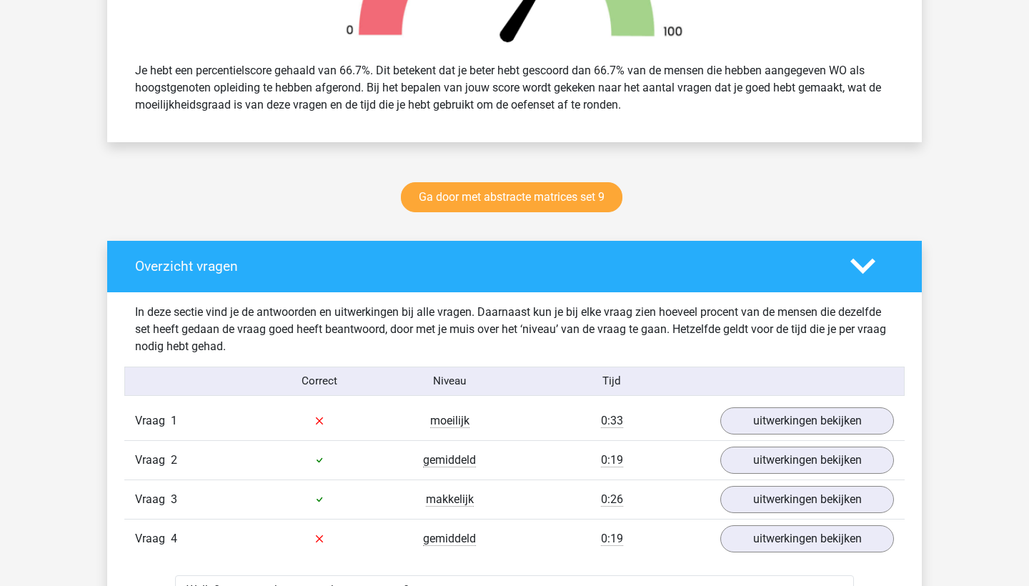
scroll to position [643, 0]
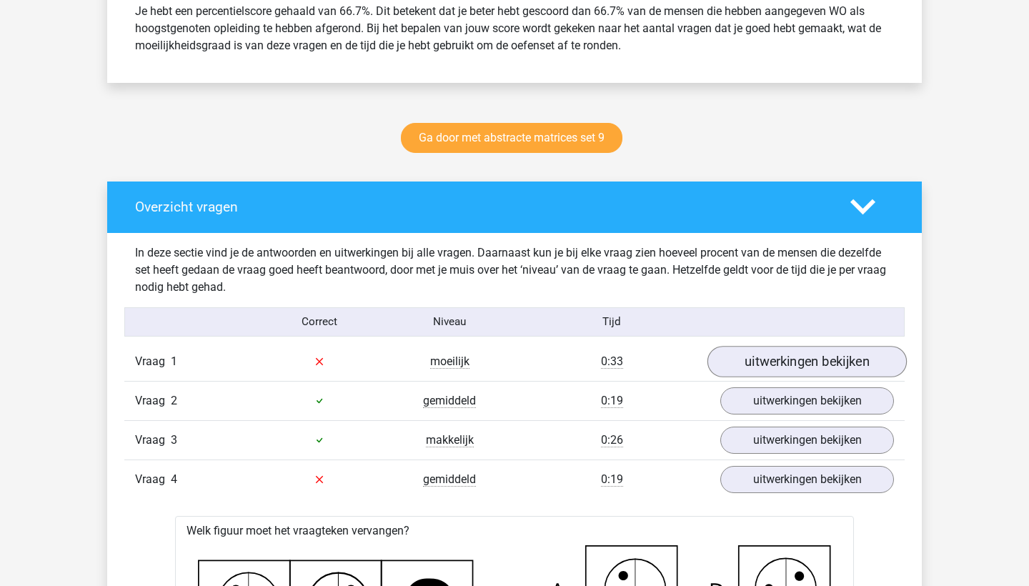
click at [758, 372] on link "uitwerkingen bekijken" at bounding box center [807, 361] width 199 height 31
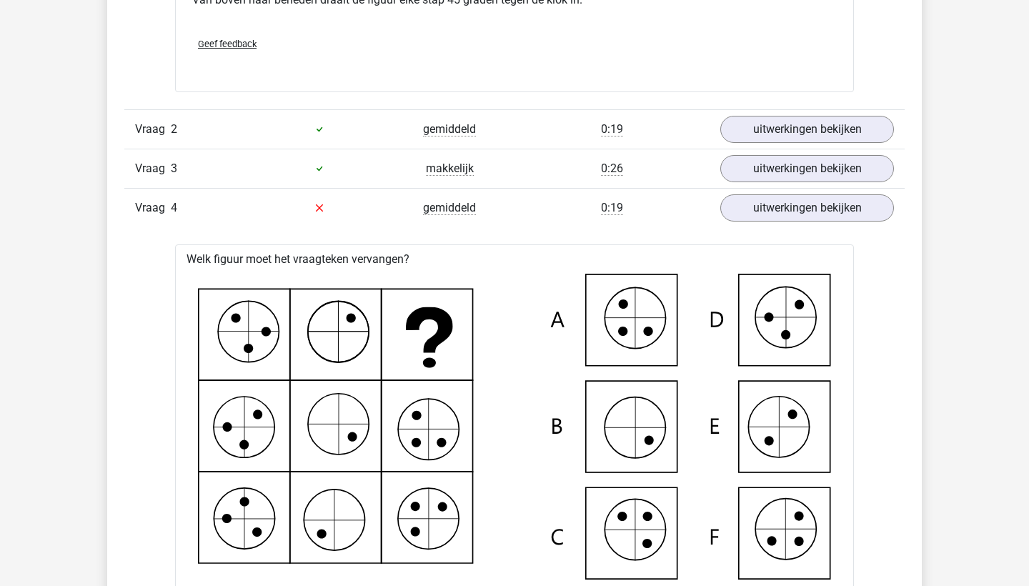
scroll to position [1367, 0]
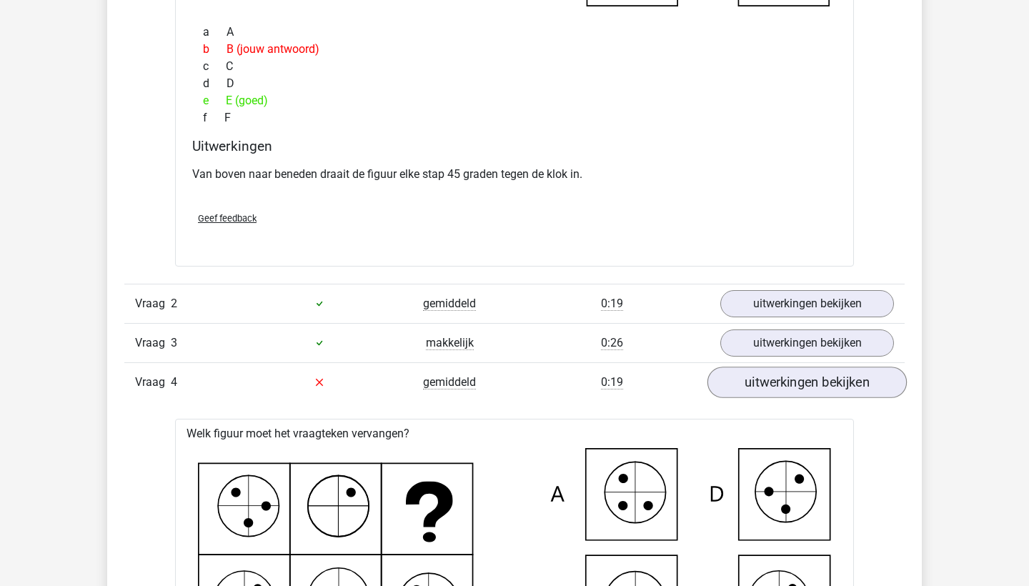
click at [752, 383] on link "uitwerkingen bekijken" at bounding box center [807, 382] width 199 height 31
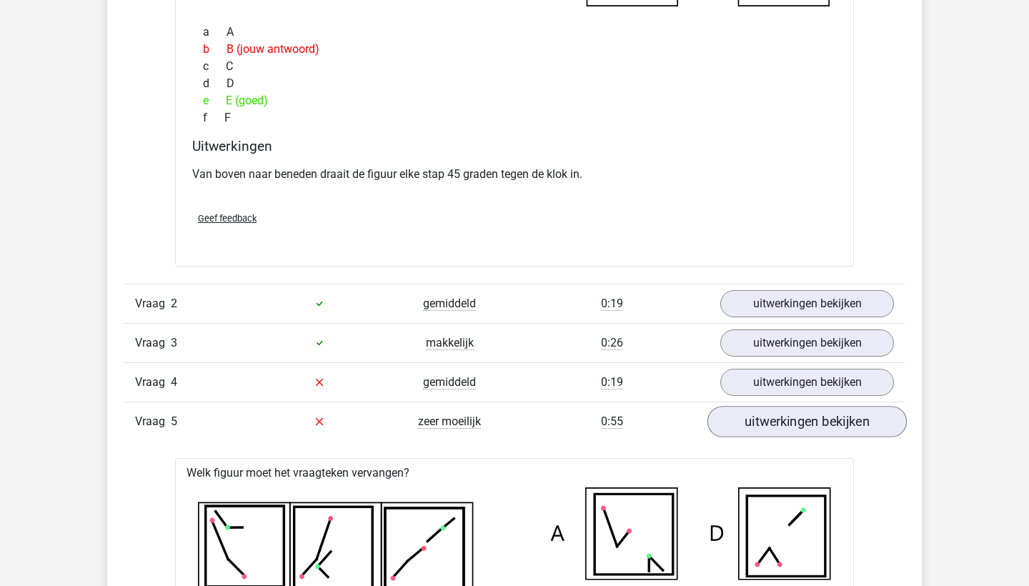
click at [756, 423] on link "uitwerkingen bekijken" at bounding box center [807, 421] width 199 height 31
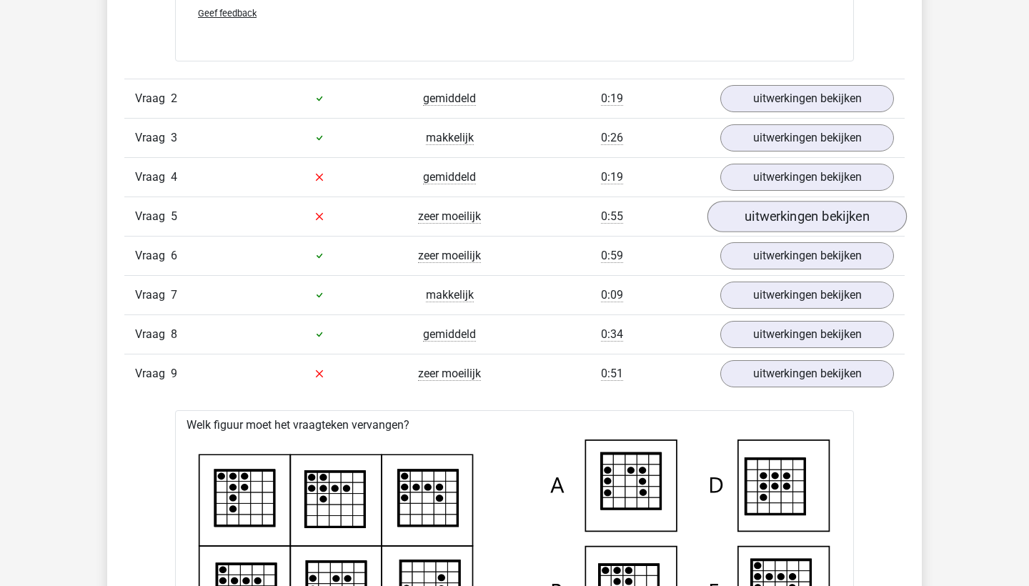
scroll to position [1573, 0]
click at [758, 379] on link "uitwerkingen bekijken" at bounding box center [807, 372] width 199 height 31
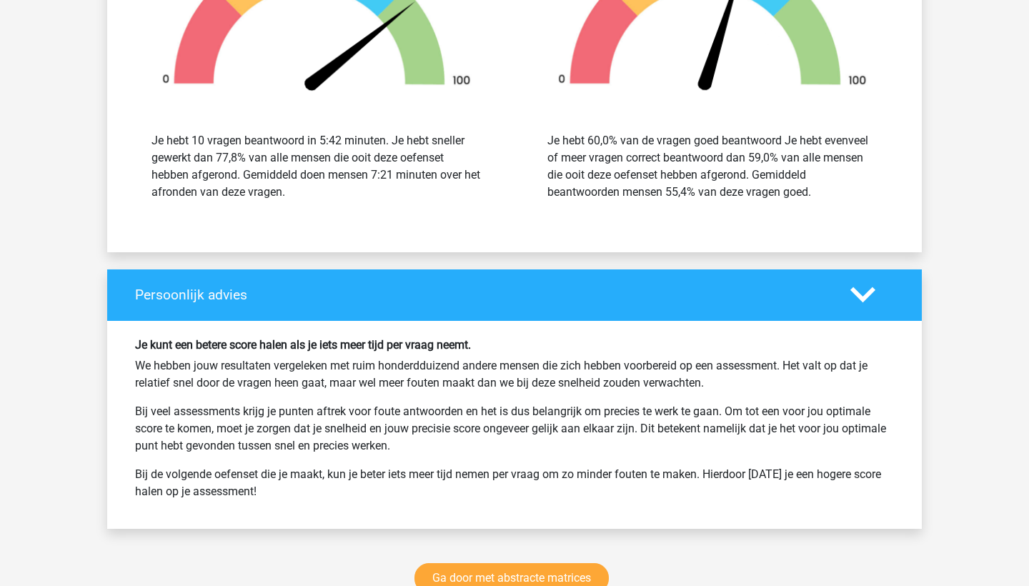
scroll to position [2510, 0]
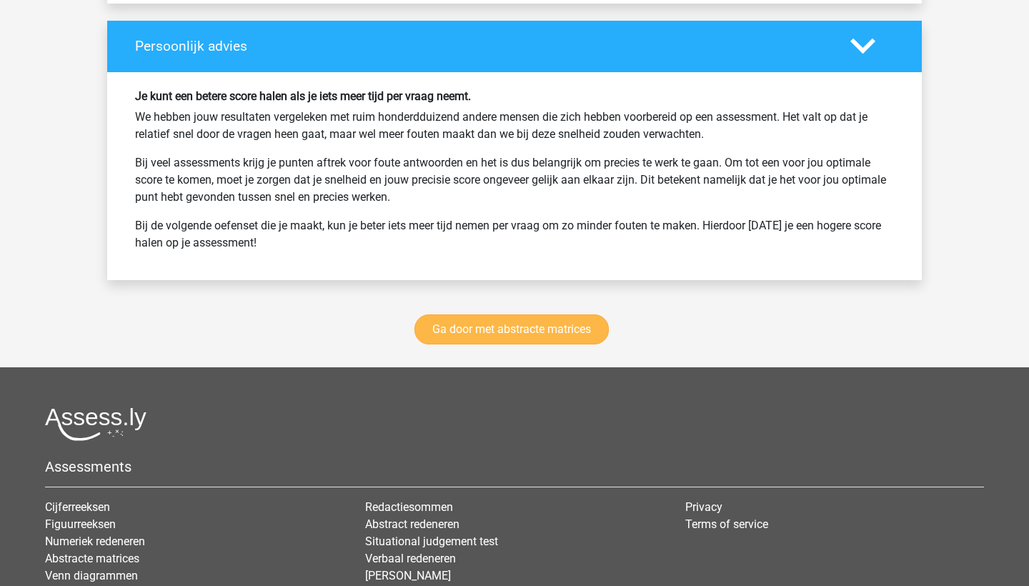
click at [571, 328] on link "Ga door met abstracte matrices" at bounding box center [512, 330] width 194 height 30
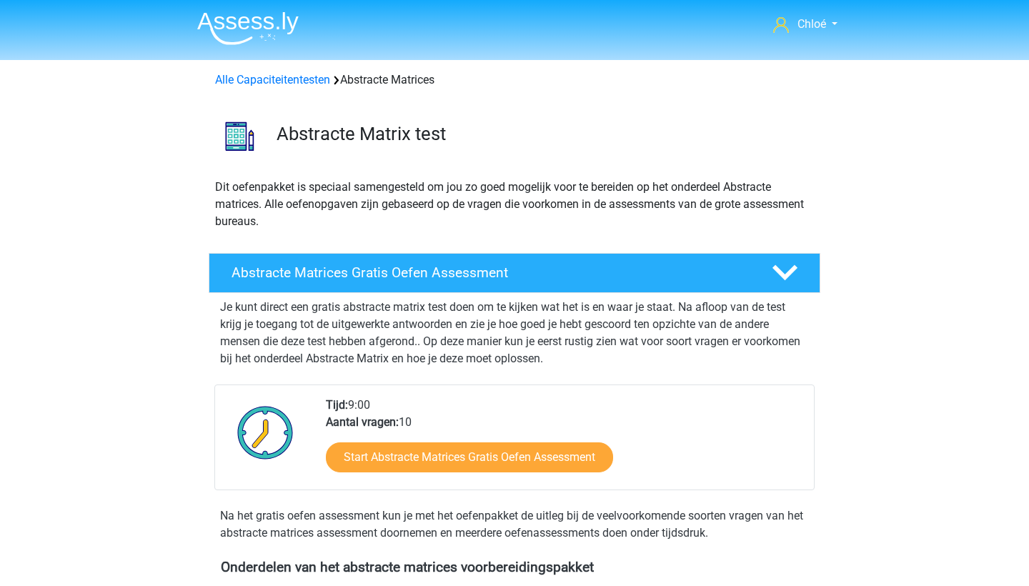
scroll to position [638, 0]
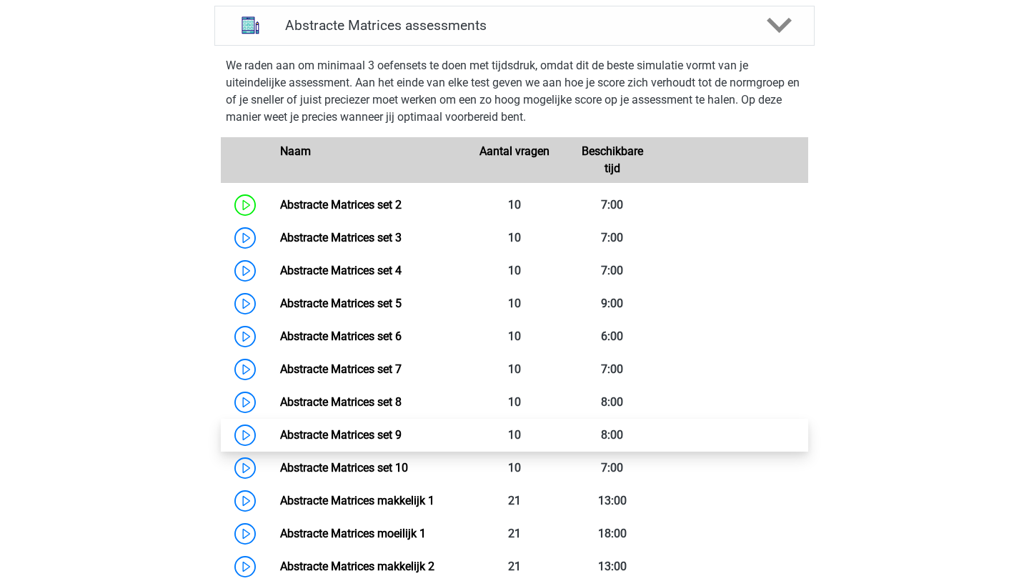
click at [389, 435] on link "Abstracte Matrices set 9" at bounding box center [341, 435] width 122 height 14
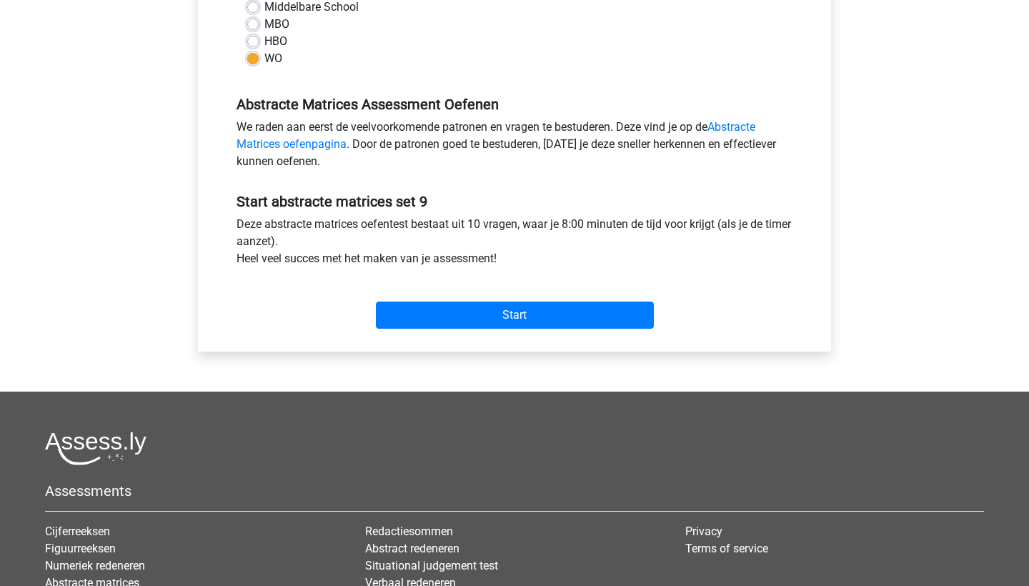
scroll to position [465, 0]
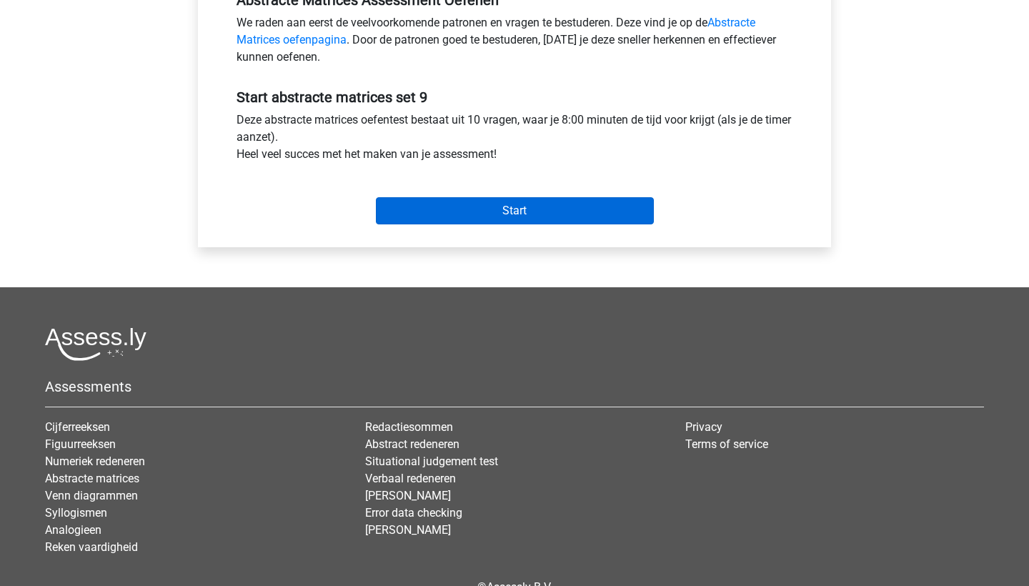
click at [520, 222] on input "Start" at bounding box center [515, 210] width 278 height 27
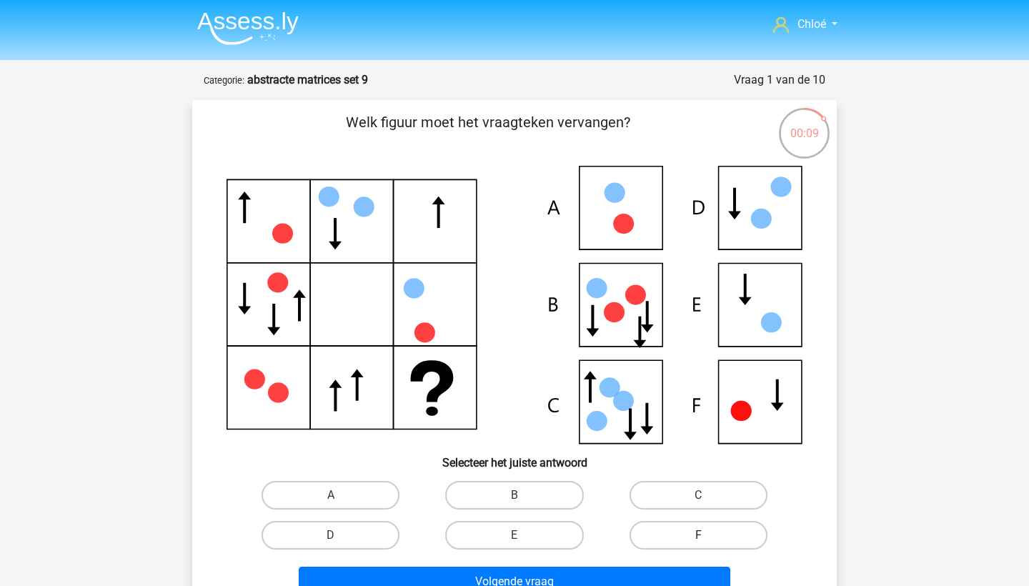
click at [678, 534] on label "F" at bounding box center [699, 535] width 138 height 29
click at [698, 535] on input "F" at bounding box center [702, 539] width 9 height 9
radio input "true"
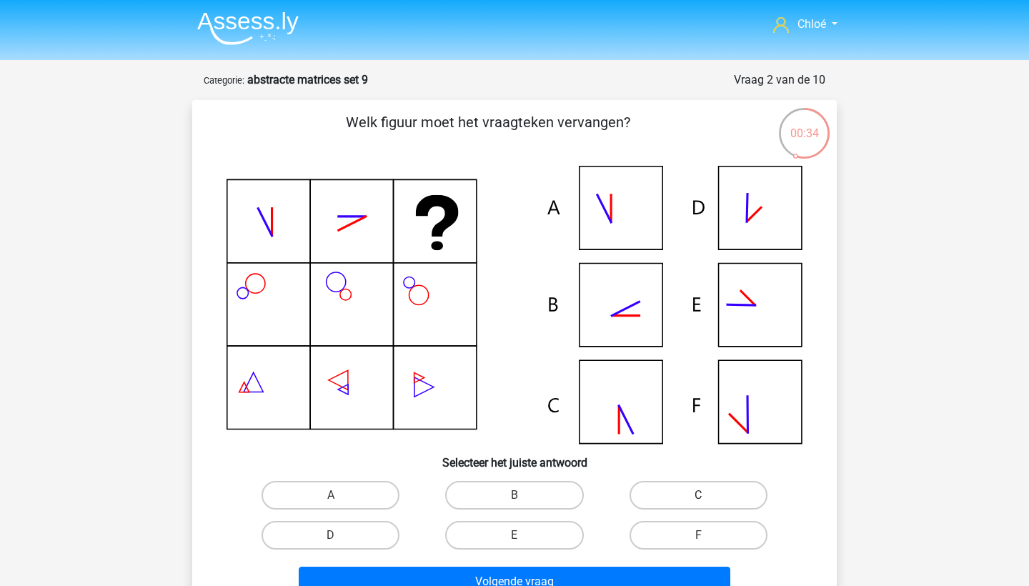
click at [671, 503] on label "C" at bounding box center [699, 495] width 138 height 29
click at [698, 503] on input "C" at bounding box center [702, 499] width 9 height 9
radio input "true"
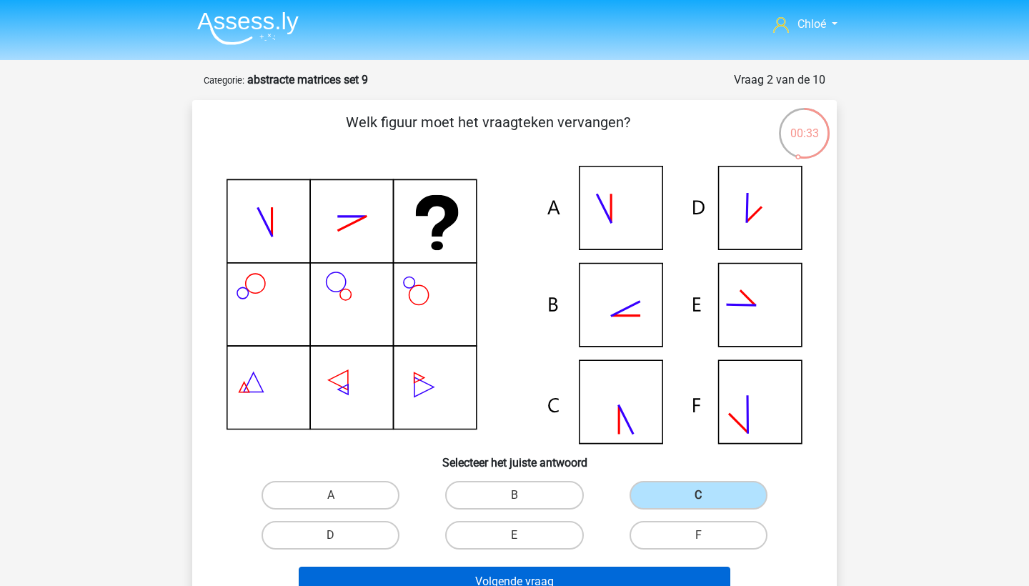
click at [548, 580] on button "Volgende vraag" at bounding box center [515, 582] width 433 height 30
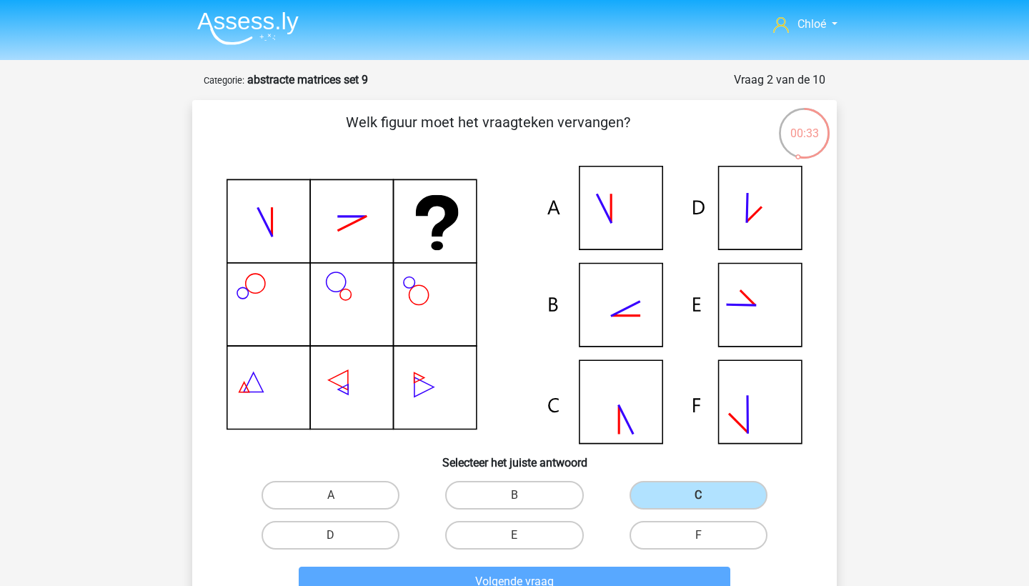
scroll to position [71, 0]
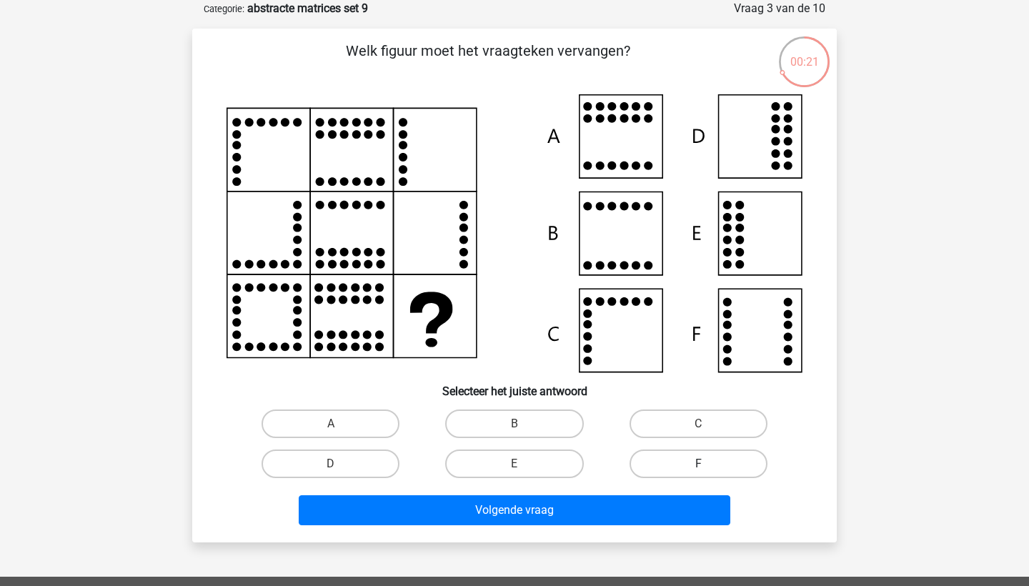
click at [638, 475] on label "F" at bounding box center [699, 464] width 138 height 29
click at [698, 473] on input "F" at bounding box center [702, 468] width 9 height 9
radio input "true"
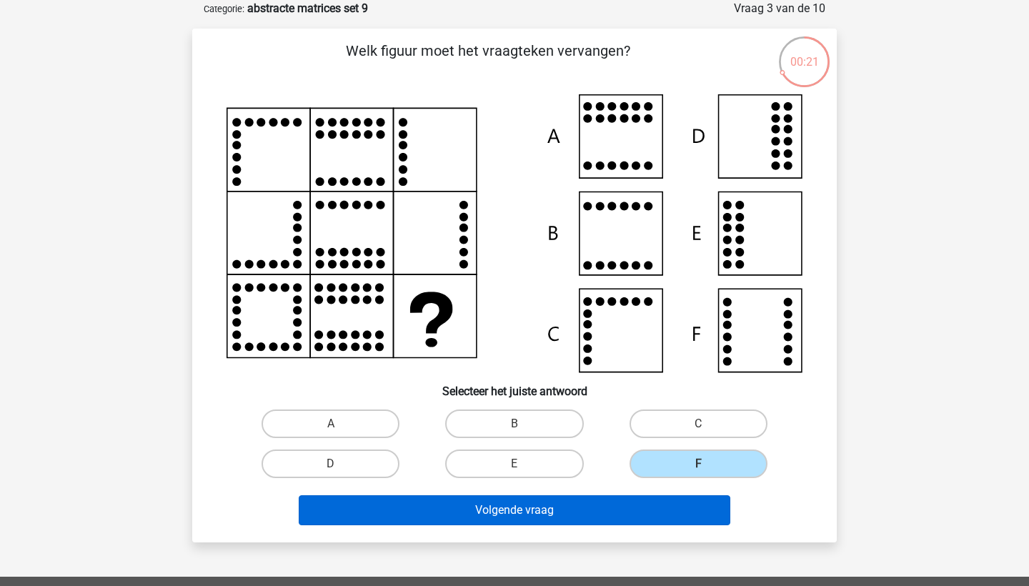
click at [587, 520] on button "Volgende vraag" at bounding box center [515, 510] width 433 height 30
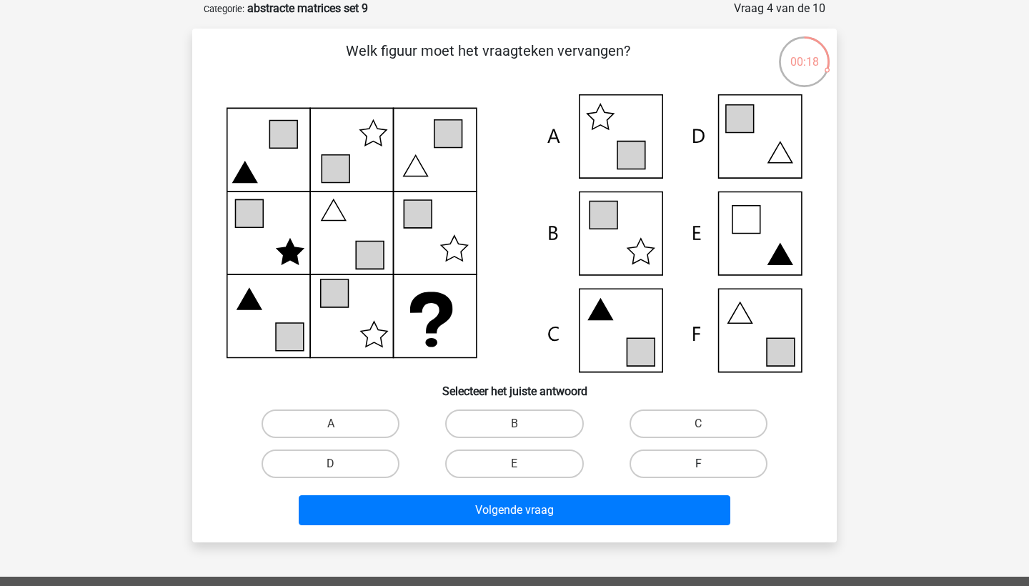
click at [699, 474] on label "F" at bounding box center [699, 464] width 138 height 29
click at [699, 473] on input "F" at bounding box center [702, 468] width 9 height 9
radio input "true"
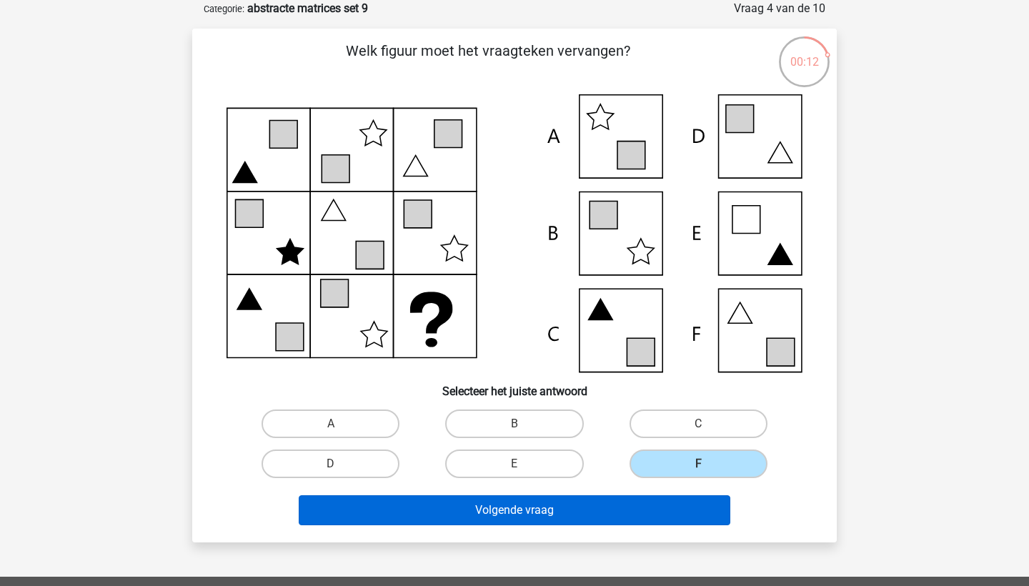
click at [621, 514] on button "Volgende vraag" at bounding box center [515, 510] width 433 height 30
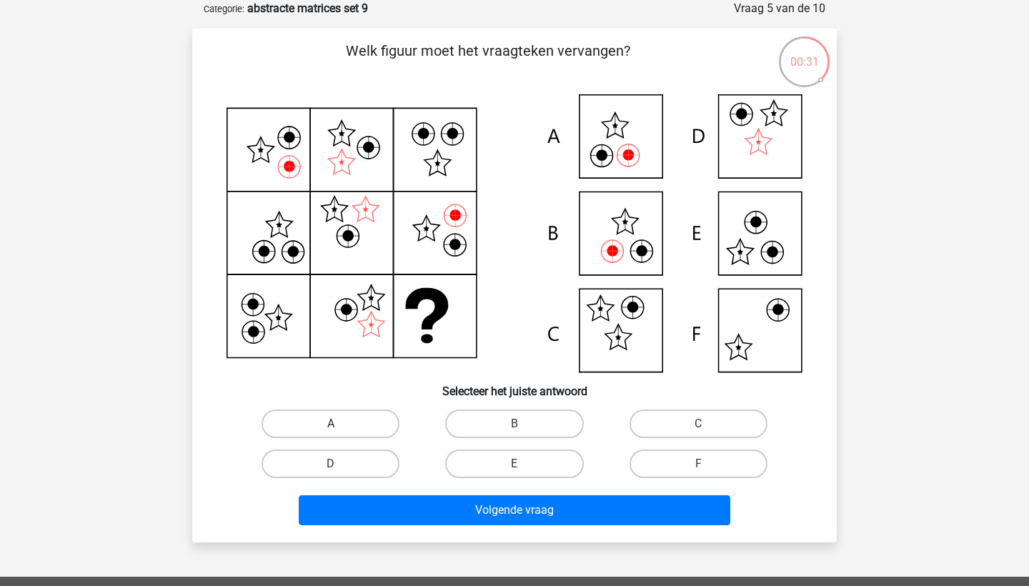
click at [383, 427] on label "A" at bounding box center [331, 424] width 138 height 29
click at [340, 427] on input "A" at bounding box center [335, 428] width 9 height 9
radio input "true"
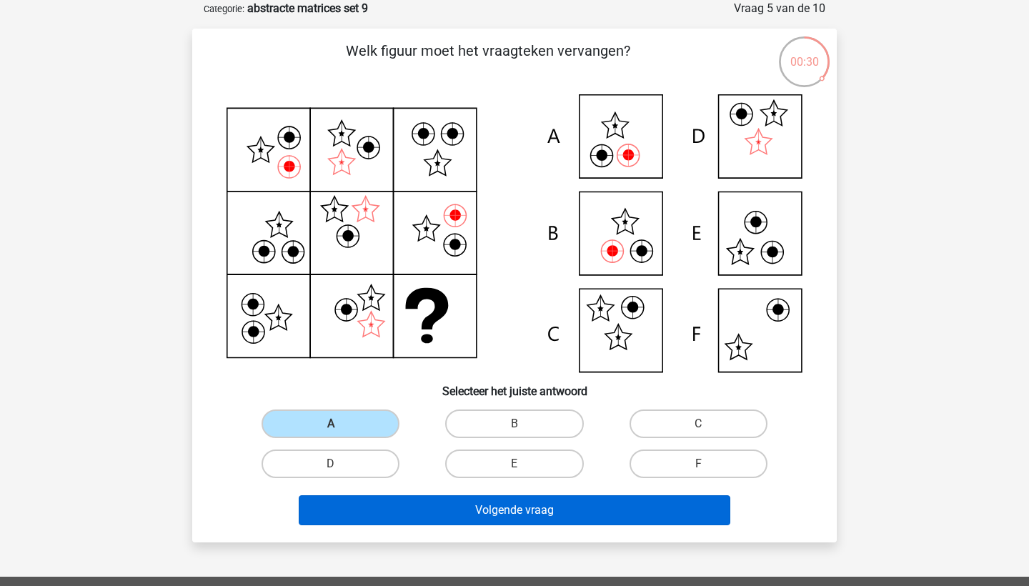
click at [397, 512] on button "Volgende vraag" at bounding box center [515, 510] width 433 height 30
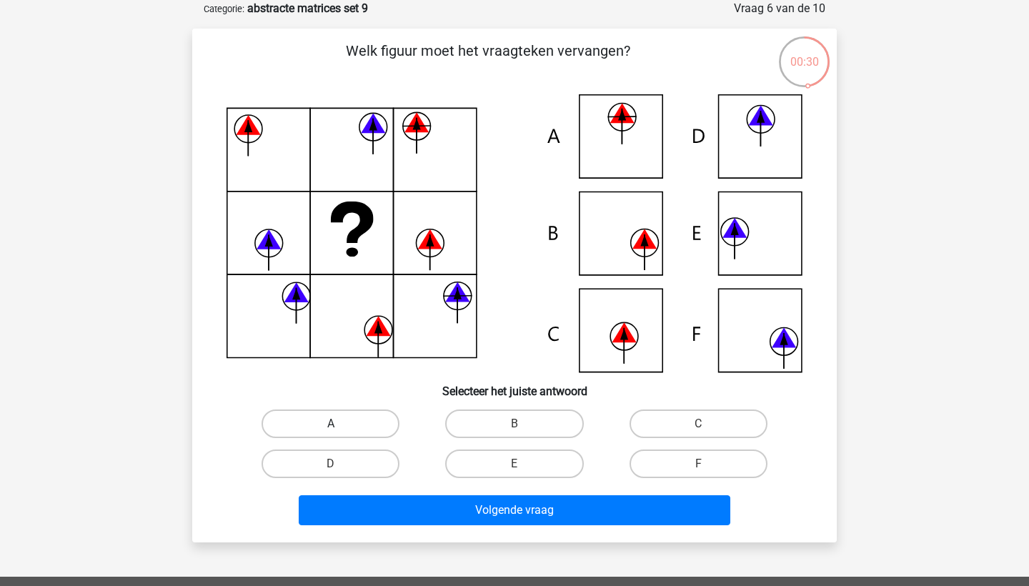
click at [310, 416] on label "A" at bounding box center [331, 424] width 138 height 29
click at [331, 424] on input "A" at bounding box center [335, 428] width 9 height 9
radio input "true"
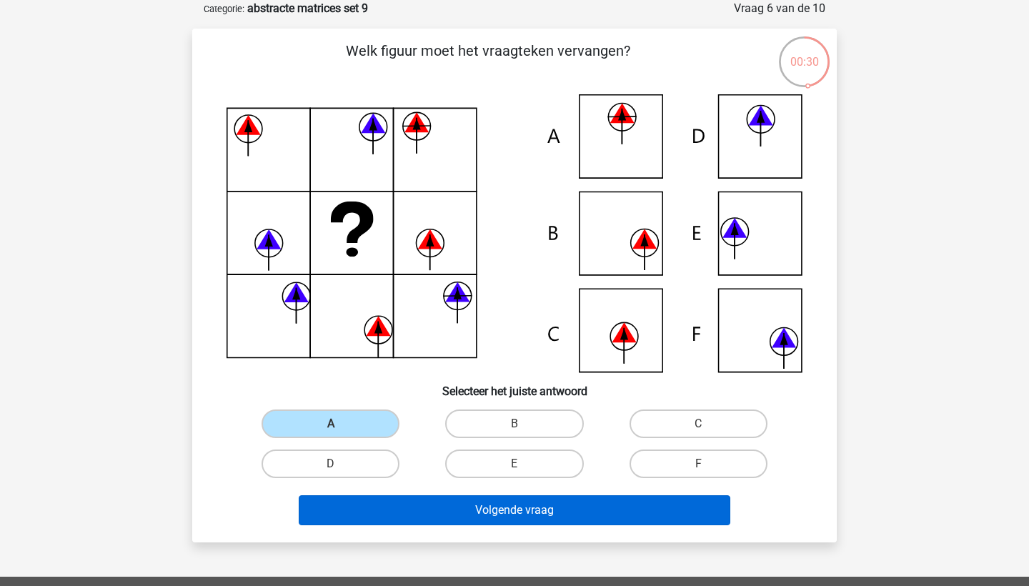
click at [343, 498] on button "Volgende vraag" at bounding box center [515, 510] width 433 height 30
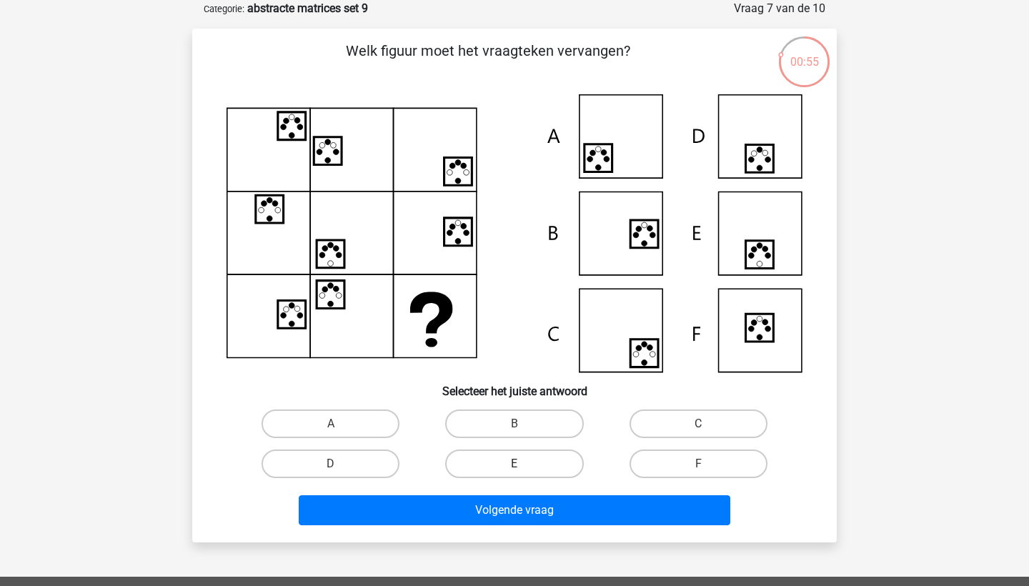
click at [472, 470] on label "E" at bounding box center [514, 464] width 138 height 29
click at [515, 470] on input "E" at bounding box center [519, 468] width 9 height 9
radio input "true"
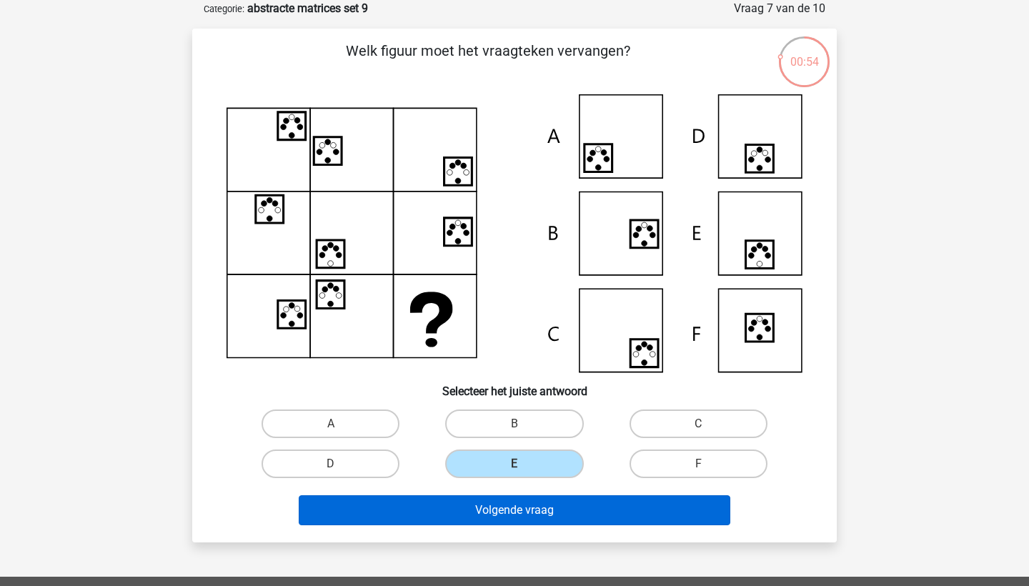
click at [479, 520] on button "Volgende vraag" at bounding box center [515, 510] width 433 height 30
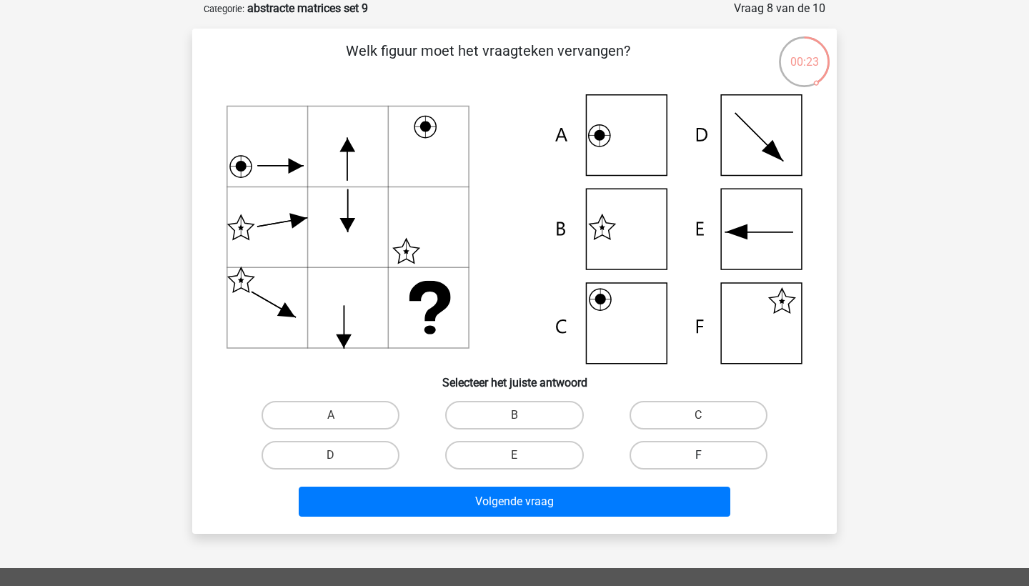
click at [652, 445] on label "F" at bounding box center [699, 455] width 138 height 29
click at [698, 455] on input "F" at bounding box center [702, 459] width 9 height 9
radio input "true"
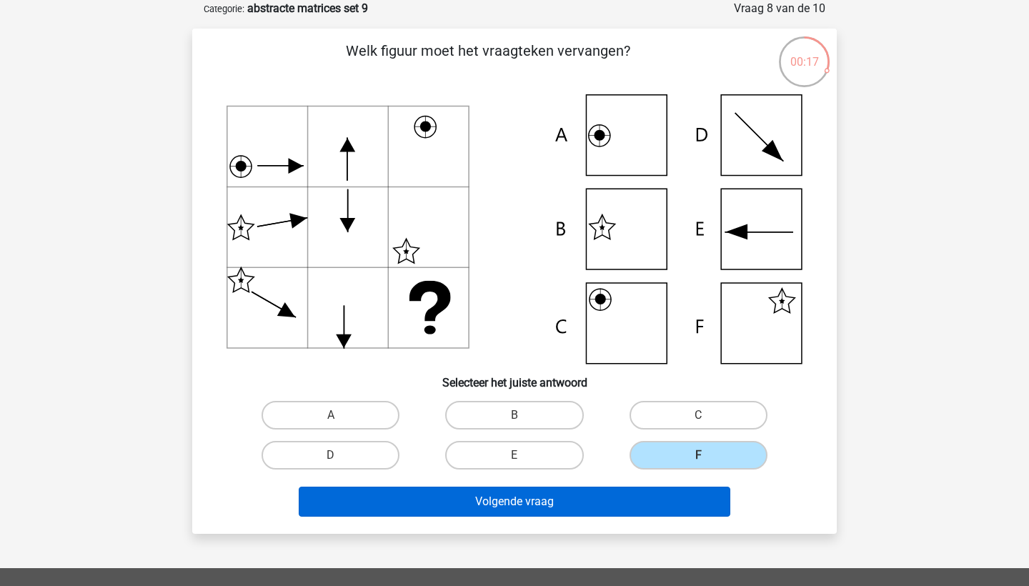
click at [532, 499] on button "Volgende vraag" at bounding box center [515, 502] width 433 height 30
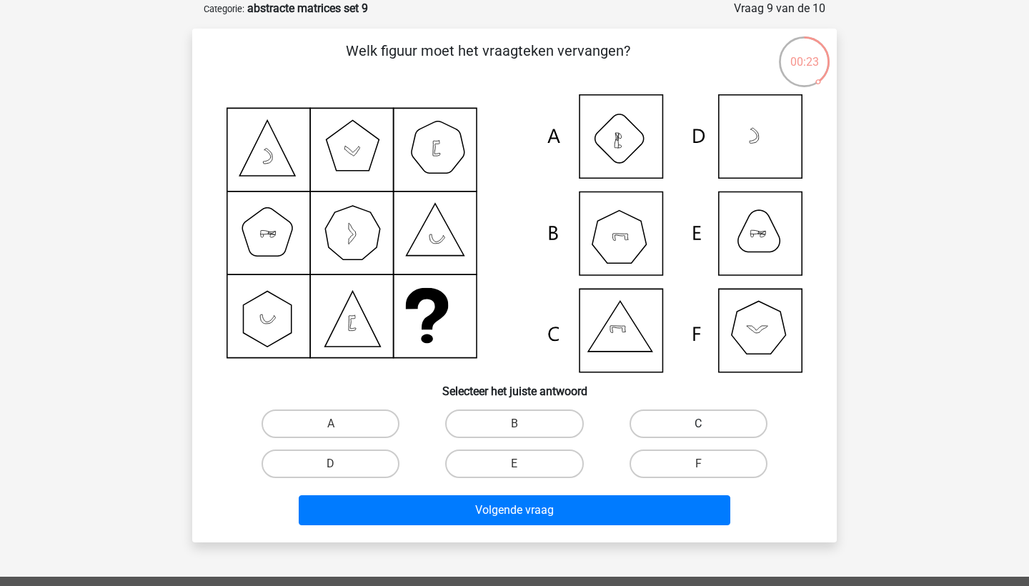
click at [656, 415] on label "C" at bounding box center [699, 424] width 138 height 29
click at [698, 424] on input "C" at bounding box center [702, 428] width 9 height 9
radio input "true"
click at [385, 456] on label "D" at bounding box center [331, 464] width 138 height 29
click at [340, 464] on input "D" at bounding box center [335, 468] width 9 height 9
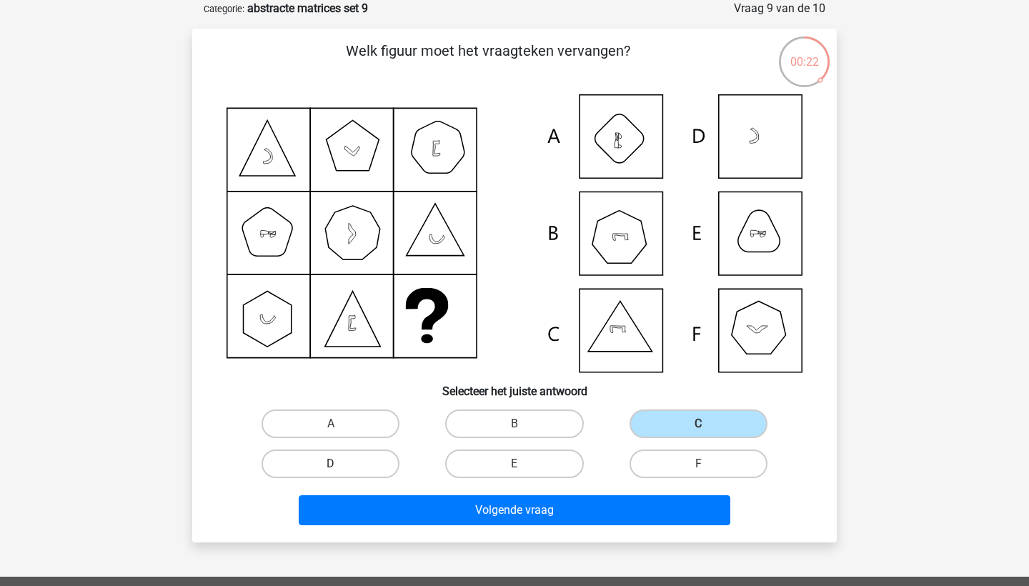
radio input "true"
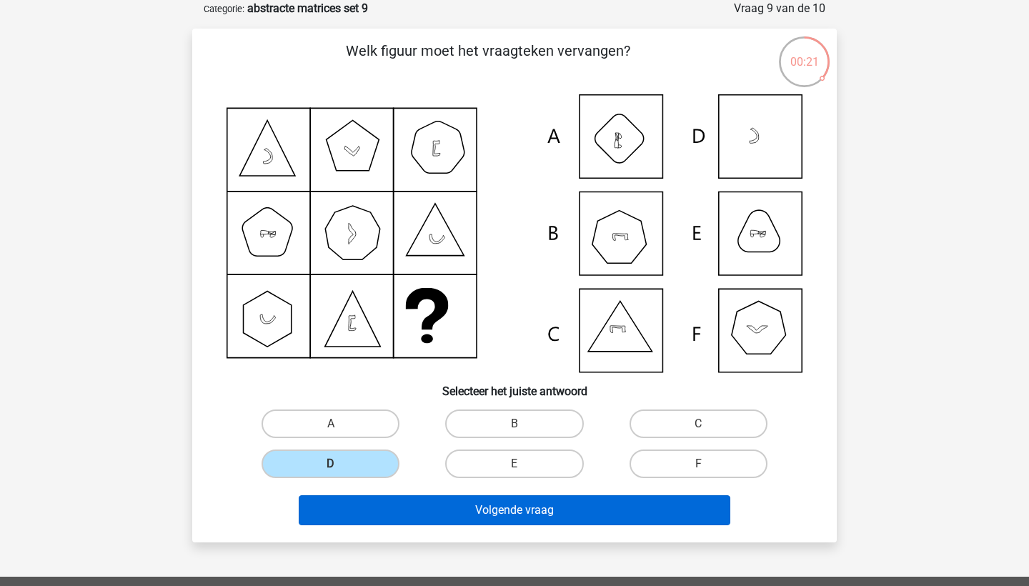
click at [397, 514] on button "Volgende vraag" at bounding box center [515, 510] width 433 height 30
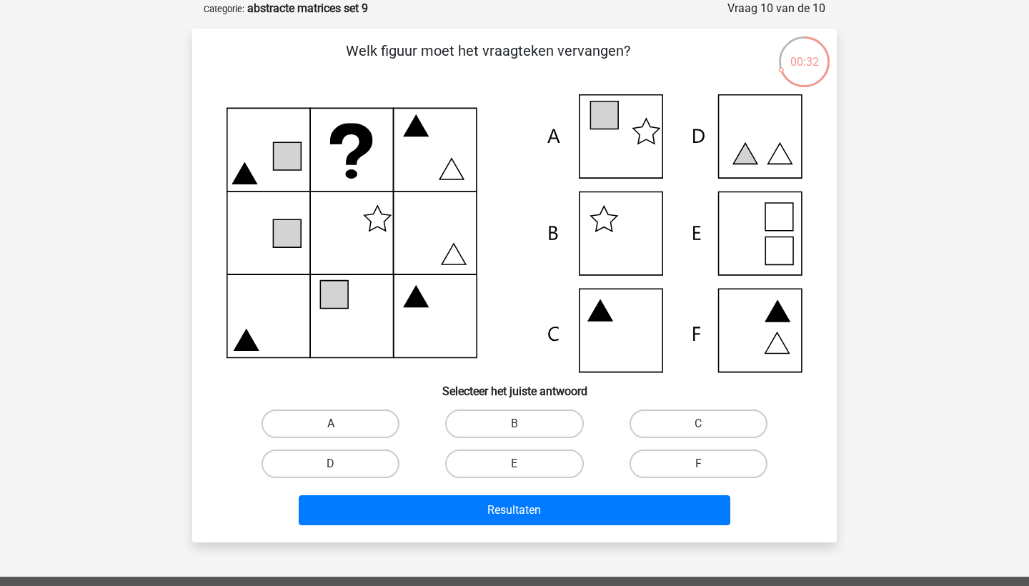
click at [381, 423] on label "A" at bounding box center [331, 424] width 138 height 29
click at [340, 424] on input "A" at bounding box center [335, 428] width 9 height 9
radio input "true"
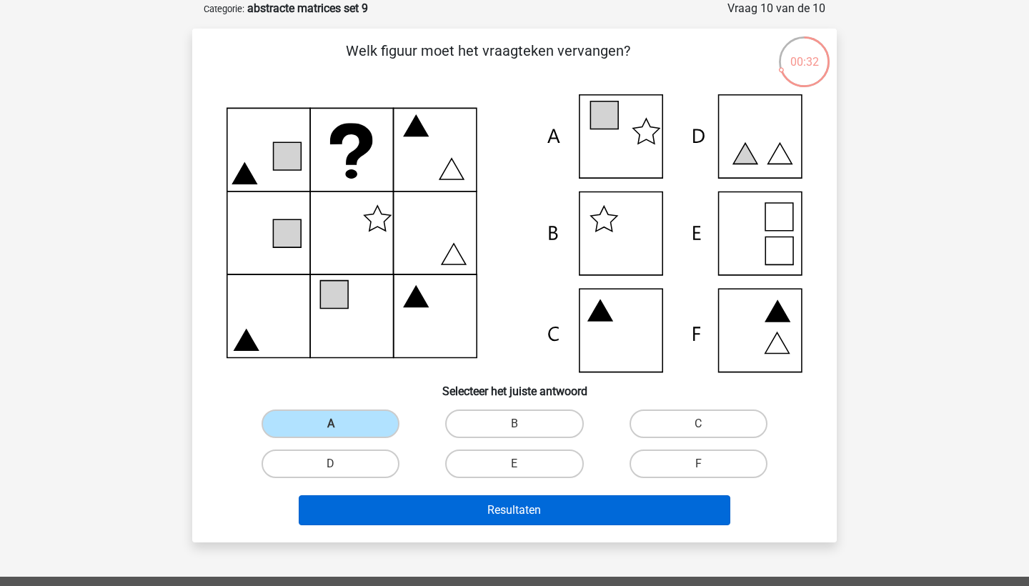
click at [397, 495] on button "Resultaten" at bounding box center [515, 510] width 433 height 30
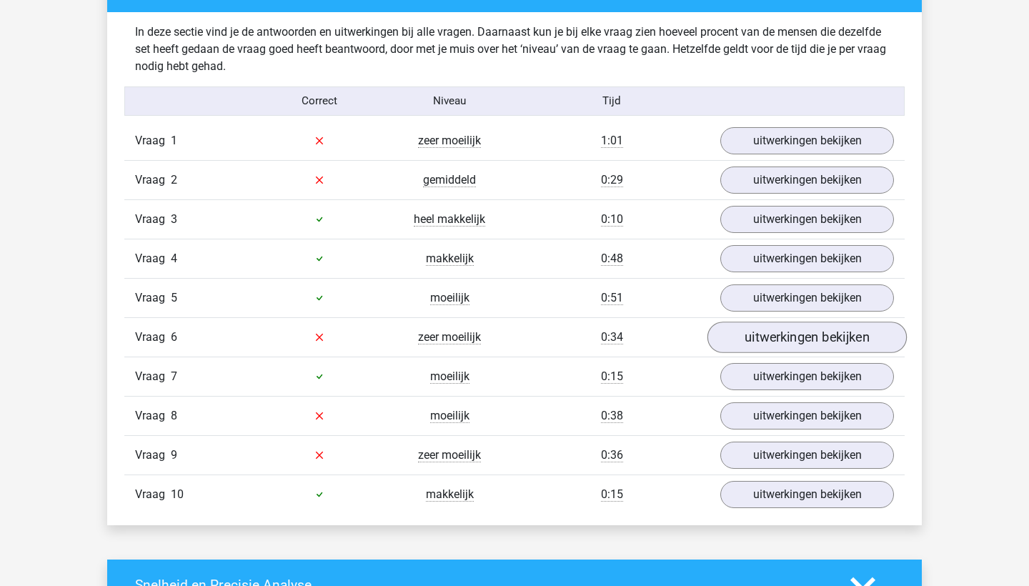
scroll to position [884, 0]
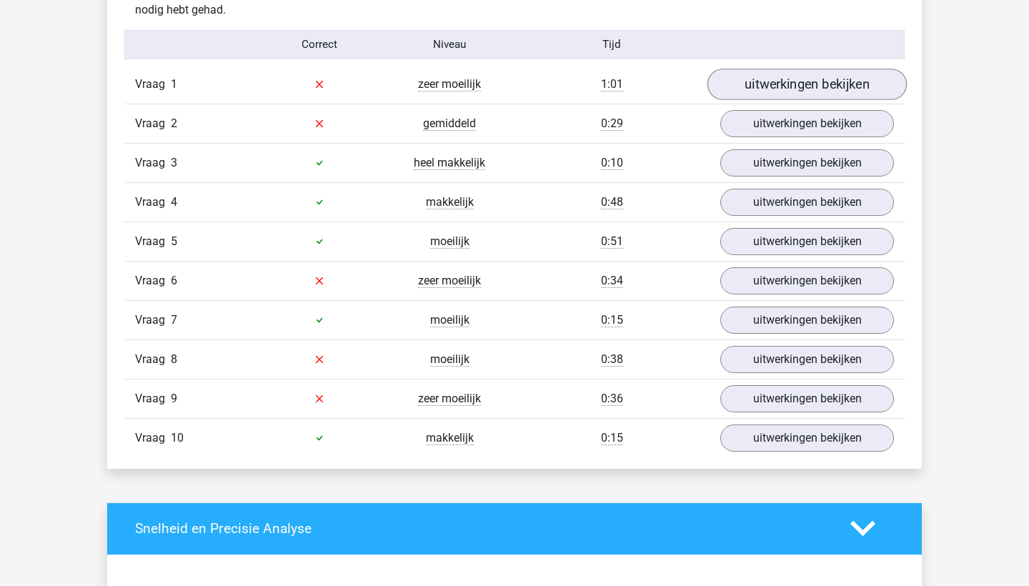
click at [791, 96] on link "uitwerkingen bekijken" at bounding box center [807, 84] width 199 height 31
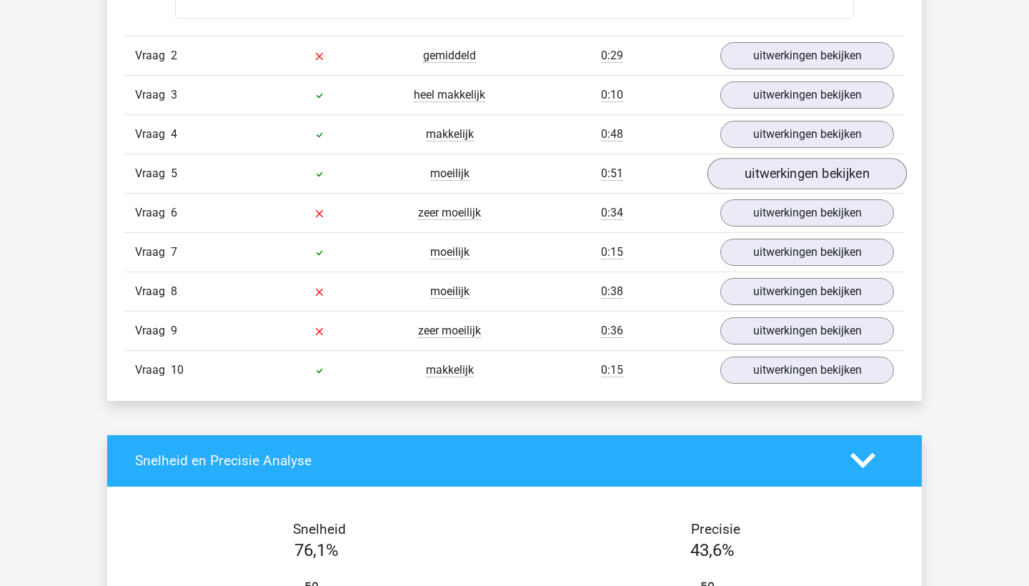
scroll to position [1590, 0]
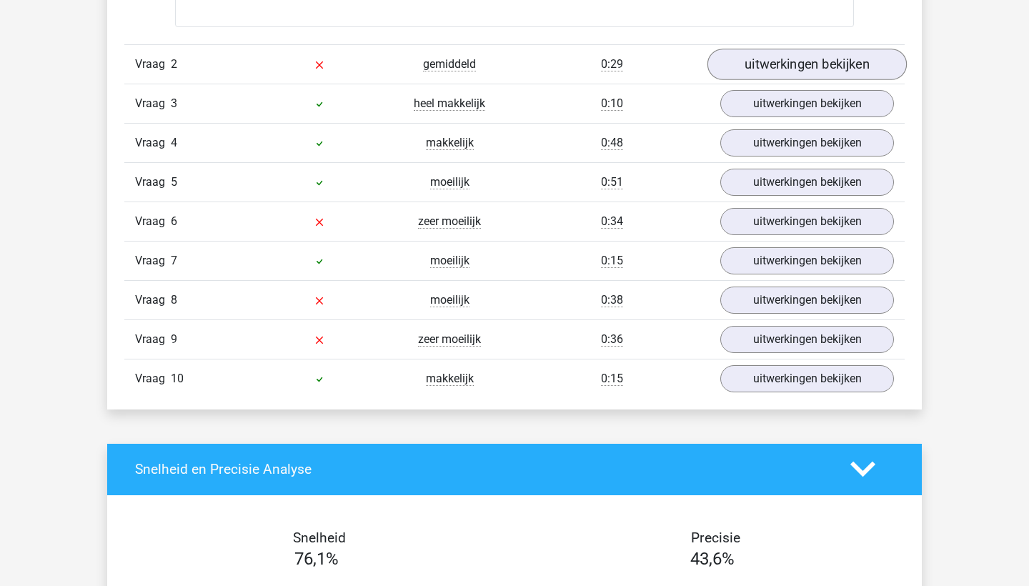
click at [753, 61] on link "uitwerkingen bekijken" at bounding box center [807, 64] width 199 height 31
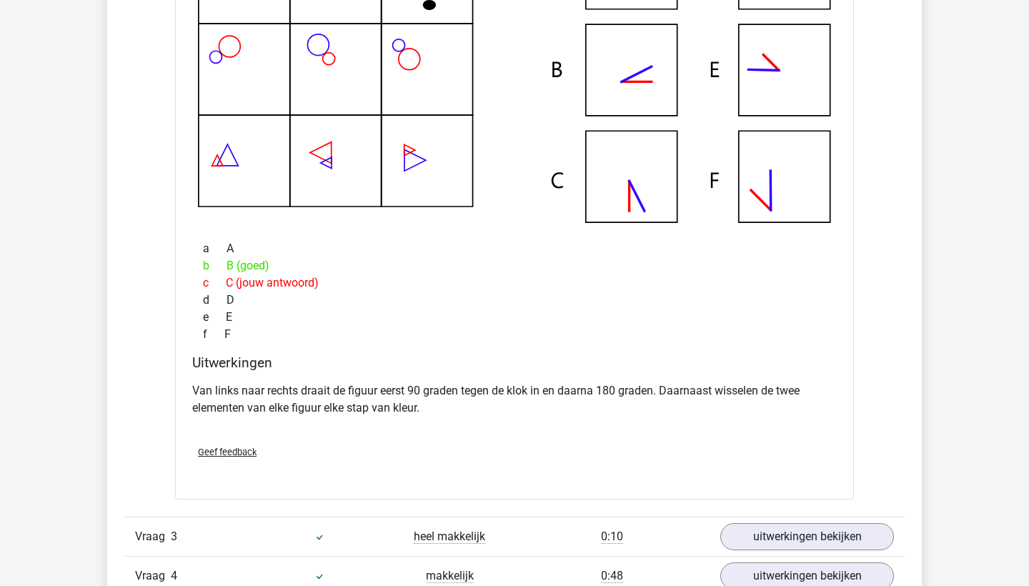
scroll to position [2150, 0]
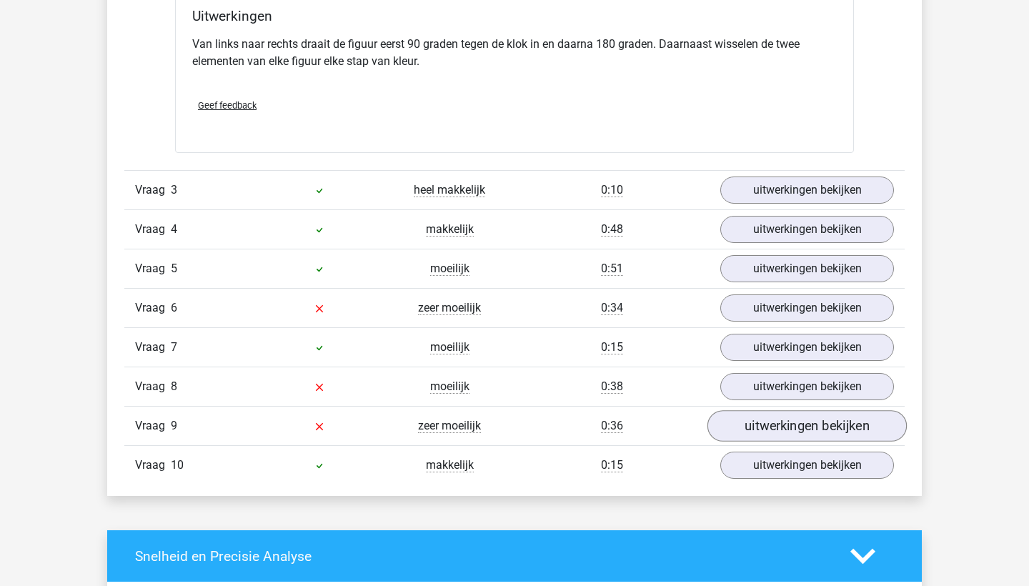
click at [750, 438] on link "uitwerkingen bekijken" at bounding box center [807, 425] width 199 height 31
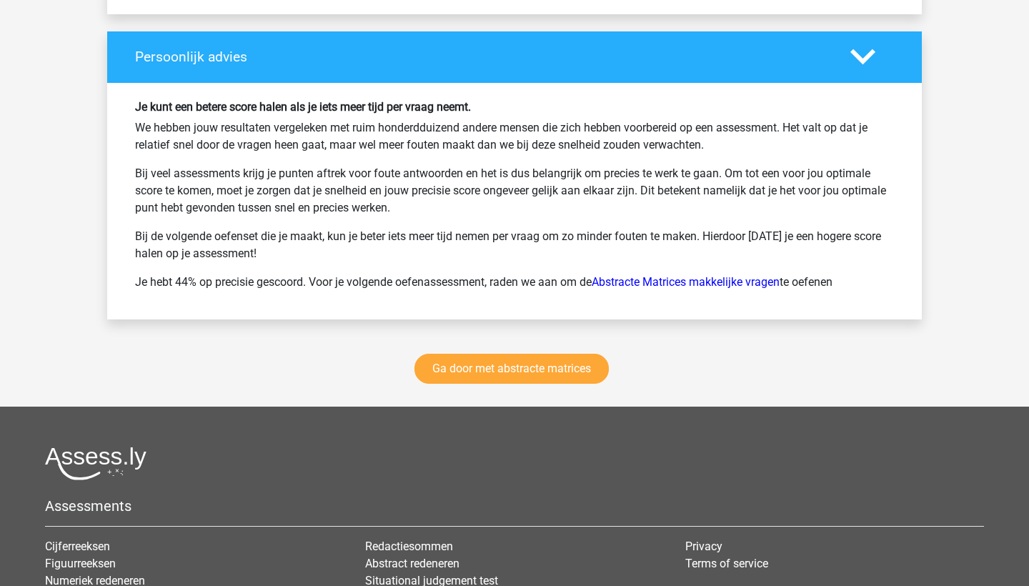
scroll to position [3808, 0]
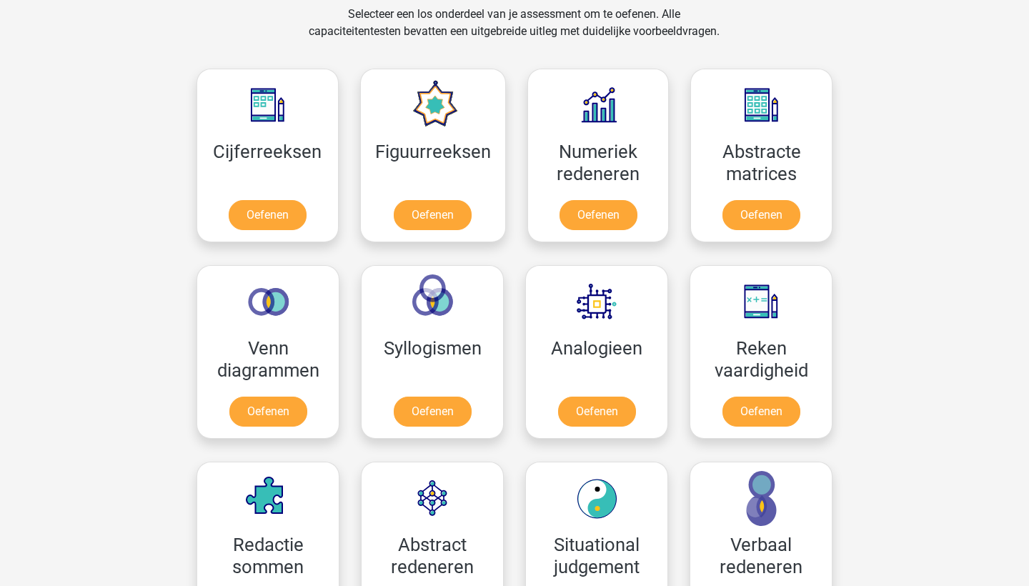
scroll to position [600, 0]
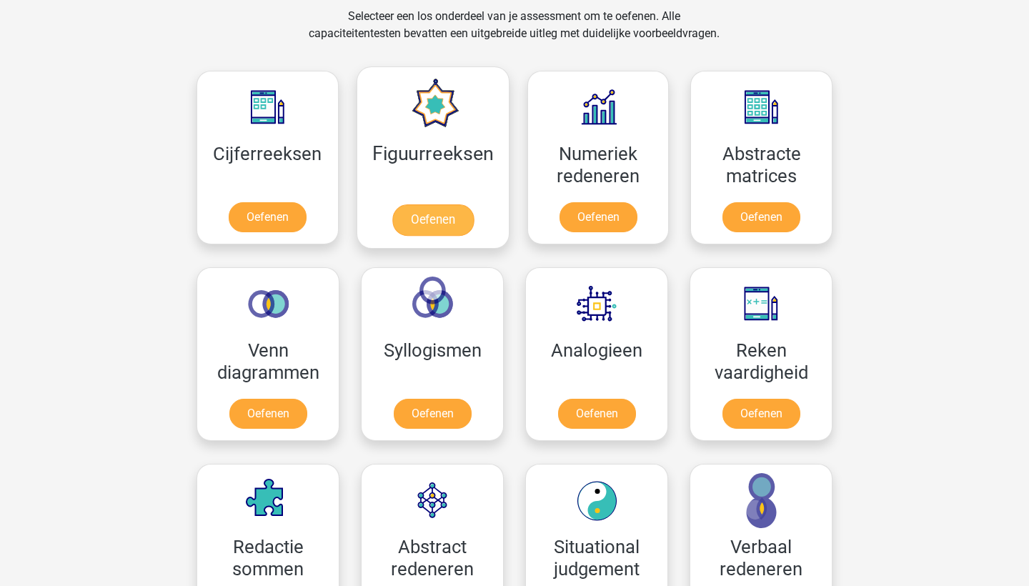
click at [452, 207] on link "Oefenen" at bounding box center [432, 219] width 81 height 31
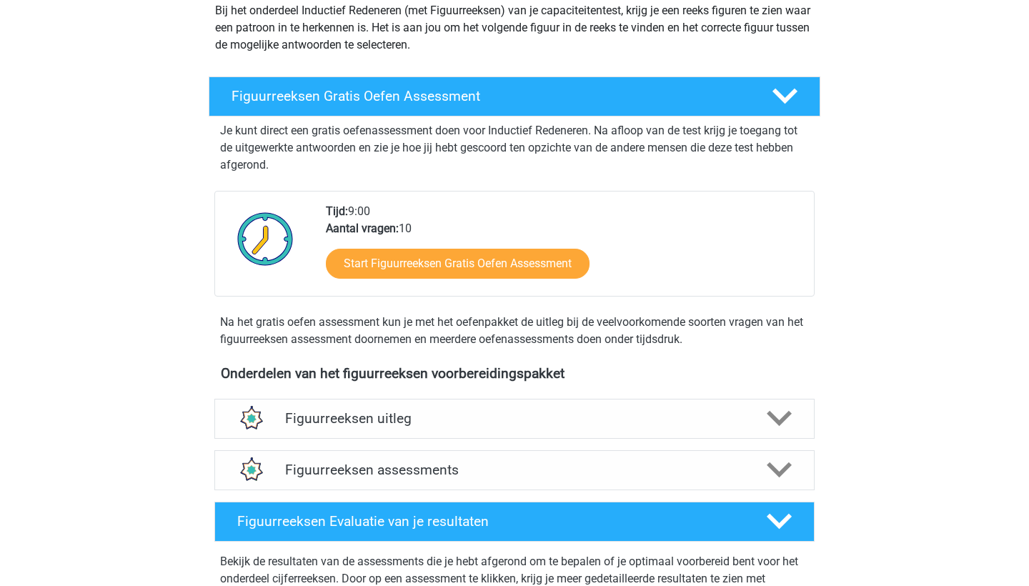
scroll to position [182, 0]
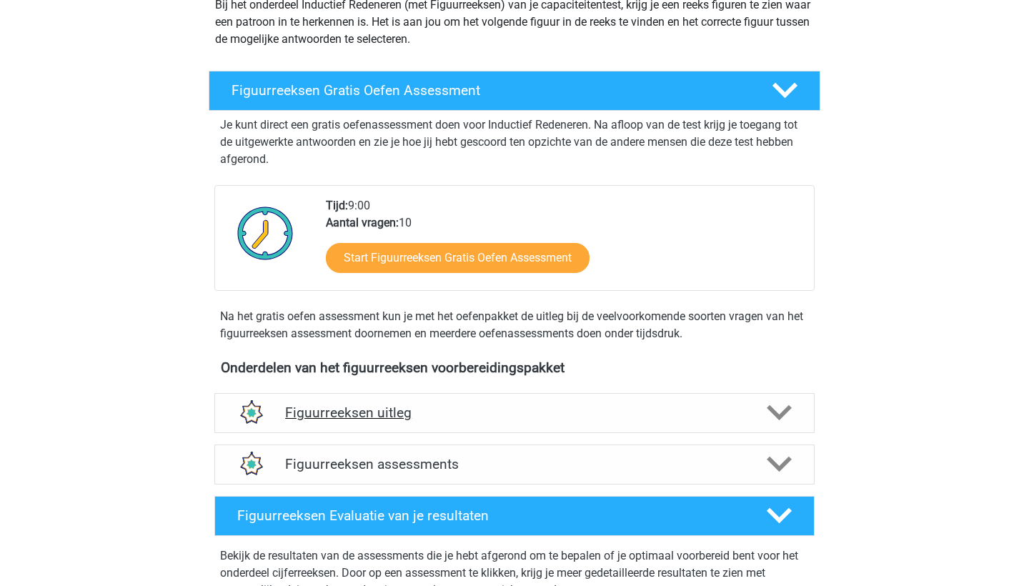
click at [409, 413] on h4 "Figuurreeksen uitleg" at bounding box center [514, 413] width 459 height 16
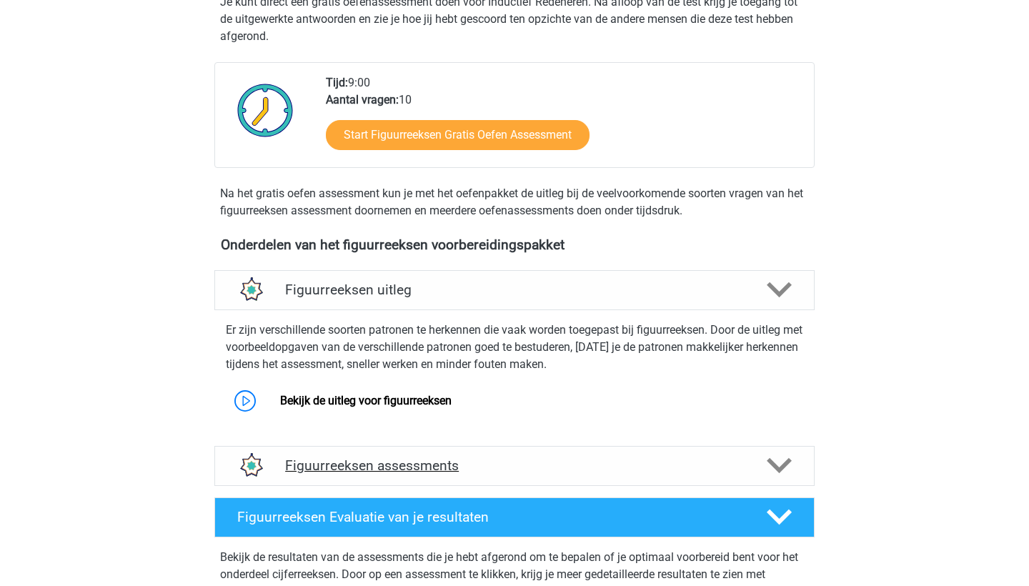
scroll to position [405, 0]
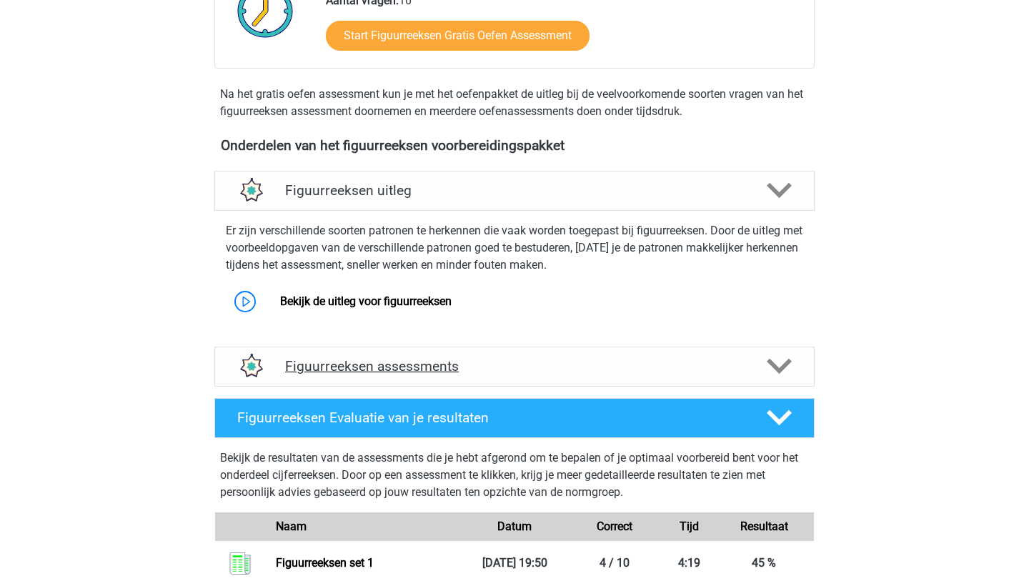
click at [425, 359] on h4 "Figuurreeksen assessments" at bounding box center [514, 366] width 459 height 16
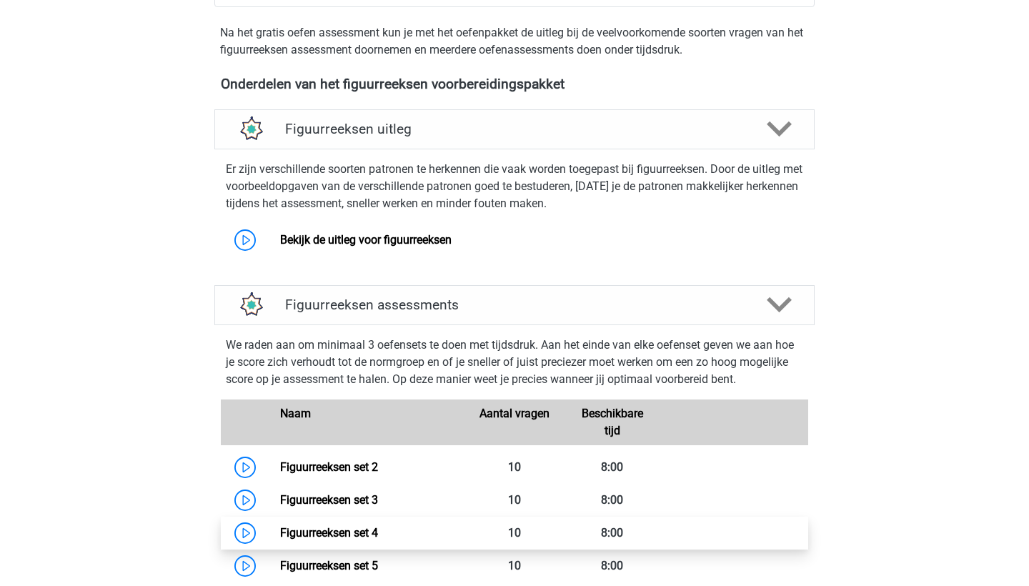
scroll to position [469, 0]
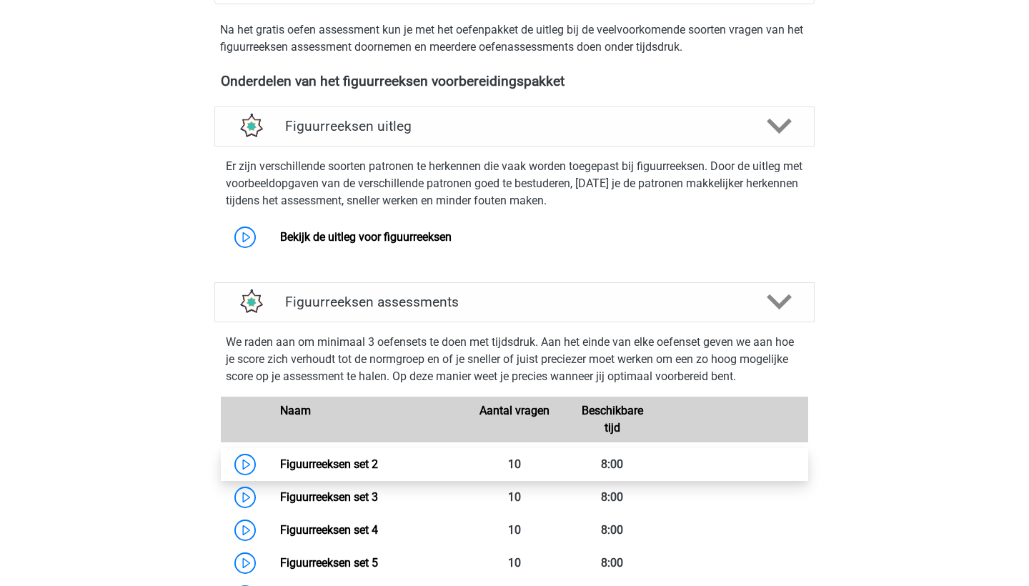
click at [356, 468] on link "Figuurreeksen set 2" at bounding box center [329, 465] width 98 height 14
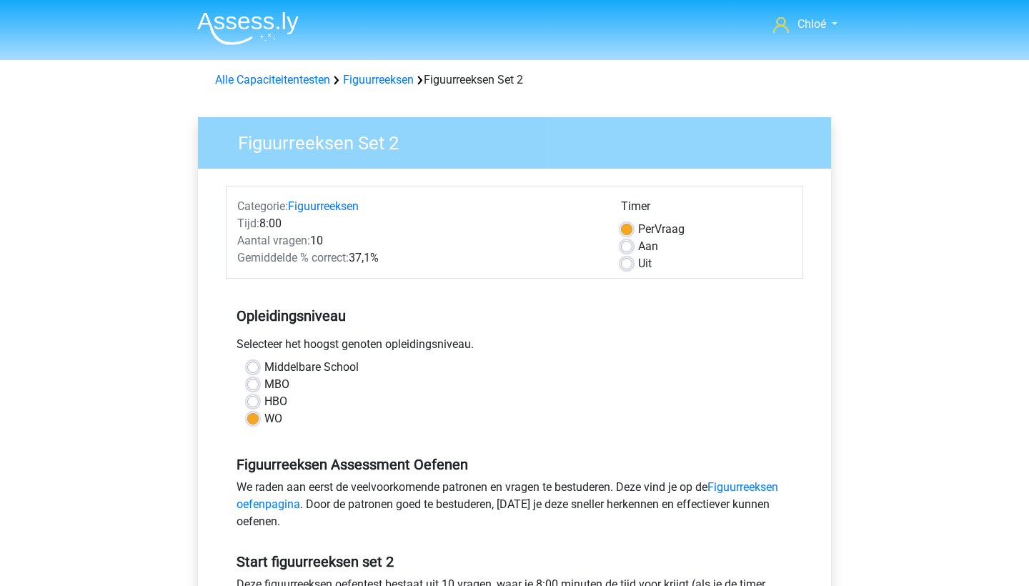
scroll to position [387, 0]
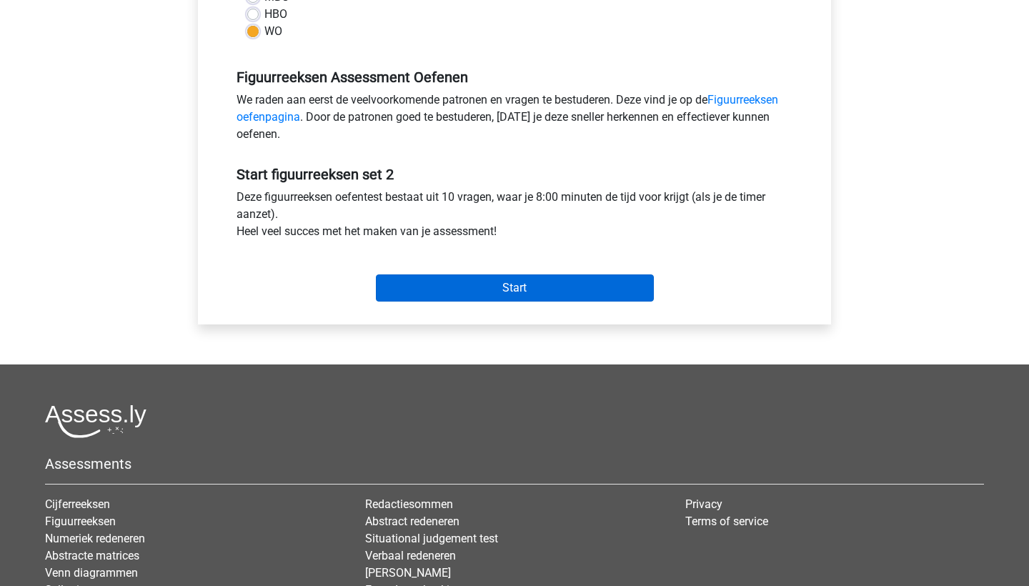
click at [507, 284] on input "Start" at bounding box center [515, 288] width 278 height 27
